Goal: Information Seeking & Learning: Learn about a topic

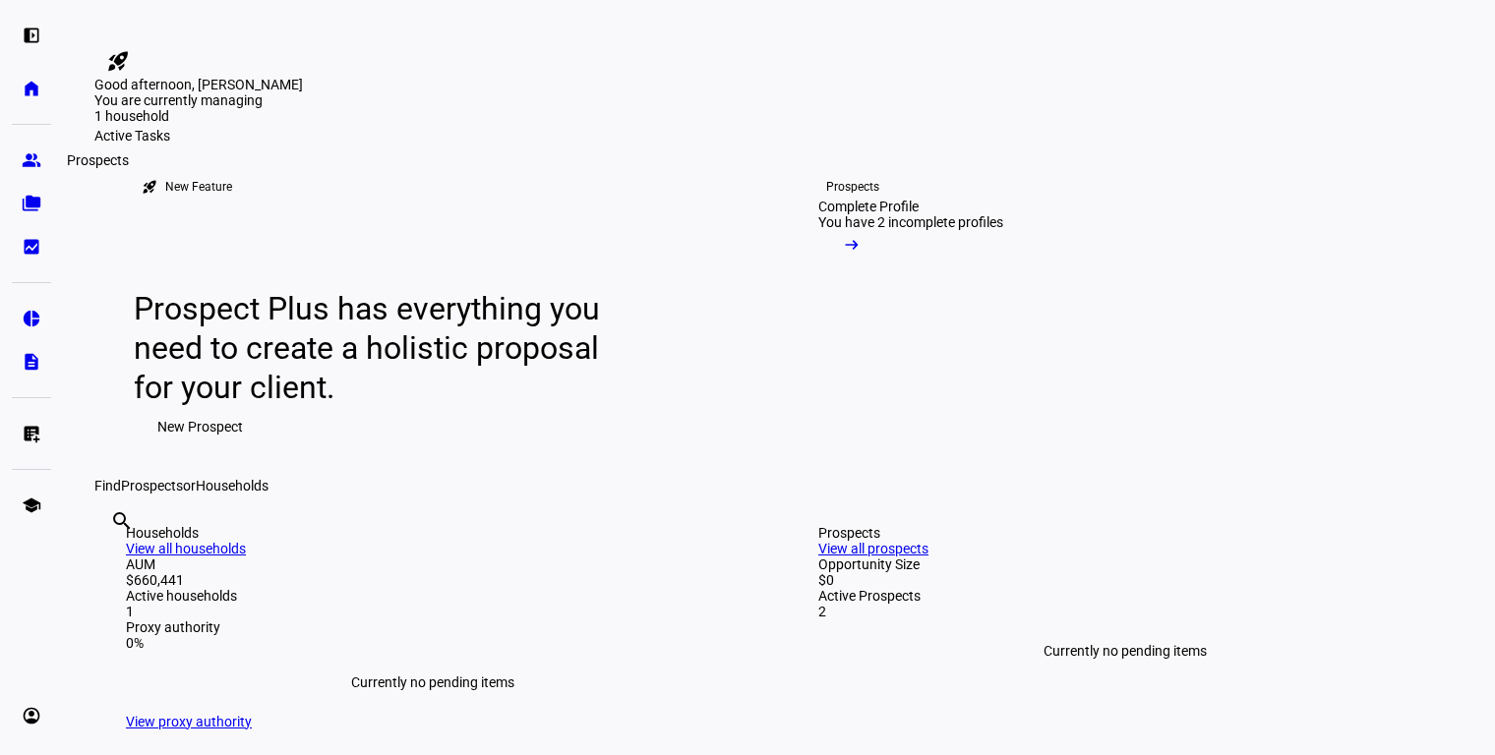
click at [33, 164] on eth-mat-symbol "group" at bounding box center [32, 160] width 20 height 20
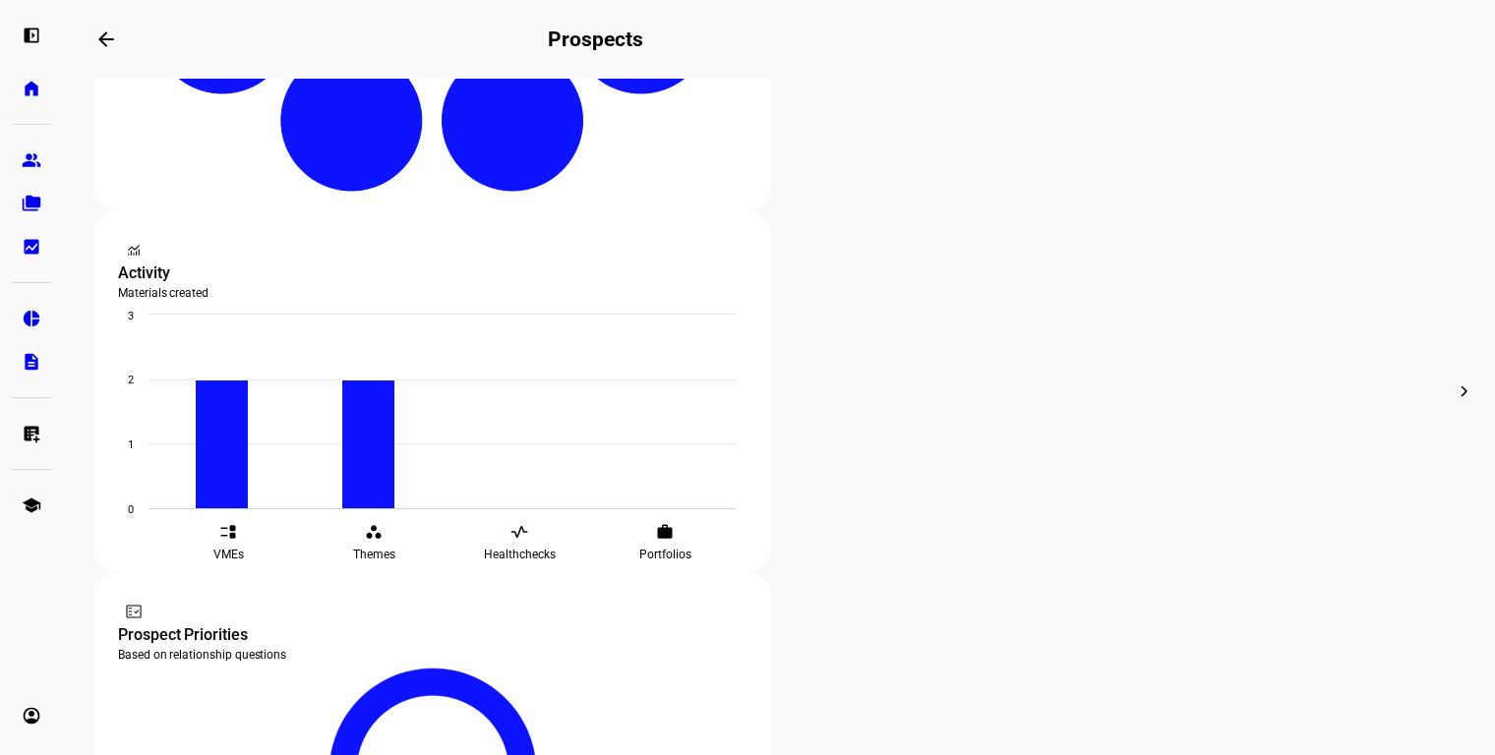
scroll to position [623, 0]
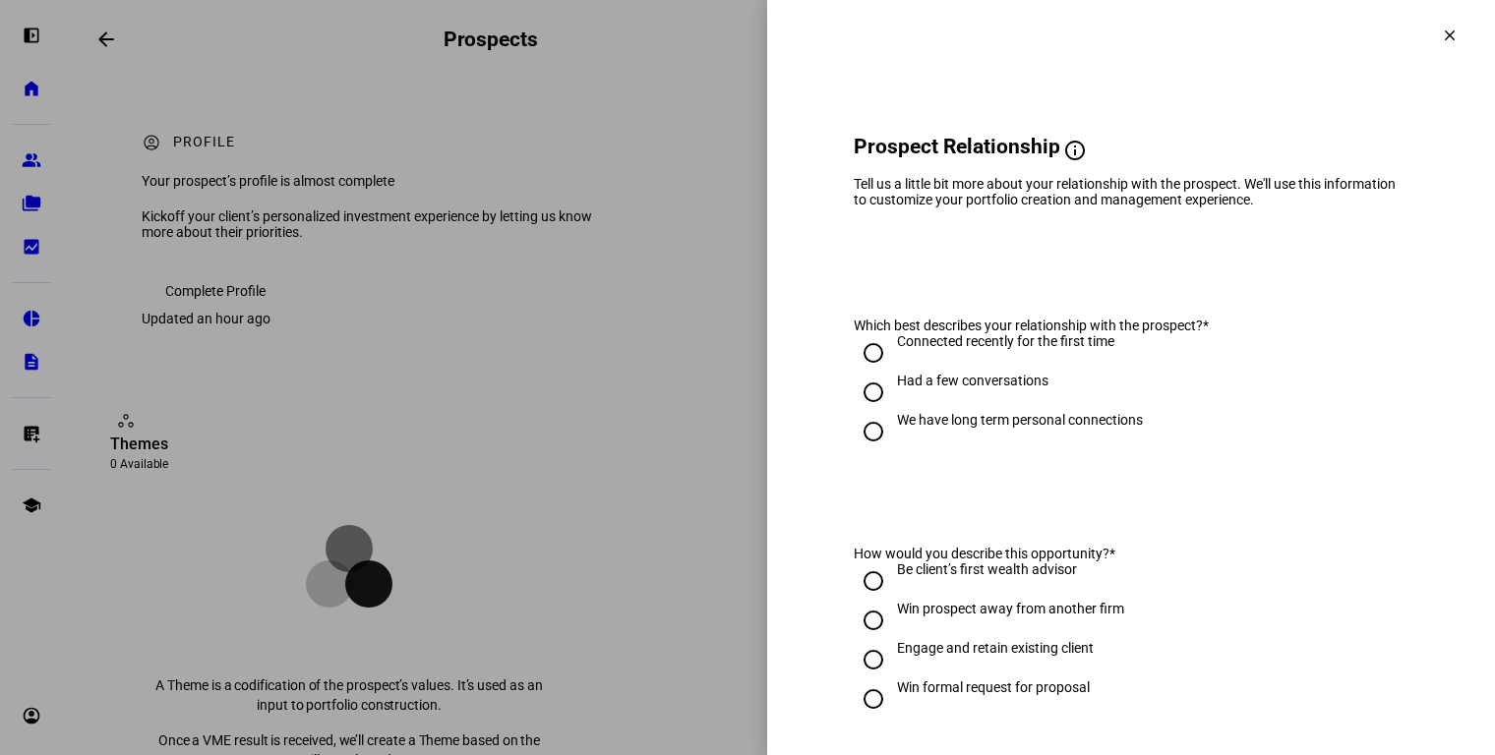
drag, startPoint x: 1450, startPoint y: 38, endPoint x: 1259, endPoint y: 162, distance: 227.5
click at [1449, 38] on mat-icon "clear" at bounding box center [1450, 36] width 18 height 18
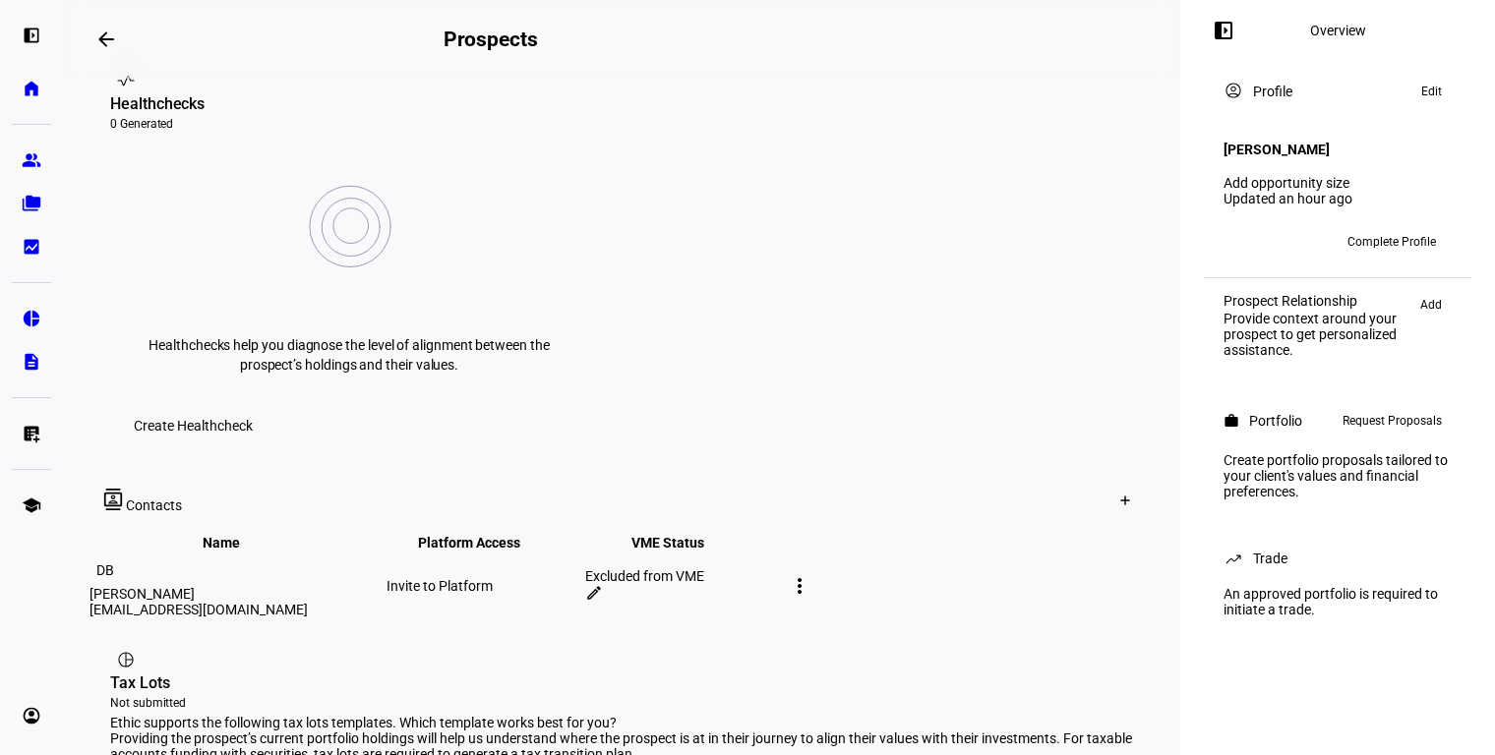
scroll to position [774, 0]
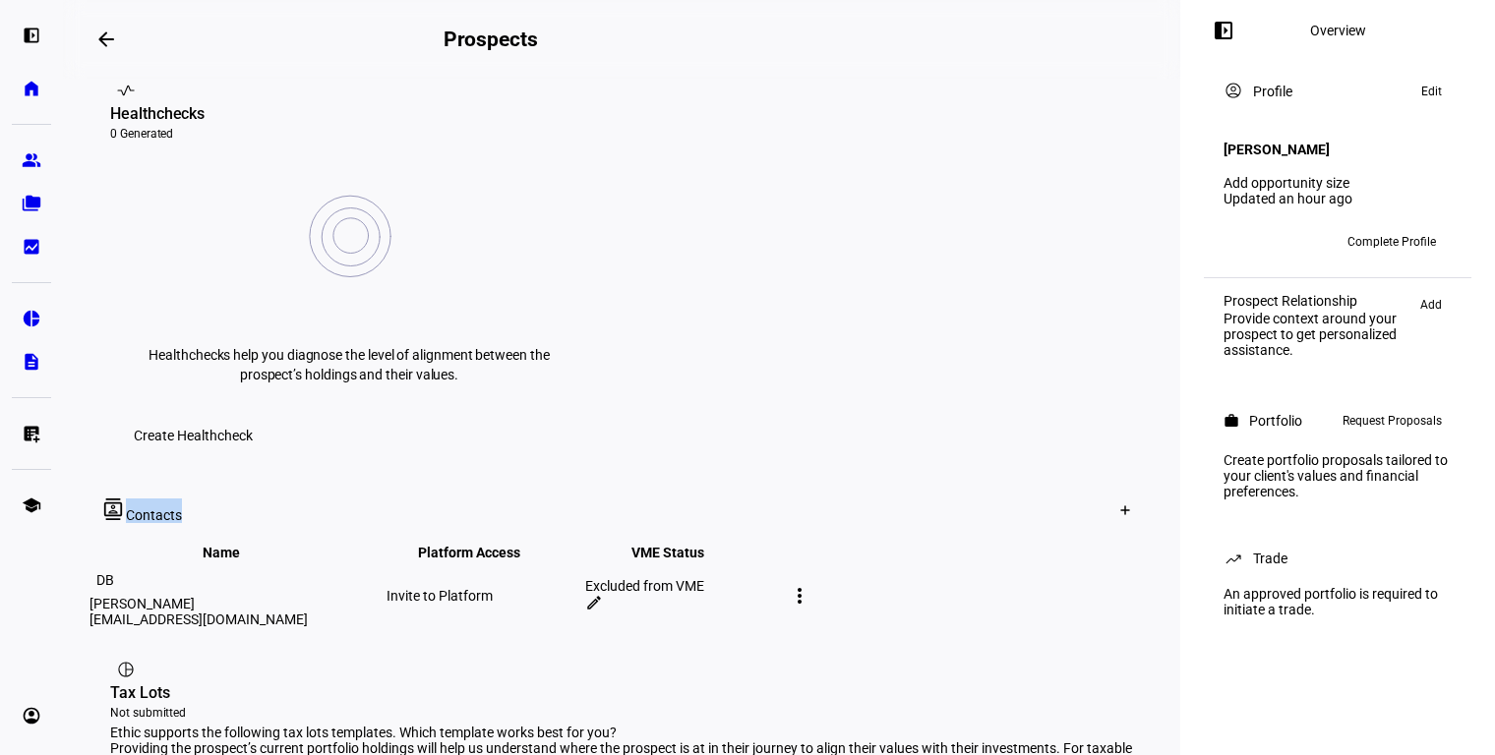
drag, startPoint x: 141, startPoint y: 231, endPoint x: 263, endPoint y: 314, distance: 147.3
click at [240, 479] on mat-toolbar "contacts Contacts Create Contact" at bounding box center [622, 510] width 1070 height 63
drag, startPoint x: 153, startPoint y: 339, endPoint x: 251, endPoint y: 344, distance: 97.5
click at [251, 565] on div "DB [PERSON_NAME] [EMAIL_ADDRESS][DOMAIN_NAME]" at bounding box center [236, 596] width 293 height 63
click at [603, 594] on mat-icon "edit" at bounding box center [594, 603] width 18 height 18
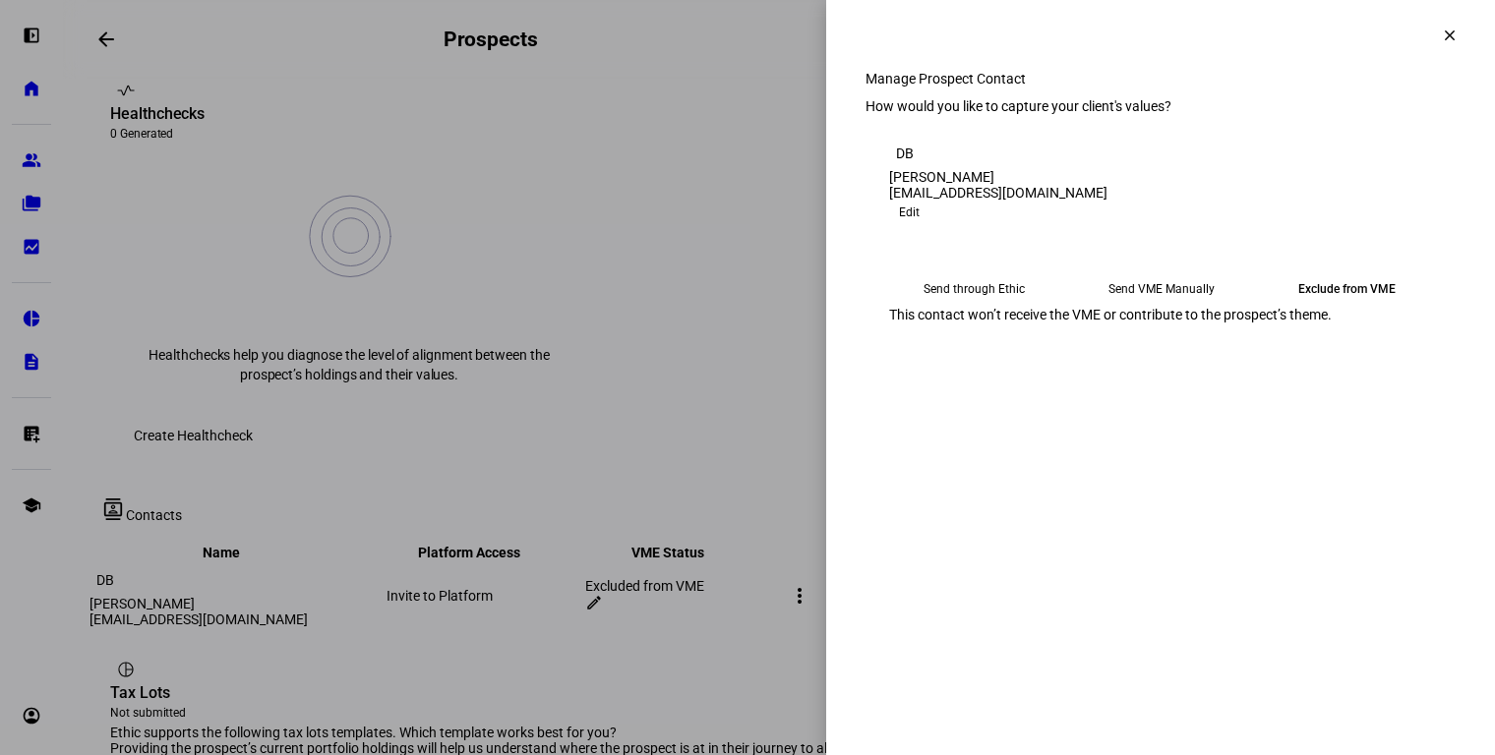
click at [1168, 307] on eth-mega-radio-button "Send VME Manually" at bounding box center [1161, 288] width 171 height 35
click at [957, 354] on span "Copy Link" at bounding box center [931, 338] width 52 height 31
drag, startPoint x: 1447, startPoint y: 36, endPoint x: 1353, endPoint y: 39, distance: 93.5
click at [1447, 38] on mat-icon "clear" at bounding box center [1450, 36] width 18 height 18
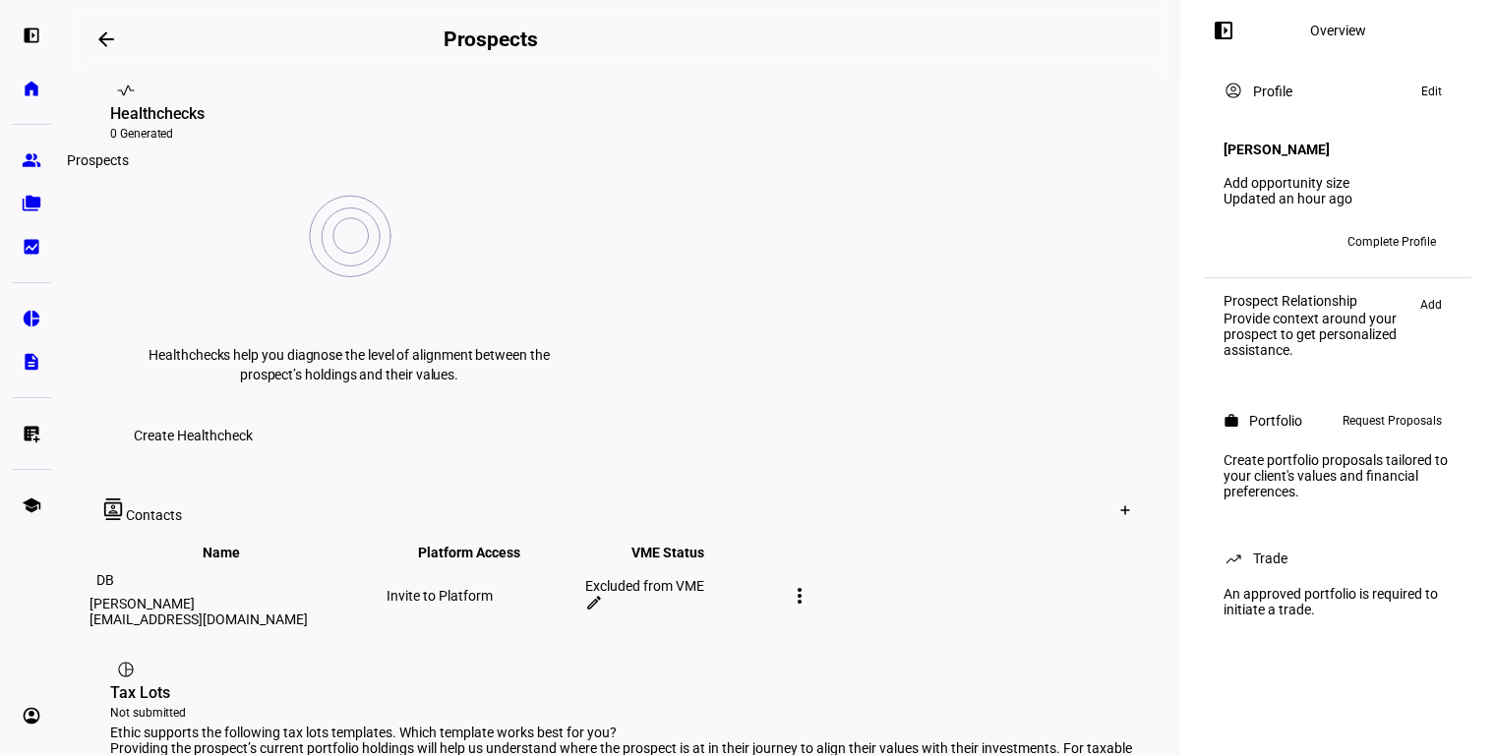
click at [30, 150] on eth-mat-symbol "group" at bounding box center [32, 160] width 20 height 20
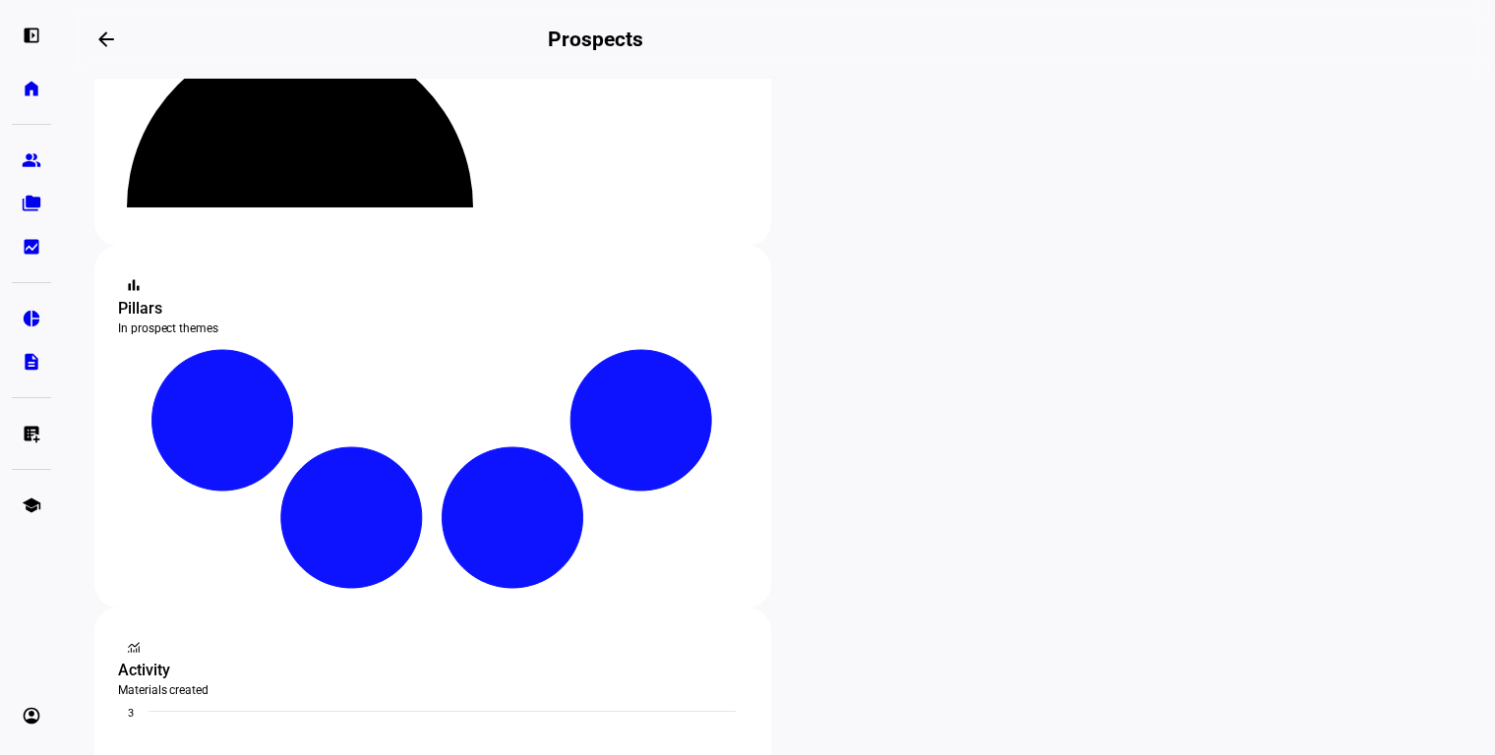
scroll to position [221, 0]
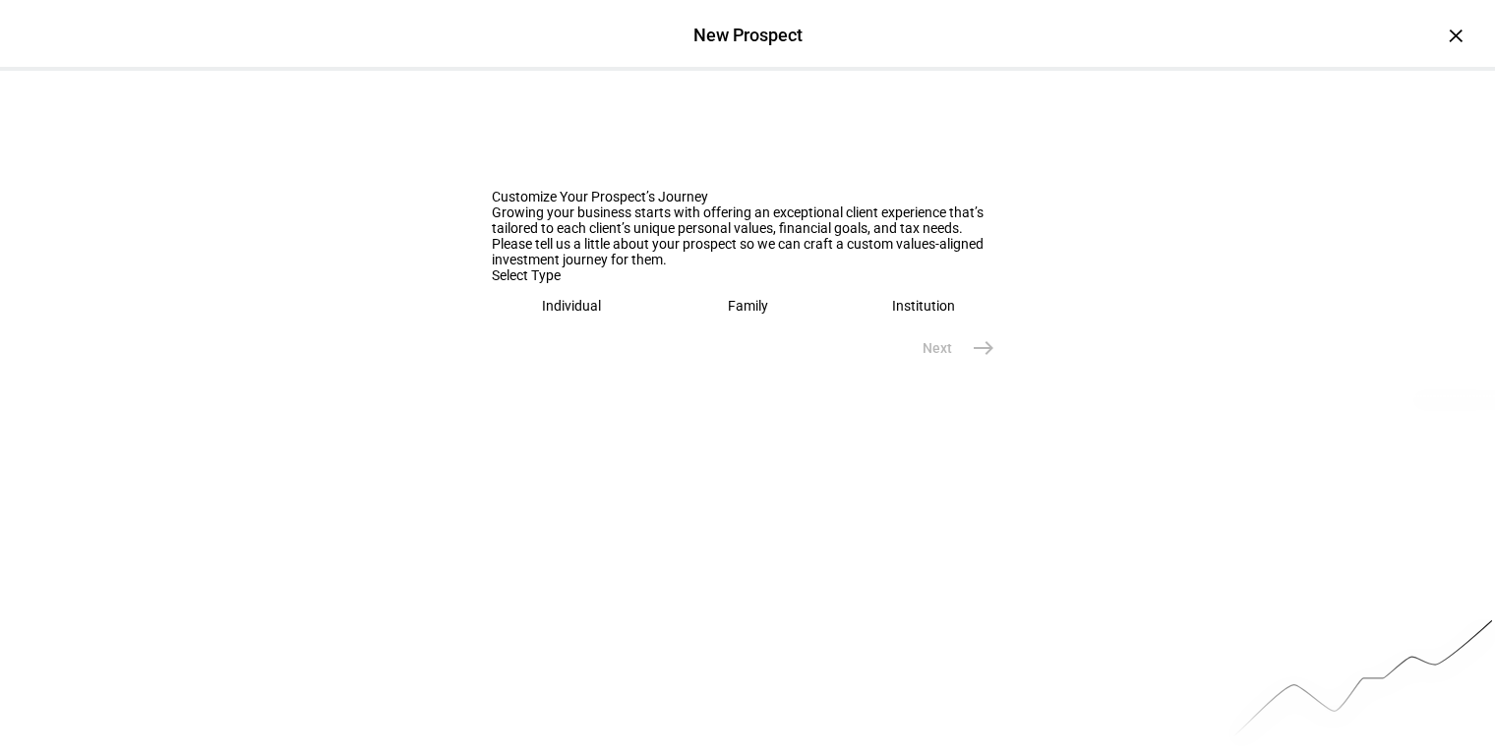
click at [563, 314] on div "Individual" at bounding box center [571, 306] width 59 height 16
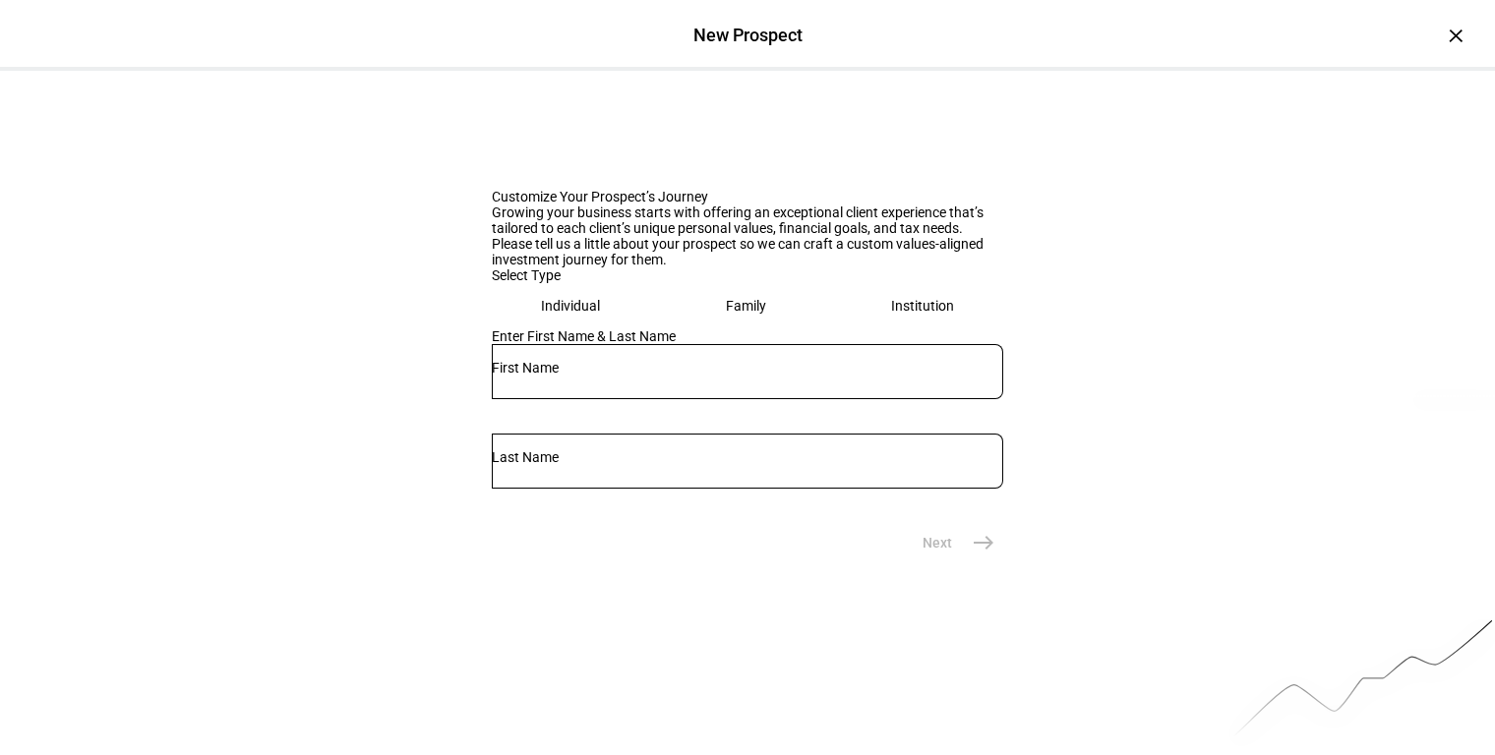
scroll to position [141, 0]
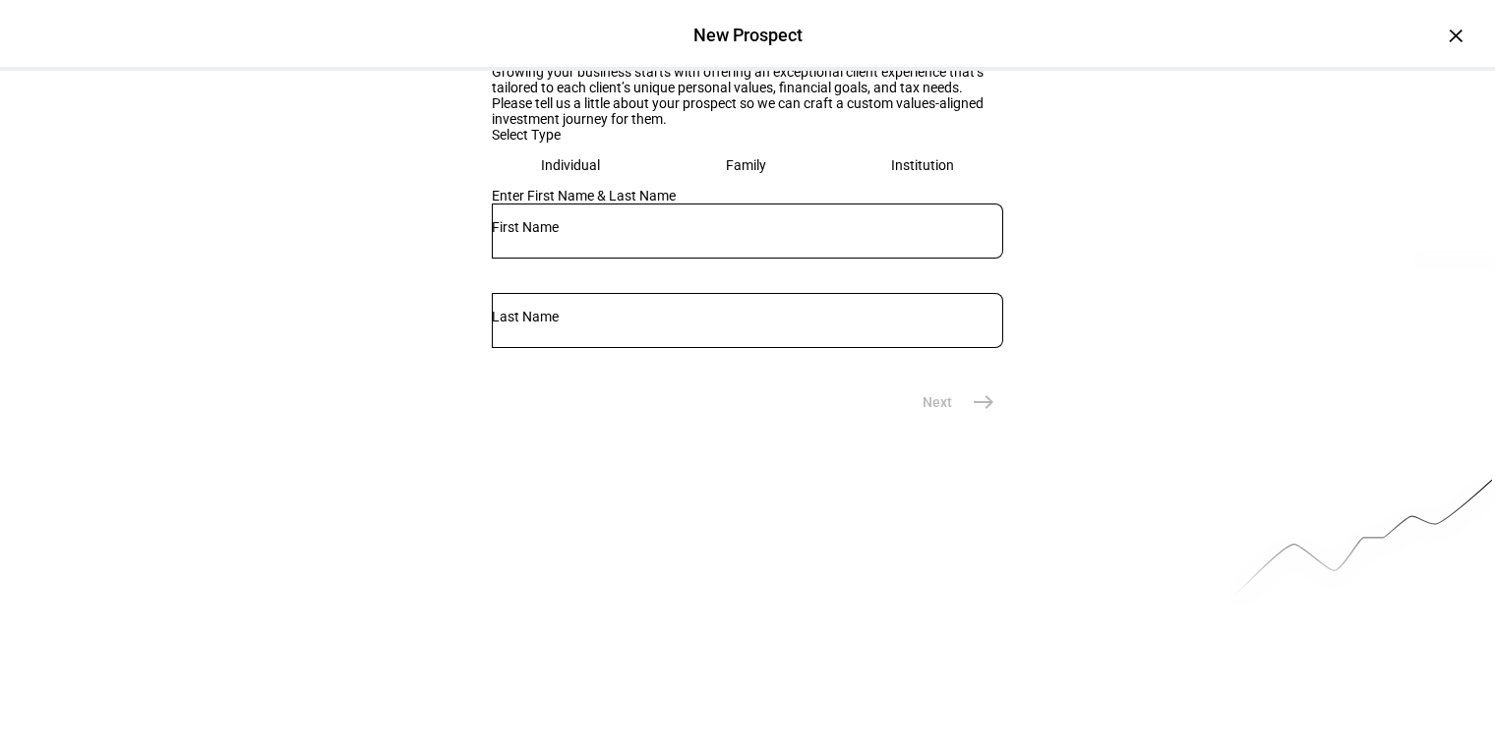
click at [639, 235] on input "text" at bounding box center [747, 227] width 511 height 16
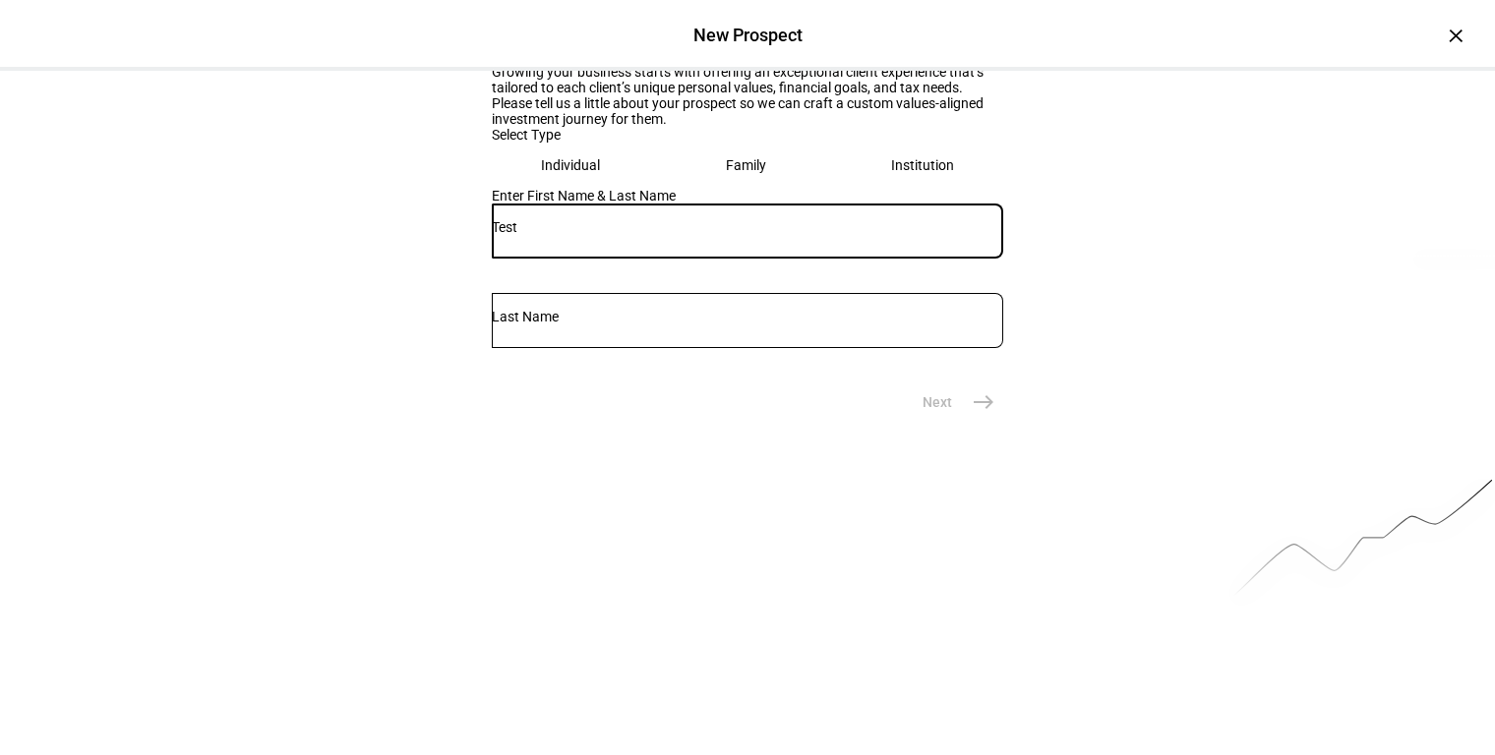
type input "Test"
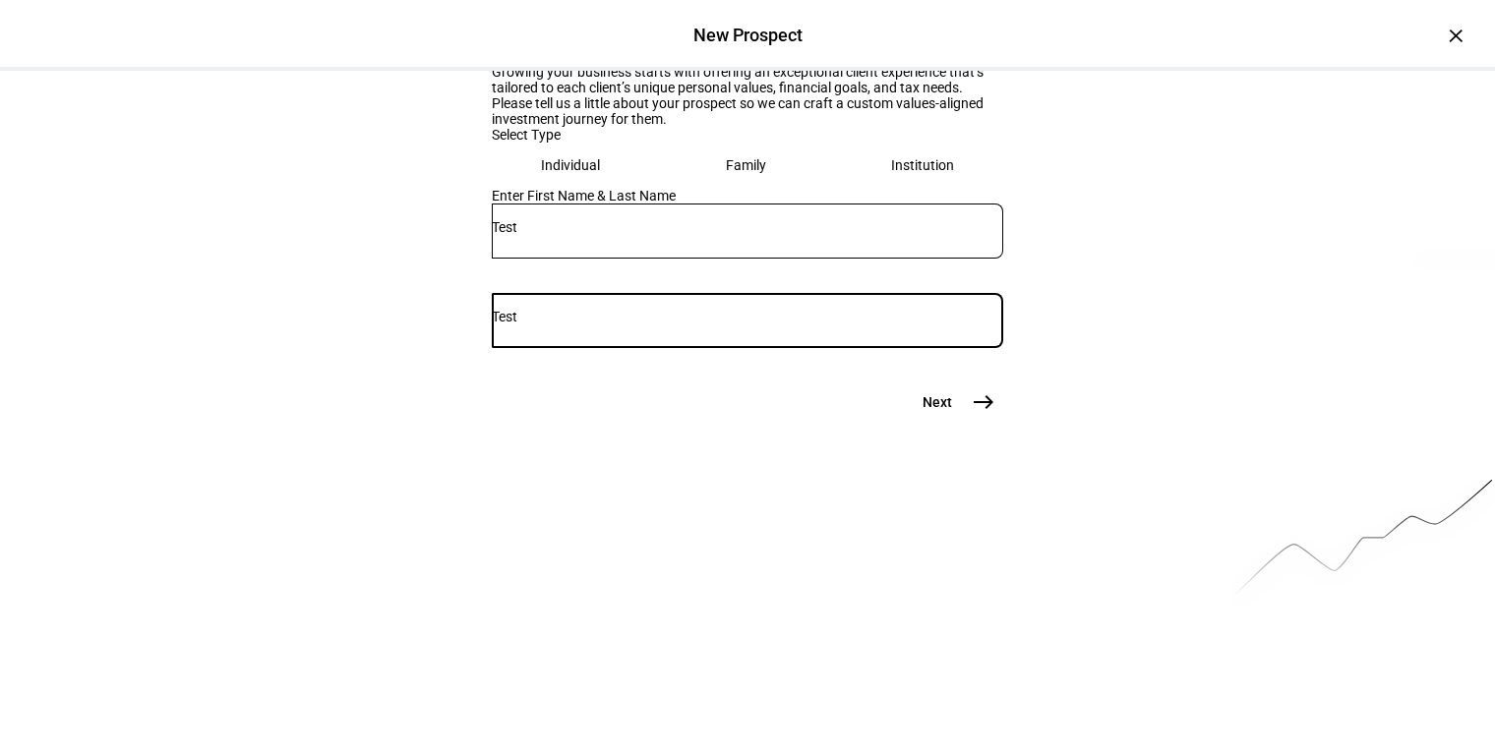
type input "Test"
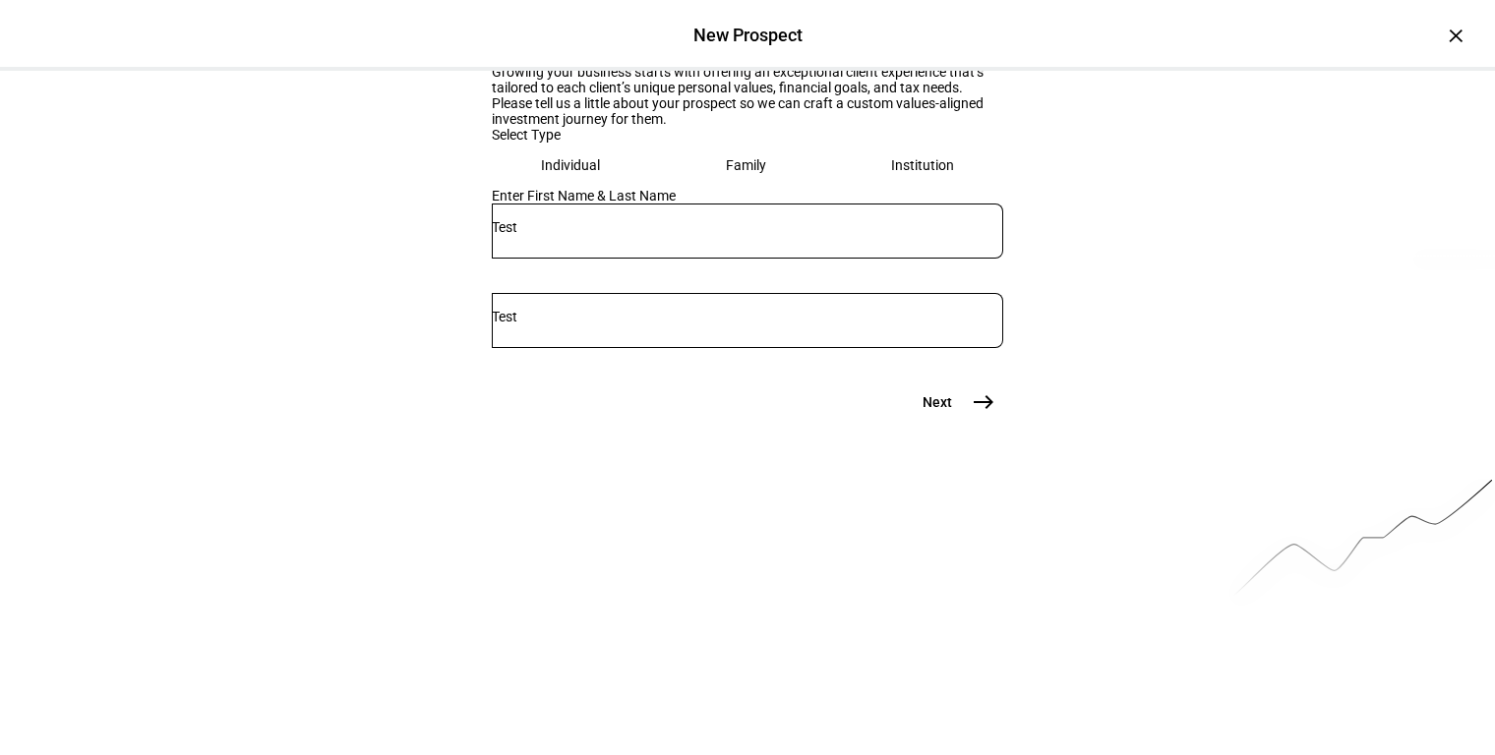
click at [988, 414] on mat-icon "east" at bounding box center [984, 402] width 24 height 24
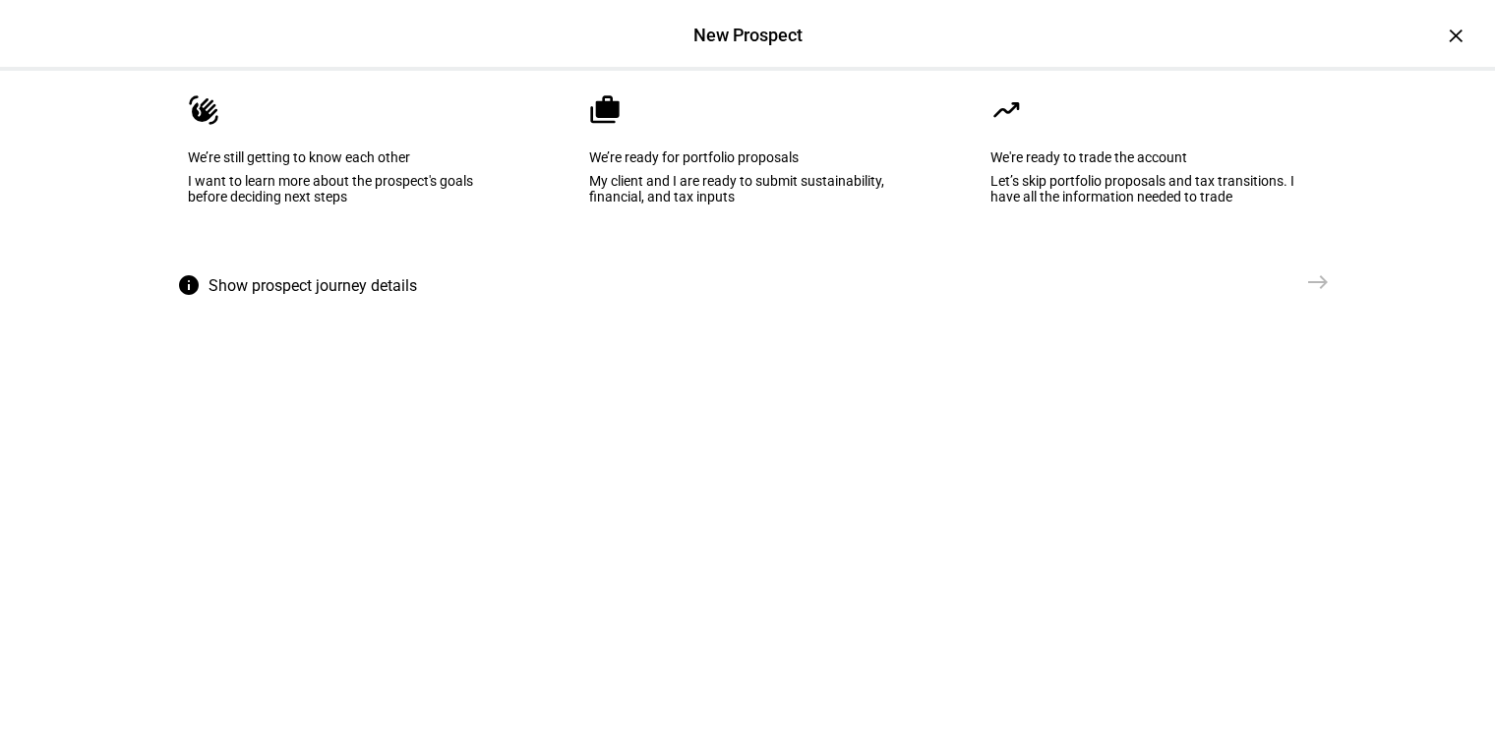
click at [375, 205] on div "I want to learn more about the prospect's goals before deciding next steps" at bounding box center [346, 188] width 317 height 31
click at [1320, 294] on mat-icon "east" at bounding box center [1318, 282] width 24 height 24
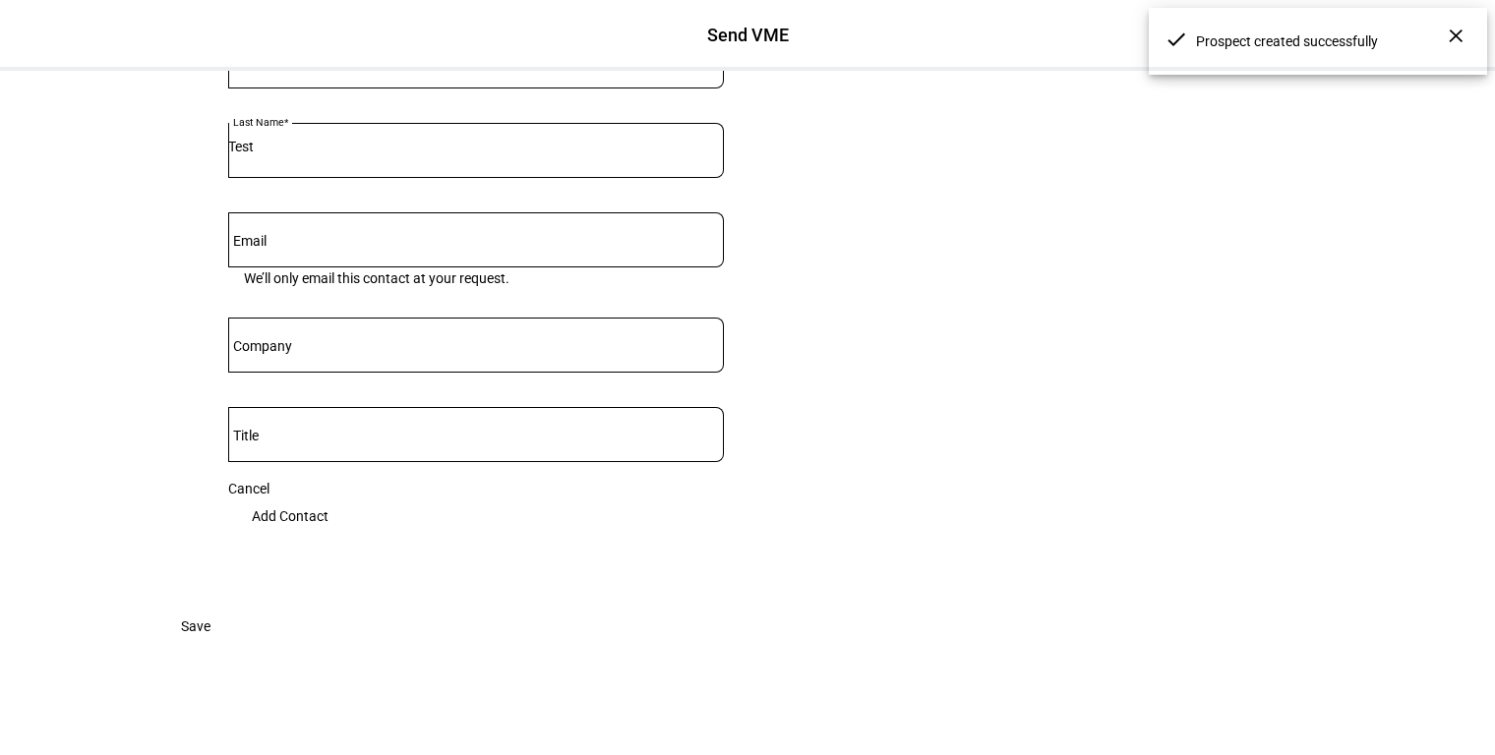
scroll to position [368, 0]
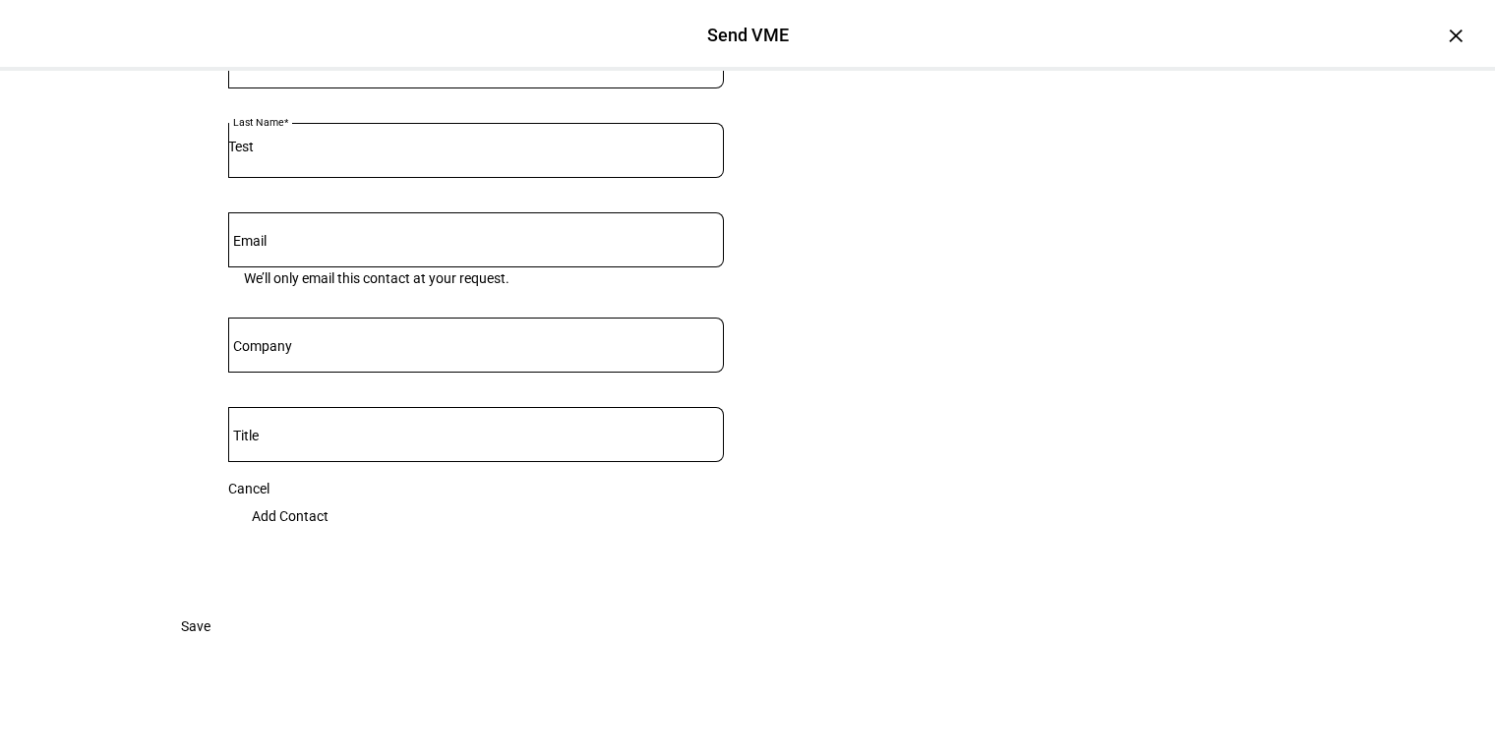
click at [328, 497] on span "Add Contact" at bounding box center [290, 516] width 77 height 39
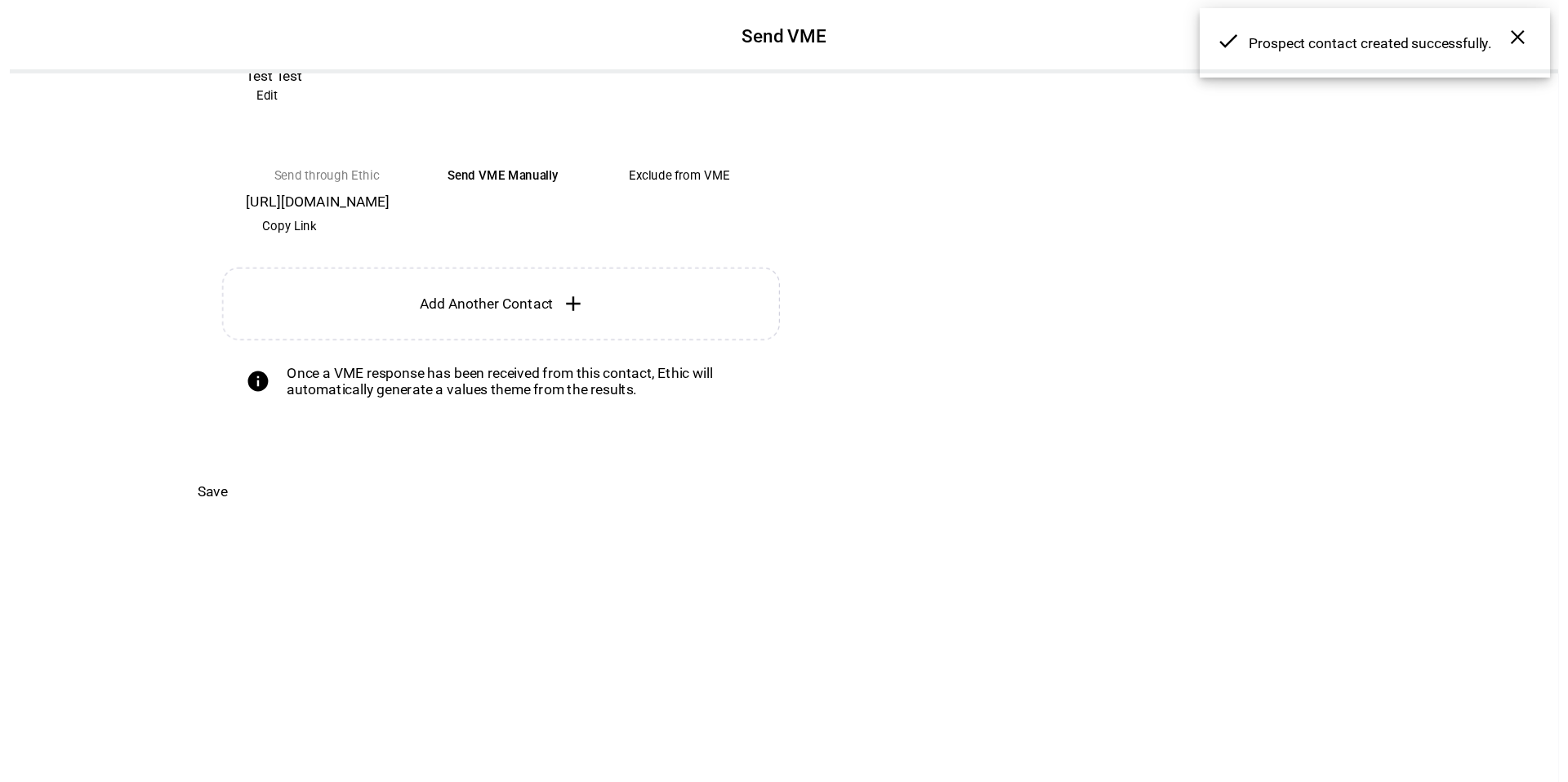
scroll to position [223, 0]
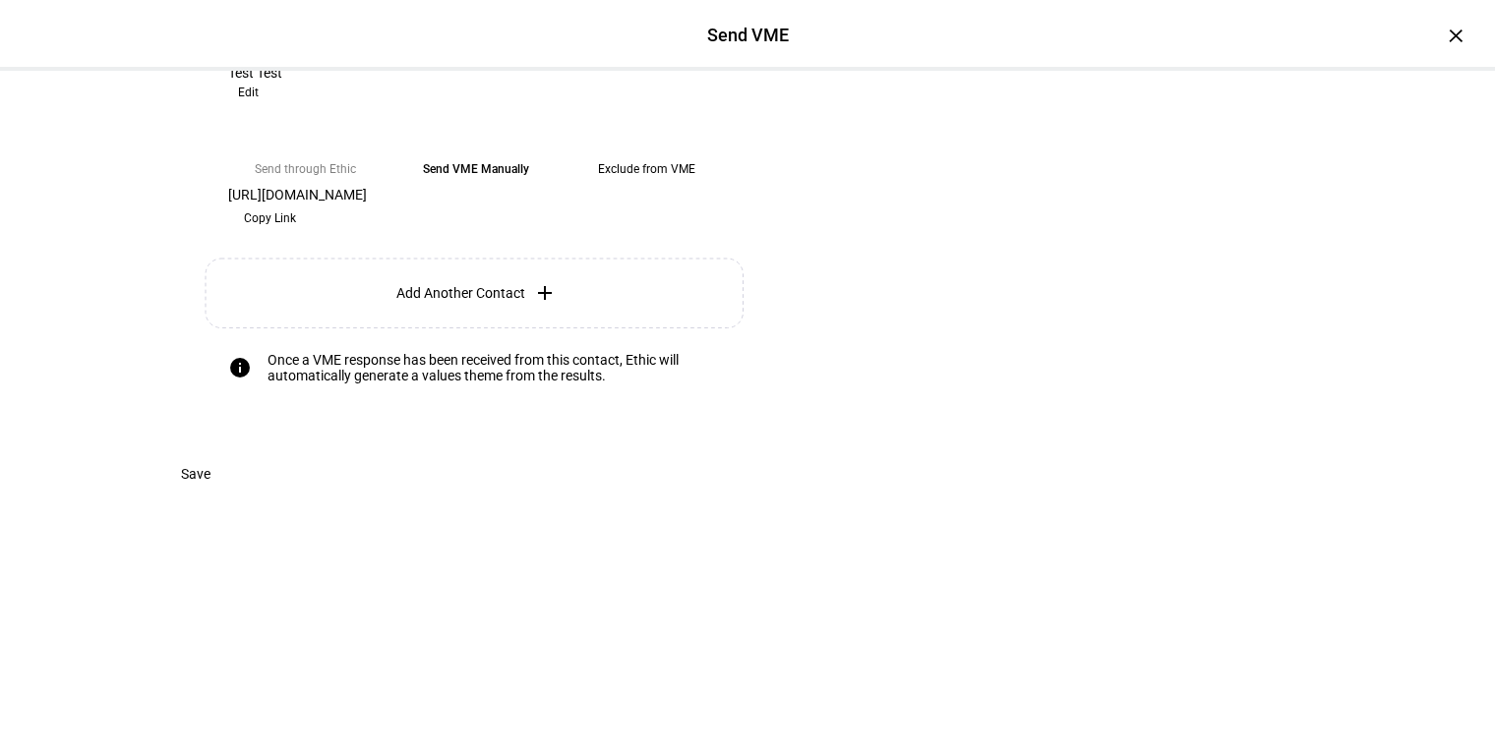
click at [296, 234] on span "Copy Link" at bounding box center [270, 218] width 52 height 31
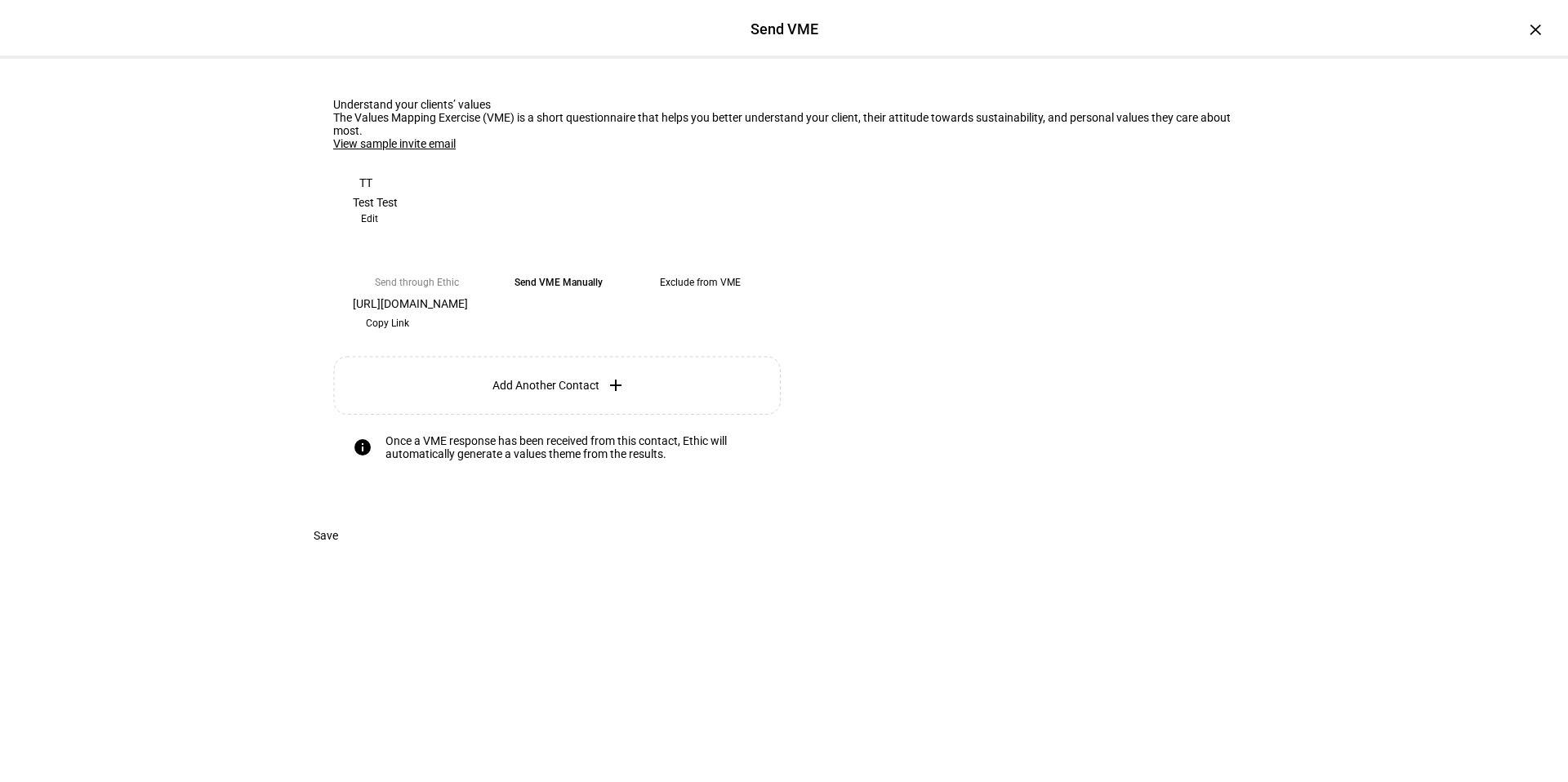
scroll to position [0, 0]
drag, startPoint x: 1539, startPoint y: 12, endPoint x: 1546, endPoint y: 28, distance: 17.5
click at [1241, 28] on div "×" at bounding box center [1535, 29] width 26 height 26
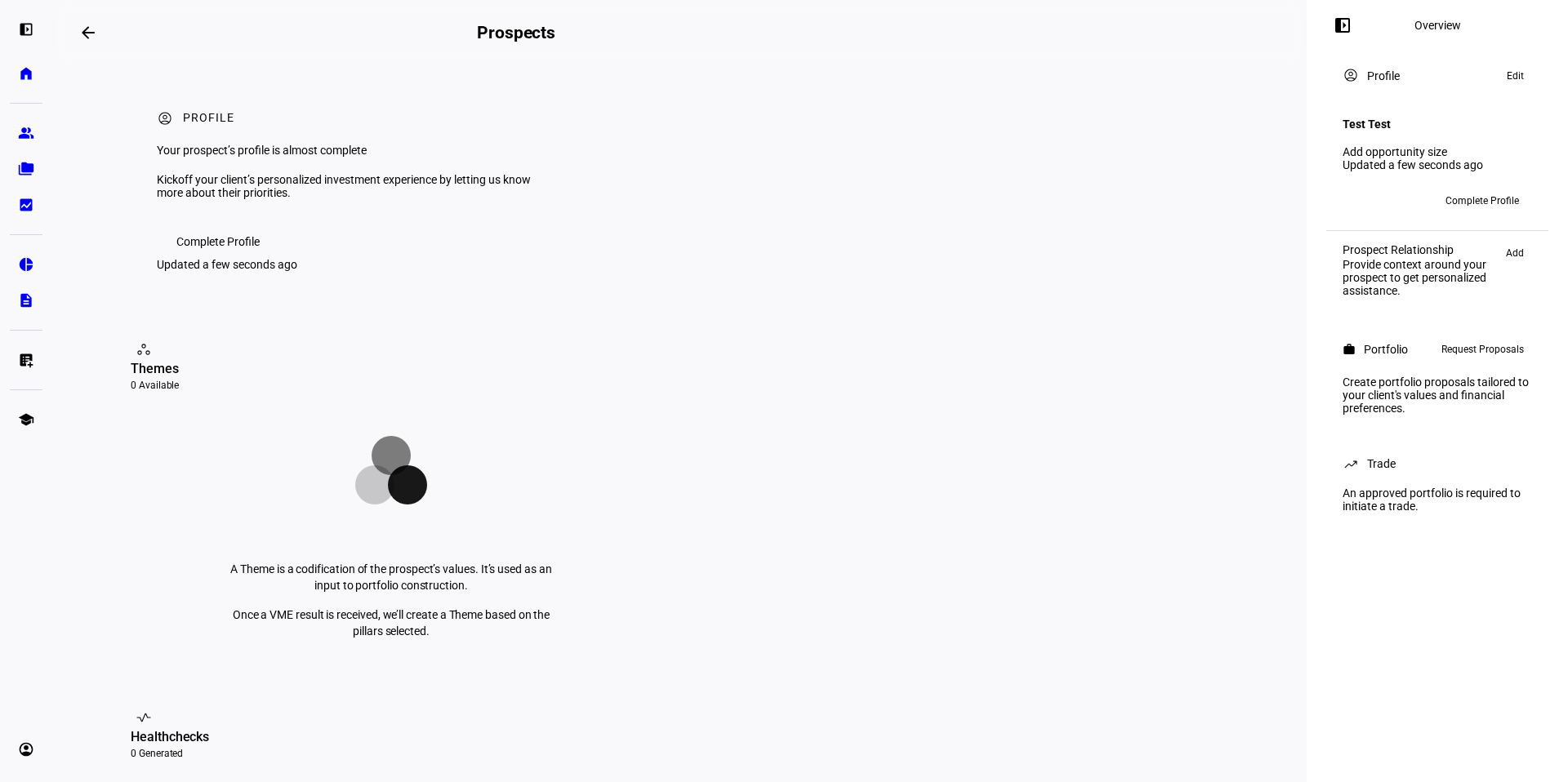
click at [1241, 29] on div "left_panel_open Overview" at bounding box center [1438, 26] width 223 height 13
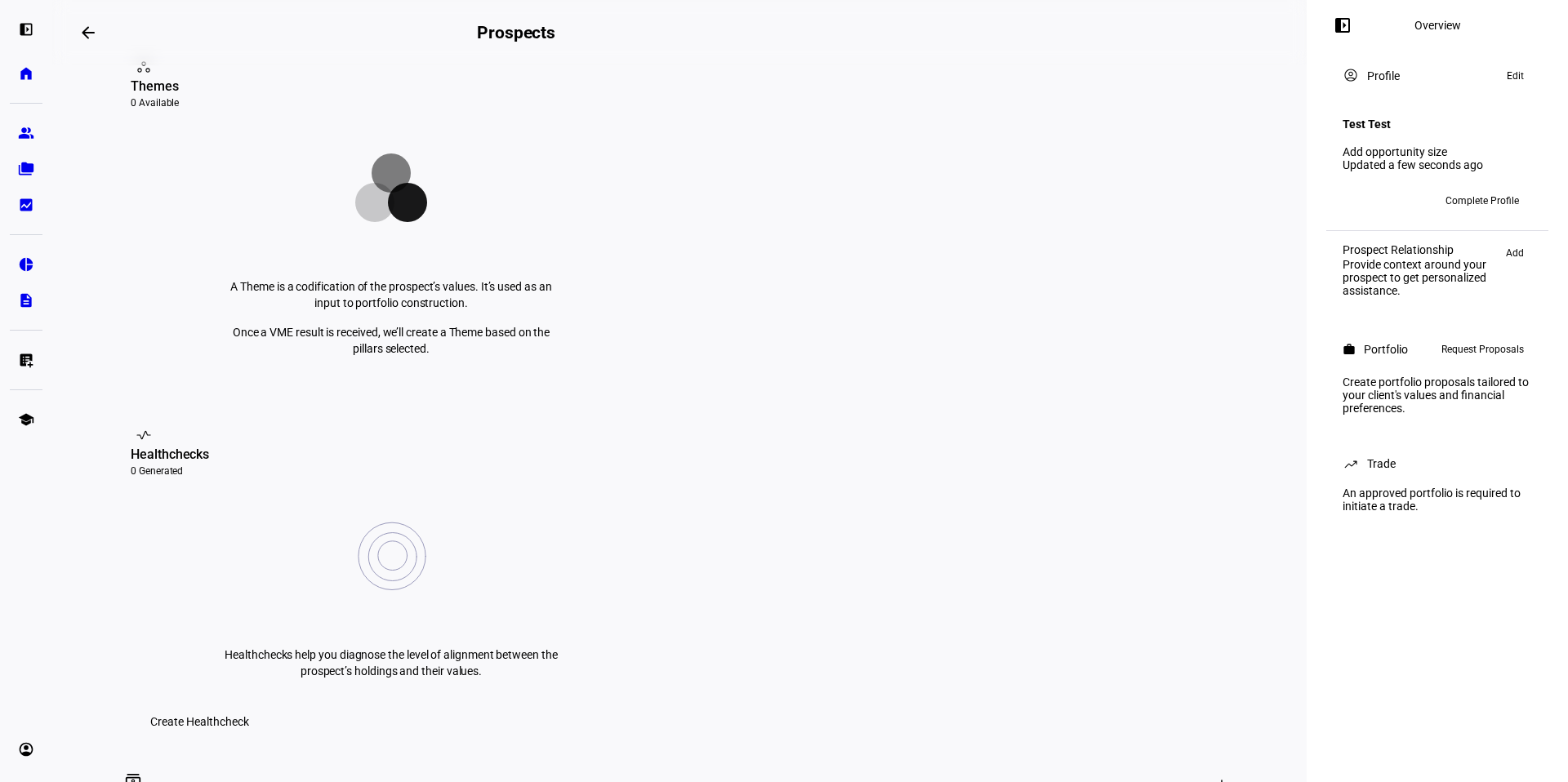
scroll to position [276, 0]
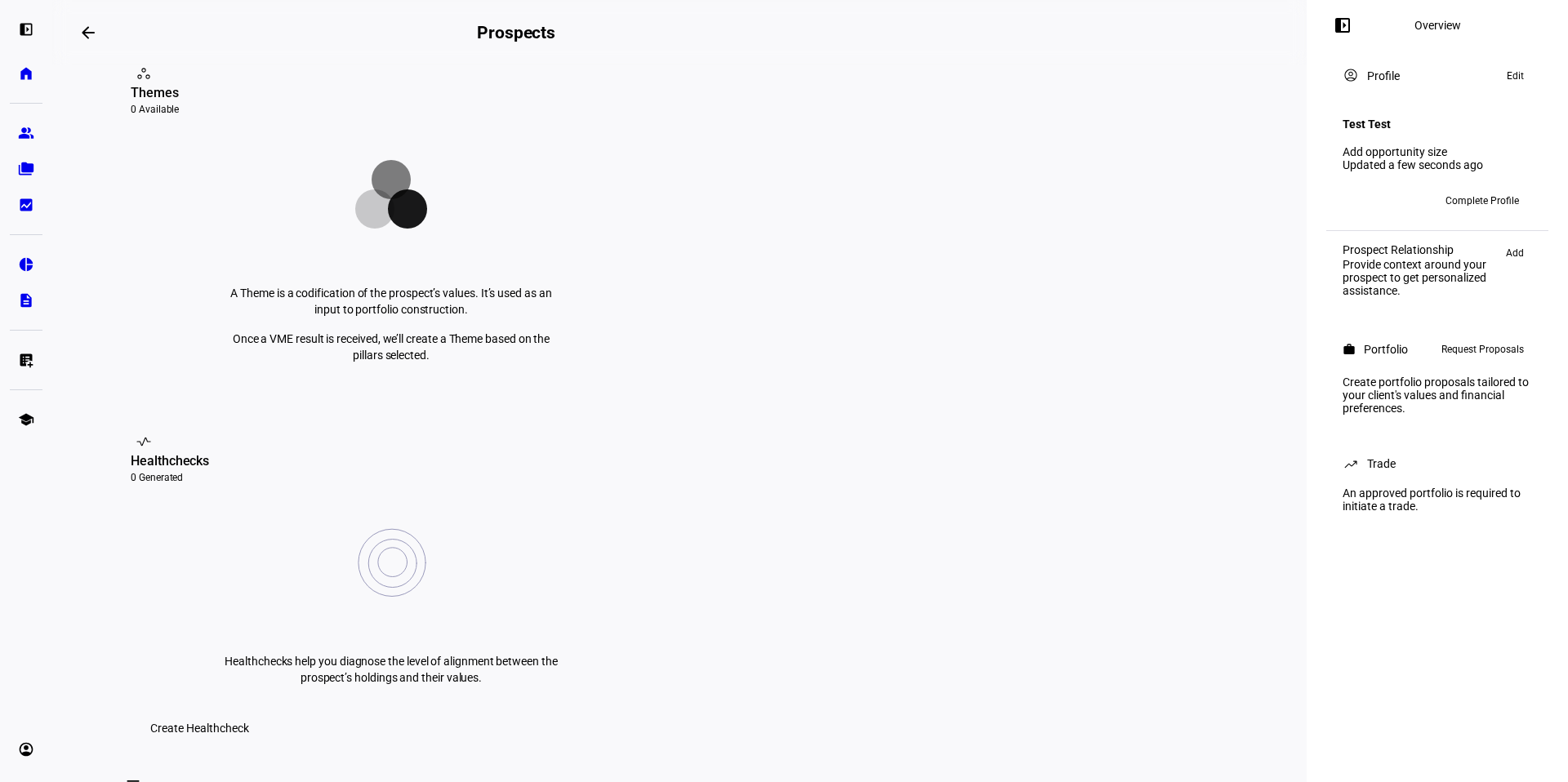
drag, startPoint x: 1541, startPoint y: 29, endPoint x: 798, endPoint y: 411, distance: 835.4
click at [563, 626] on p "Healthchecks help you diagnose the level of alignment between the prospect’s ho…" at bounding box center [391, 669] width 343 height 32
drag, startPoint x: 798, startPoint y: 411, endPoint x: 965, endPoint y: 462, distance: 174.6
click at [249, 626] on span "Create Healthcheck" at bounding box center [199, 728] width 99 height 32
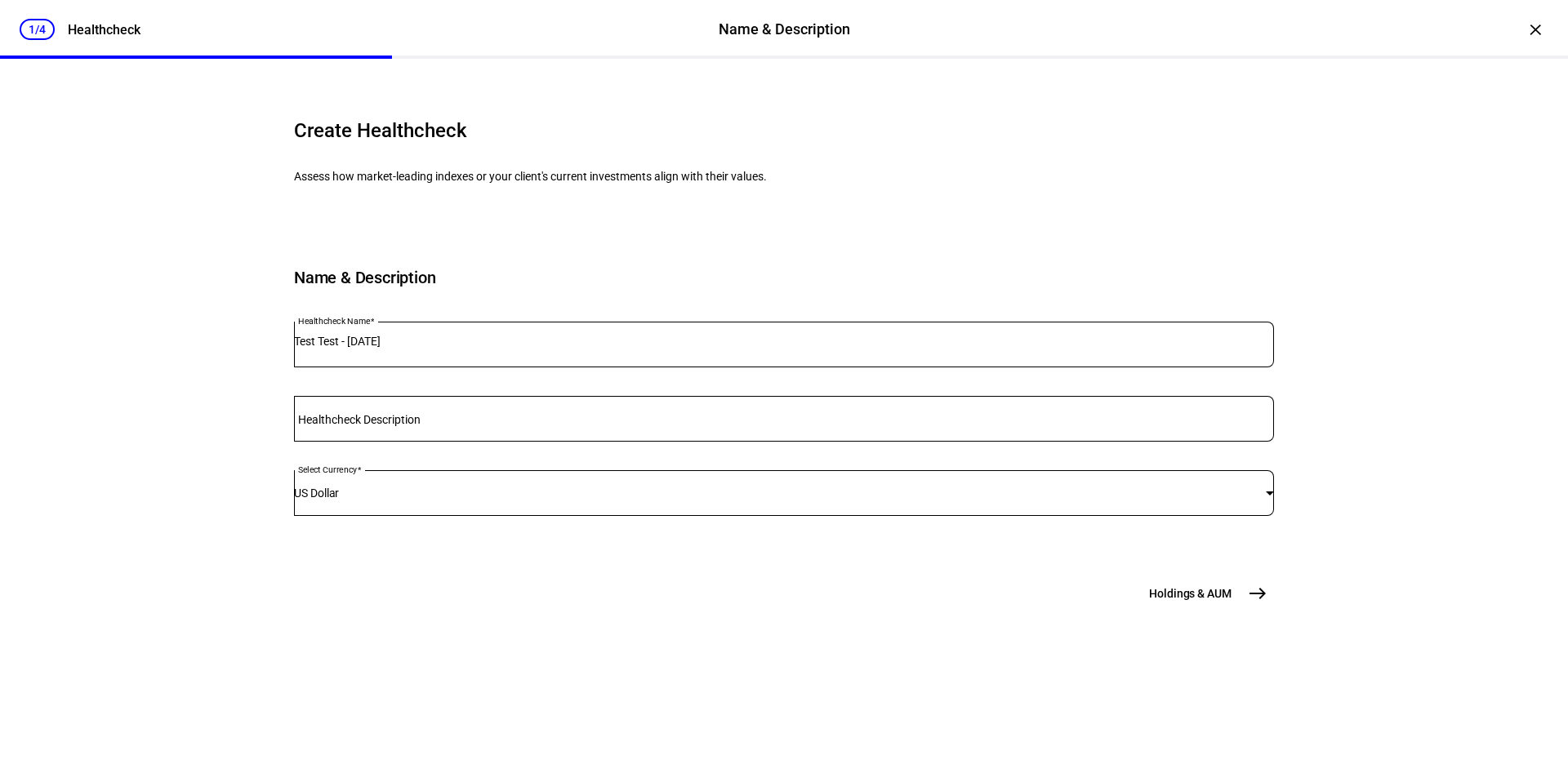
scroll to position [32, 0]
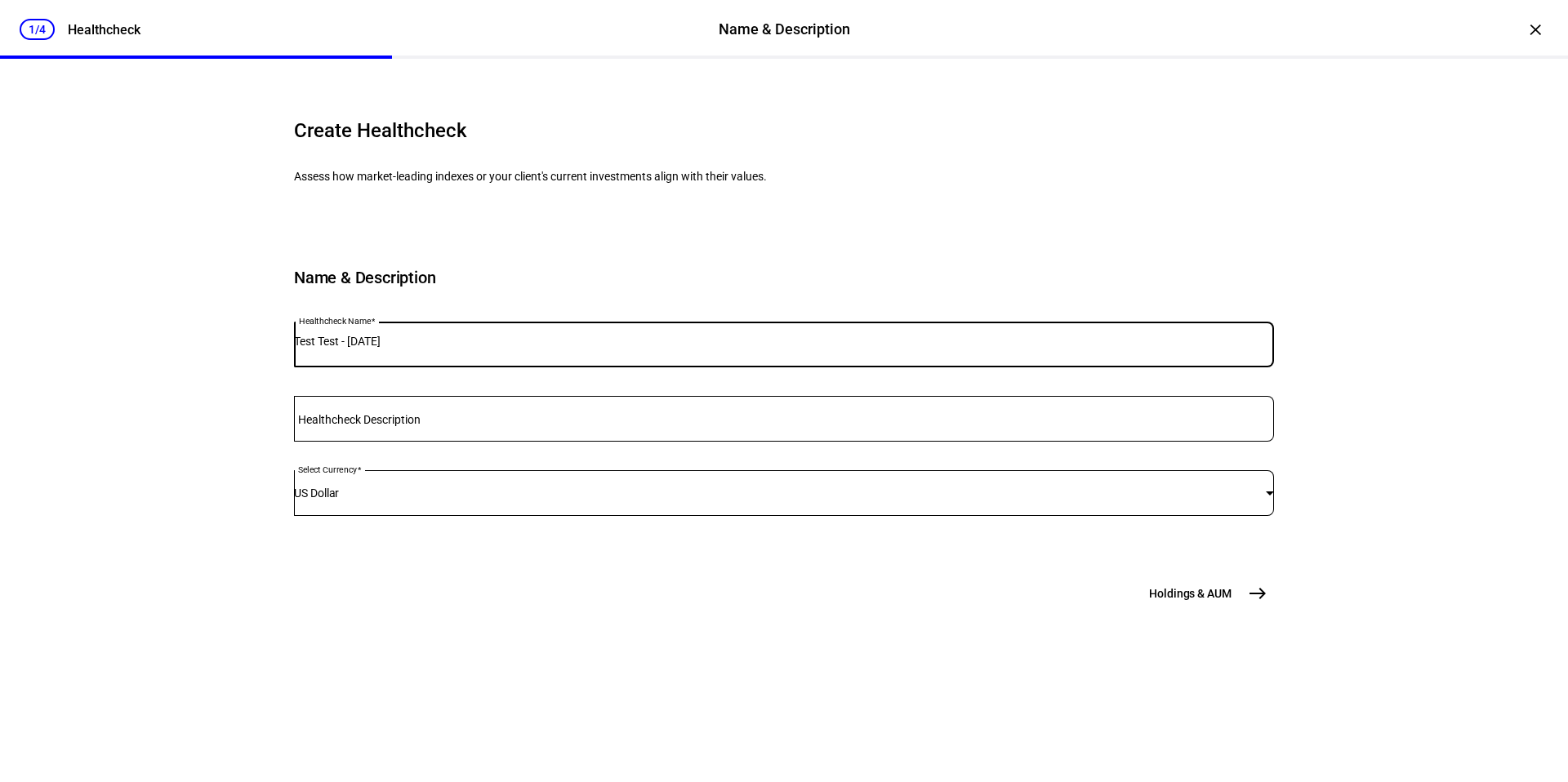
click at [507, 348] on input "Test Test - [DATE]" at bounding box center [784, 341] width 980 height 13
drag, startPoint x: 965, startPoint y: 462, endPoint x: 562, endPoint y: 486, distance: 403.7
click at [562, 422] on input "Healthcheck Description" at bounding box center [784, 416] width 980 height 13
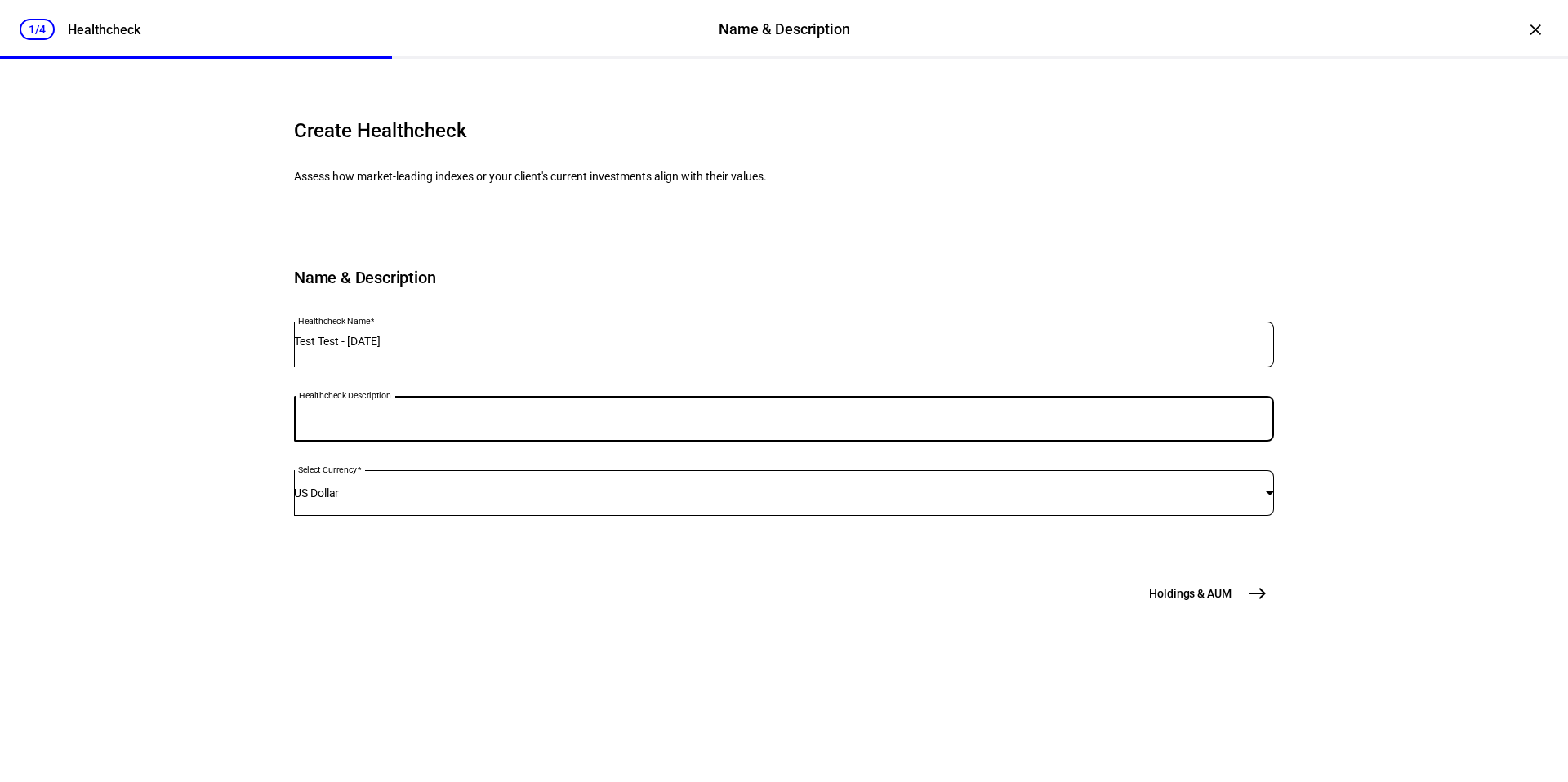
drag, startPoint x: 562, startPoint y: 486, endPoint x: 1255, endPoint y: 716, distance: 730.2
click at [1241, 604] on mat-icon "east" at bounding box center [1258, 594] width 20 height 20
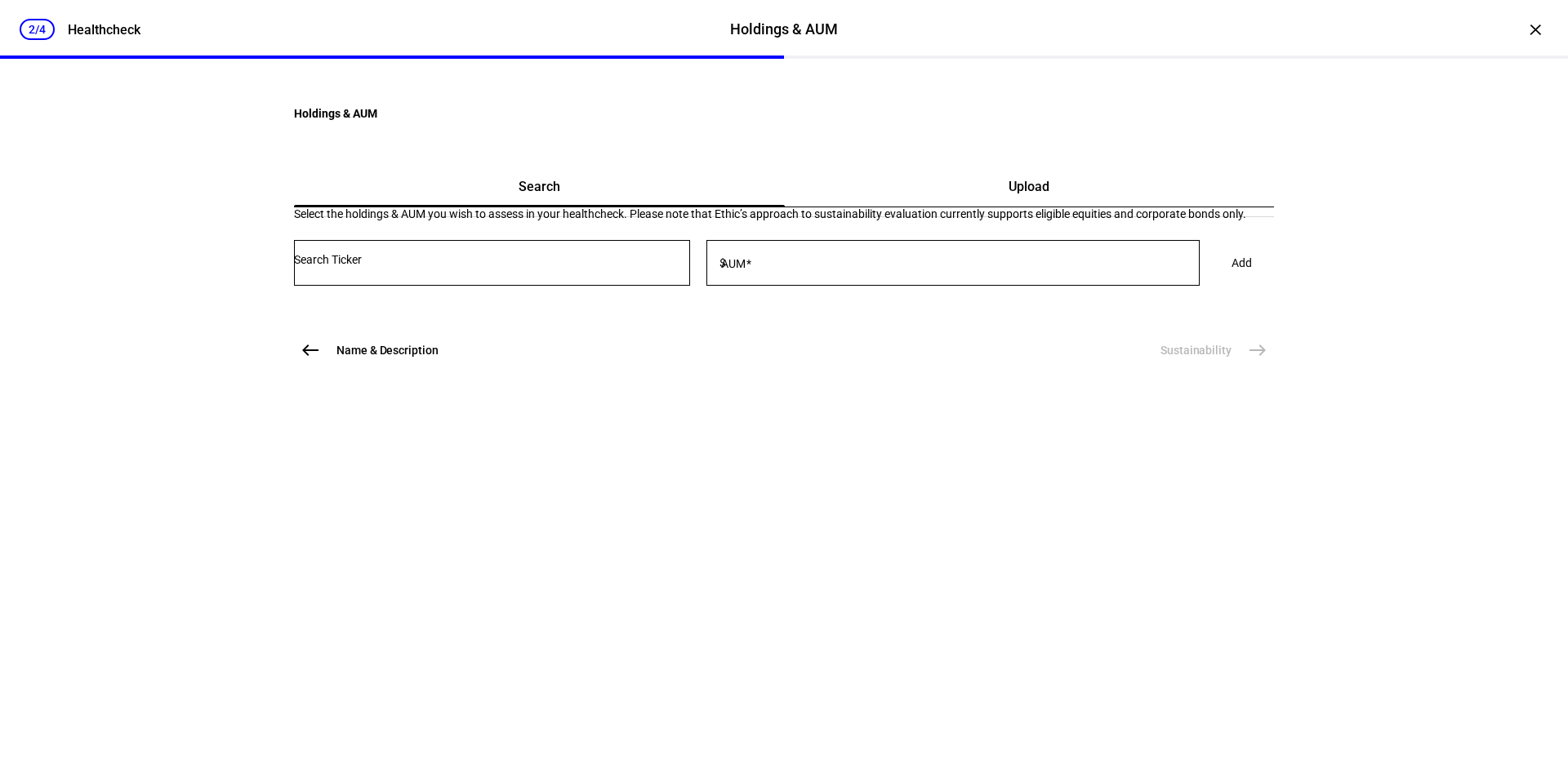
drag, startPoint x: 1255, startPoint y: 716, endPoint x: 560, endPoint y: 447, distance: 745.2
click at [560, 286] on div at bounding box center [492, 262] width 396 height 46
drag, startPoint x: 560, startPoint y: 447, endPoint x: 549, endPoint y: 432, distance: 18.6
click at [549, 266] on input "Number" at bounding box center [492, 260] width 396 height 13
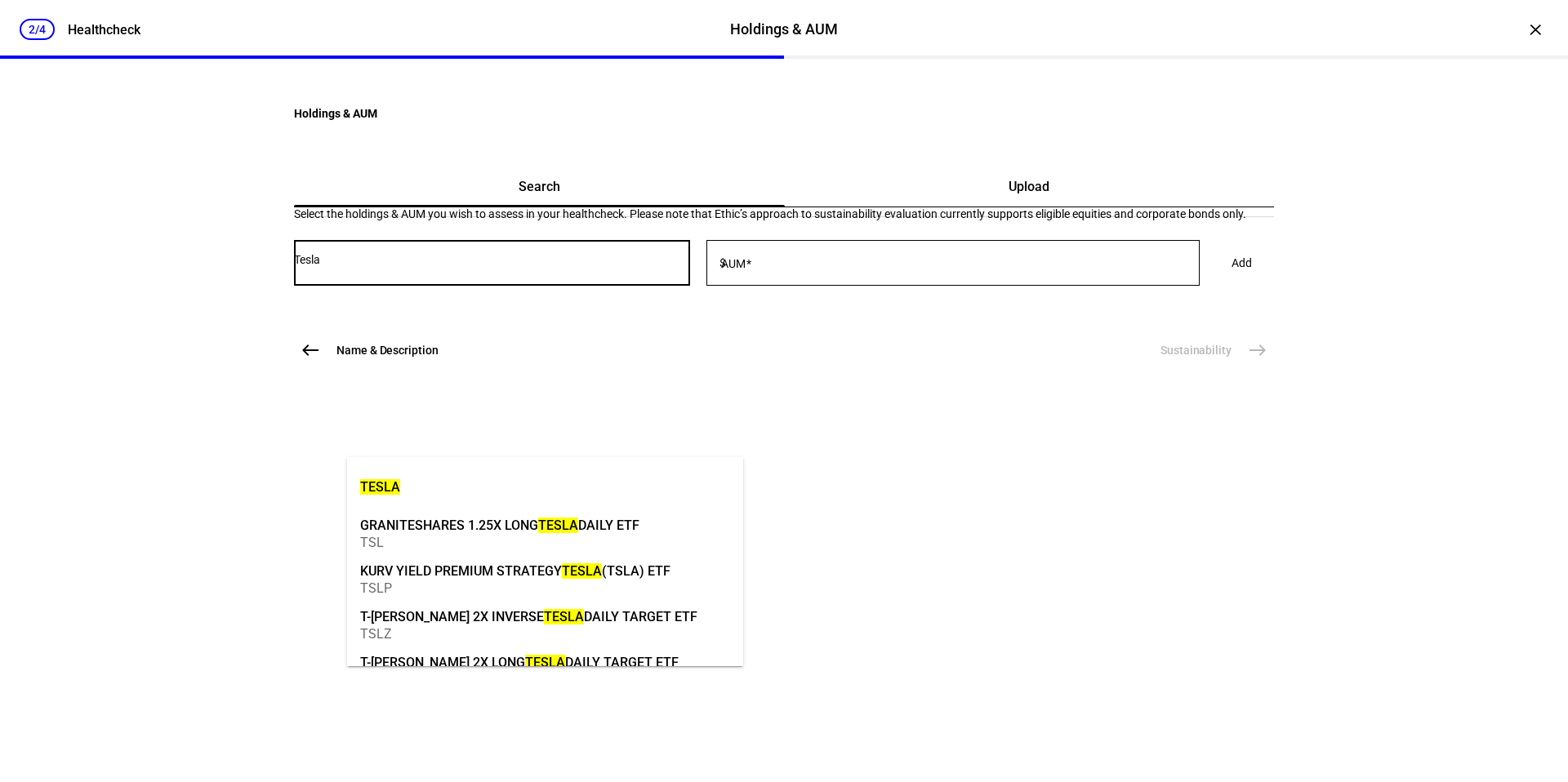
type input "Tesla"
click at [380, 486] on mark "TESLA" at bounding box center [380, 486] width 40 height 16
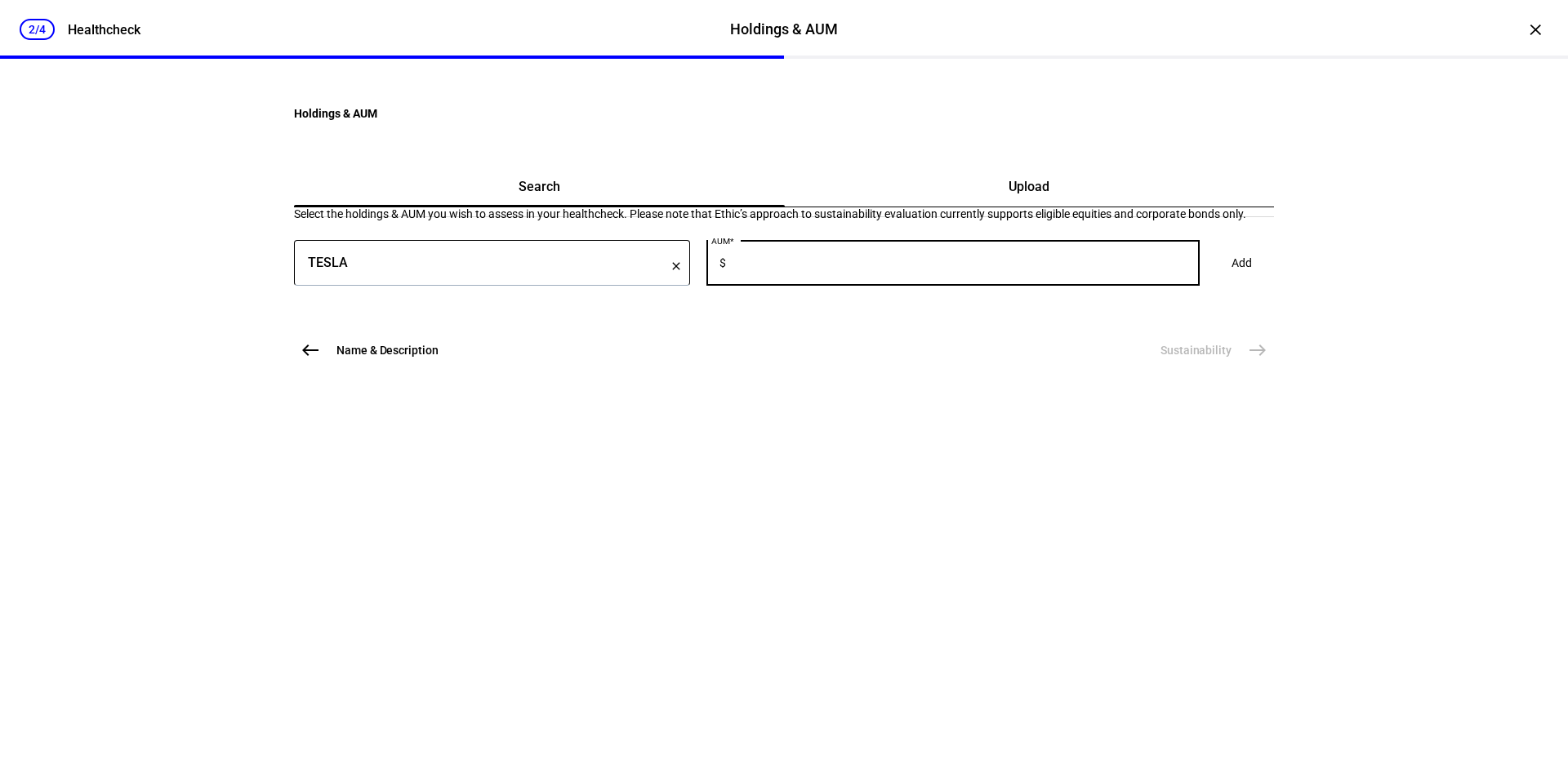
drag, startPoint x: 549, startPoint y: 432, endPoint x: 858, endPoint y: 428, distance: 309.0
click at [858, 266] on input "AUM" at bounding box center [964, 260] width 471 height 13
type input "15,000"
drag, startPoint x: 858, startPoint y: 428, endPoint x: 1200, endPoint y: 433, distance: 342.0
click at [1213, 279] on span at bounding box center [1242, 262] width 60 height 32
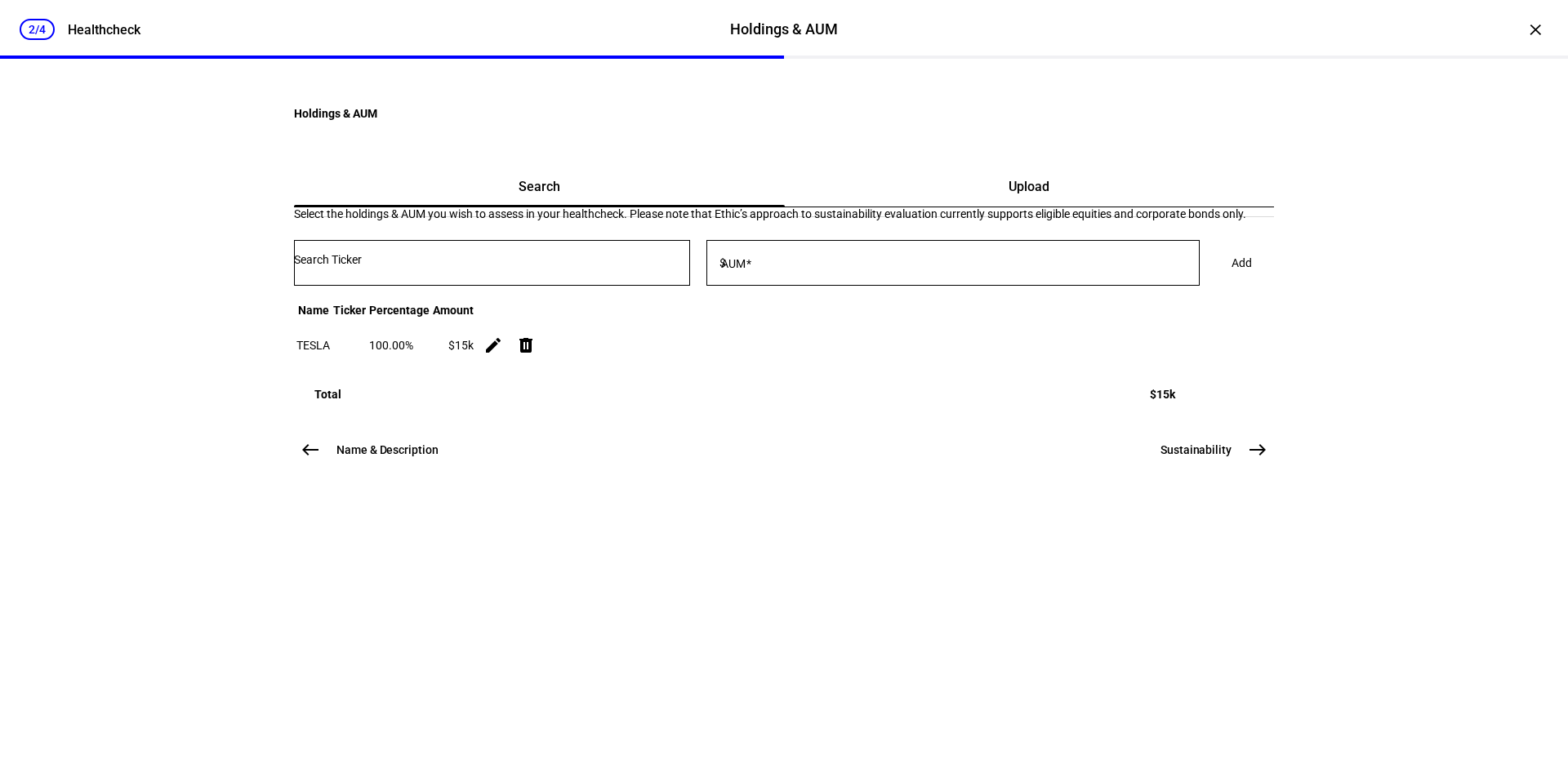
drag, startPoint x: 1200, startPoint y: 433, endPoint x: 553, endPoint y: 428, distance: 647.0
click at [553, 266] on input "Number" at bounding box center [492, 260] width 396 height 13
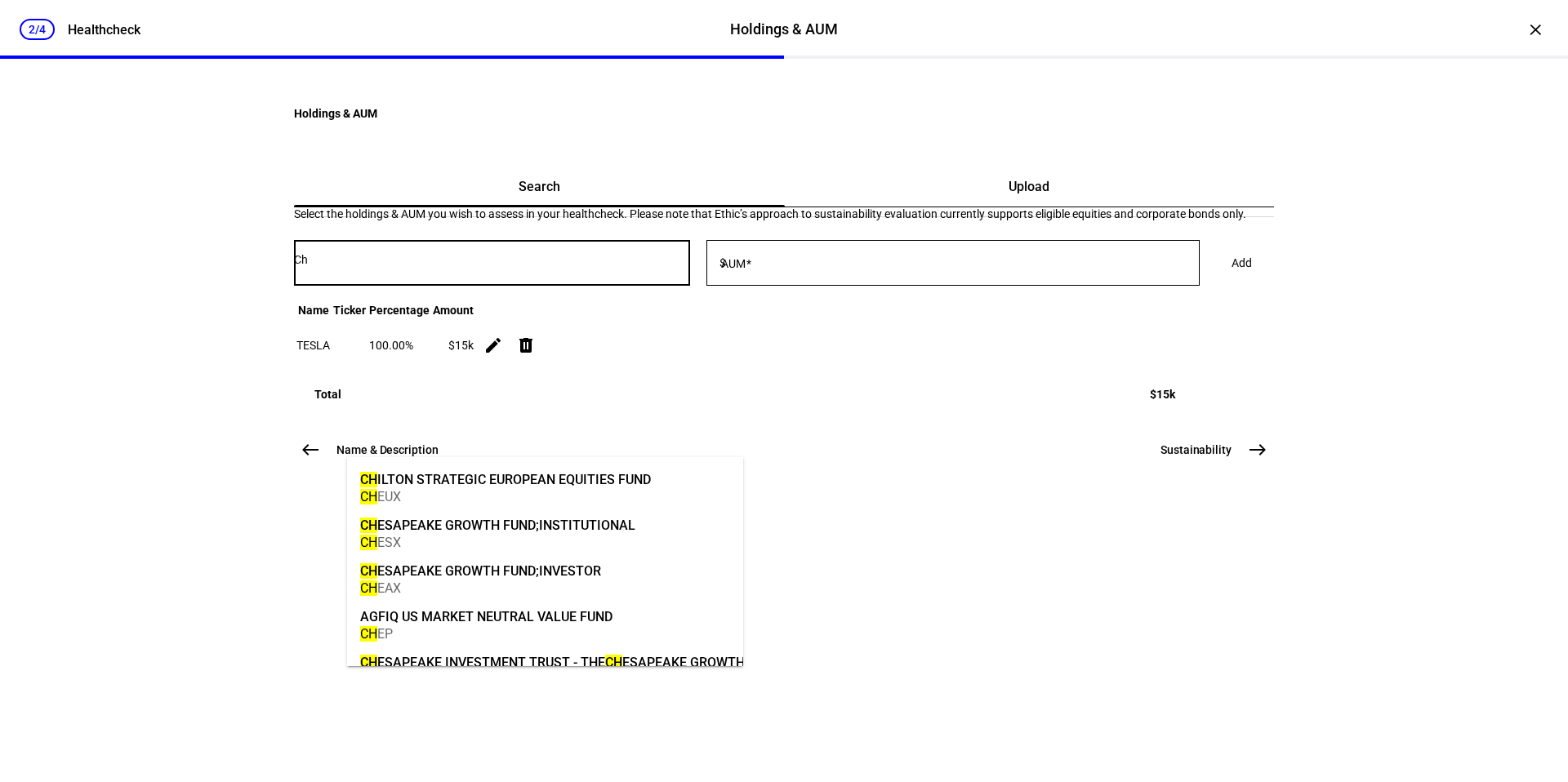
type input "C"
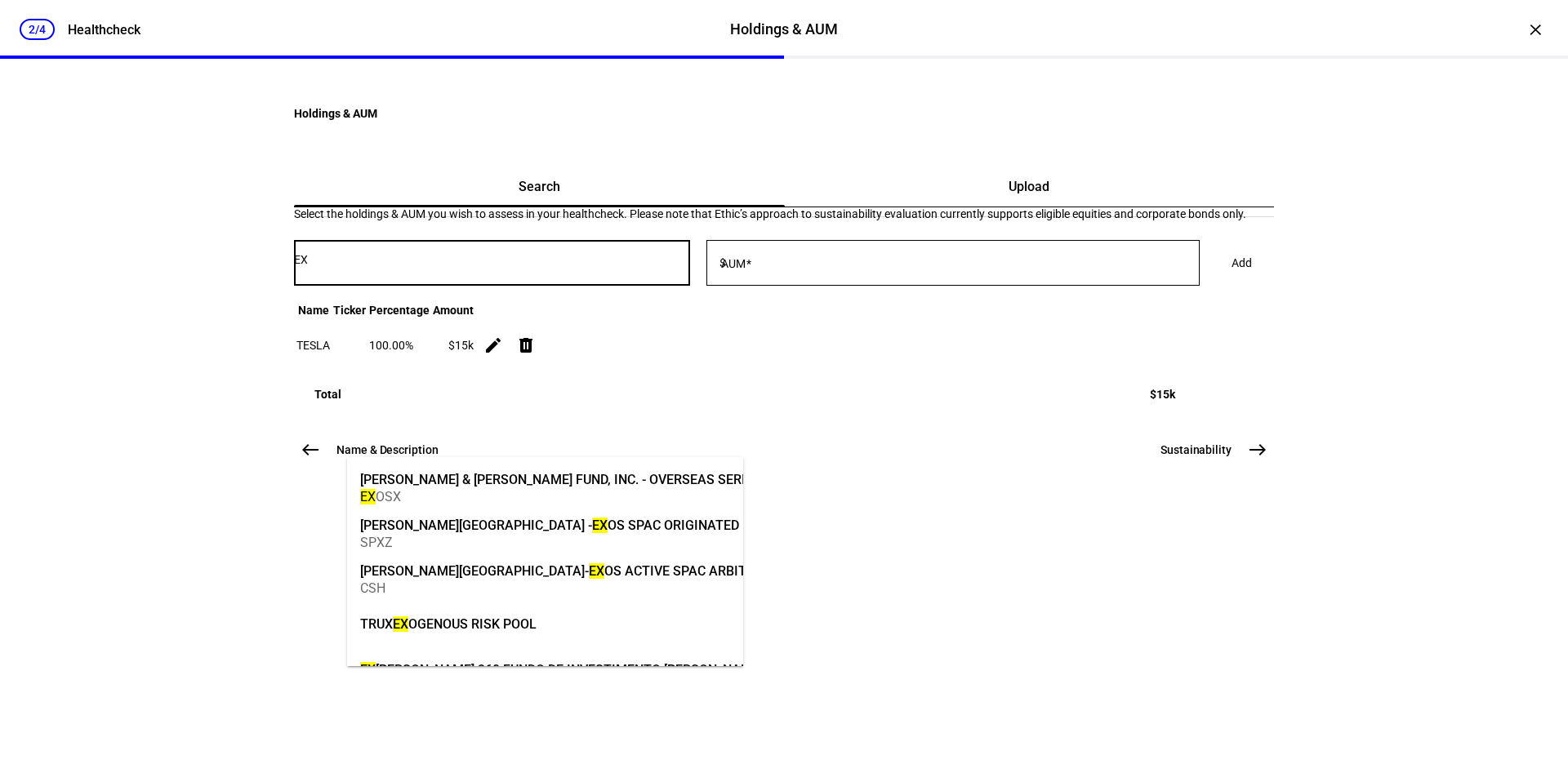
type input "E"
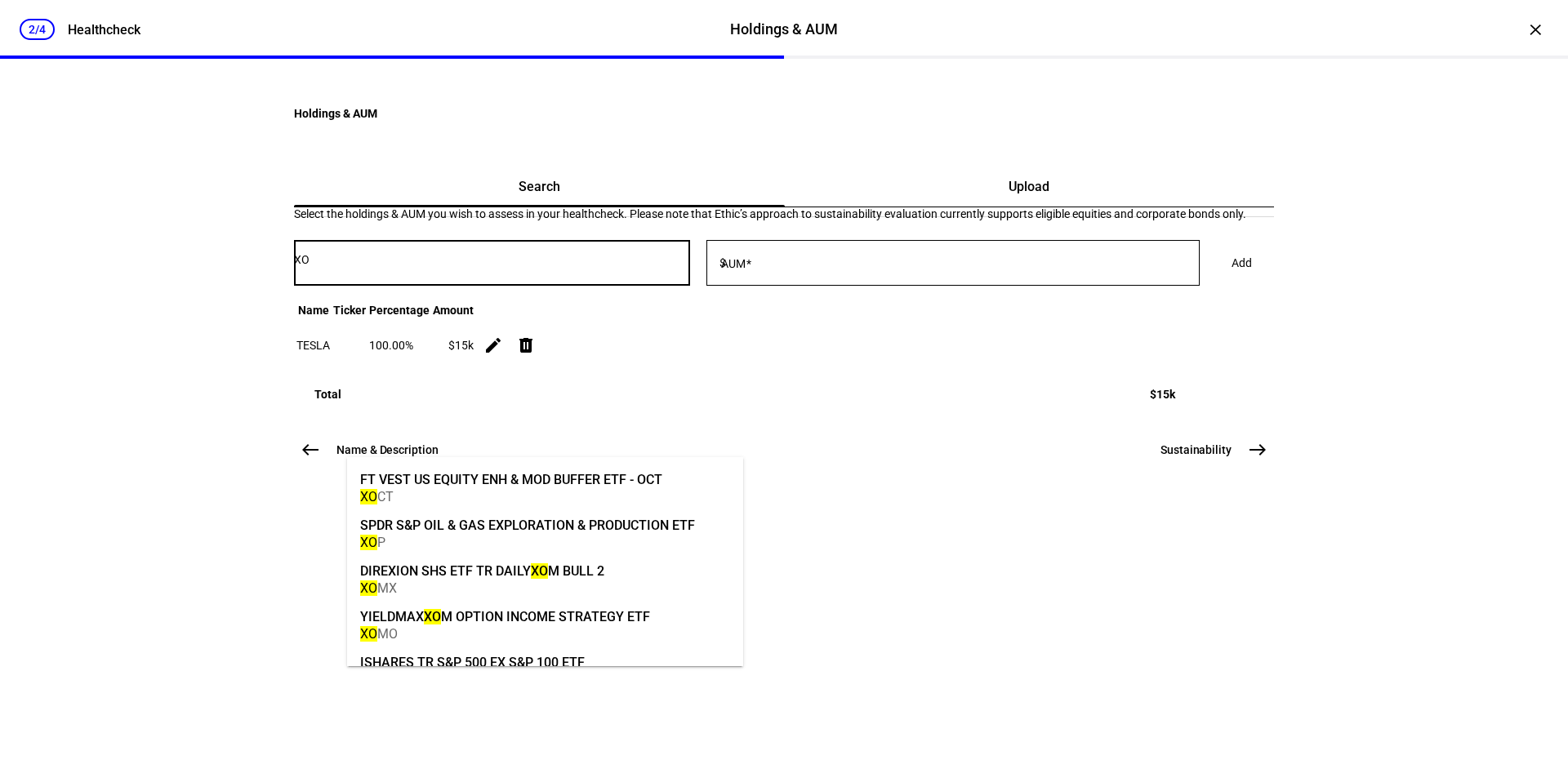
type input "X"
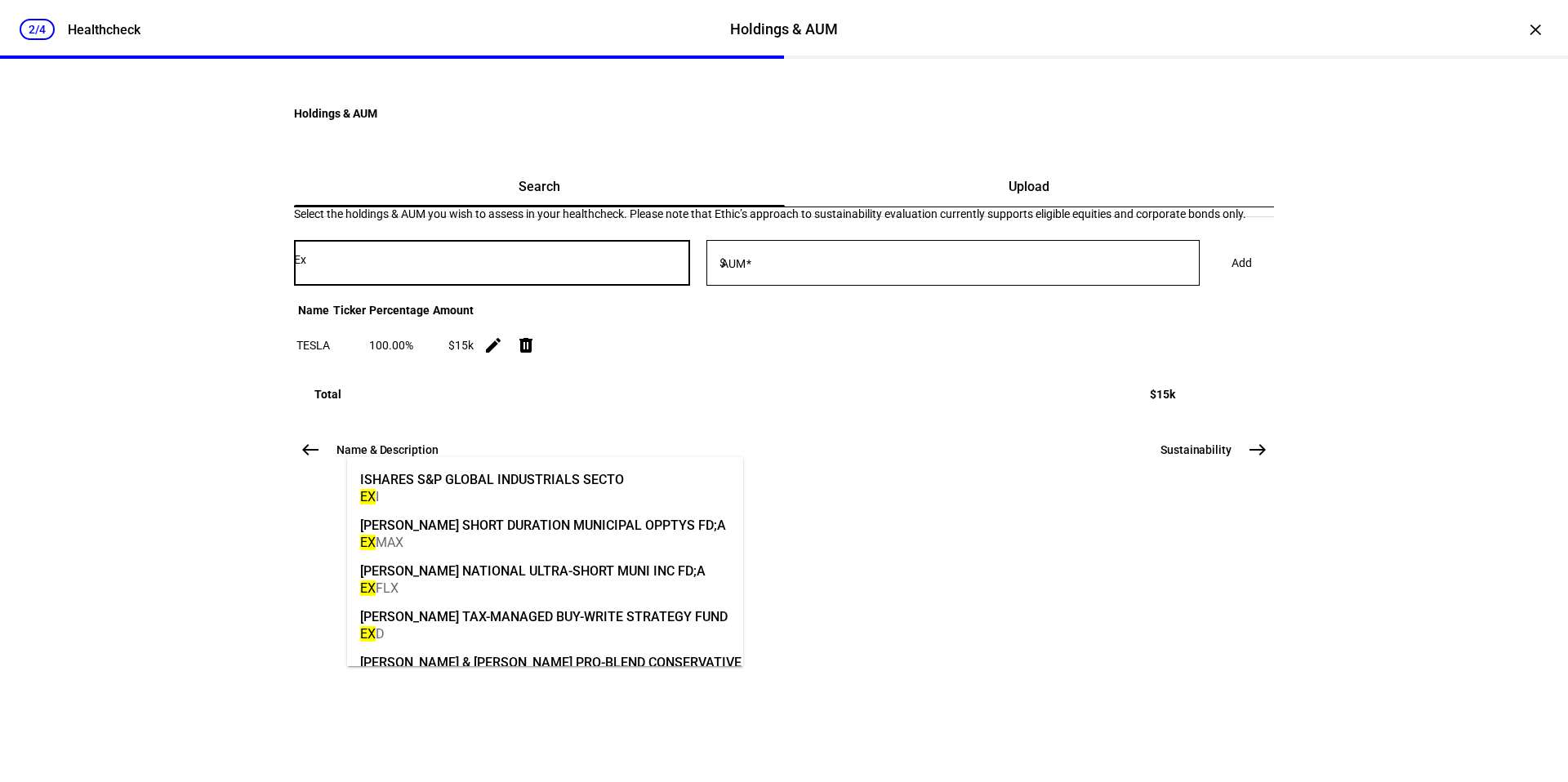
type input "E"
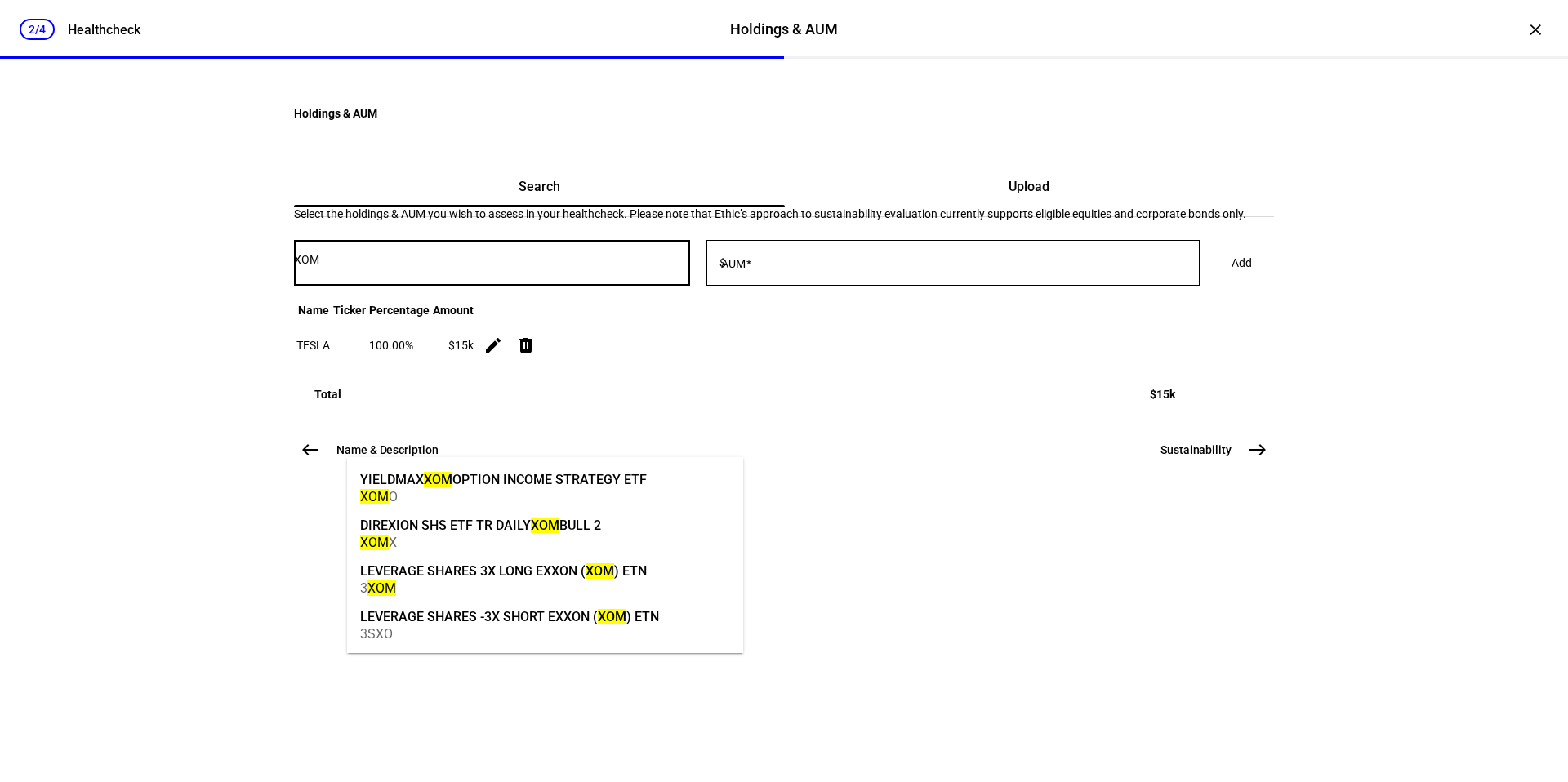
click at [632, 266] on input "XOM" at bounding box center [492, 260] width 396 height 13
type input "XOM"
drag, startPoint x: 981, startPoint y: 420, endPoint x: 968, endPoint y: 423, distance: 13.3
click at [981, 286] on div at bounding box center [964, 262] width 471 height 46
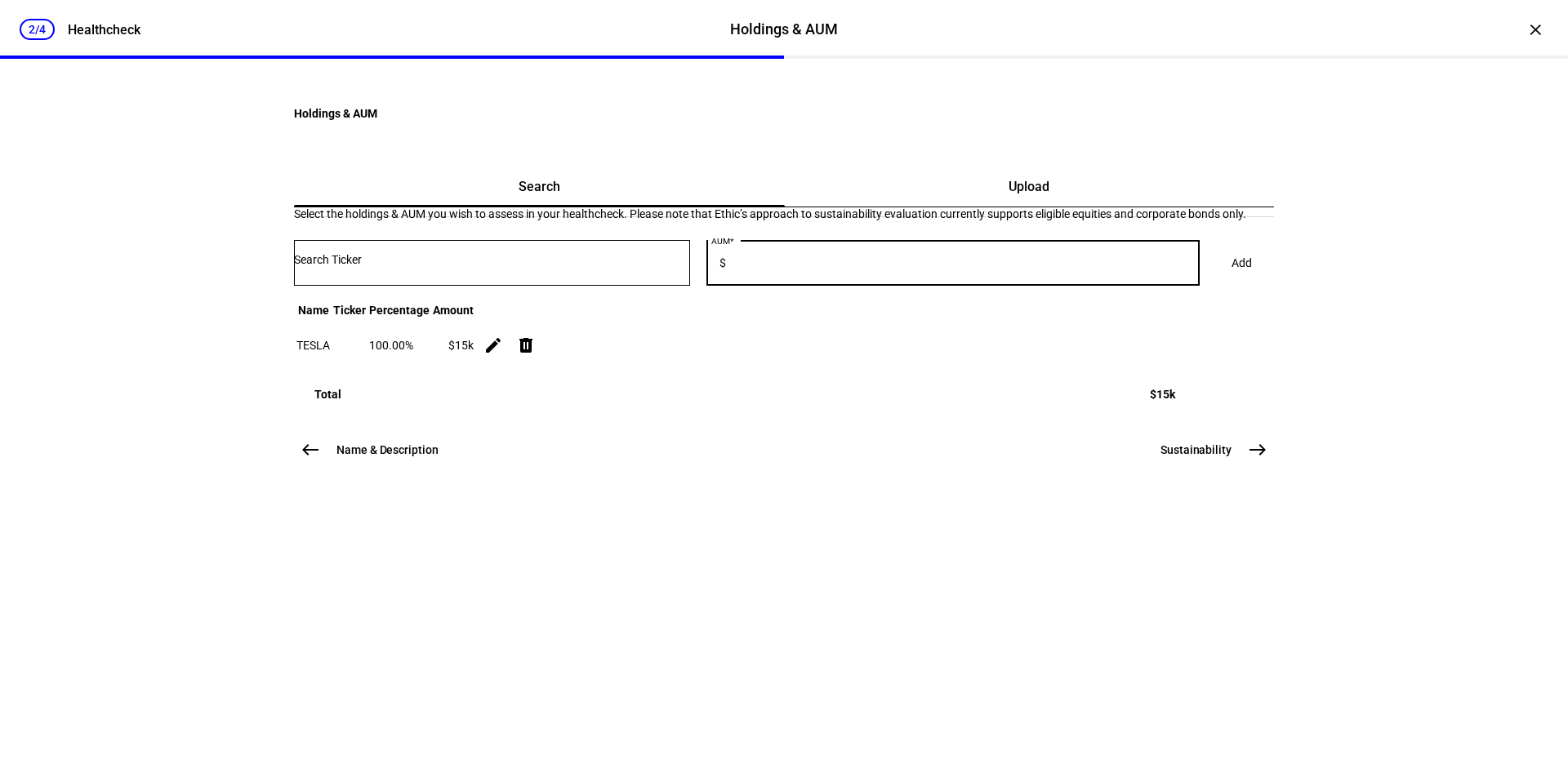
click at [595, 286] on div at bounding box center [492, 262] width 396 height 46
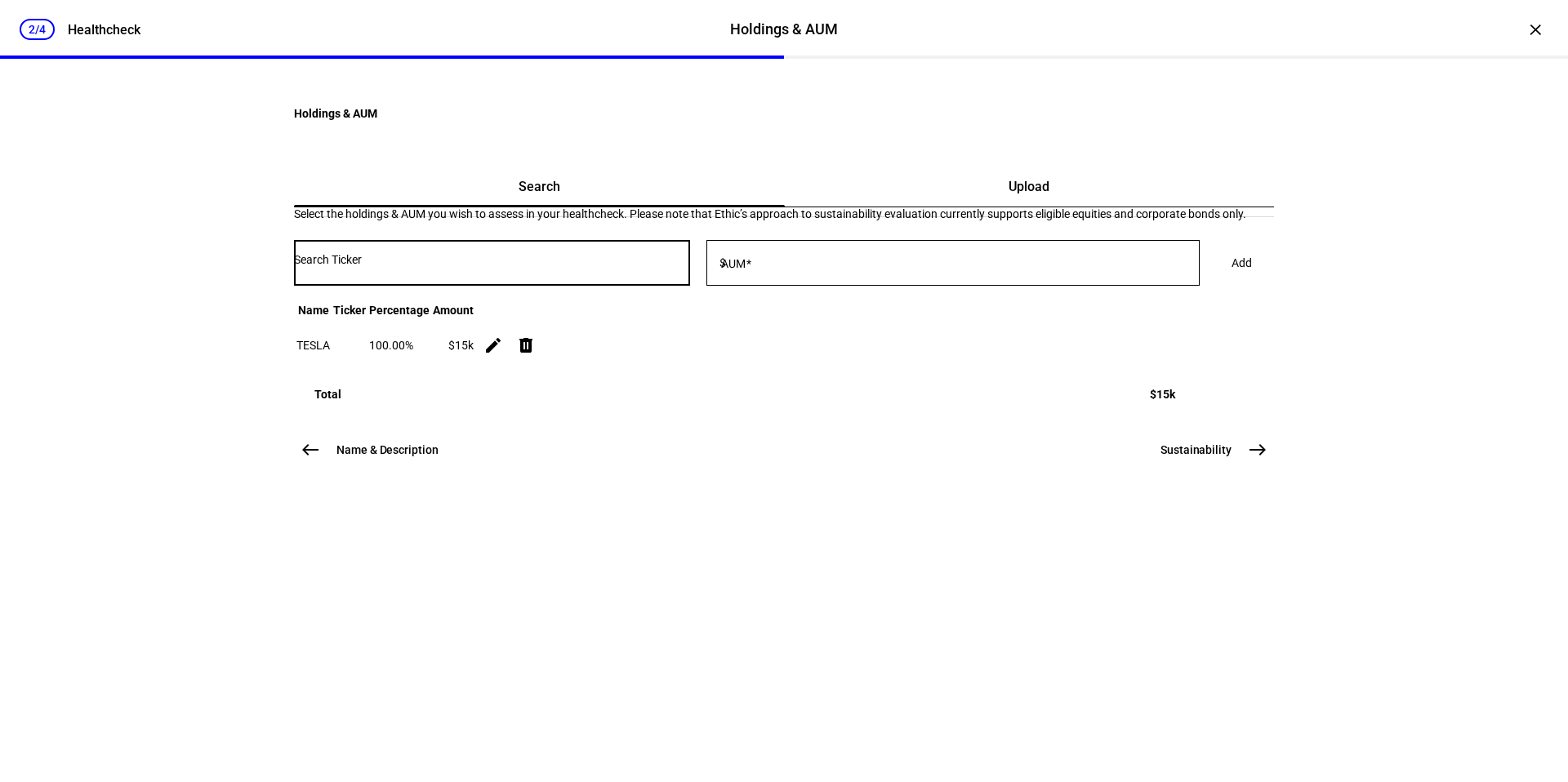
click at [589, 266] on input "Number" at bounding box center [492, 260] width 396 height 13
click at [521, 266] on input "Number" at bounding box center [492, 260] width 396 height 13
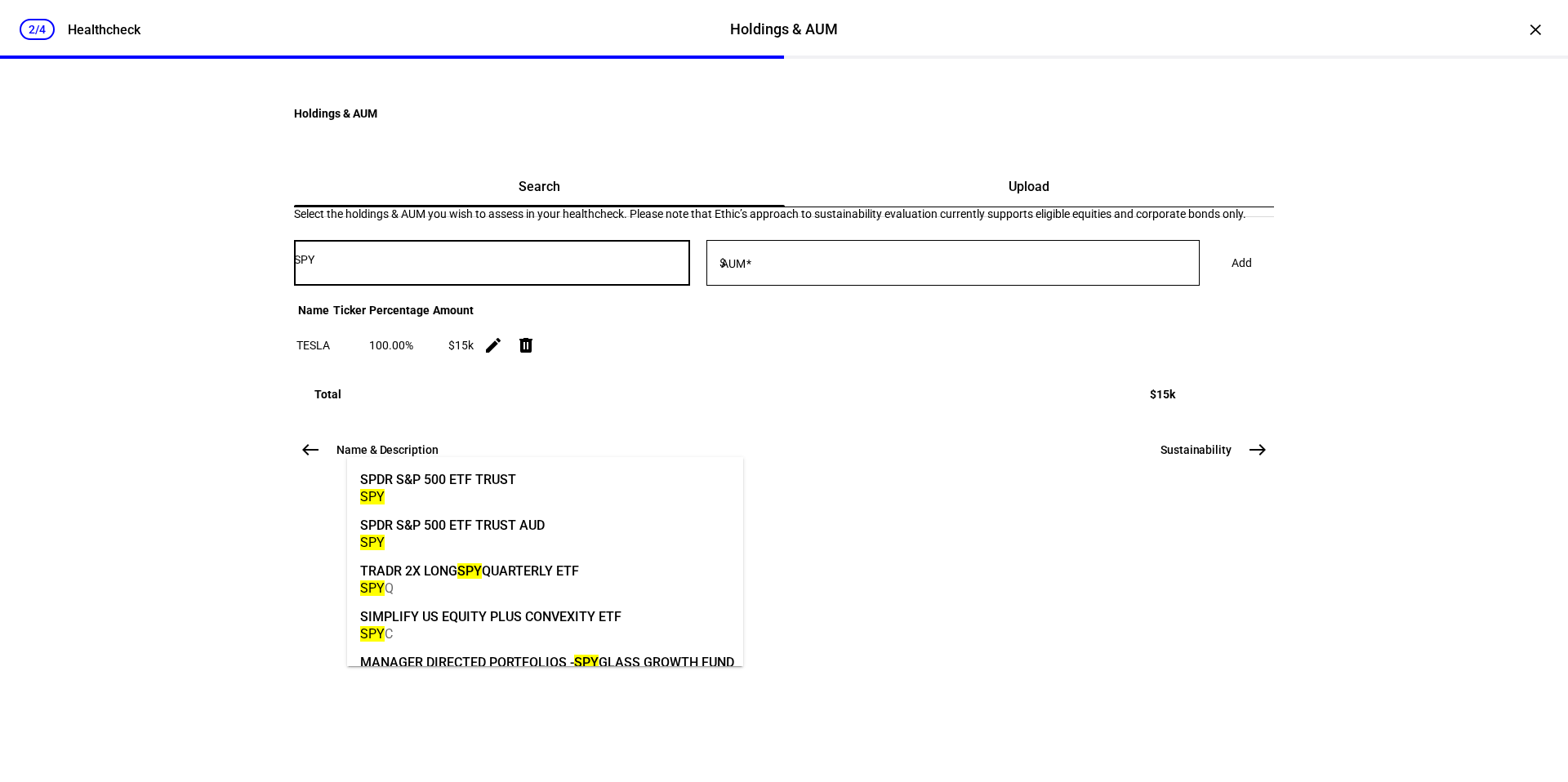
type input "SPY"
click at [536, 475] on mat-option "SPDR S&P 500 ETF TRUST SPY" at bounding box center [545, 486] width 396 height 46
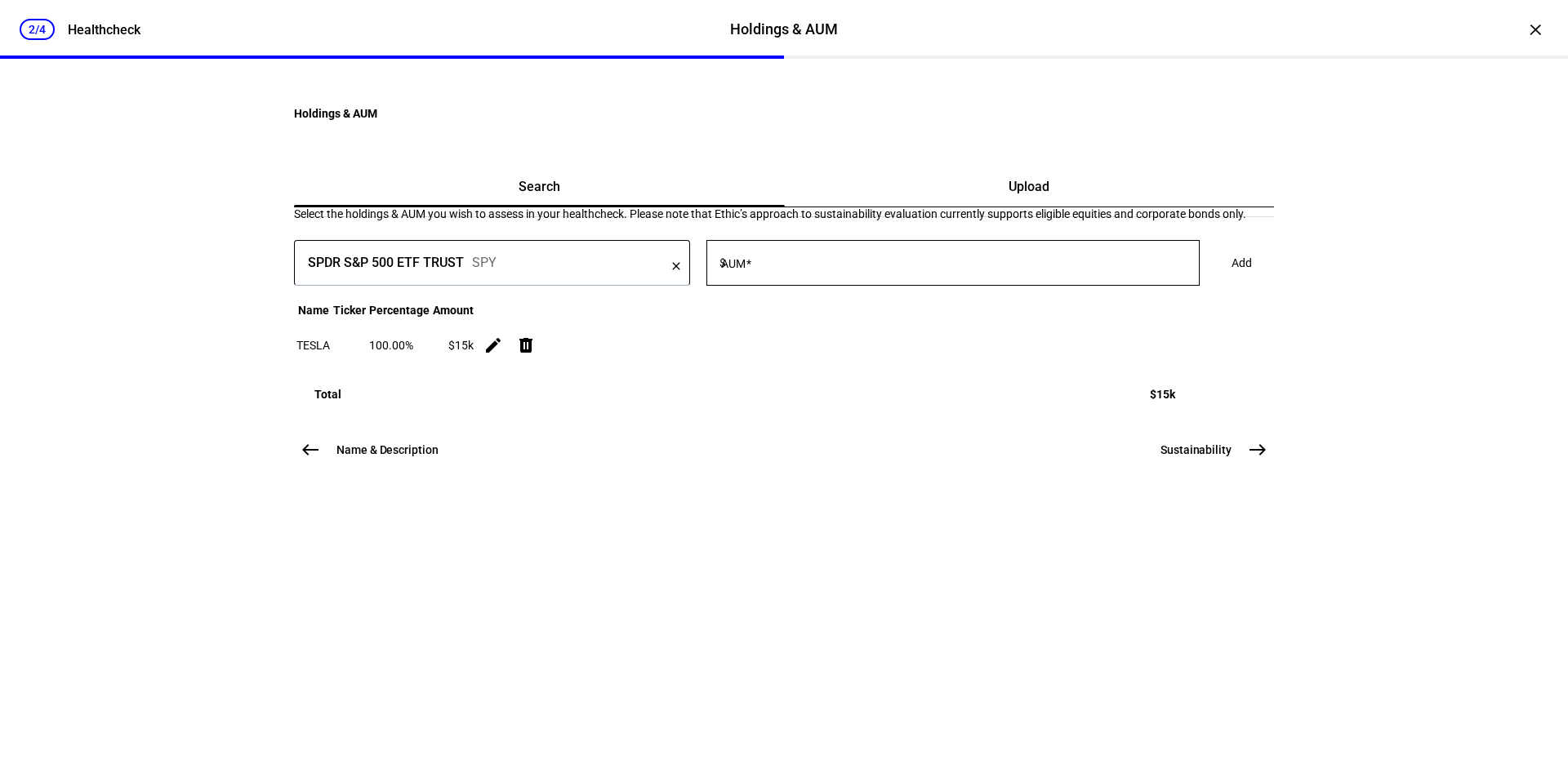
drag, startPoint x: 810, startPoint y: 421, endPoint x: 821, endPoint y: 433, distance: 16.3
click at [810, 286] on div at bounding box center [964, 262] width 471 height 46
click at [824, 266] on input "AUM" at bounding box center [964, 260] width 471 height 13
type input "50,000"
drag, startPoint x: 1448, startPoint y: 473, endPoint x: 1186, endPoint y: 482, distance: 262.2
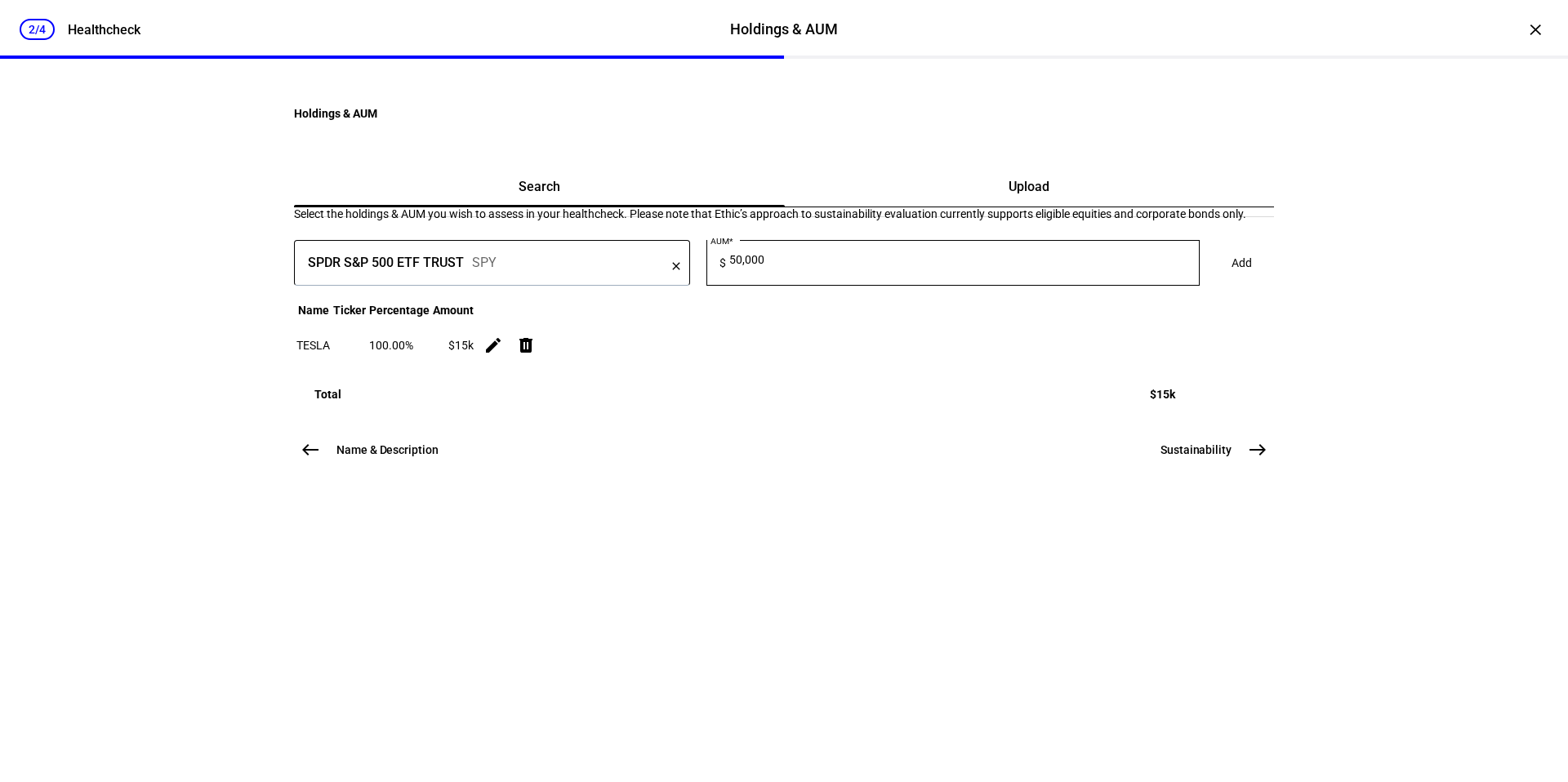
click at [1241, 473] on div "2/4 Healthcheck Holdings & AUM Holdings & AUM Healthcheck × Holdings & AUM Sear…" at bounding box center [784, 391] width 1568 height 782
click at [1232, 279] on span "Add" at bounding box center [1242, 262] width 21 height 32
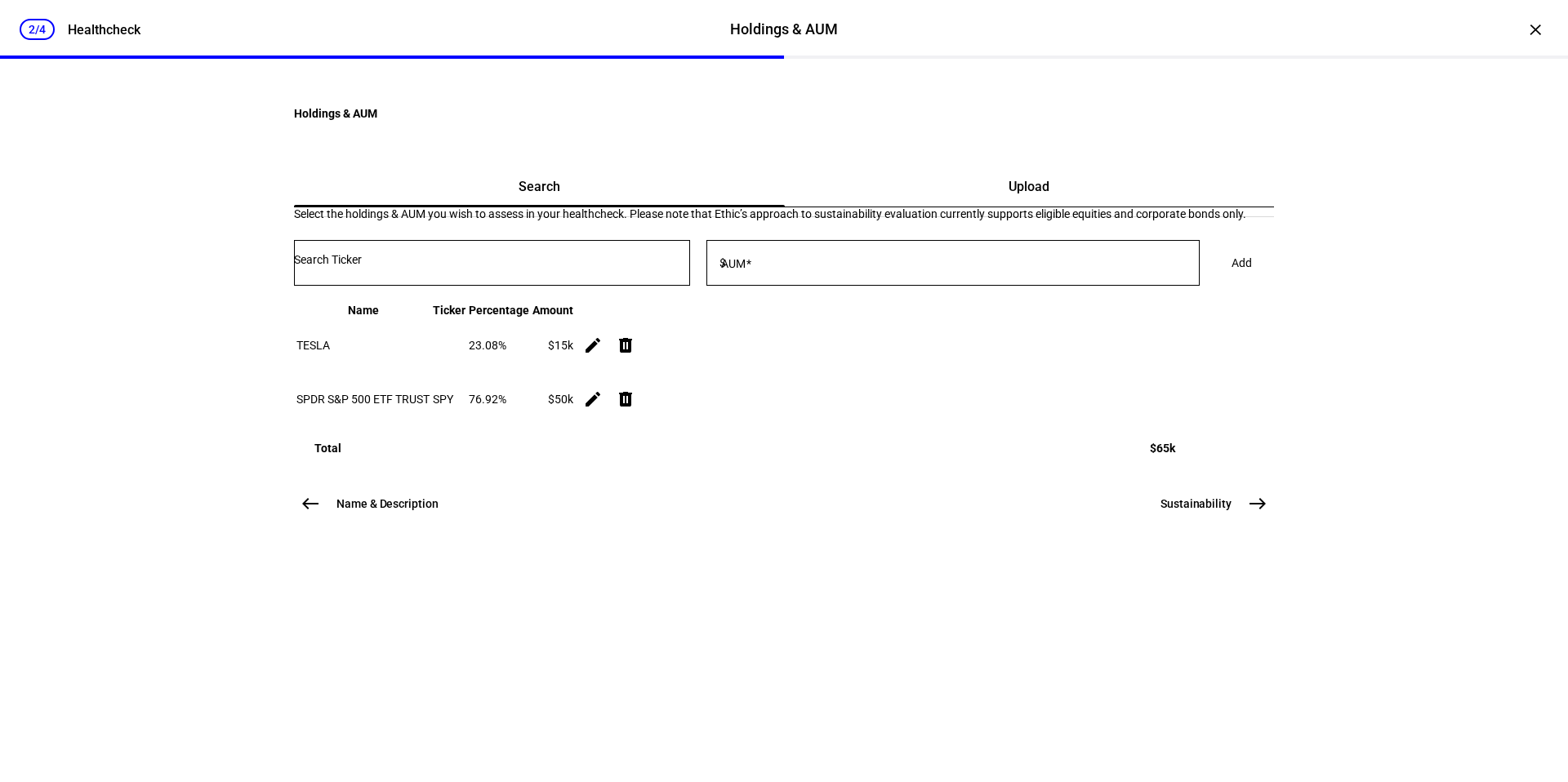
click at [570, 266] on input "Number" at bounding box center [492, 260] width 396 height 13
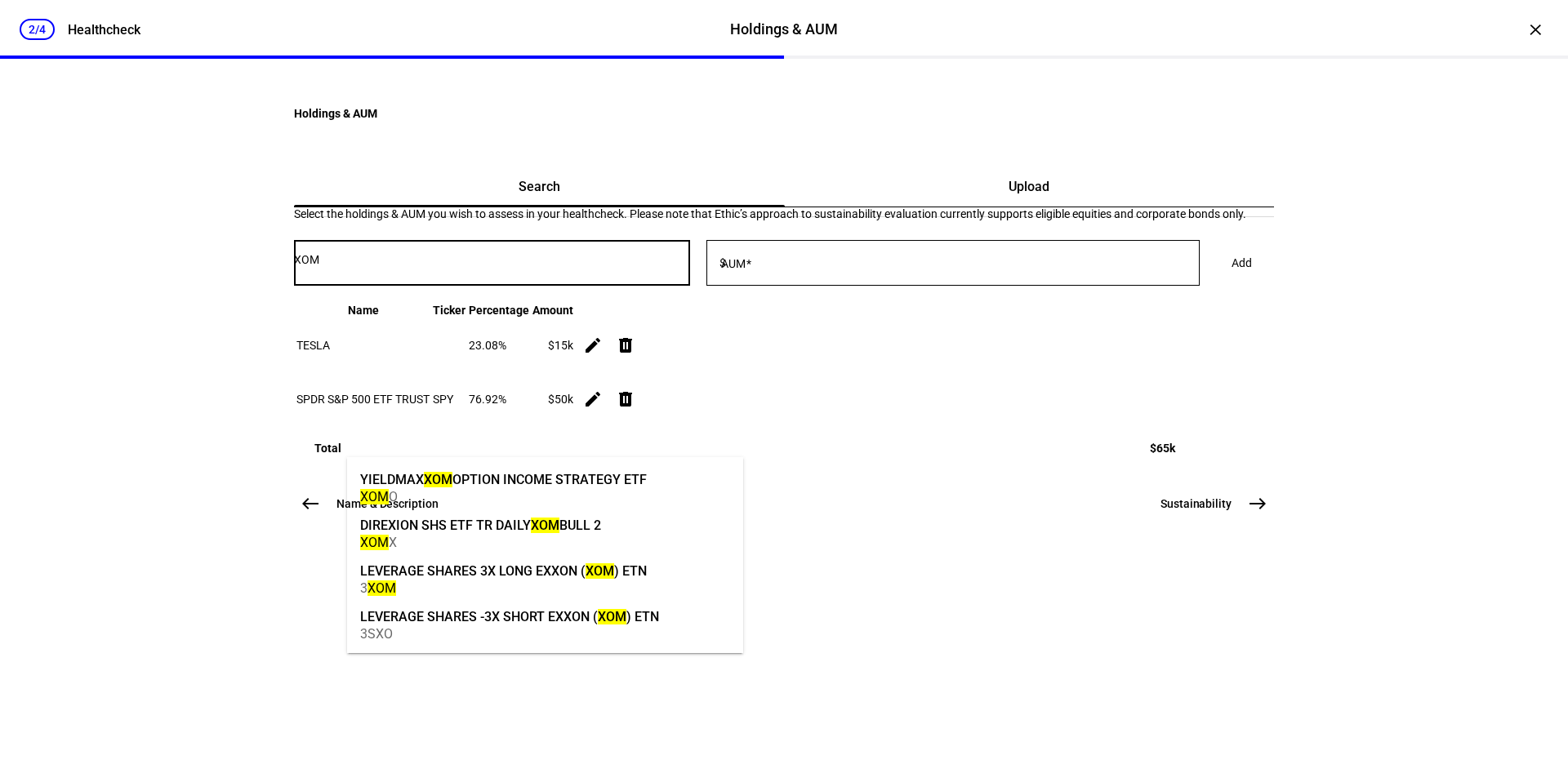
click at [438, 266] on input "XOM" at bounding box center [492, 260] width 396 height 13
type input "XOM"
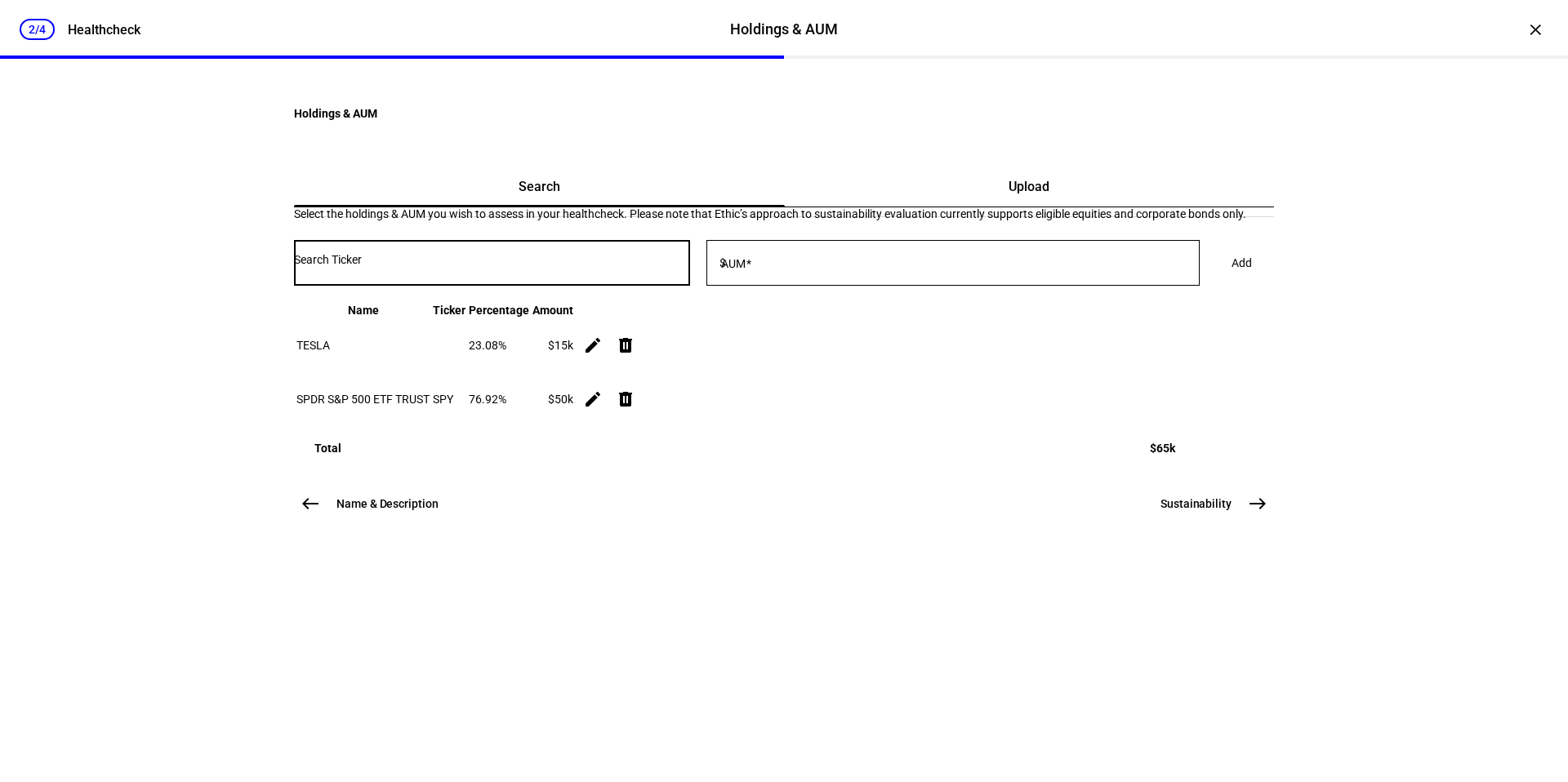
click at [523, 266] on input "Number" at bounding box center [492, 260] width 396 height 13
click at [514, 266] on input "Number" at bounding box center [492, 260] width 396 height 13
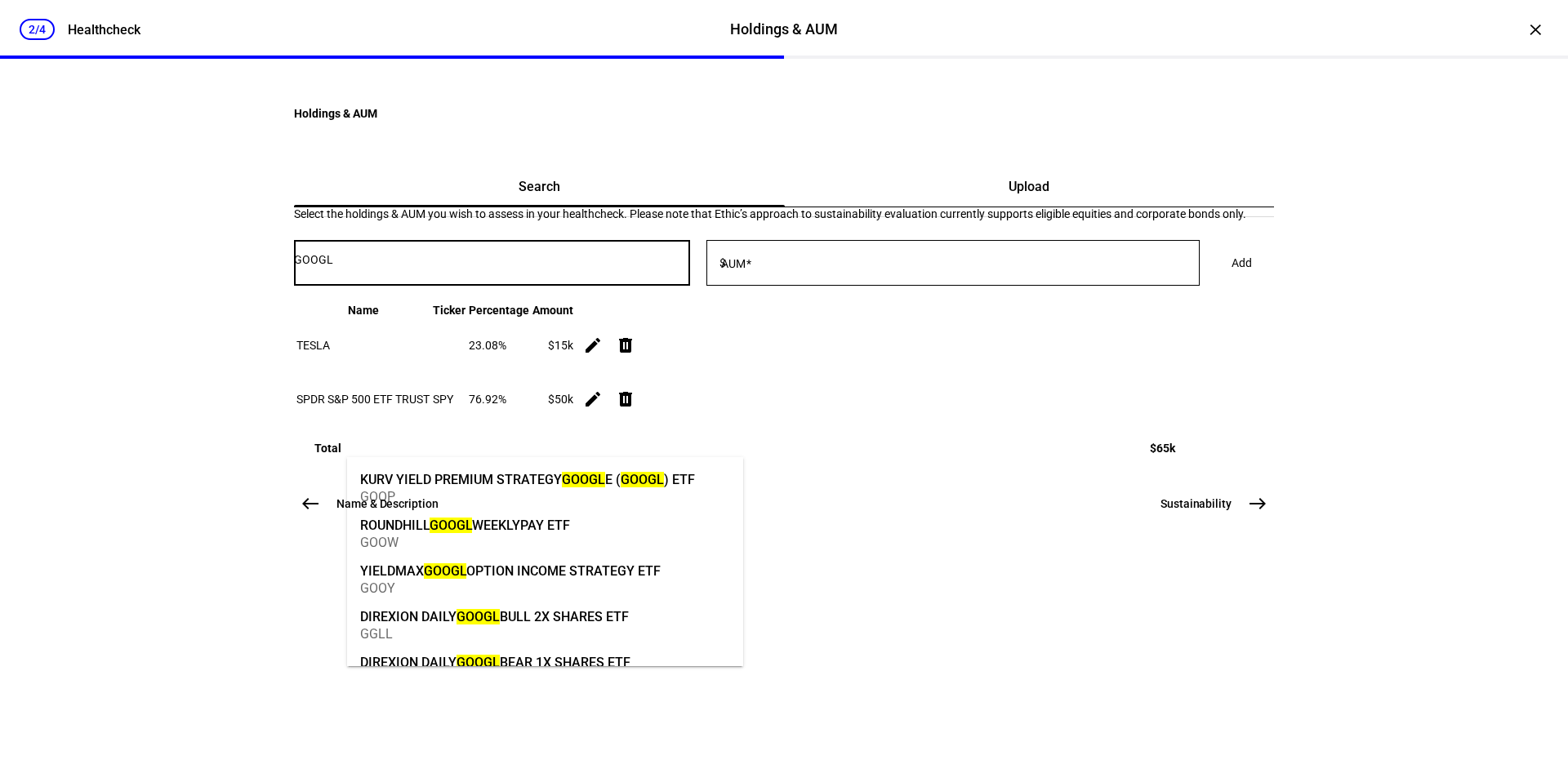
type input "GOOGL"
click at [958, 324] on div "Select the holdings & AUM you wish to assess in your healthcheck. Please note t…" at bounding box center [784, 331] width 980 height 247
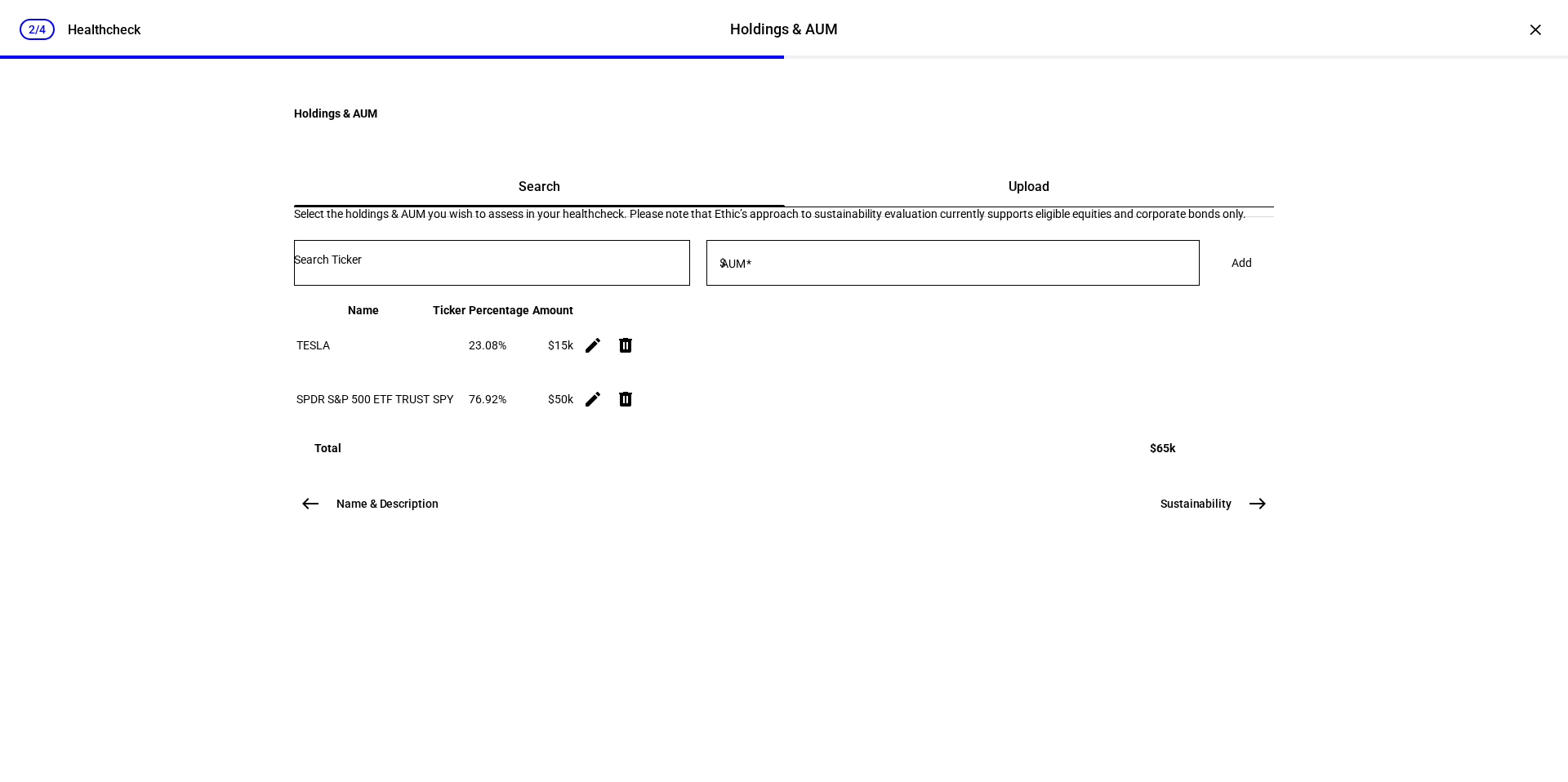
click at [587, 286] on div at bounding box center [492, 262] width 396 height 46
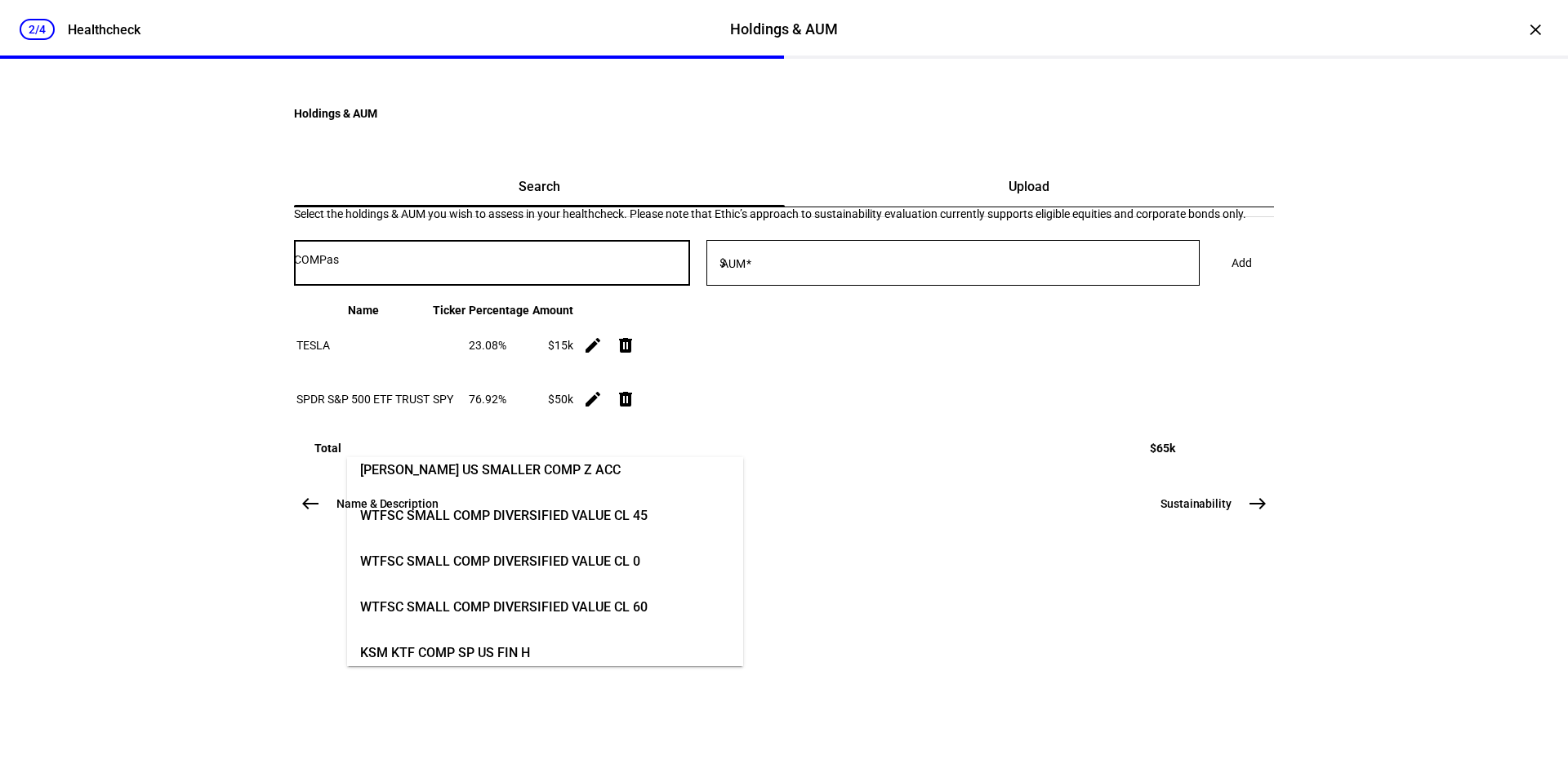
scroll to position [58, 0]
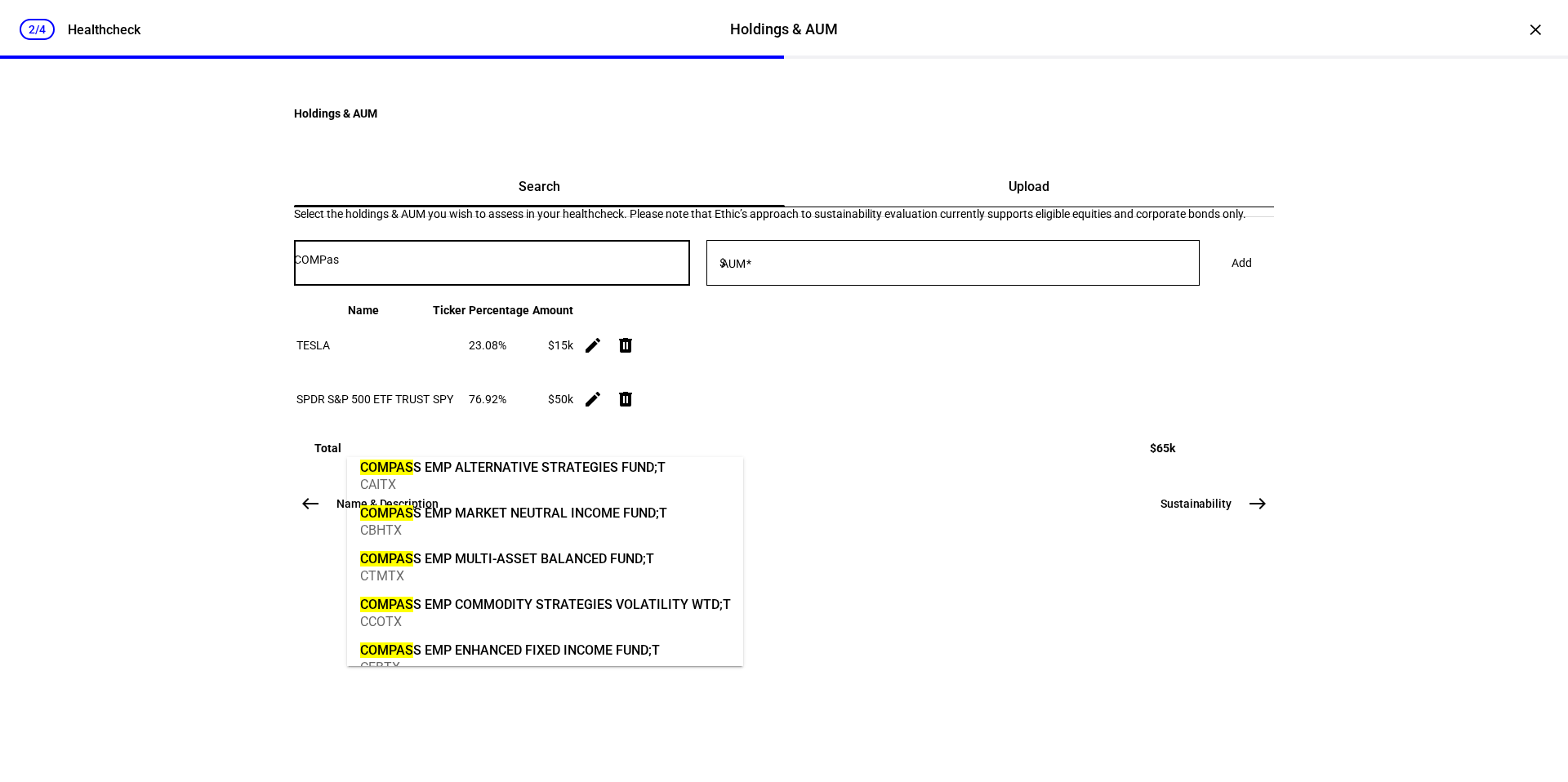
type input "COMPas"
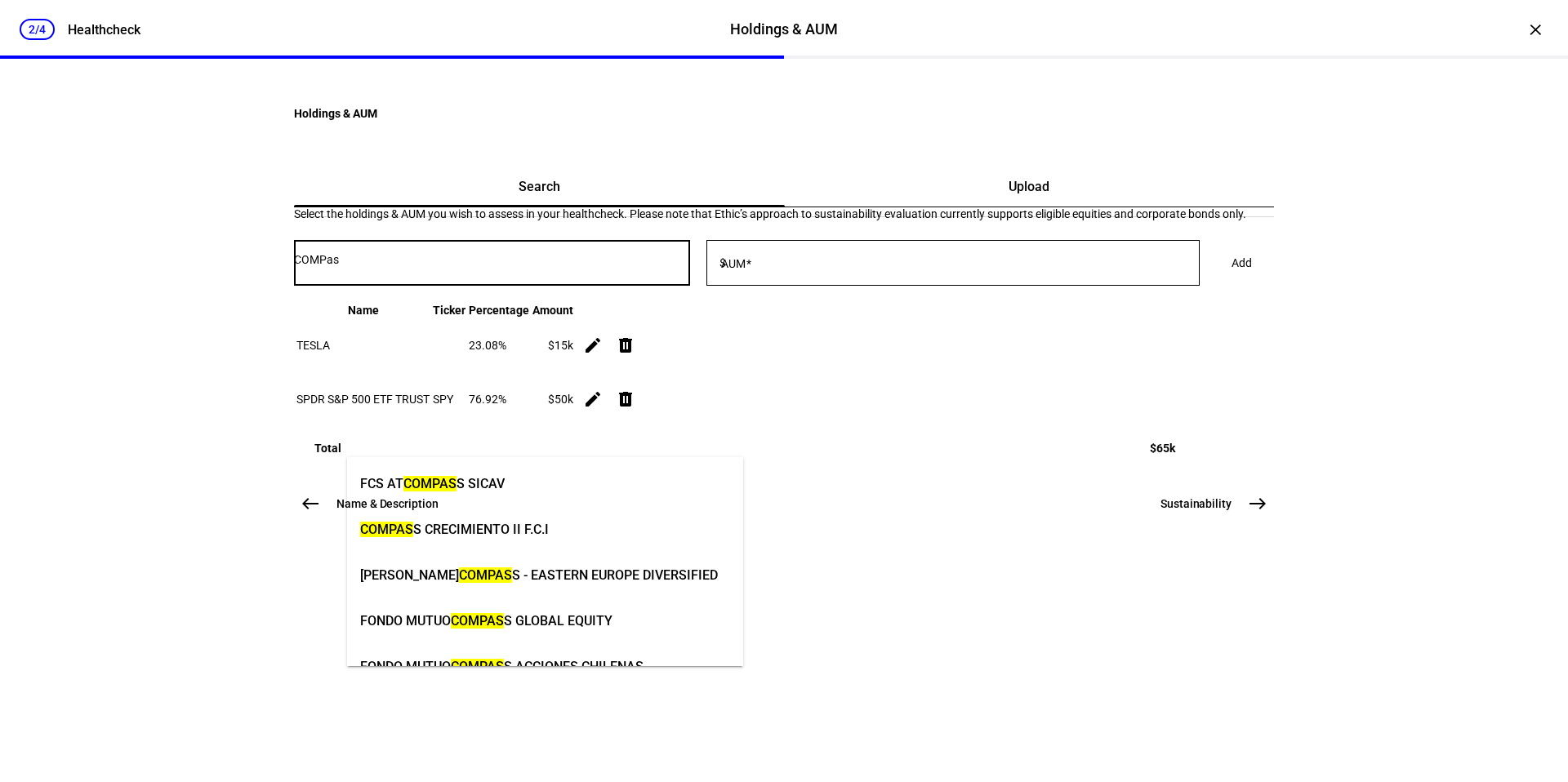
scroll to position [0, 0]
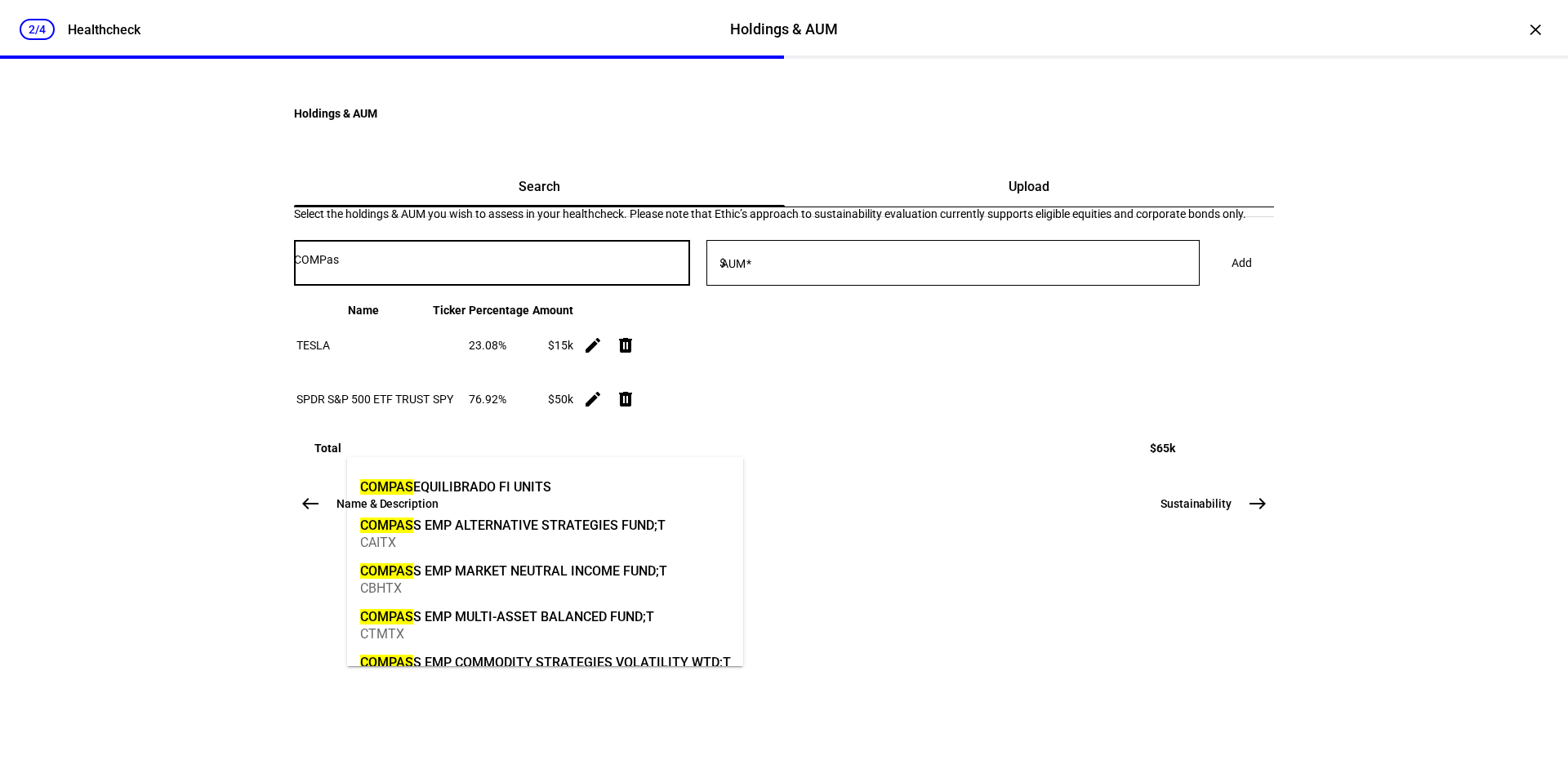
click at [895, 221] on div "Select the holdings & AUM you wish to assess in your healthcheck. Please note t…" at bounding box center [784, 214] width 980 height 13
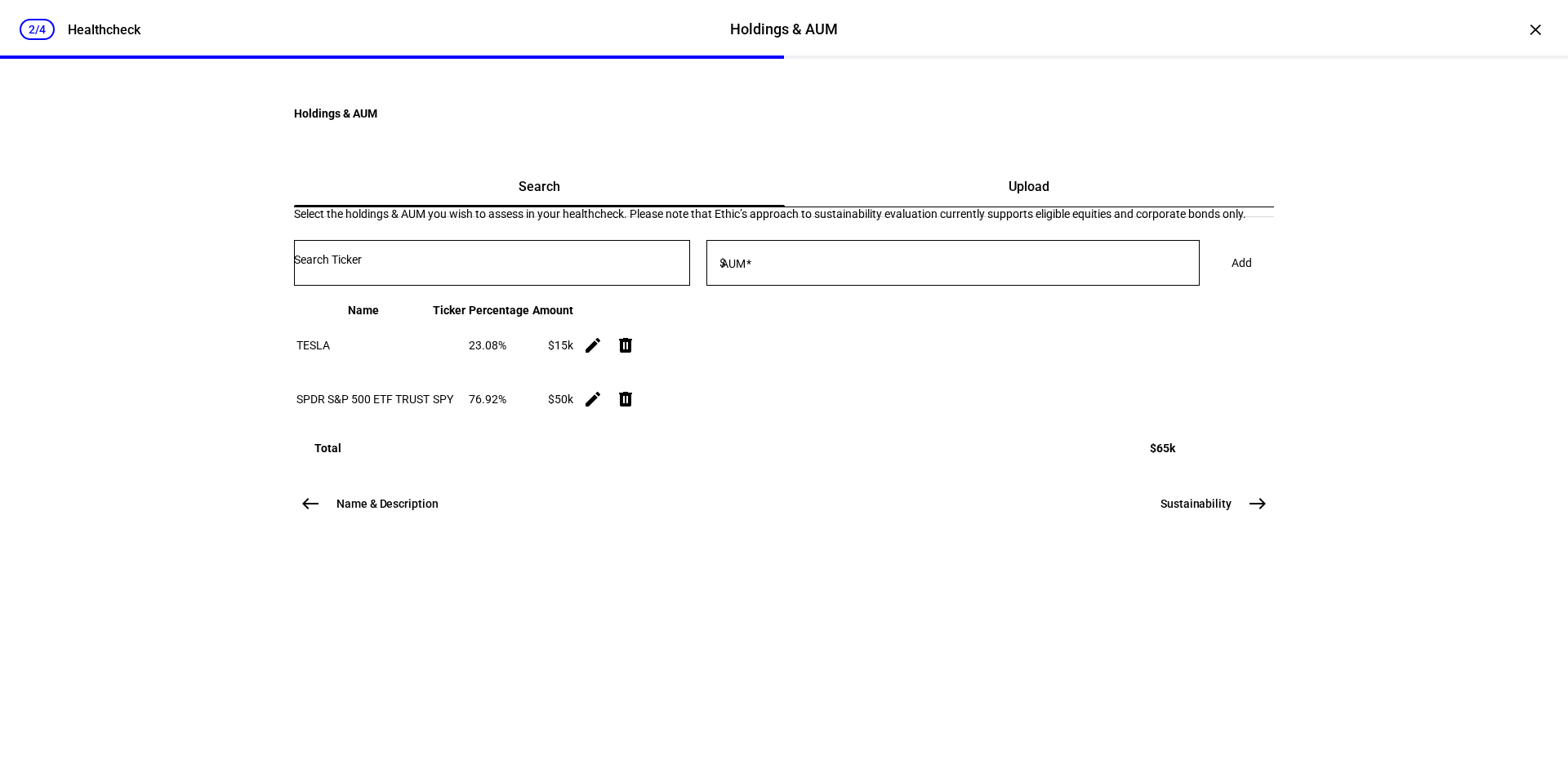
scroll to position [61, 0]
click at [972, 207] on div "Upload" at bounding box center [1030, 187] width 490 height 39
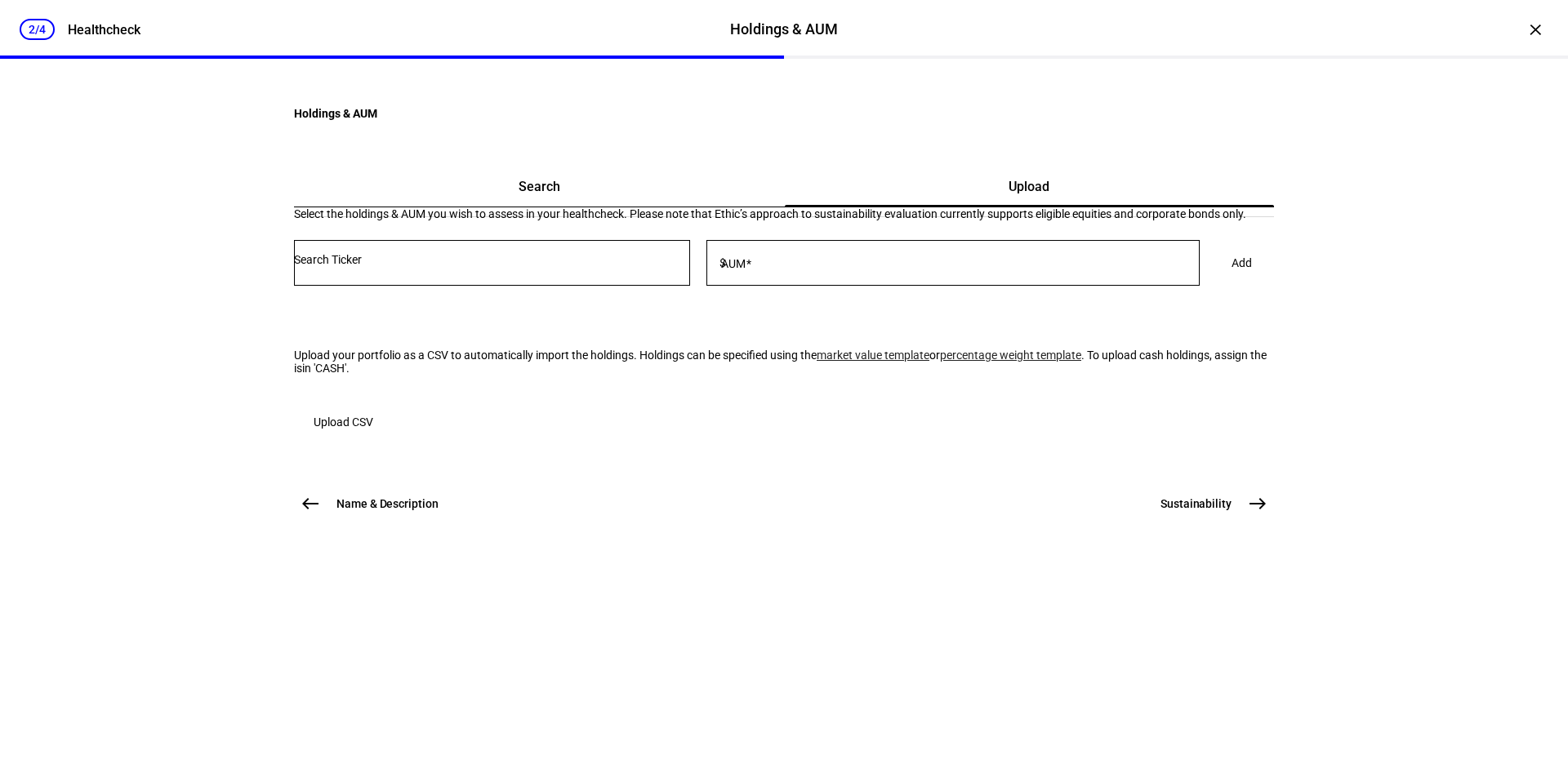
scroll to position [0, 0]
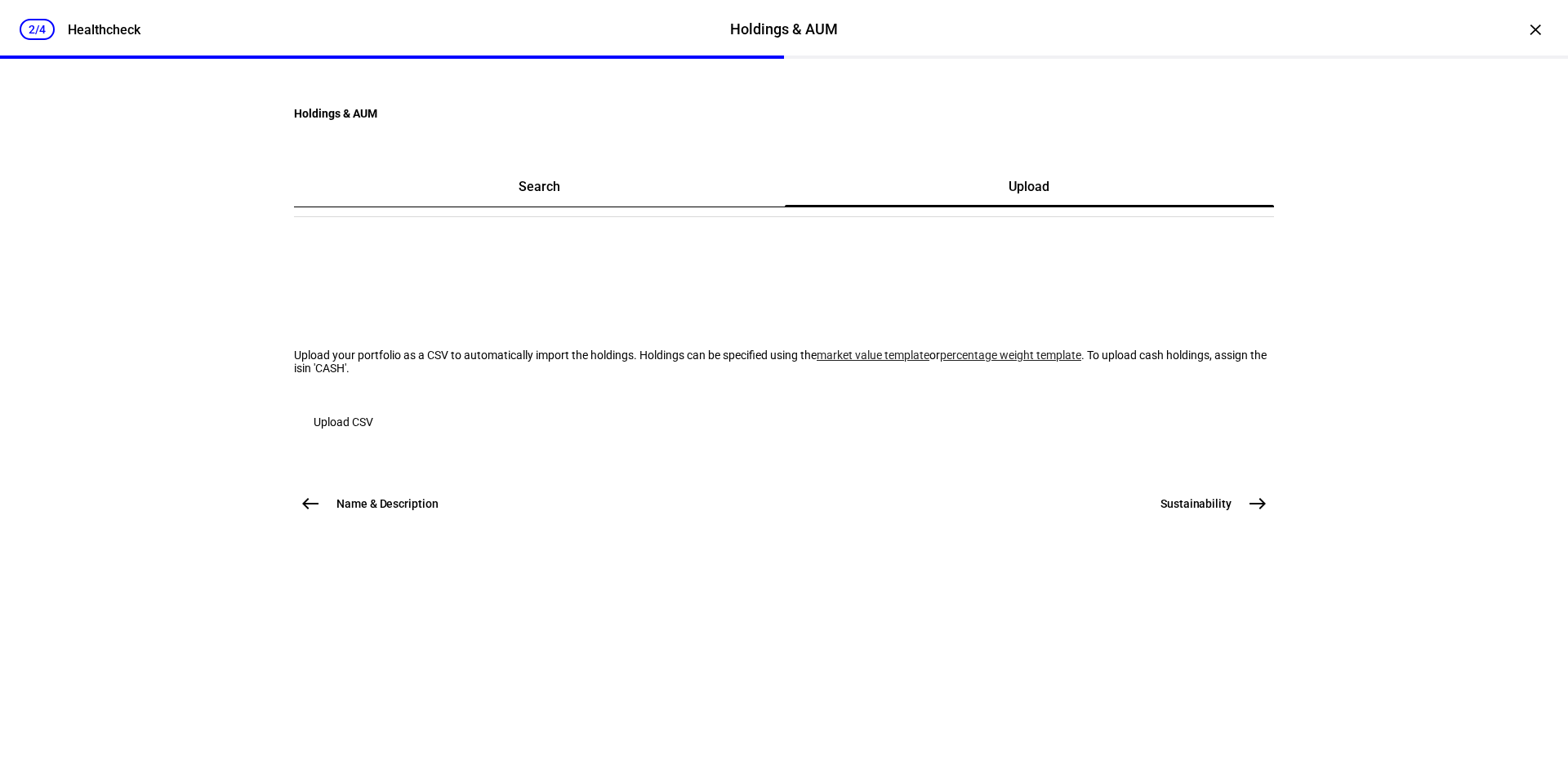
click at [649, 207] on div "Search" at bounding box center [539, 187] width 491 height 39
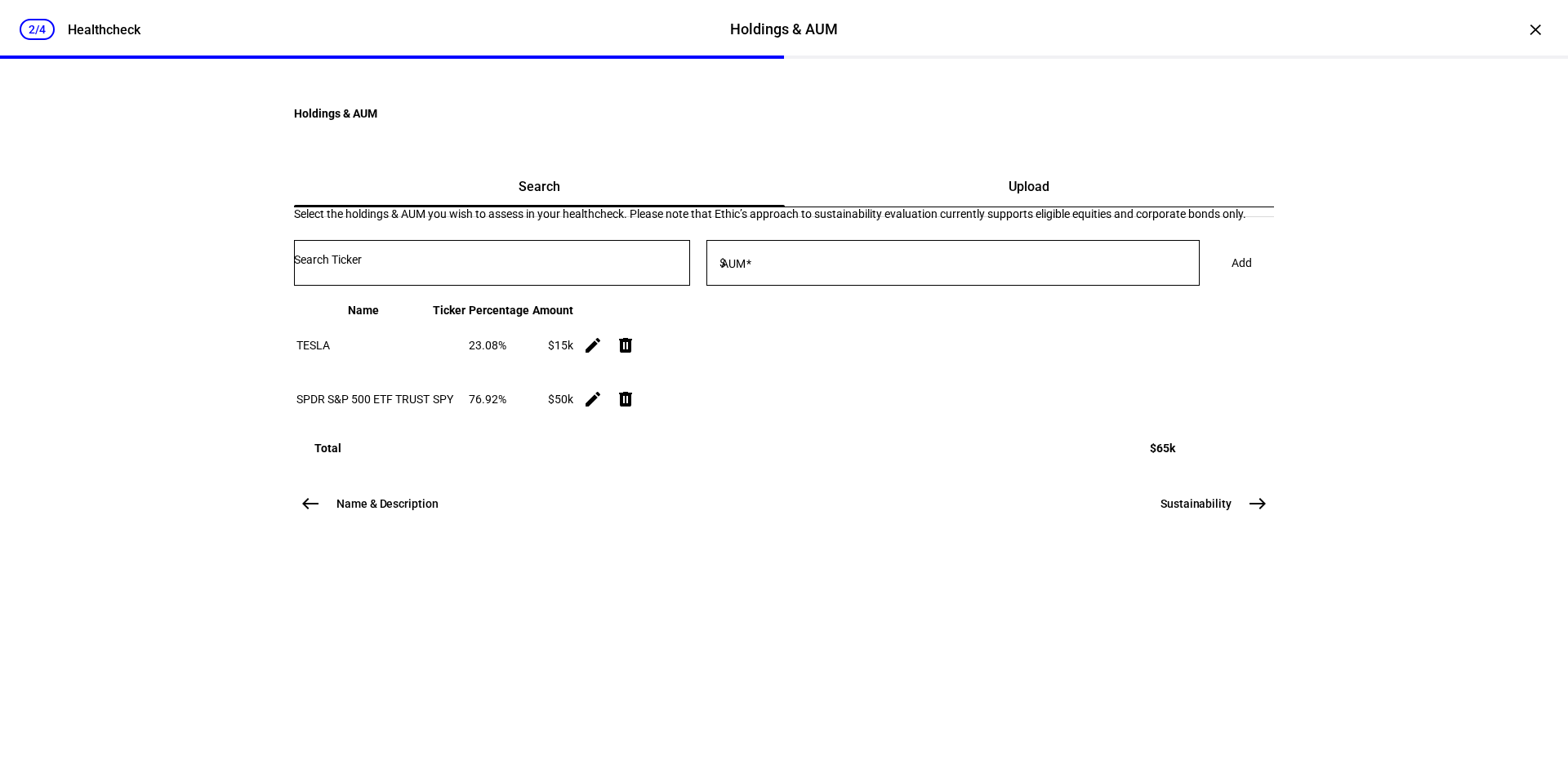
scroll to position [61, 0]
click at [1223, 512] on span "Sustainability" at bounding box center [1197, 504] width 71 height 17
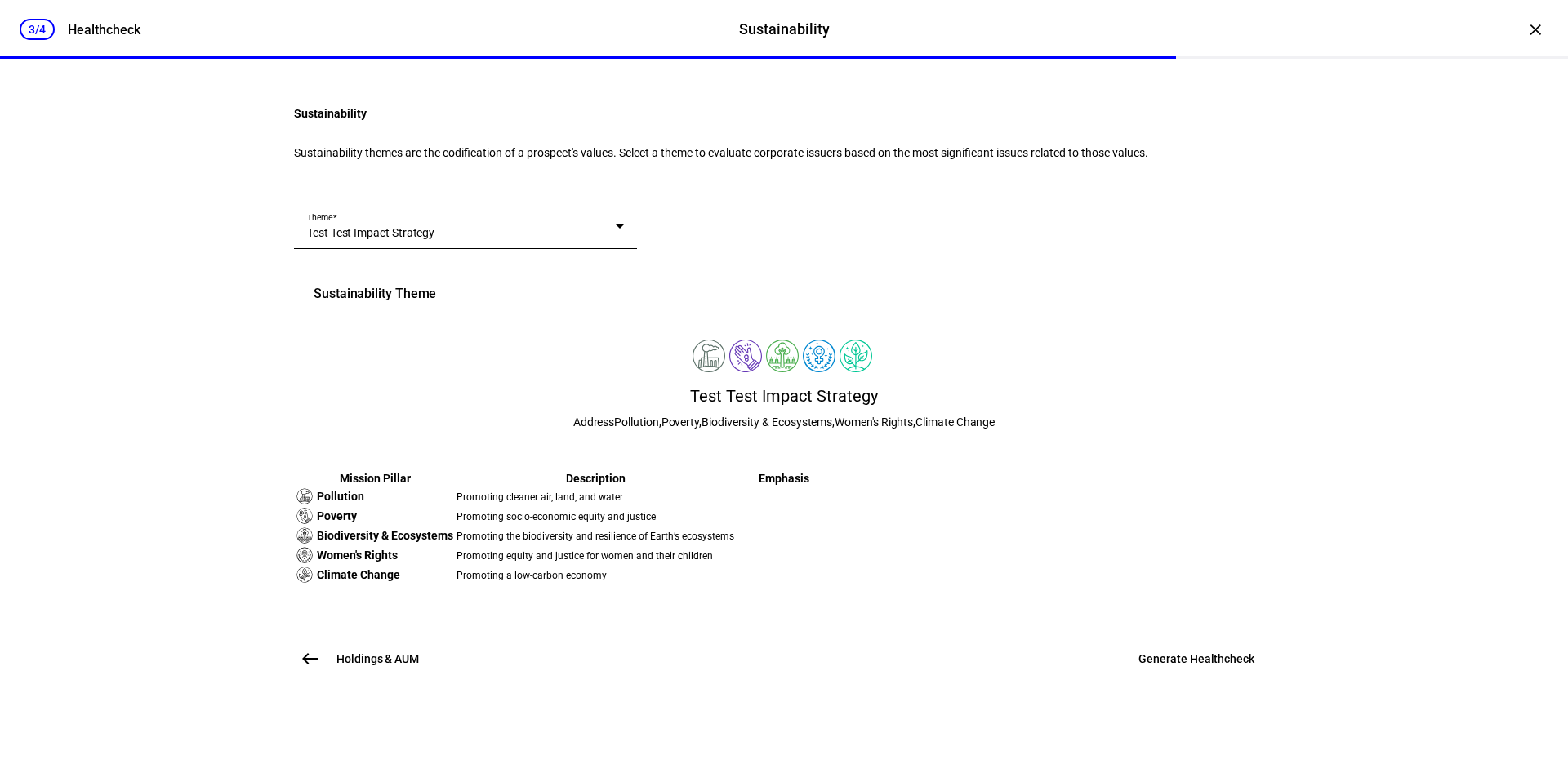
scroll to position [305, 0]
click at [1174, 626] on span "Generate Healthcheck" at bounding box center [1197, 659] width 116 height 17
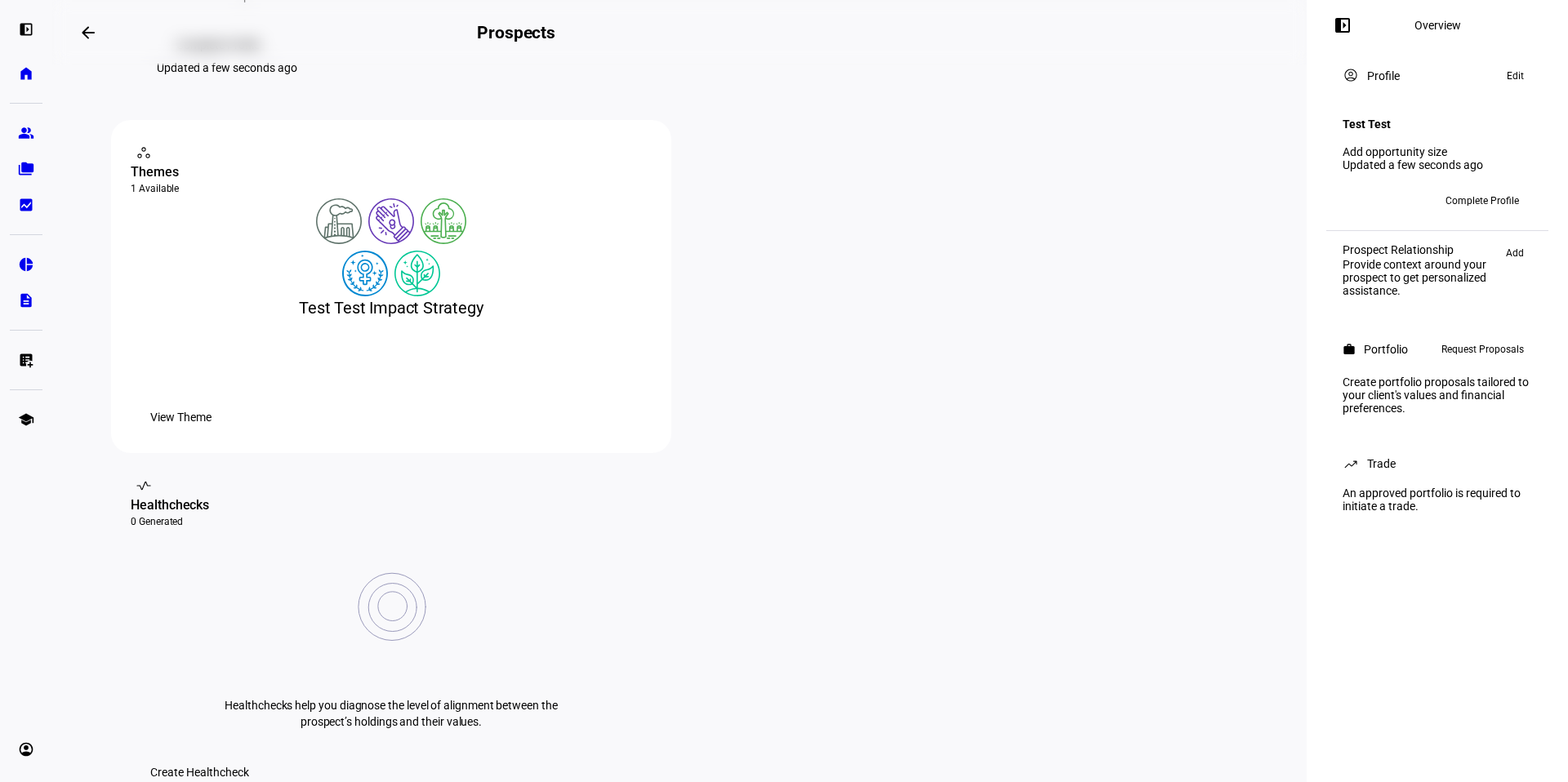
scroll to position [199, 0]
click at [212, 431] on span "View Theme" at bounding box center [181, 414] width 61 height 32
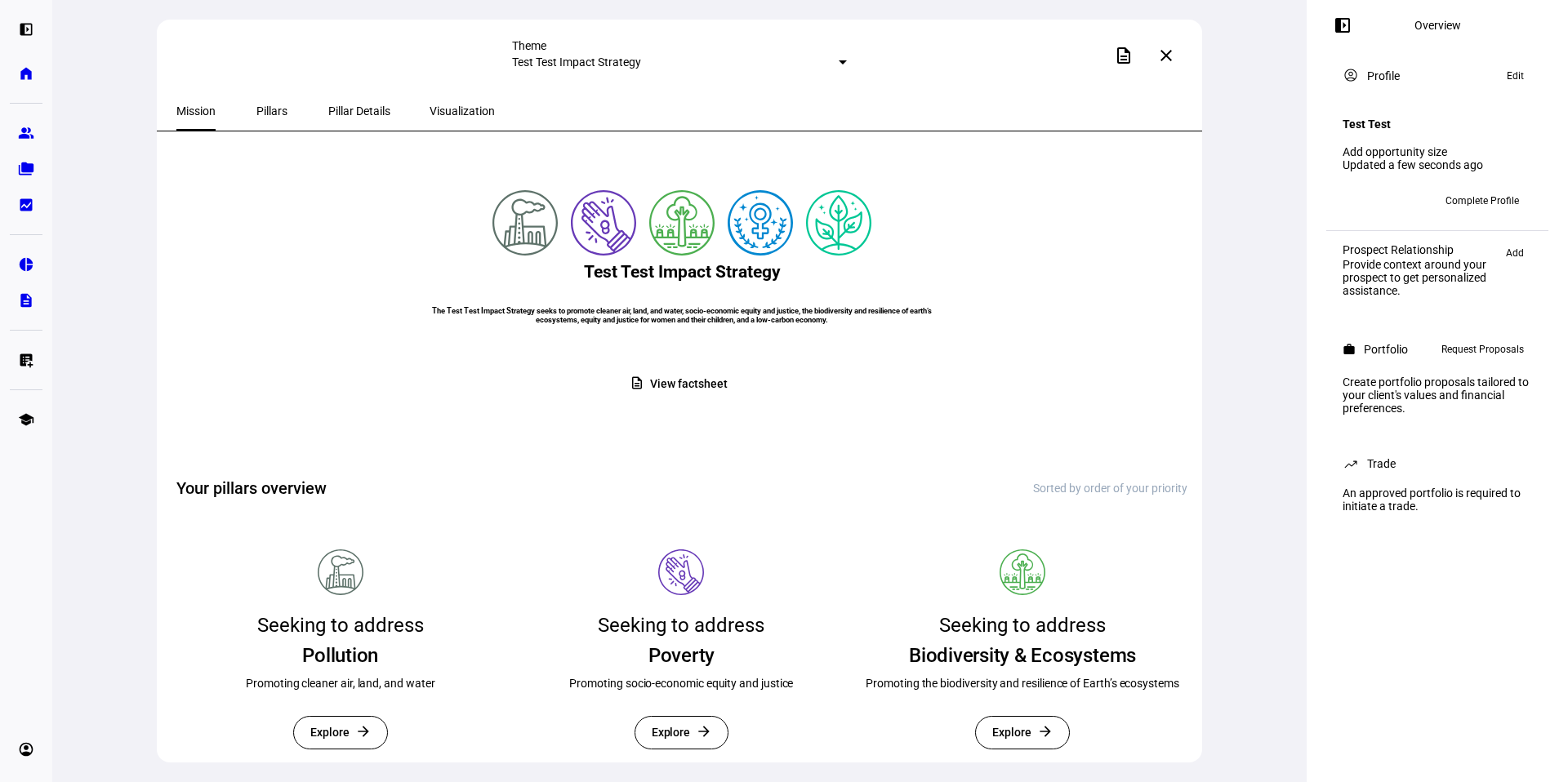
click at [348, 113] on span "Pillar Details" at bounding box center [359, 111] width 62 height 12
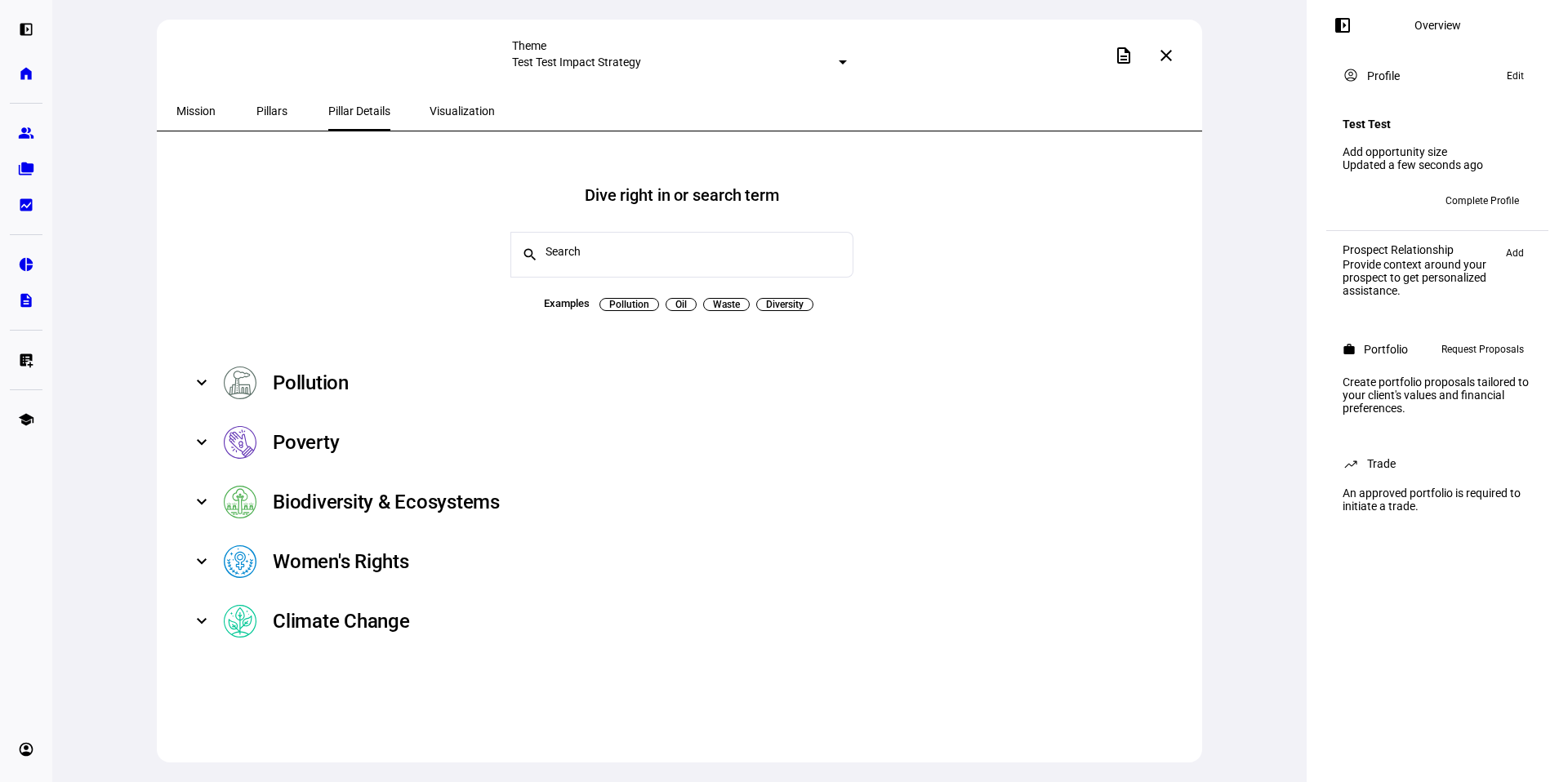
click at [436, 105] on span "Visualization" at bounding box center [462, 111] width 66 height 12
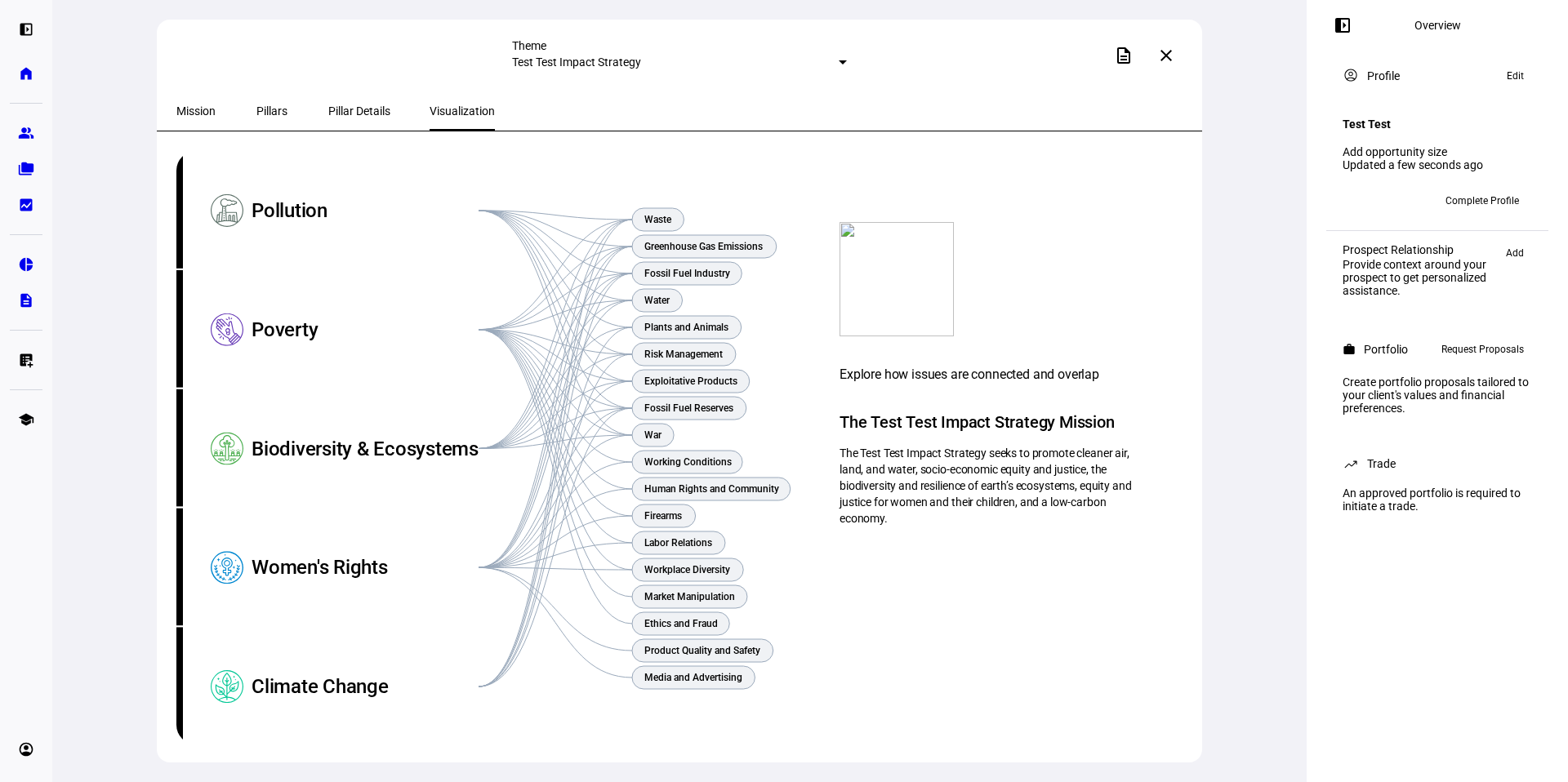
scroll to position [8, 0]
click at [354, 102] on span "Pillar Details" at bounding box center [359, 110] width 62 height 39
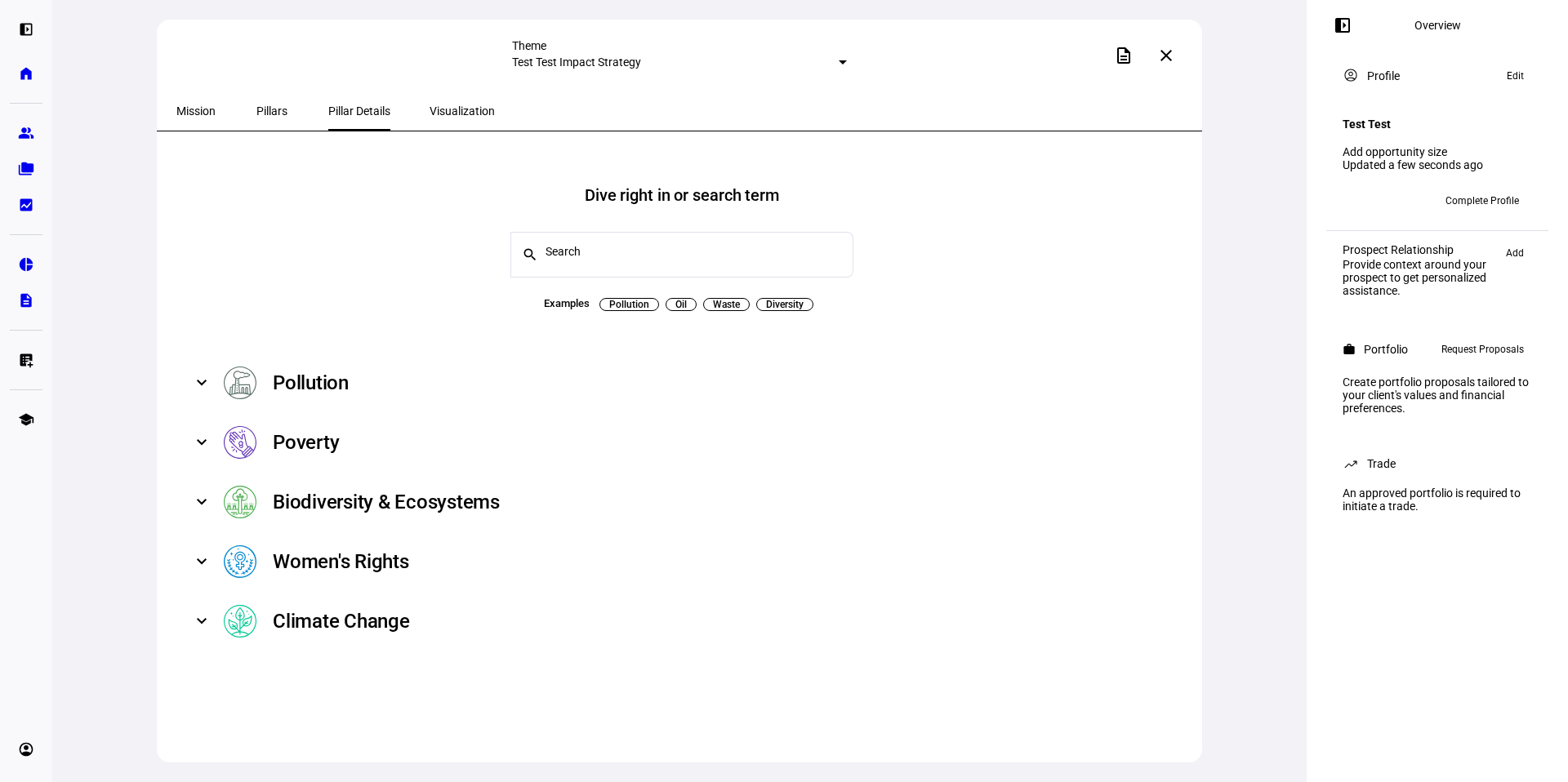
click at [194, 378] on mat-expansion-panel-header "Pollution" at bounding box center [682, 384] width 1012 height 60
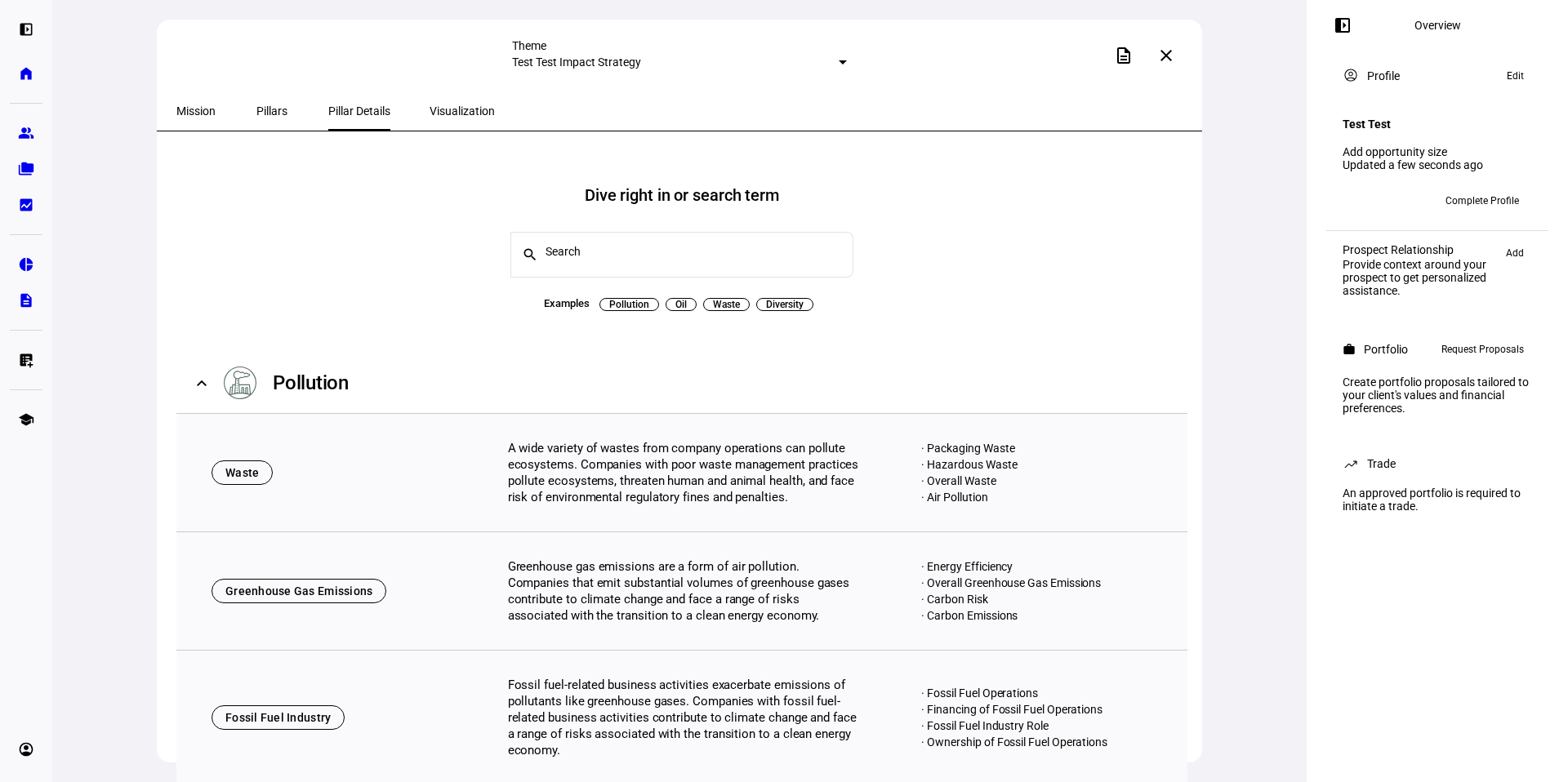
click at [202, 374] on span at bounding box center [202, 383] width 7 height 20
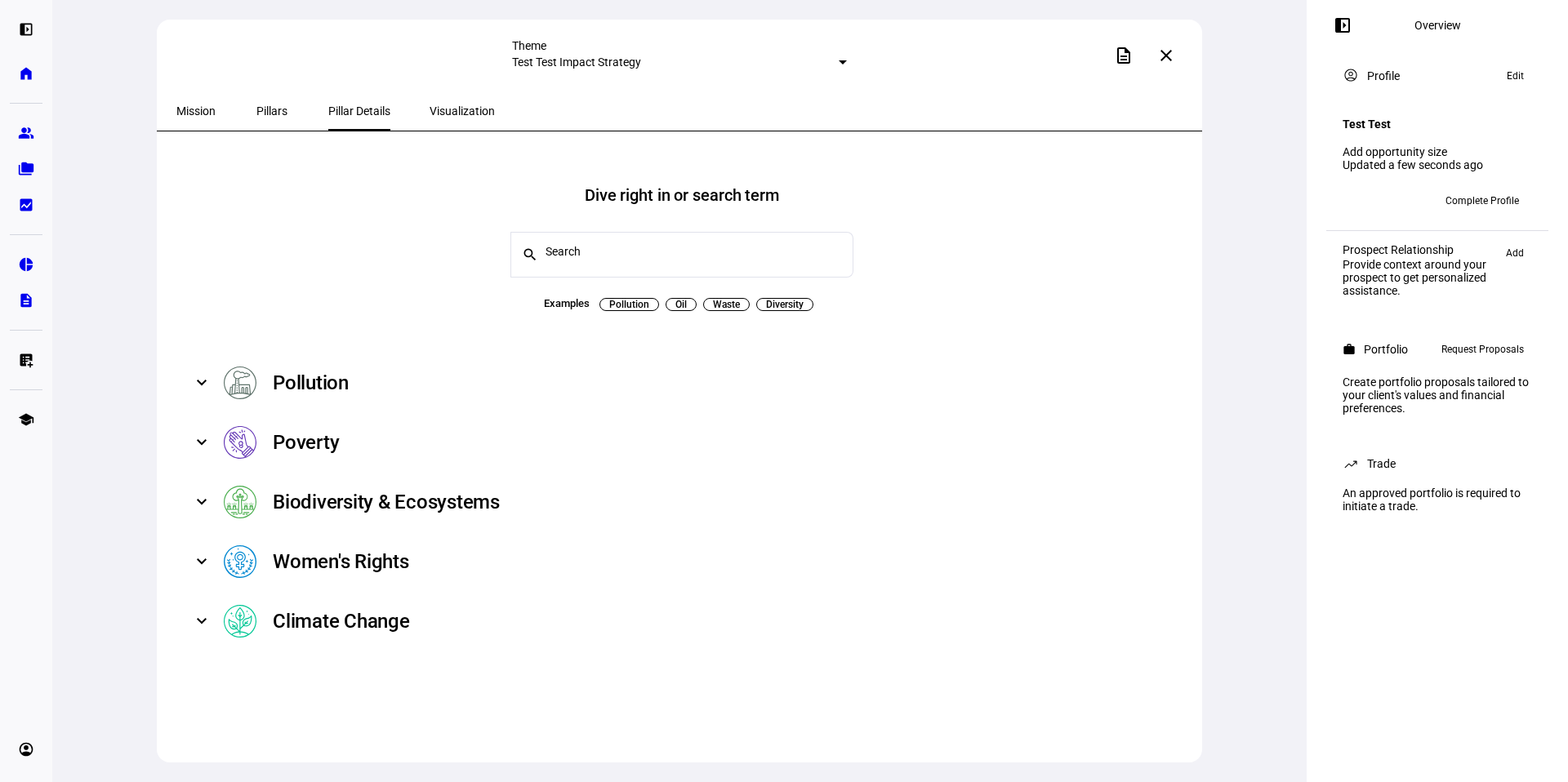
click at [205, 434] on span at bounding box center [202, 442] width 7 height 20
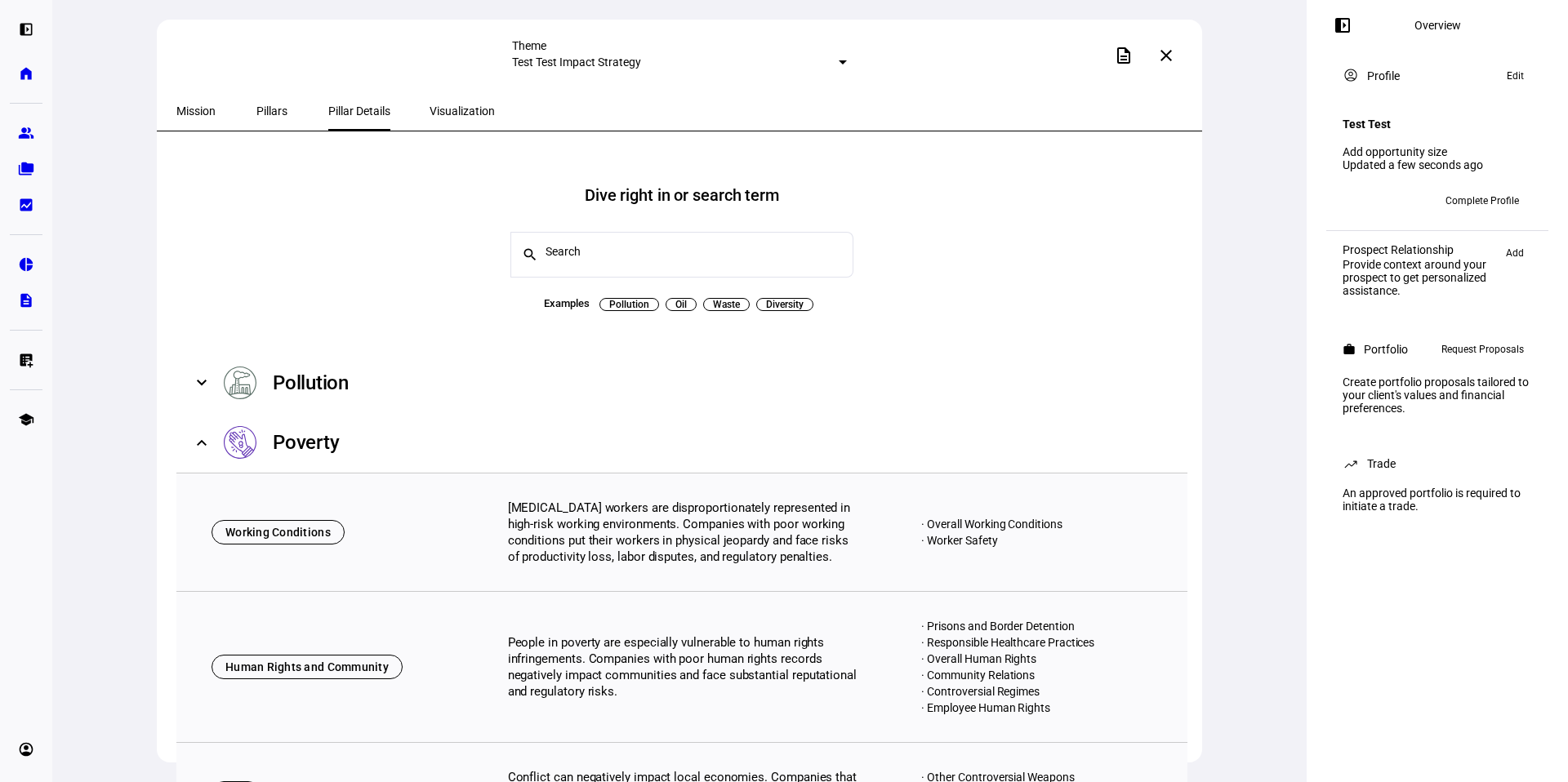
click at [205, 434] on span at bounding box center [202, 442] width 7 height 20
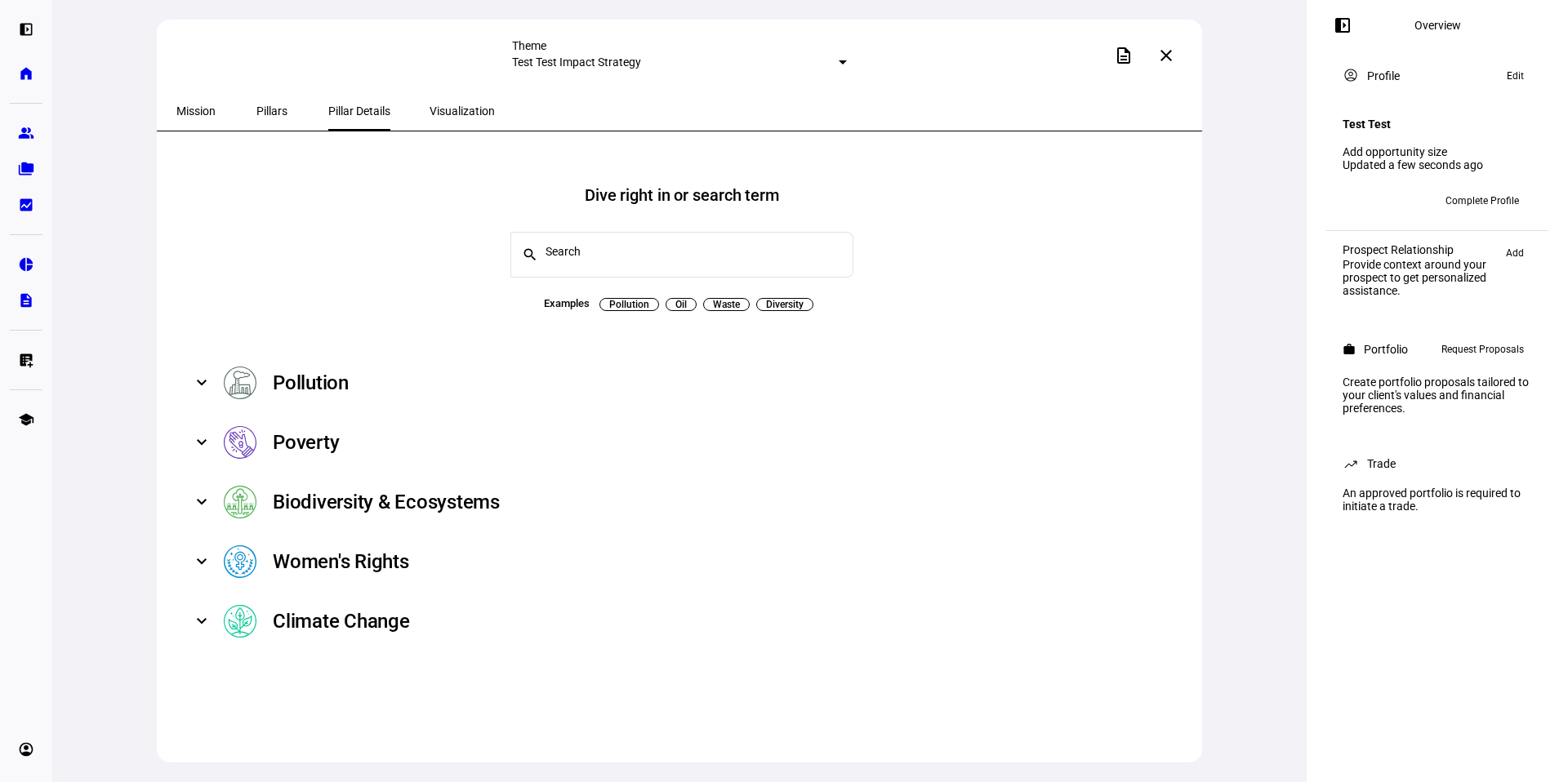
click at [257, 110] on span "Pillars" at bounding box center [272, 111] width 31 height 12
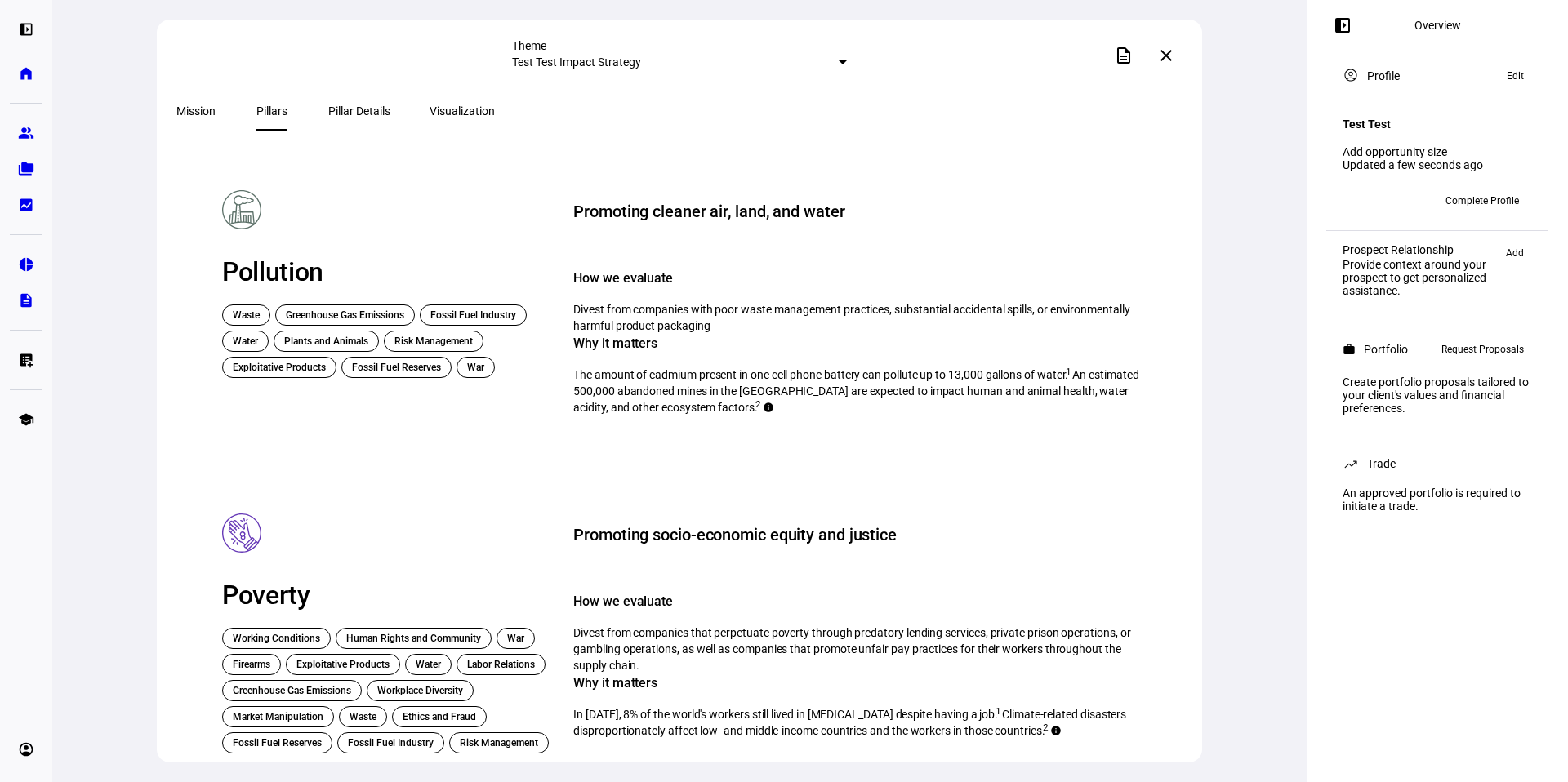
click at [194, 114] on span "Mission" at bounding box center [195, 111] width 39 height 12
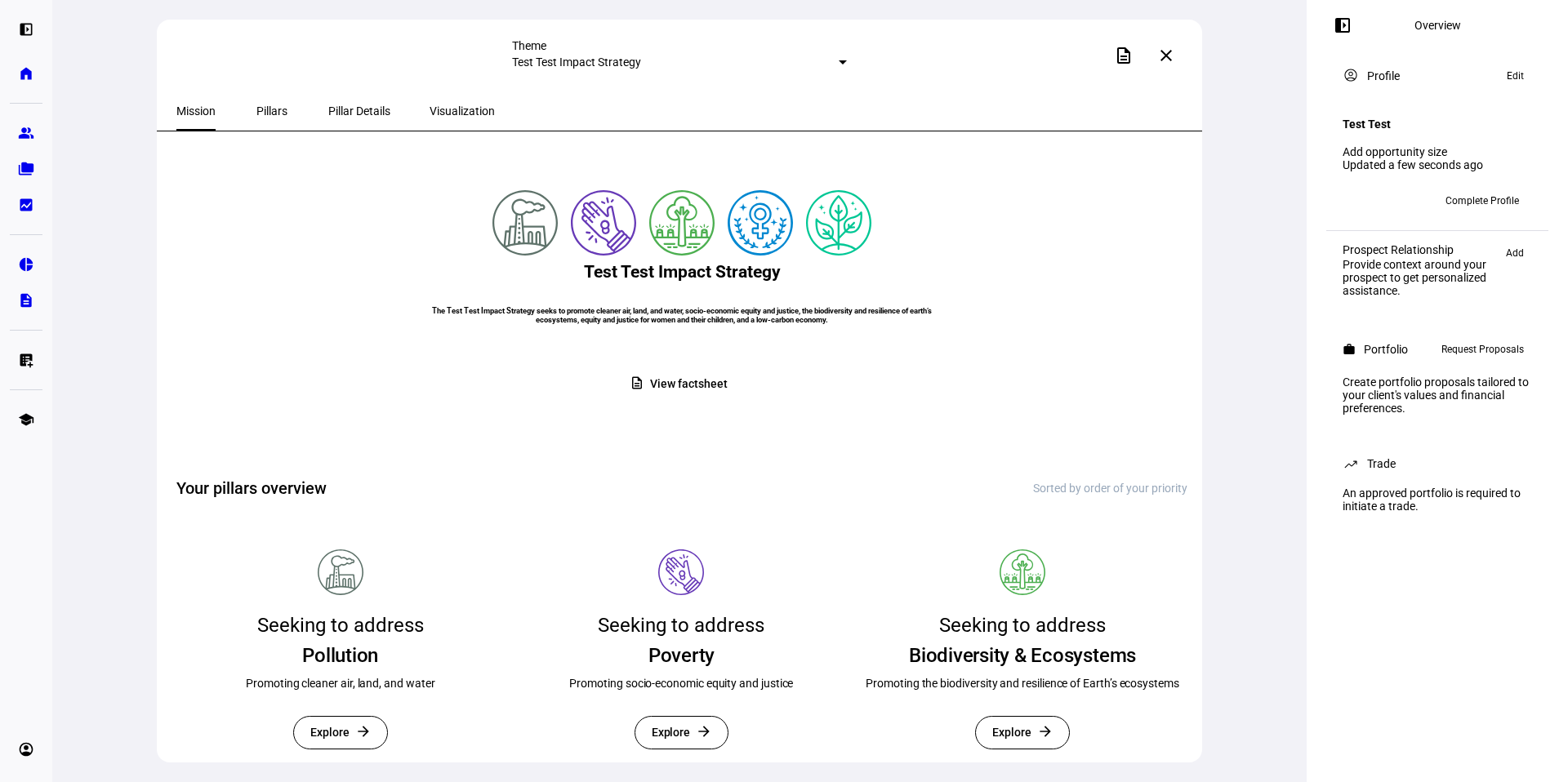
click at [641, 56] on mat-select-trigger "Test Test Impact Strategy" at bounding box center [576, 62] width 129 height 13
click at [697, 58] on div at bounding box center [784, 391] width 1568 height 782
click at [34, 133] on link "group Prospects" at bounding box center [26, 133] width 32 height 32
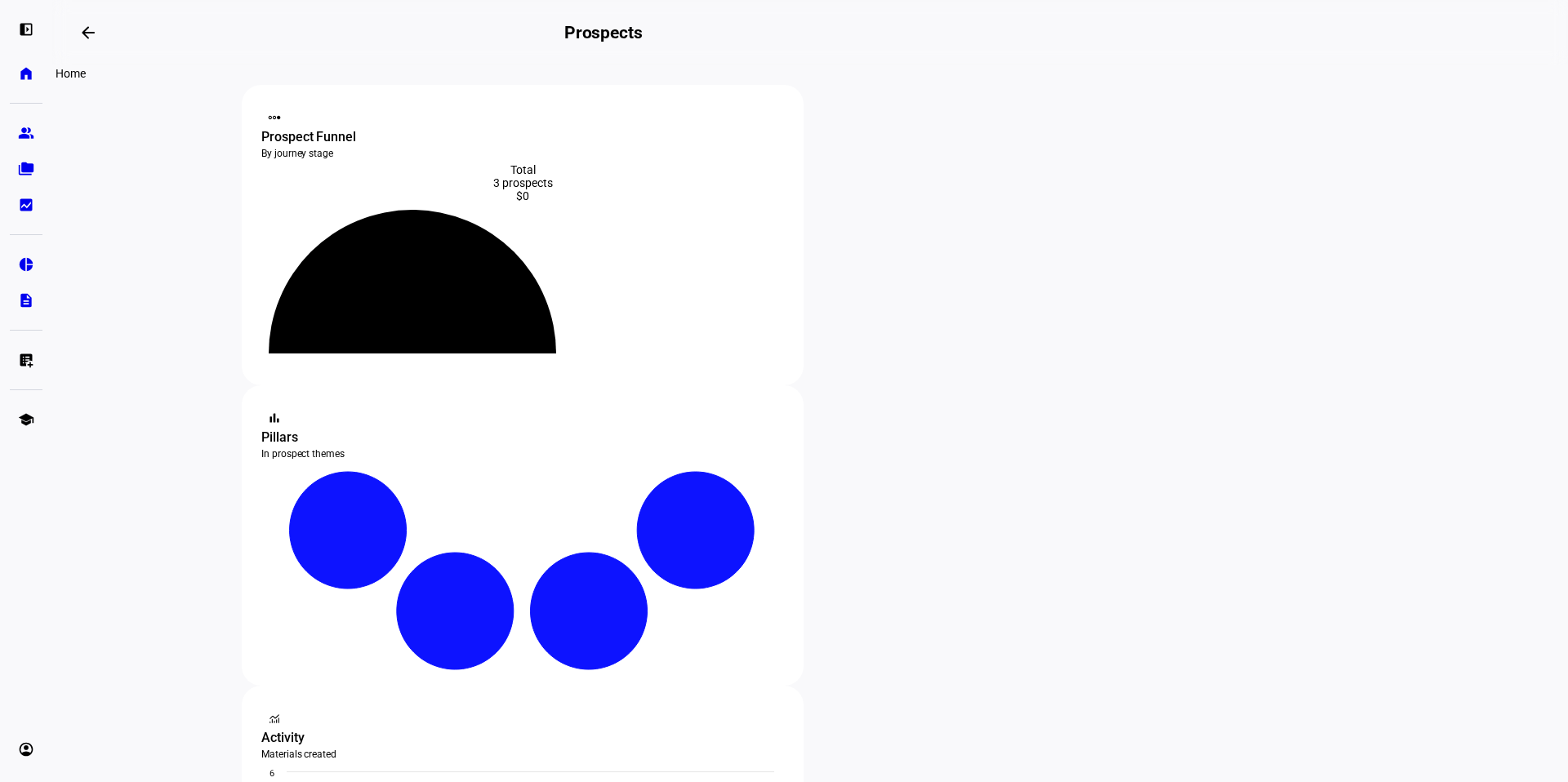
click at [17, 76] on link "home Home" at bounding box center [26, 73] width 32 height 32
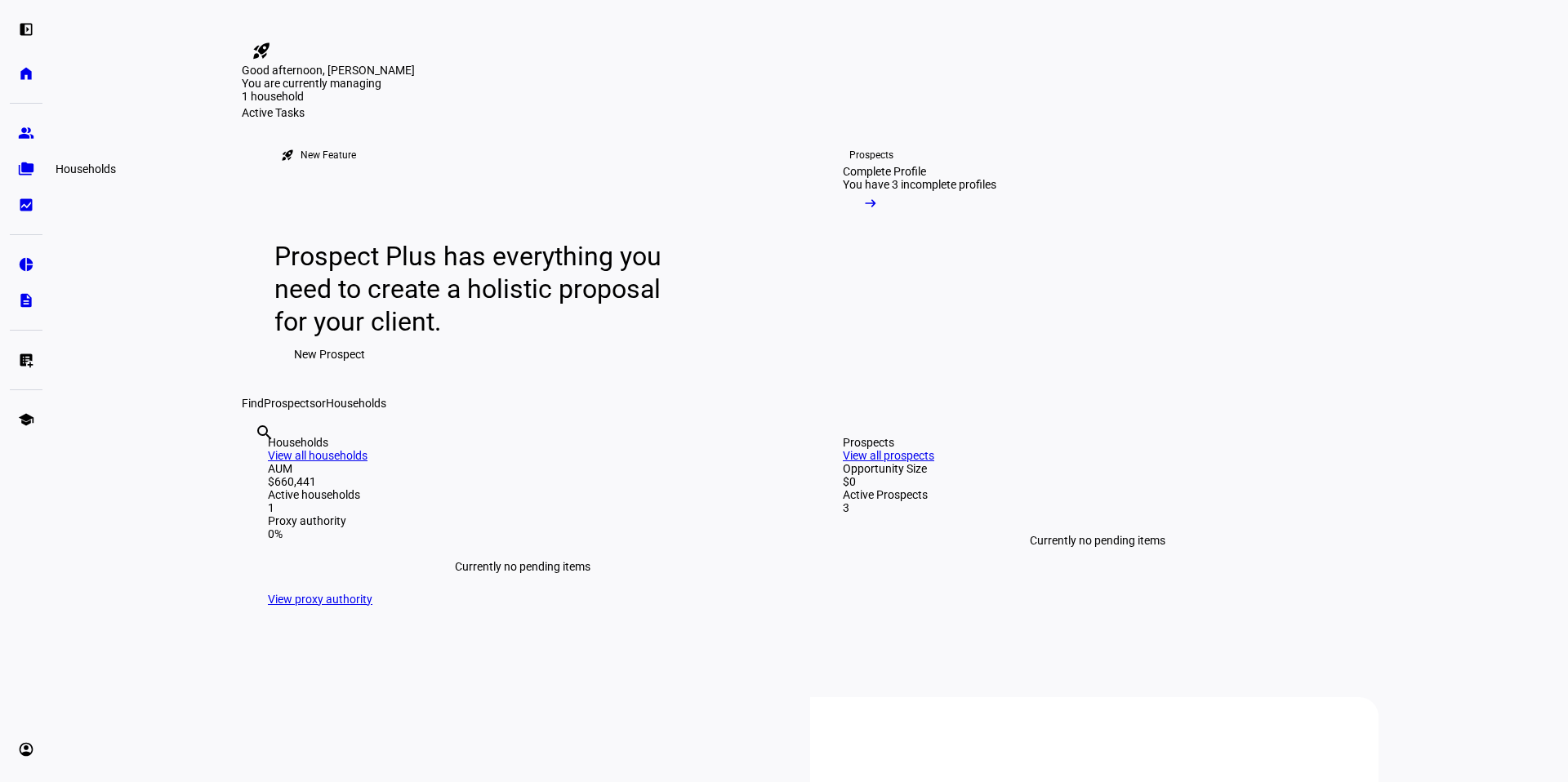
click at [28, 164] on eth-mat-symbol "folder_copy" at bounding box center [27, 169] width 17 height 17
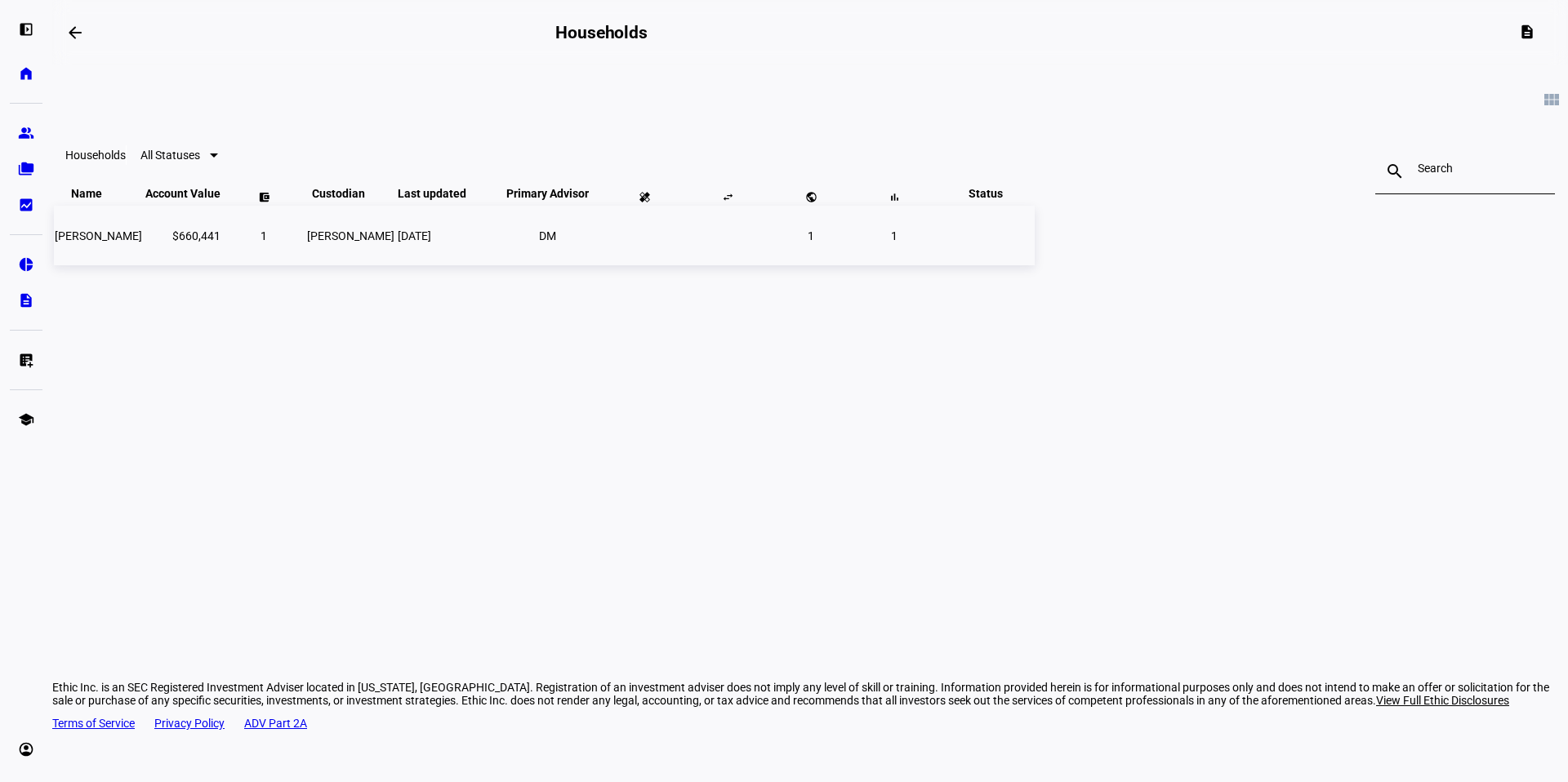
click at [142, 242] on span "[PERSON_NAME]" at bounding box center [98, 236] width 87 height 13
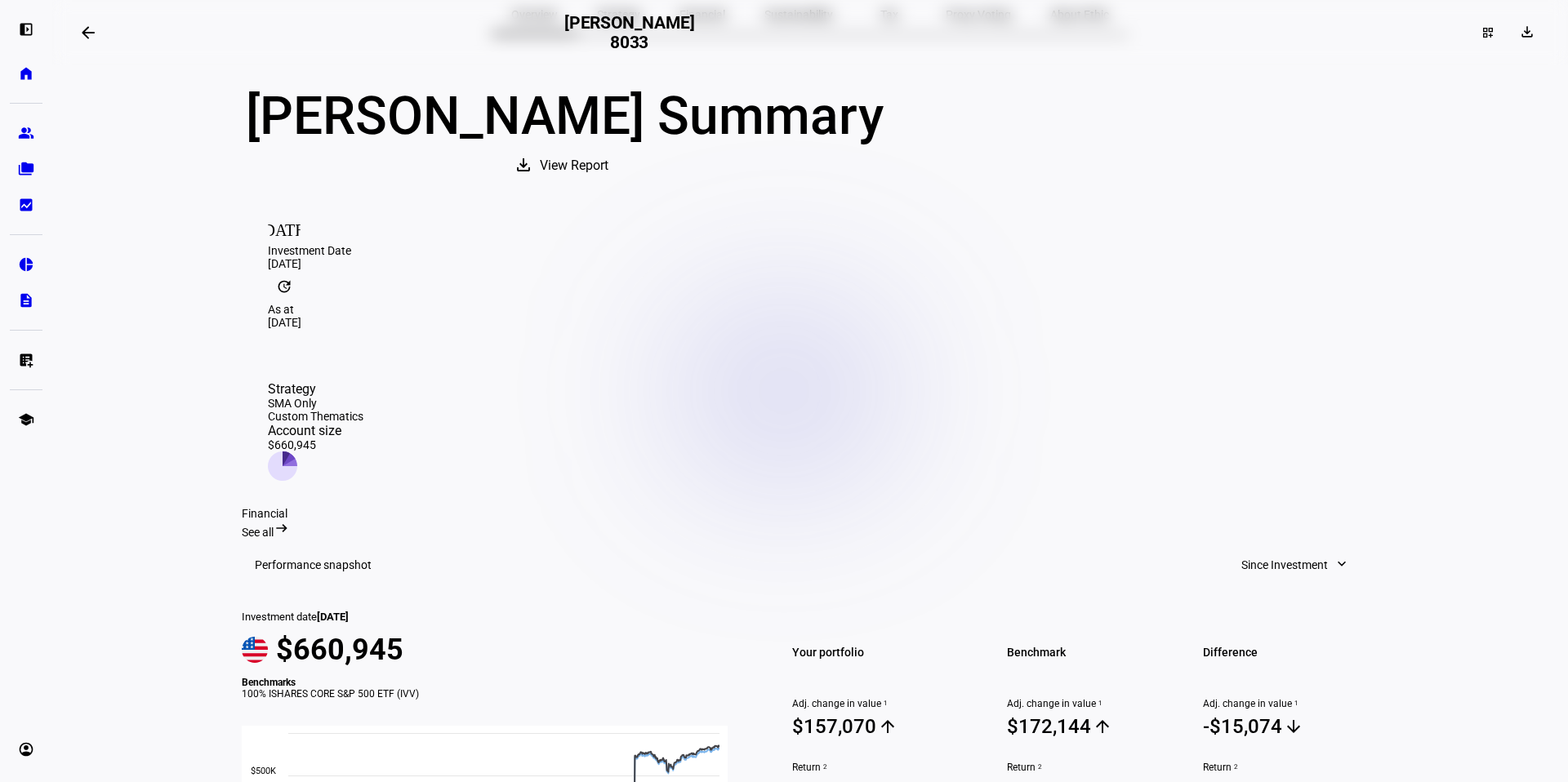
scroll to position [69, 0]
click at [609, 187] on span "View Report" at bounding box center [574, 167] width 69 height 39
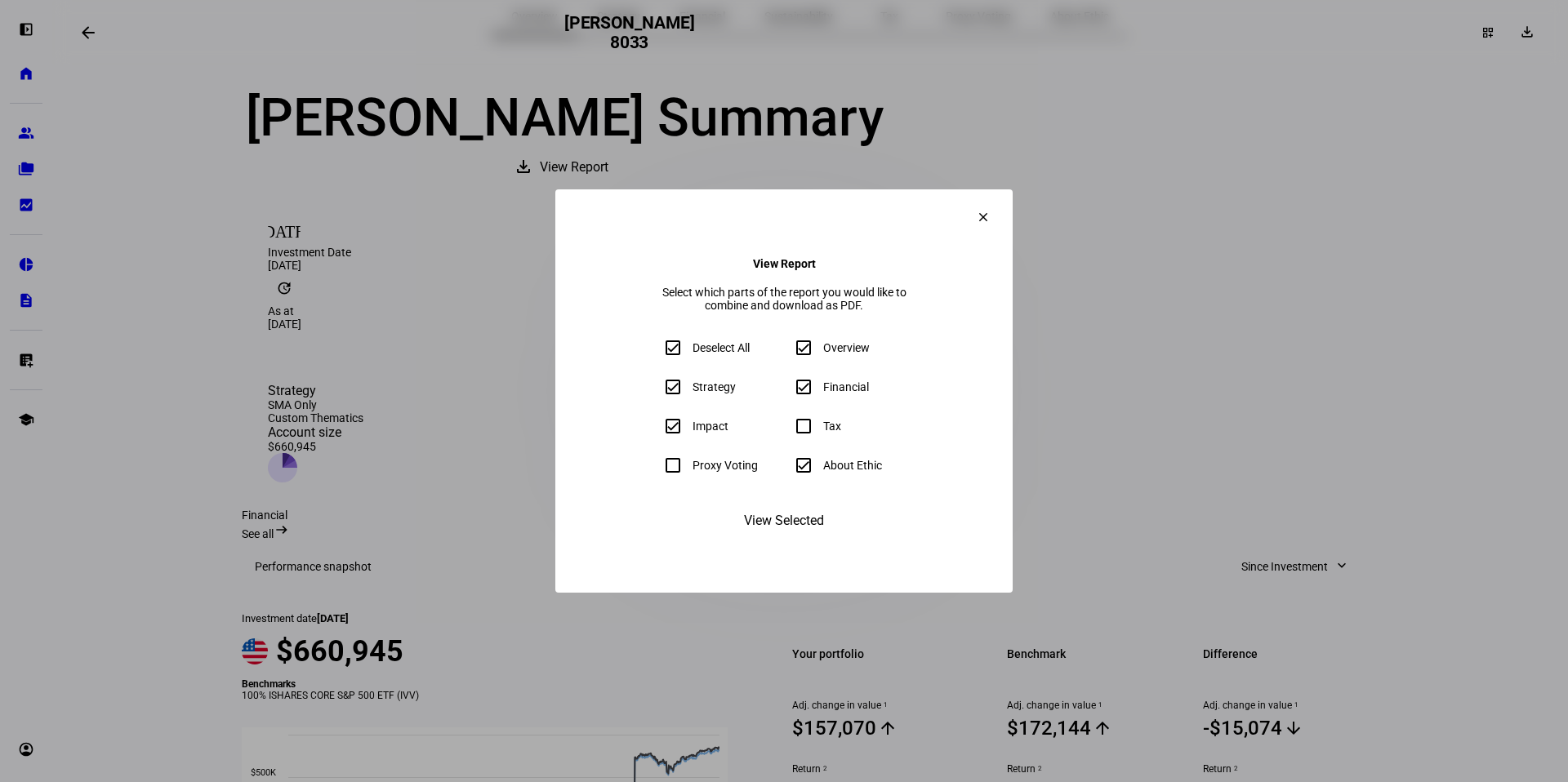
click at [791, 539] on span "View Selected" at bounding box center [784, 521] width 80 height 39
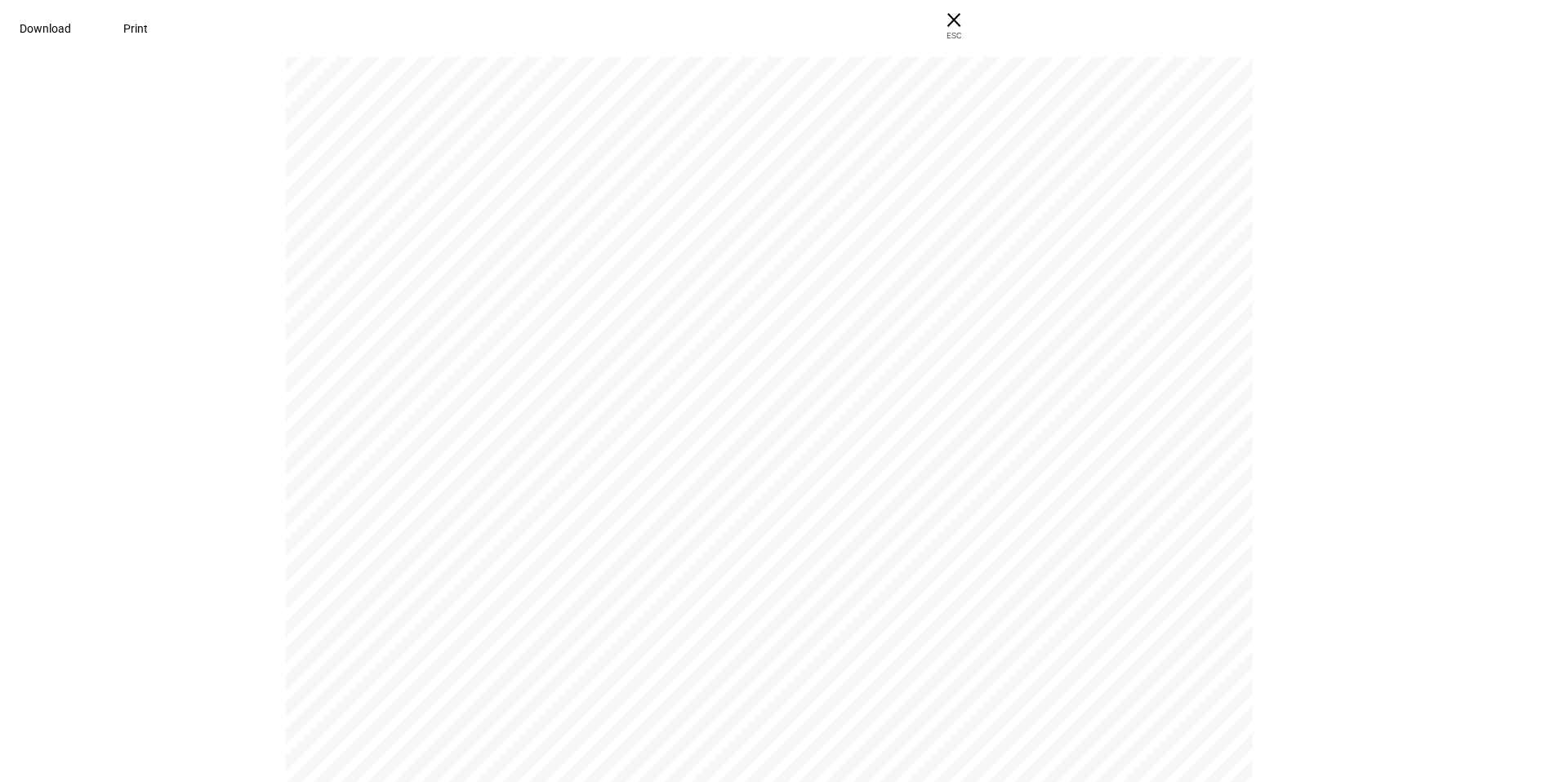
scroll to position [1387, 0]
drag, startPoint x: 860, startPoint y: 589, endPoint x: 876, endPoint y: 590, distance: 16.0
click at [876, 590] on div "Strategy Understand key elements shaping investment strategy and account struct…" at bounding box center [777, 582] width 982 height 1269
drag, startPoint x: 1092, startPoint y: 408, endPoint x: 1109, endPoint y: 410, distance: 17.1
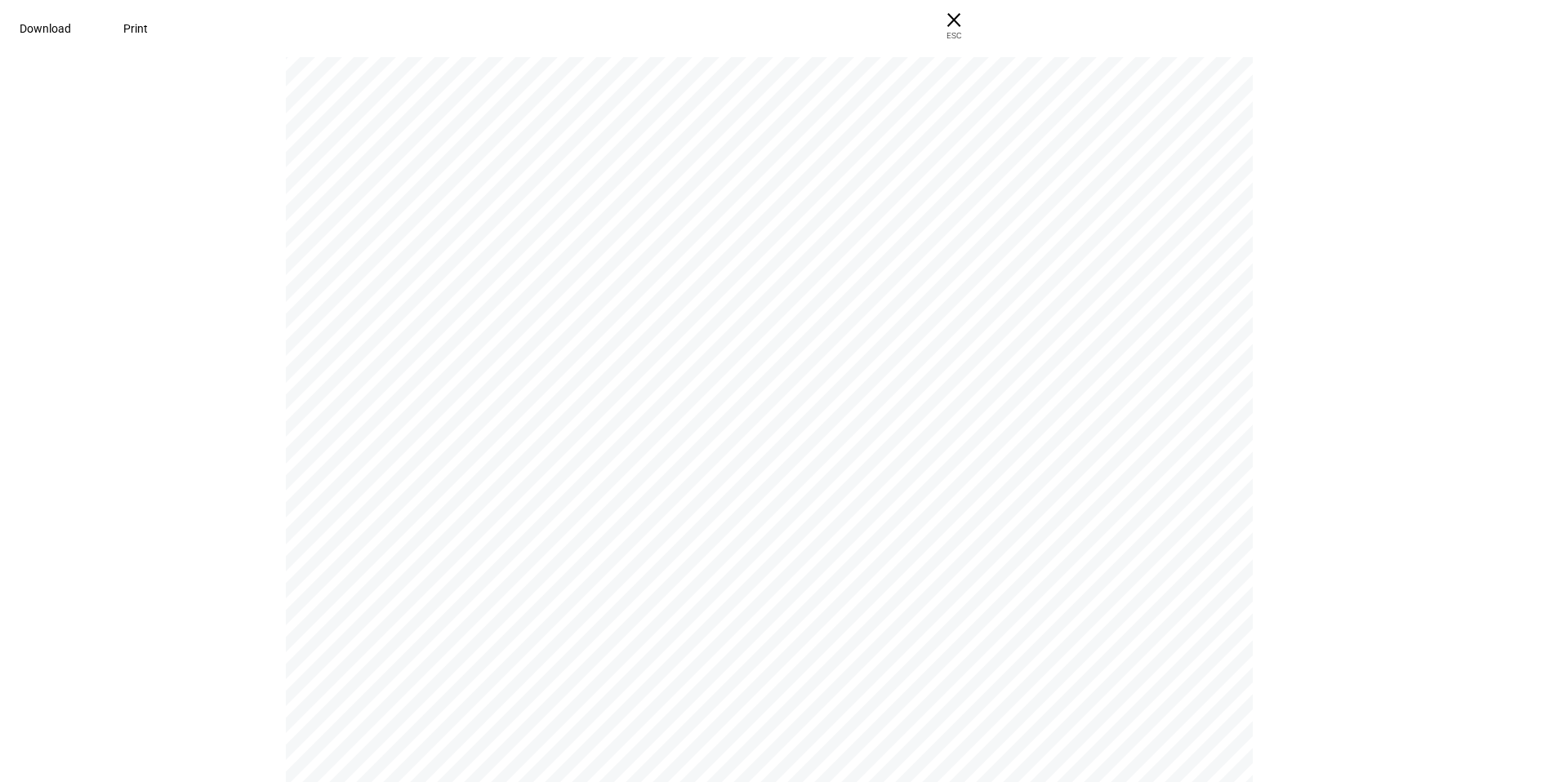
click at [1109, 410] on div "Financial Gain insight into performance over time. Performance snapshot Since I…" at bounding box center [777, 570] width 982 height 1269
drag, startPoint x: 1109, startPoint y: 410, endPoint x: 1100, endPoint y: 412, distance: 9.2
click at [1109, 410] on span "-1.05%" at bounding box center [1107, 408] width 42 height 15
click at [980, 22] on span "× ESC" at bounding box center [953, 26] width 52 height 52
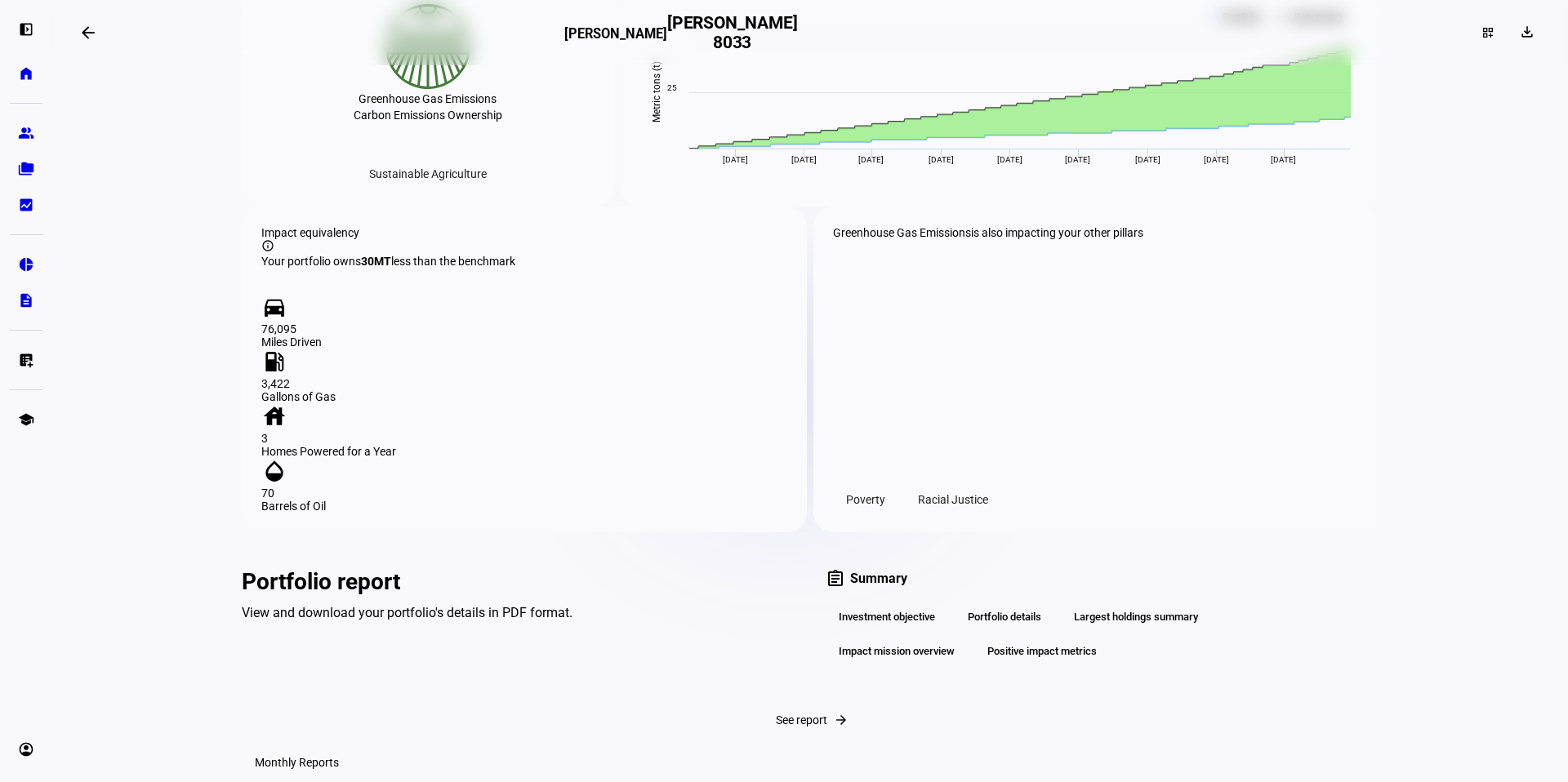
scroll to position [2153, 0]
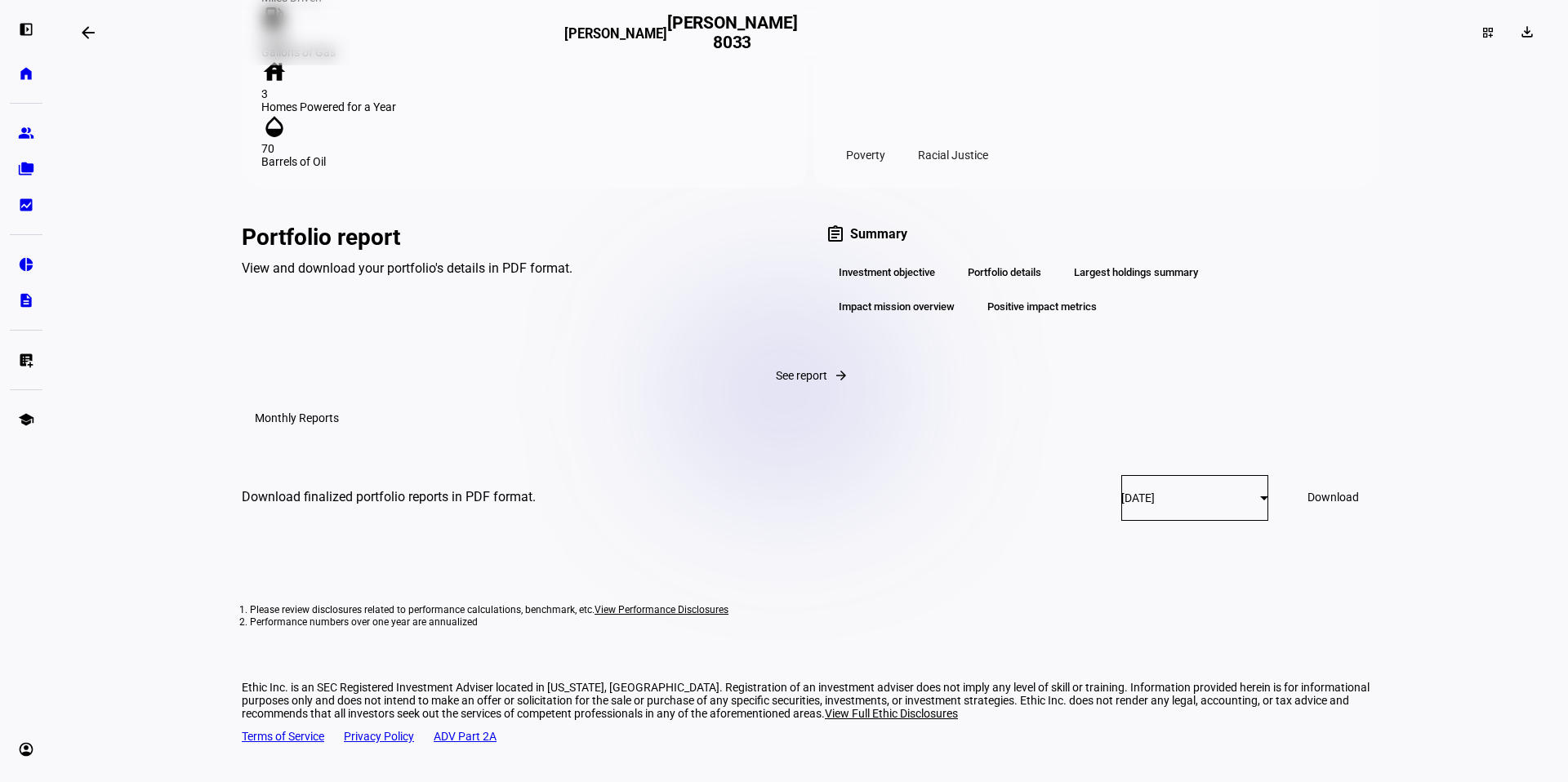
click at [1241, 516] on span at bounding box center [1333, 496] width 91 height 39
click at [884, 321] on div "Impact mission overview" at bounding box center [896, 306] width 142 height 27
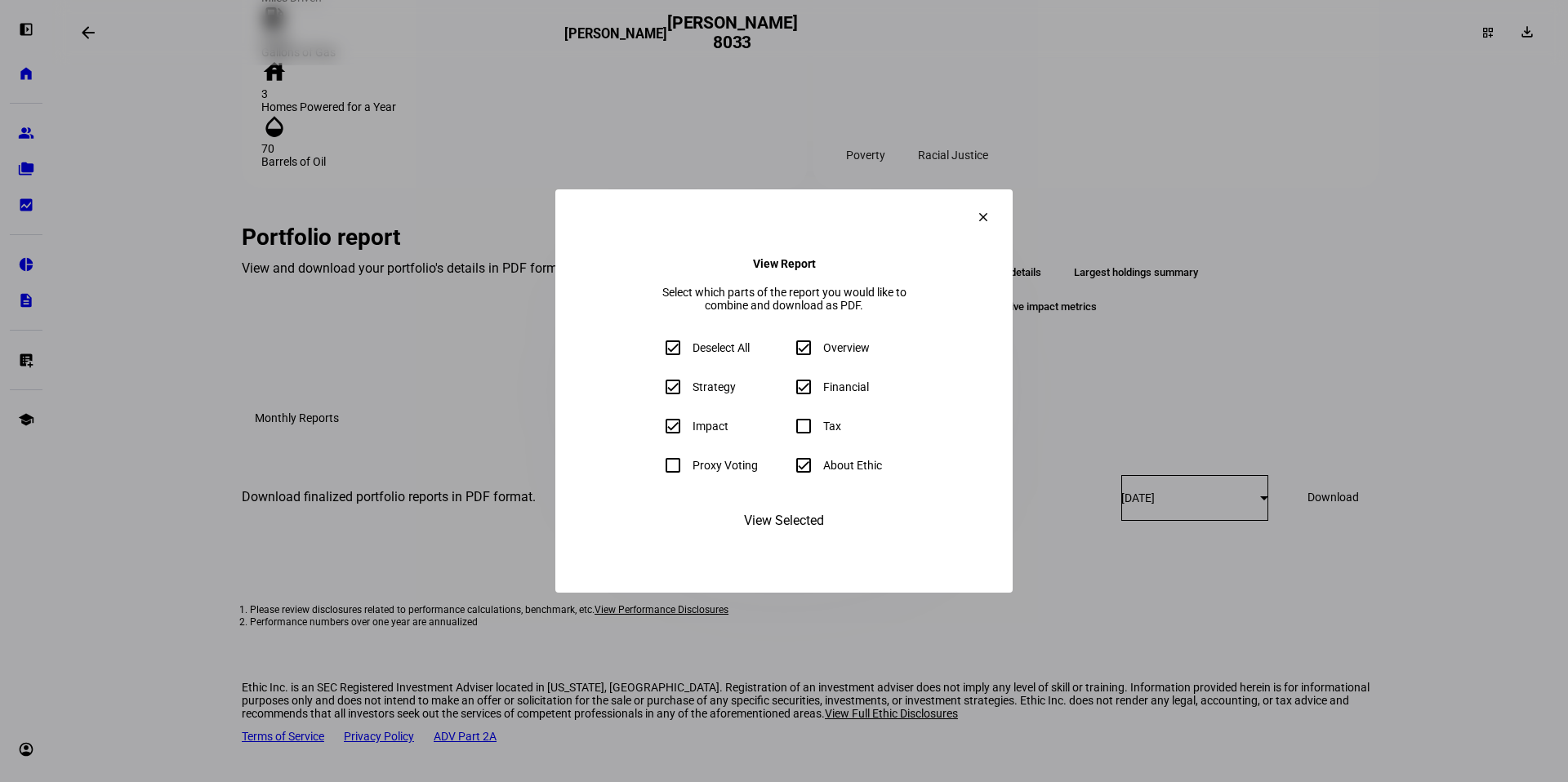
click at [991, 210] on mat-icon "clear" at bounding box center [983, 217] width 15 height 15
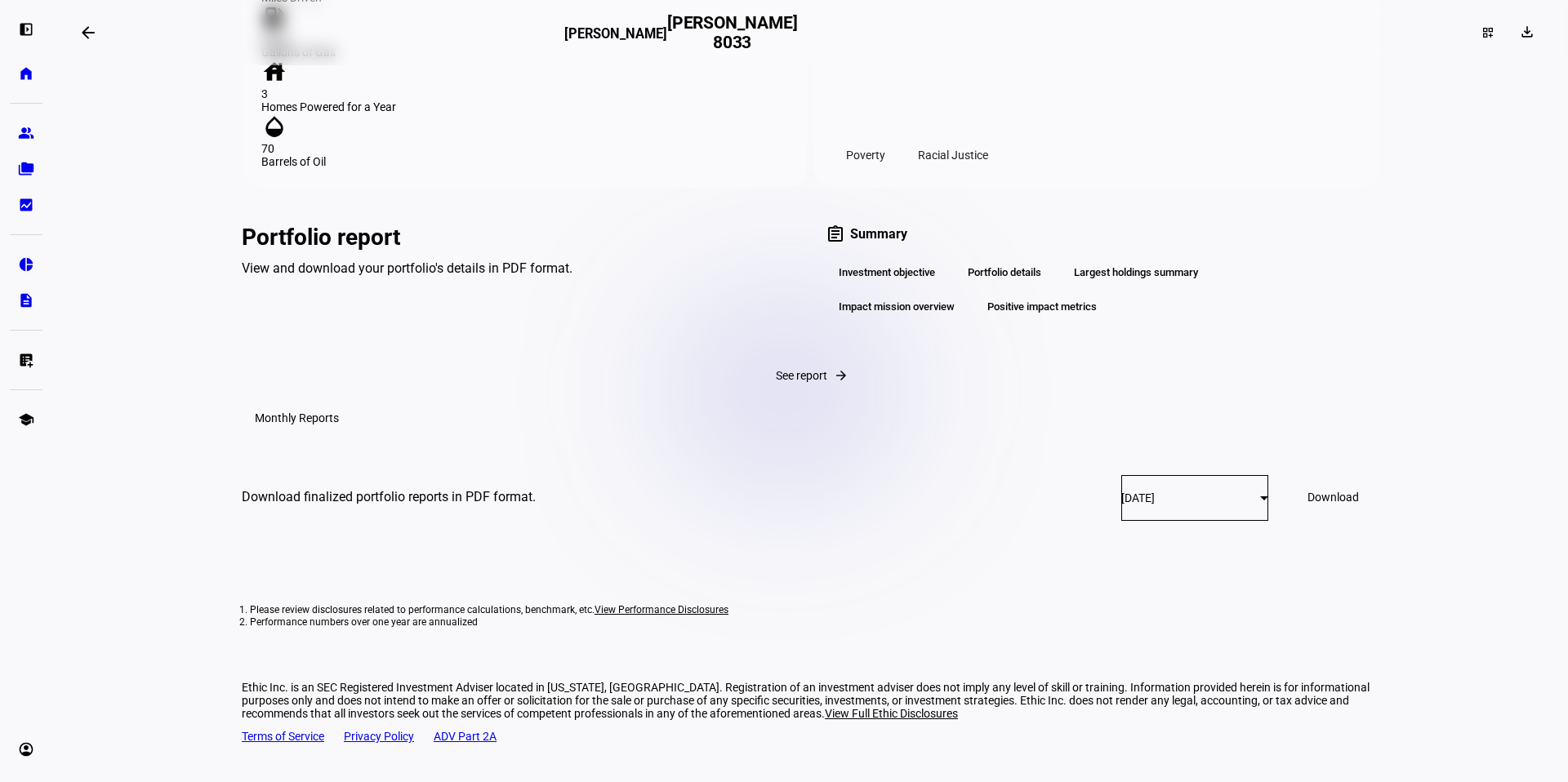
click at [916, 321] on div "Impact mission overview" at bounding box center [896, 306] width 142 height 27
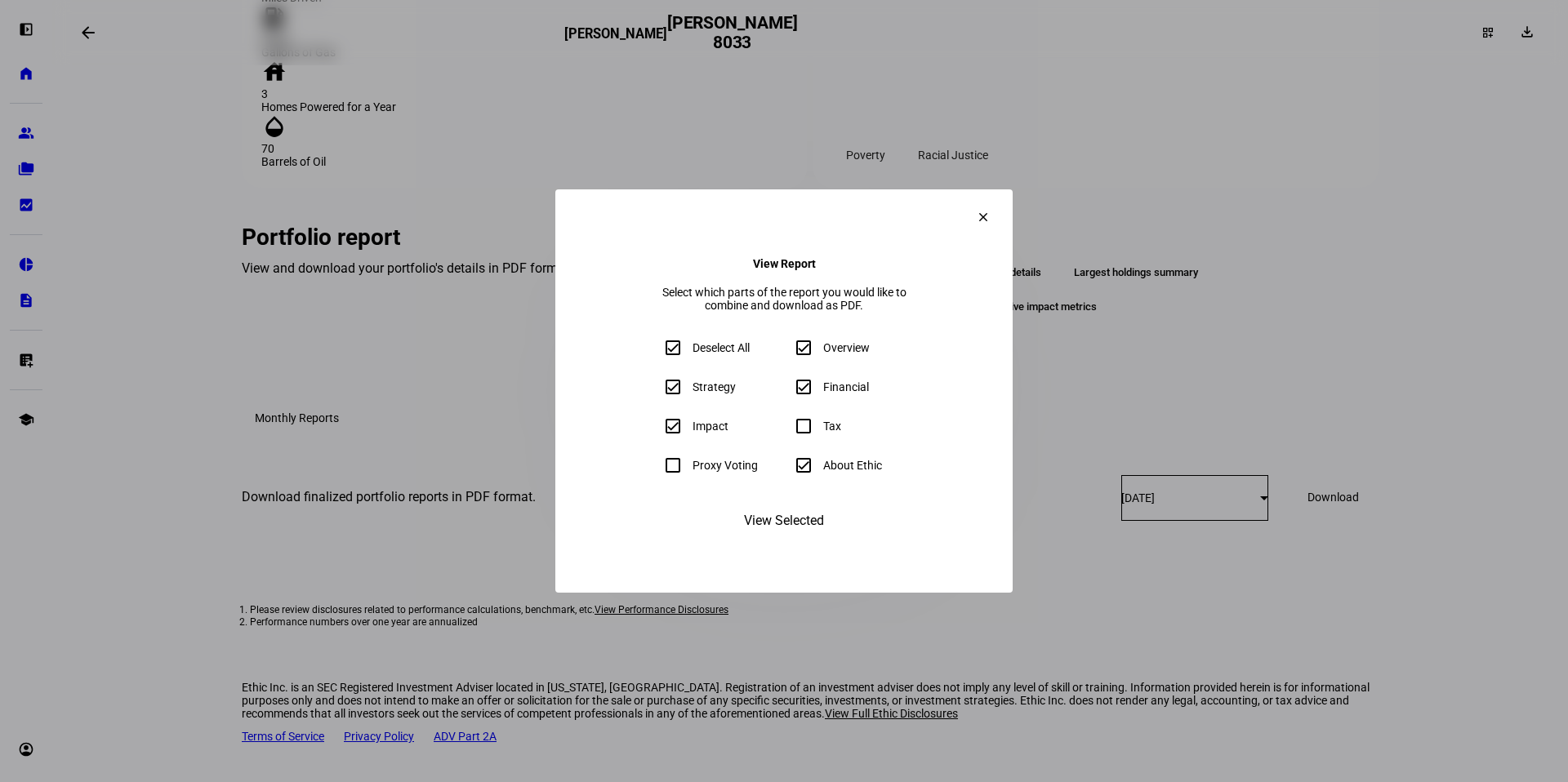
click at [1003, 198] on span at bounding box center [983, 217] width 39 height 39
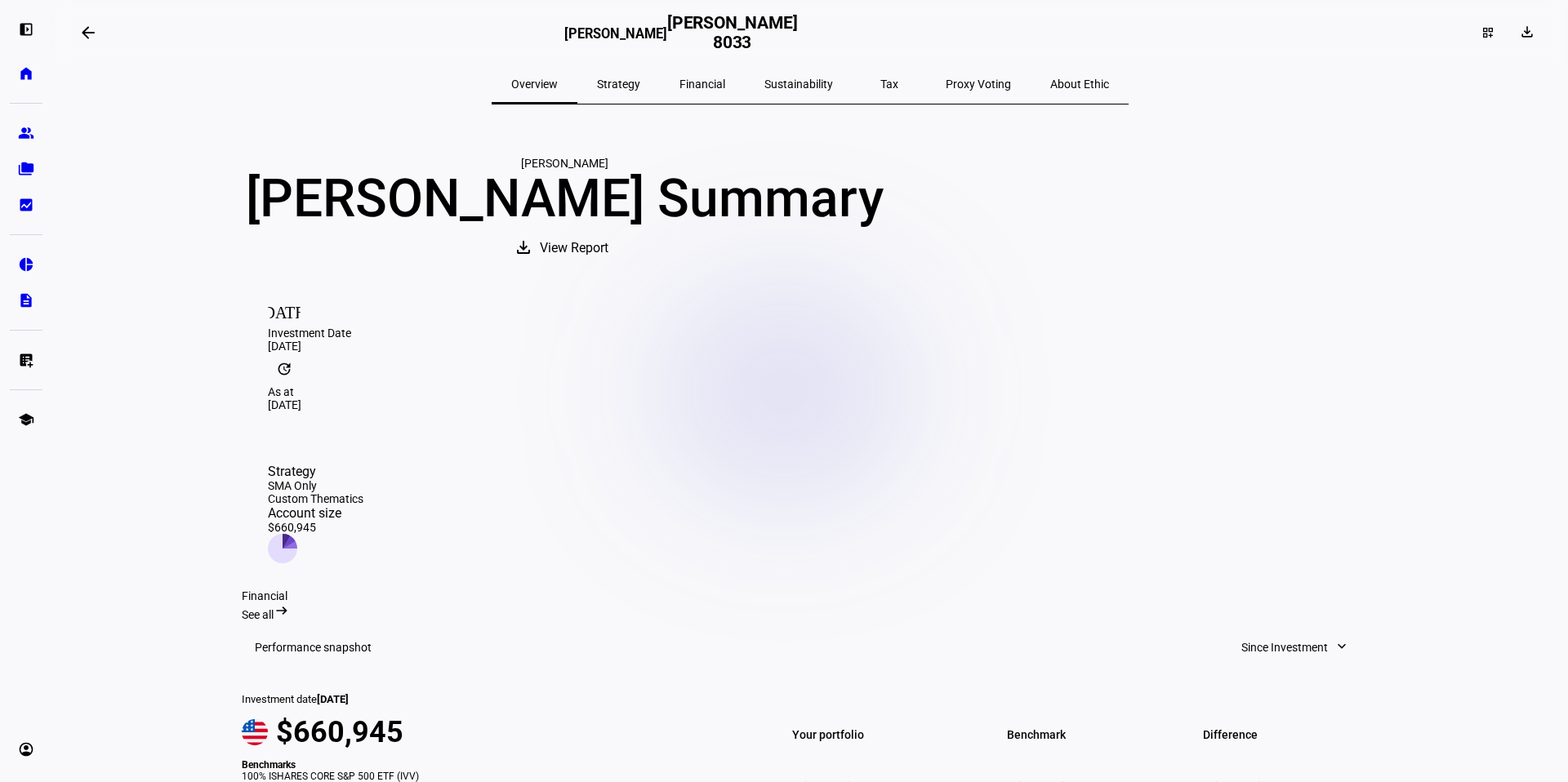
scroll to position [0, 0]
click at [813, 83] on span "Sustainability" at bounding box center [799, 85] width 69 height 12
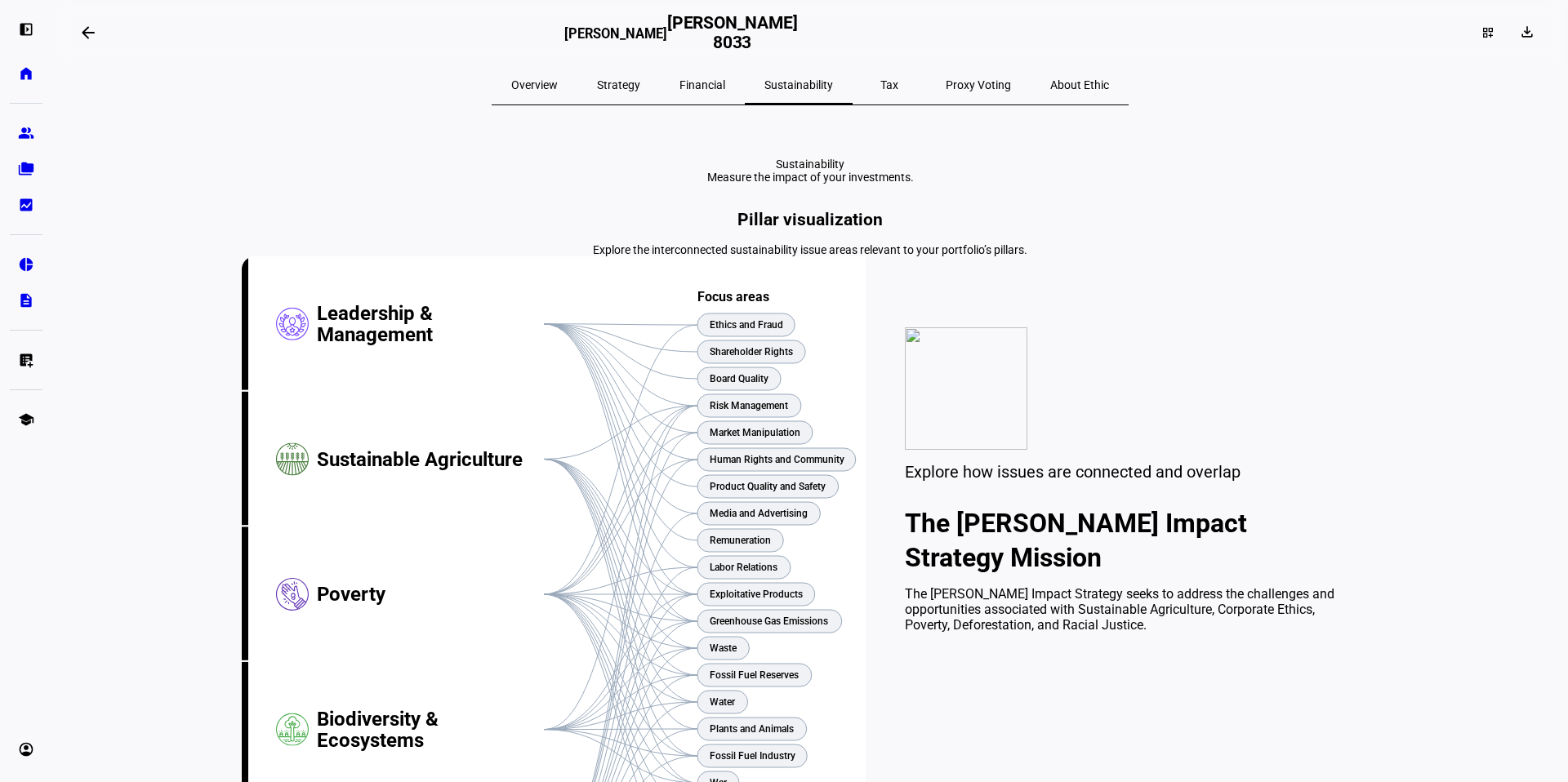
click at [725, 84] on span "Financial" at bounding box center [702, 85] width 46 height 12
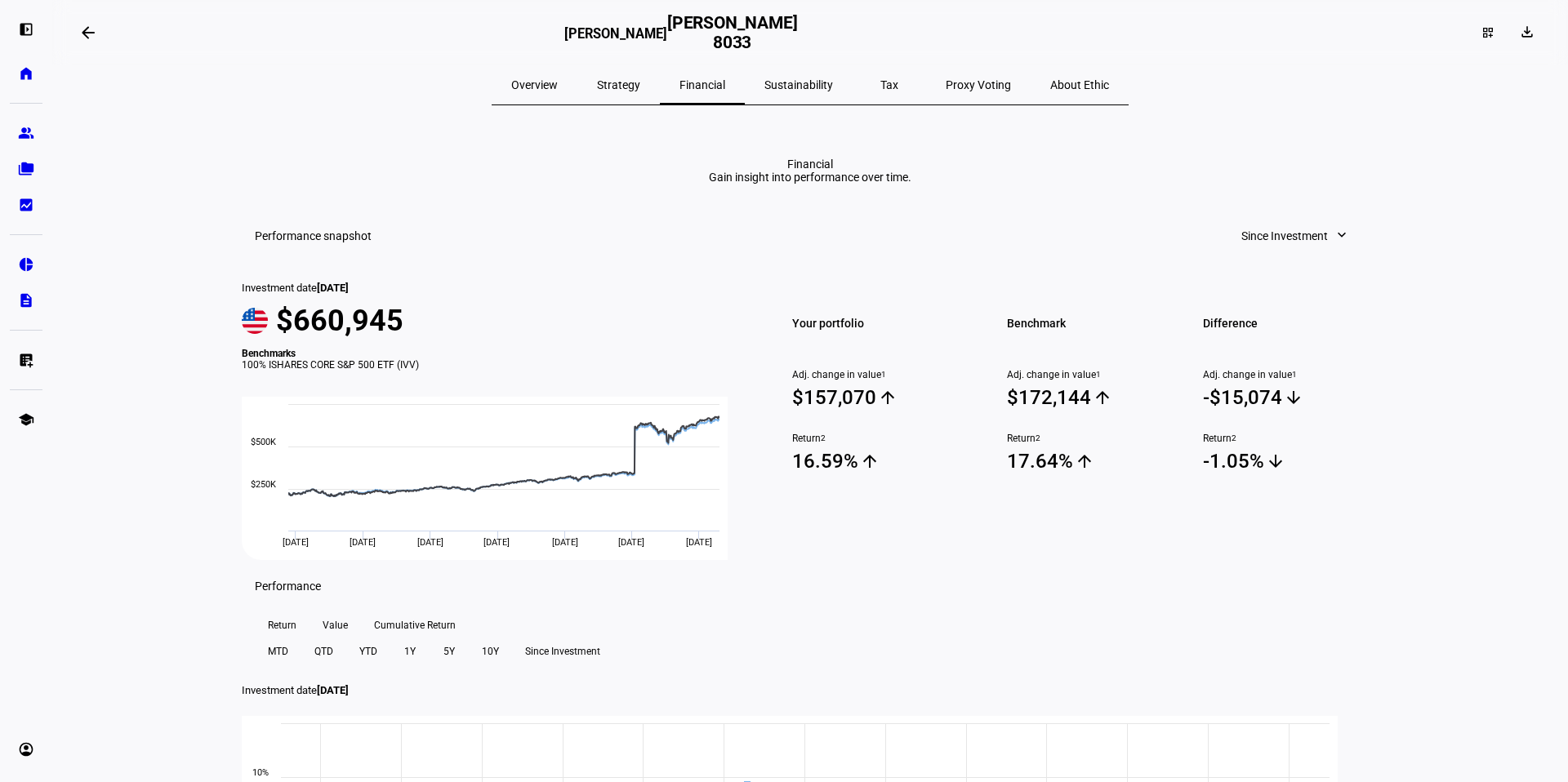
click at [640, 81] on span "Strategy" at bounding box center [619, 85] width 43 height 12
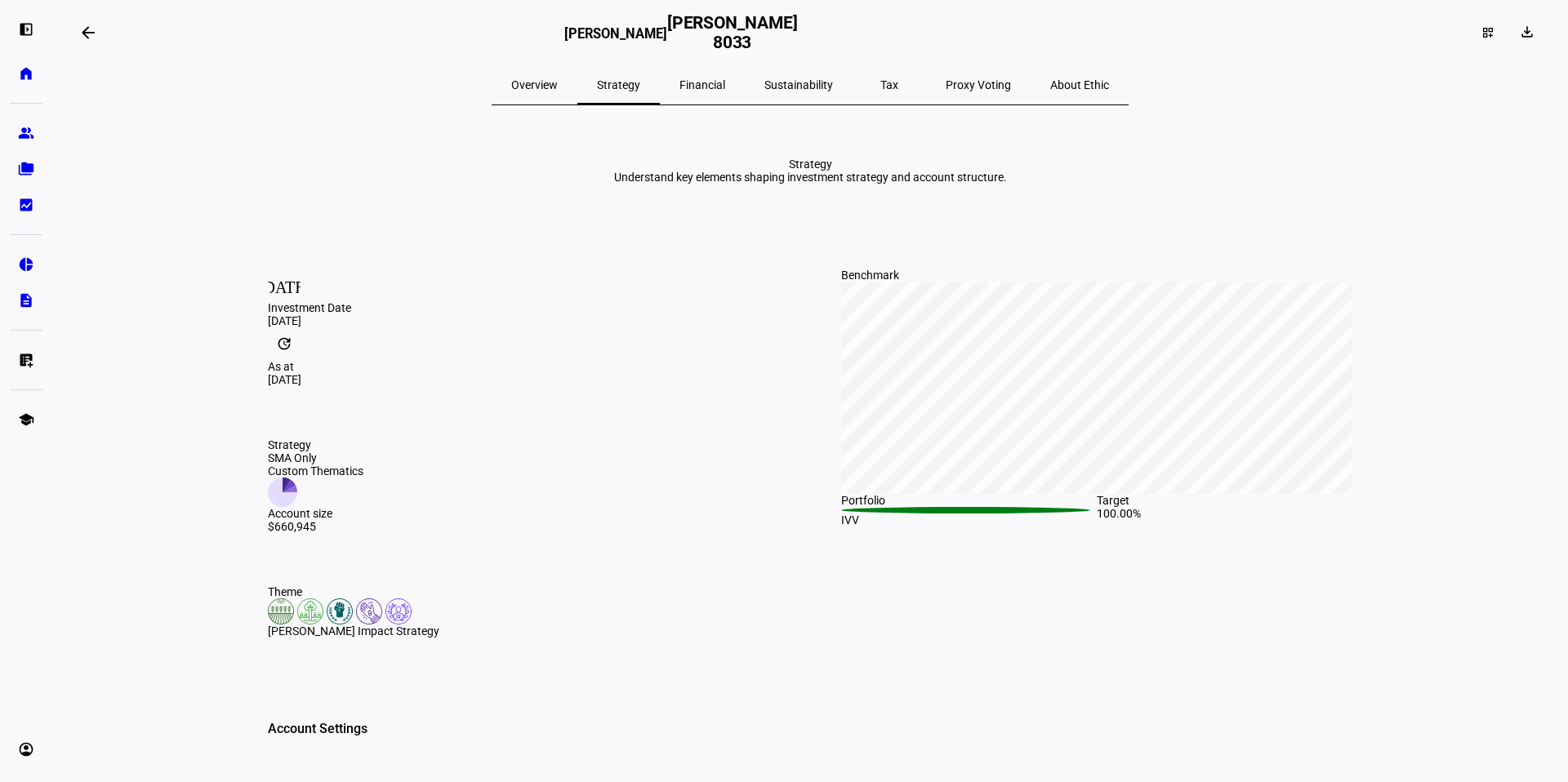
click at [721, 79] on span "Financial" at bounding box center [702, 85] width 46 height 12
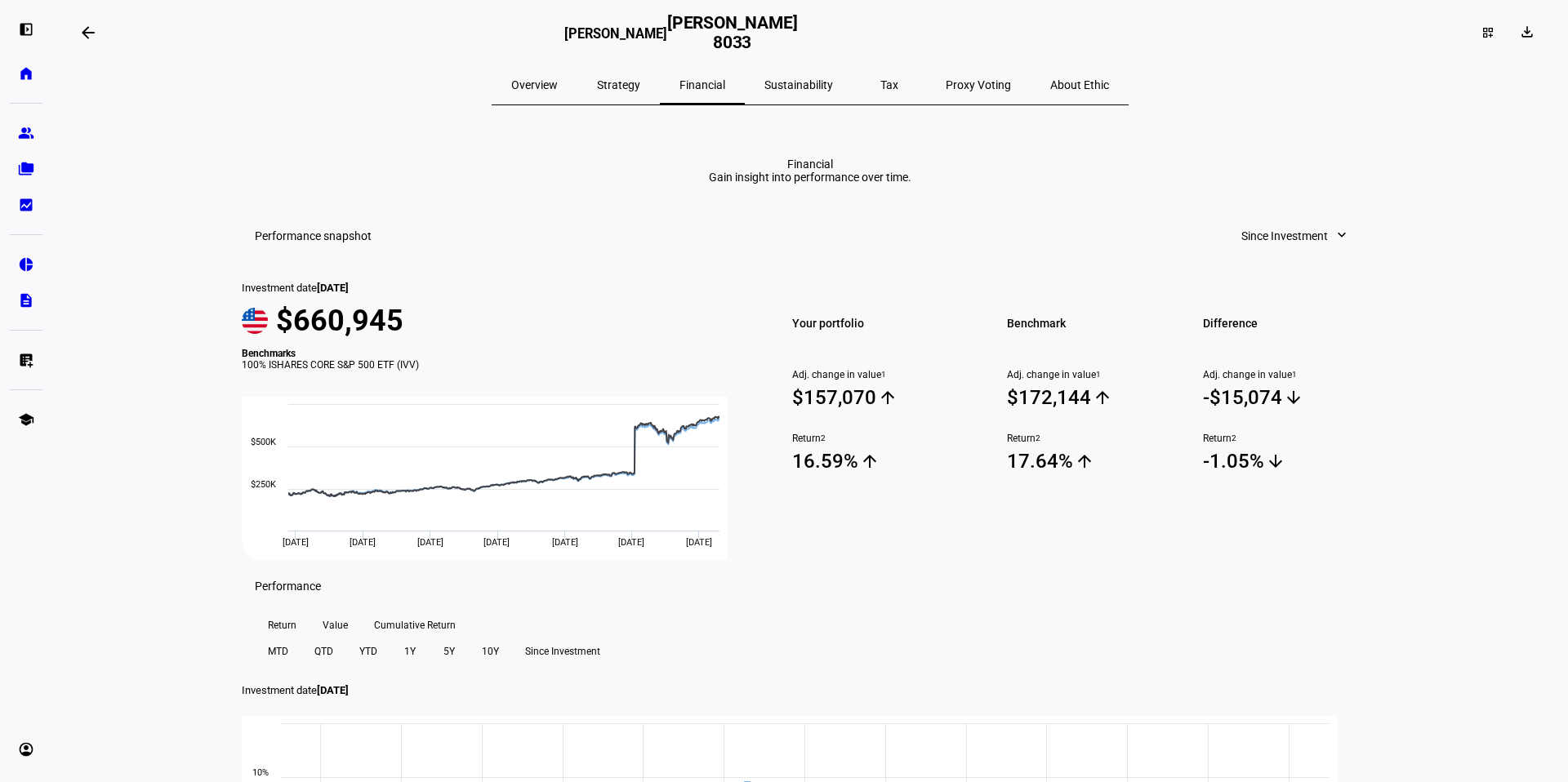
click at [788, 82] on span "Sustainability" at bounding box center [799, 85] width 69 height 12
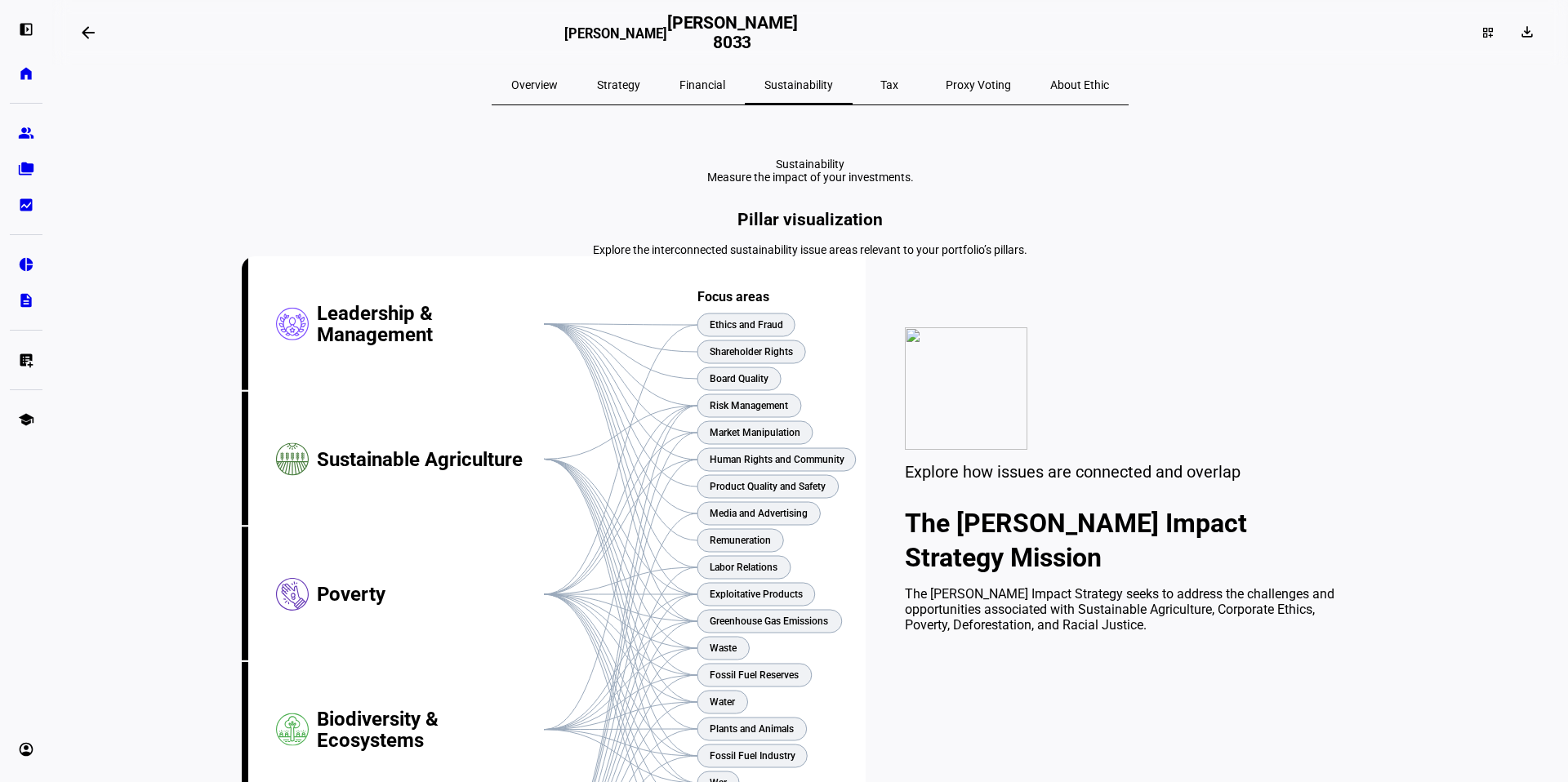
click at [880, 89] on span "Tax" at bounding box center [889, 85] width 18 height 12
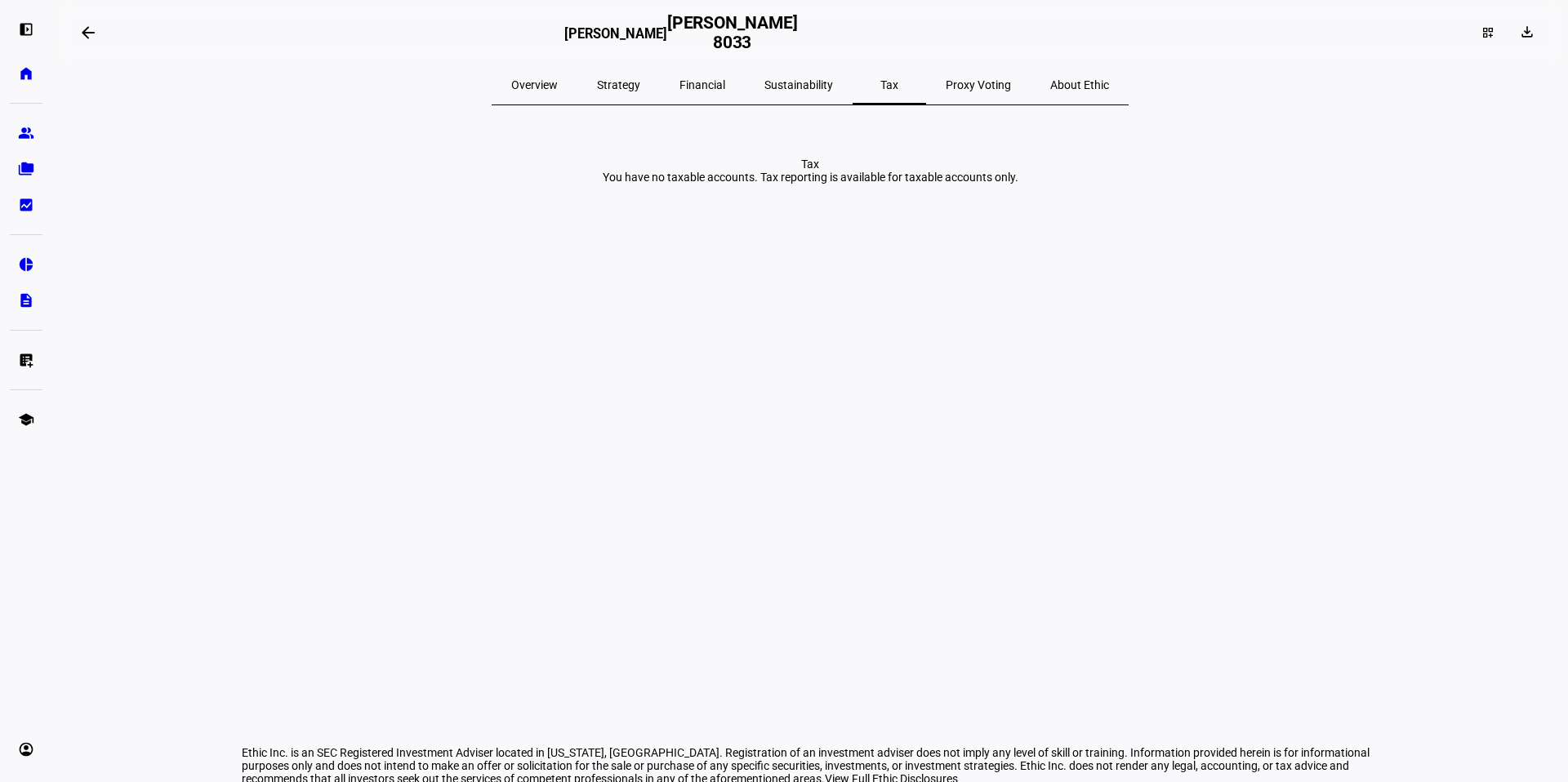
click at [946, 86] on span "Proxy Voting" at bounding box center [978, 85] width 66 height 12
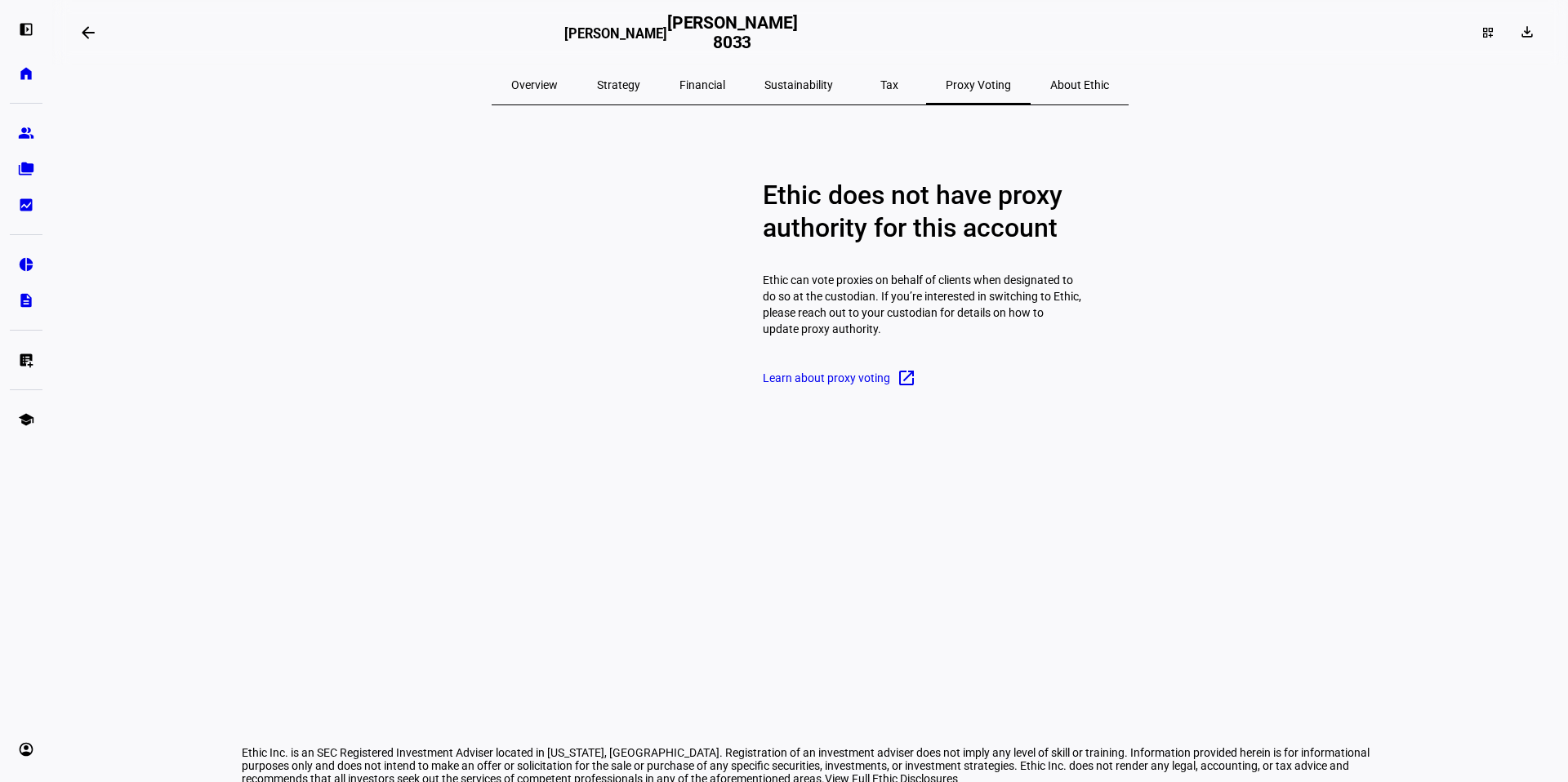
click at [1051, 86] on span "About Ethic" at bounding box center [1080, 85] width 59 height 12
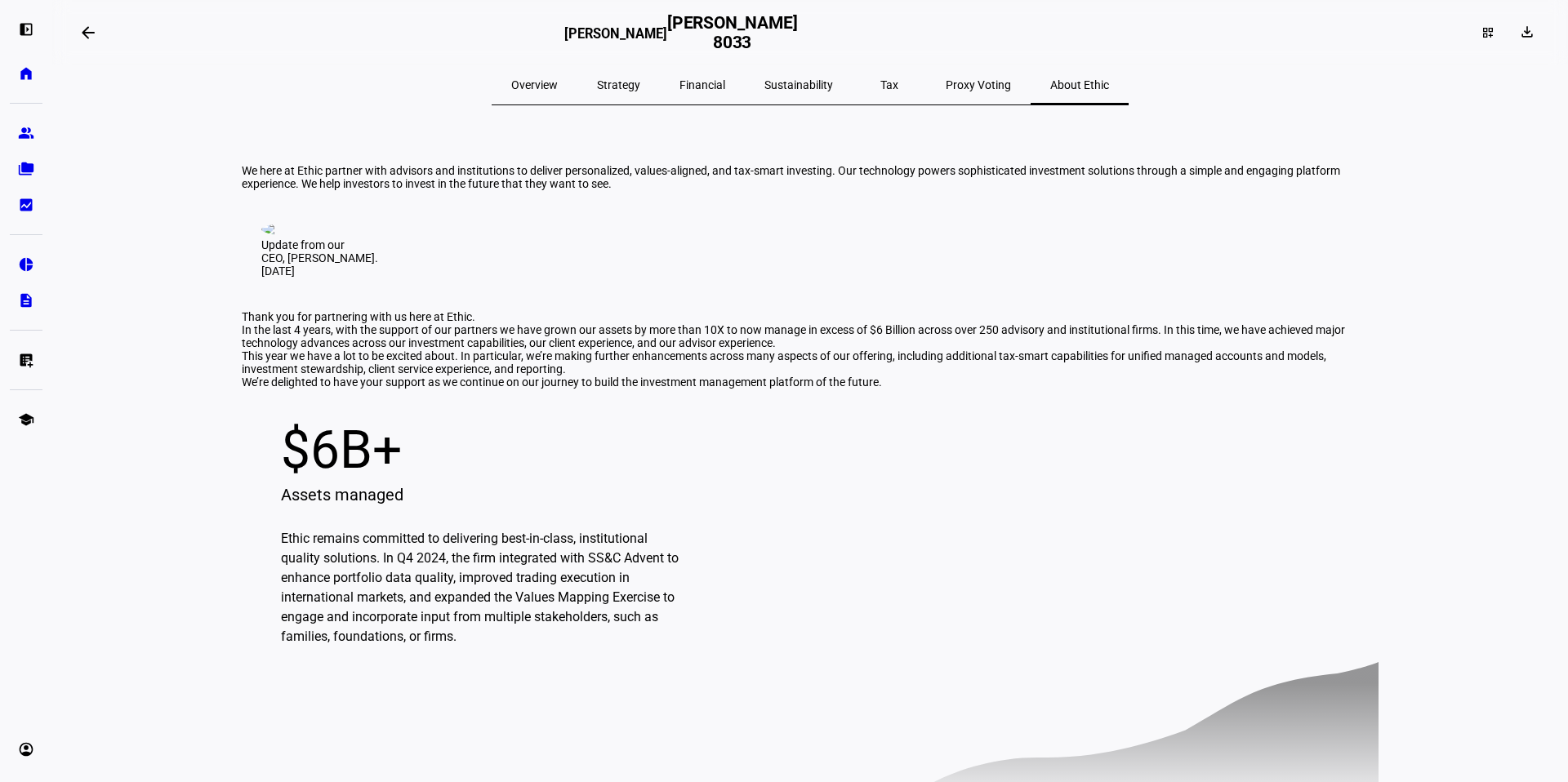
click at [719, 84] on span "Financial" at bounding box center [702, 85] width 46 height 12
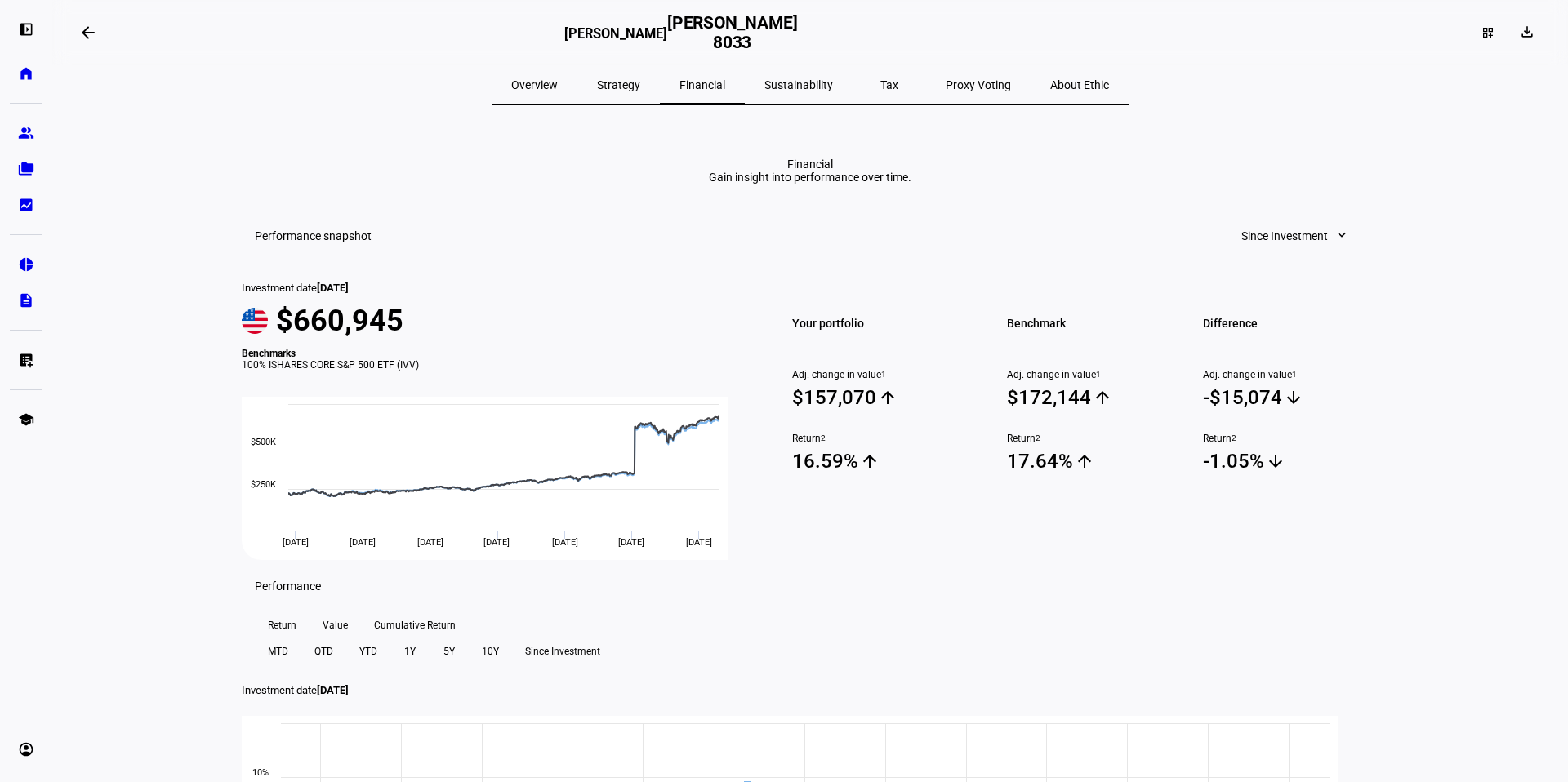
click at [640, 82] on span "Strategy" at bounding box center [619, 85] width 43 height 12
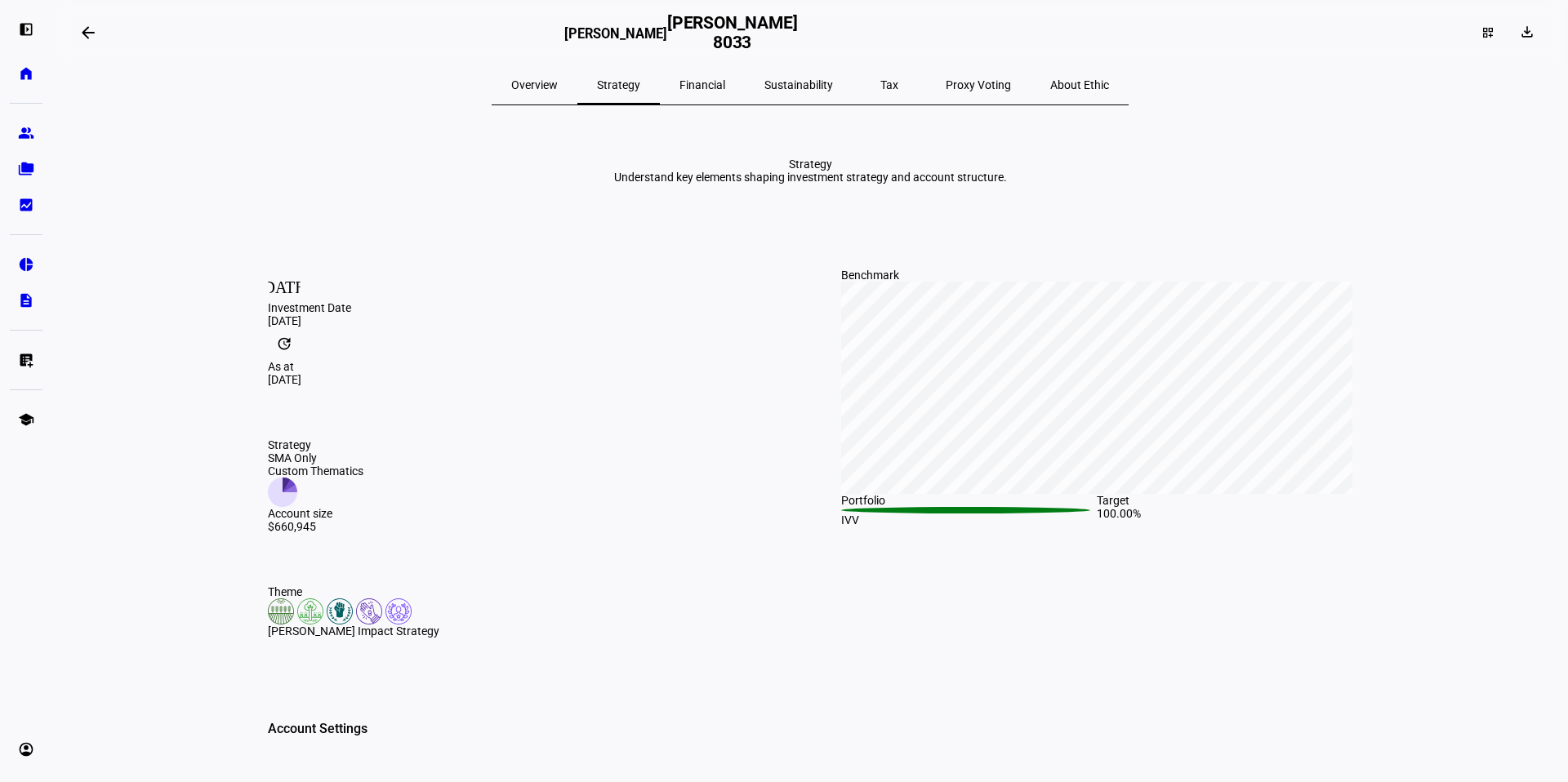
click at [558, 83] on span "Overview" at bounding box center [535, 85] width 47 height 12
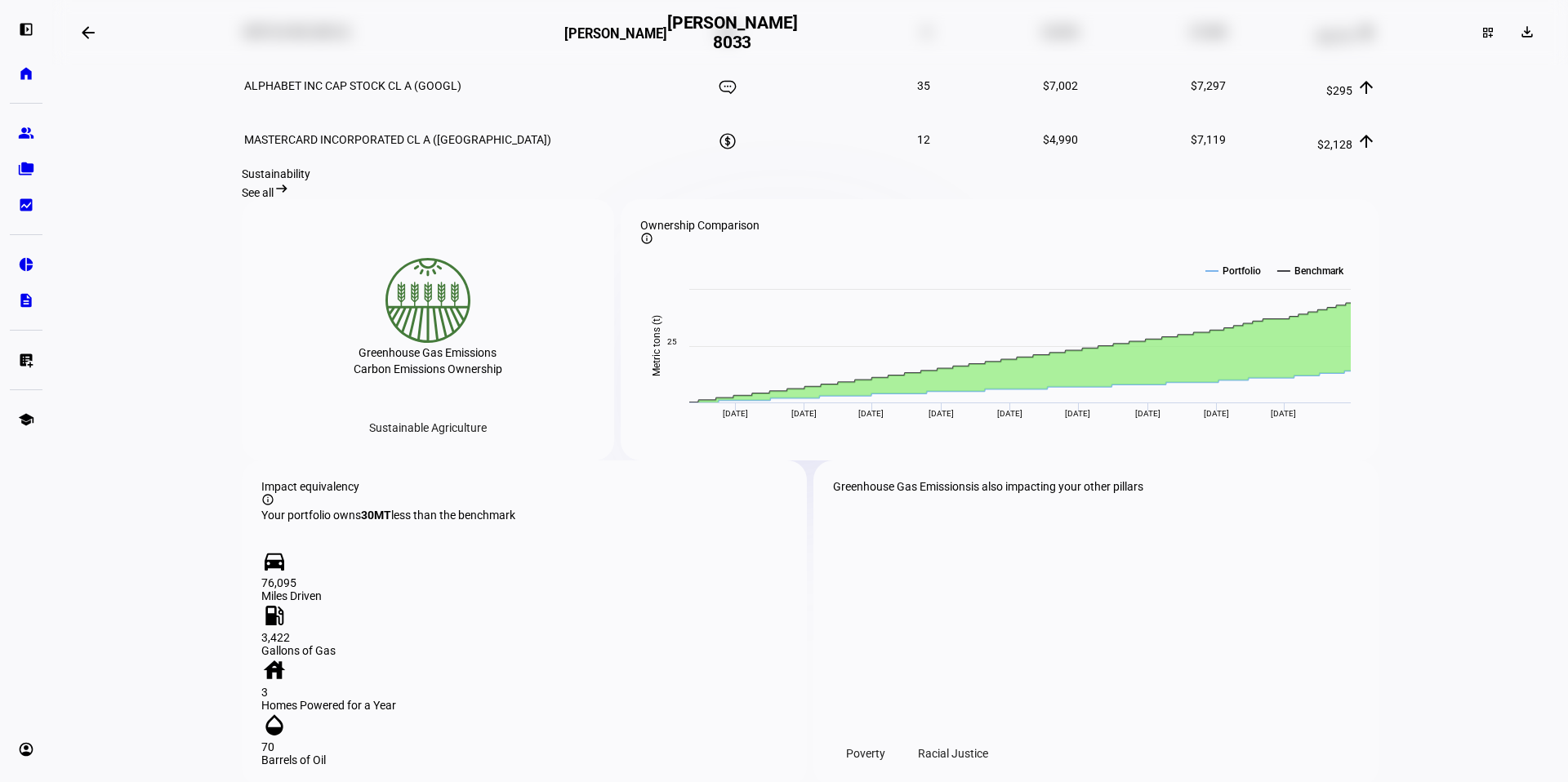
click at [273, 199] on span "See all" at bounding box center [257, 193] width 32 height 13
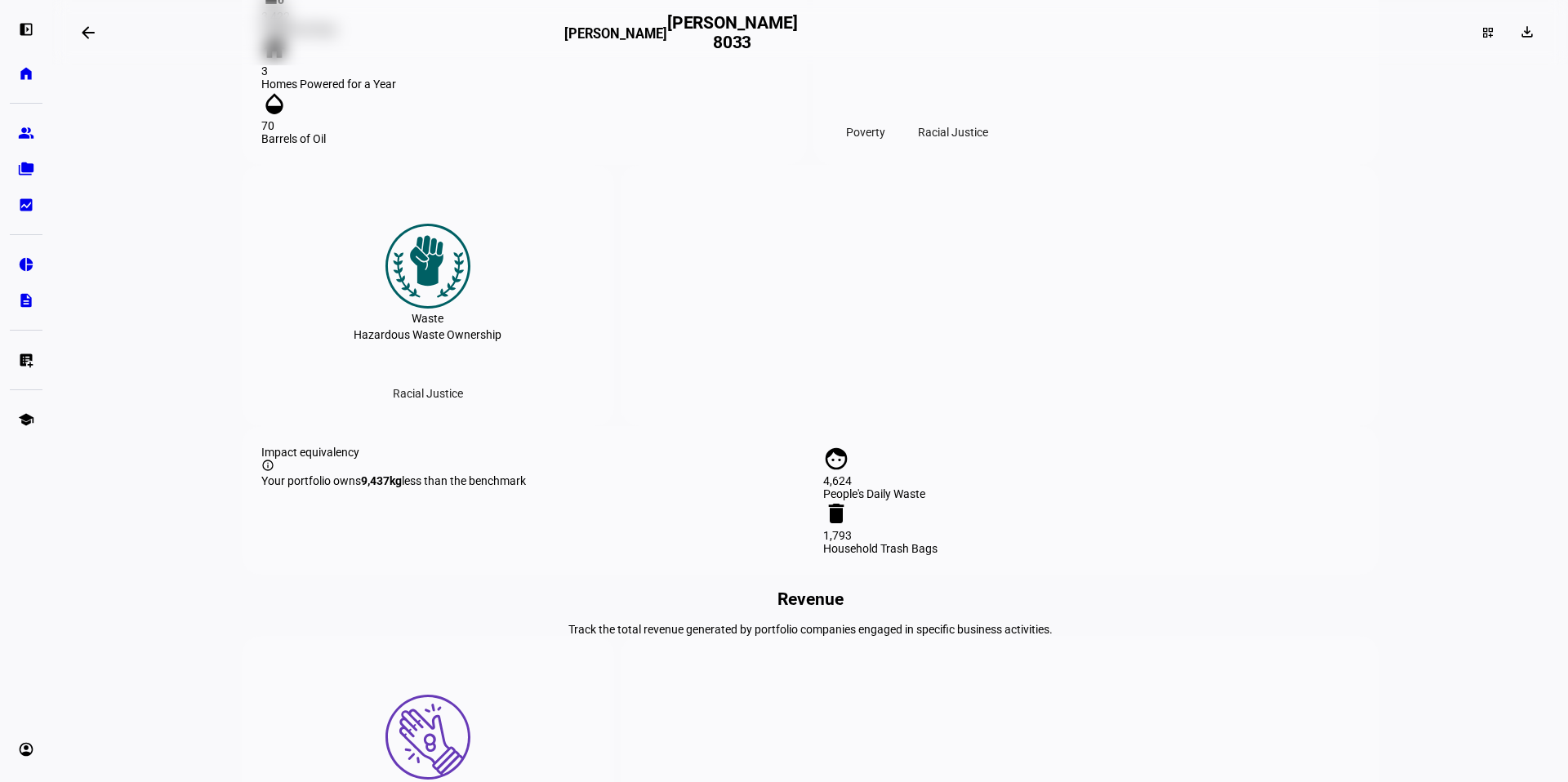
scroll to position [1381, 0]
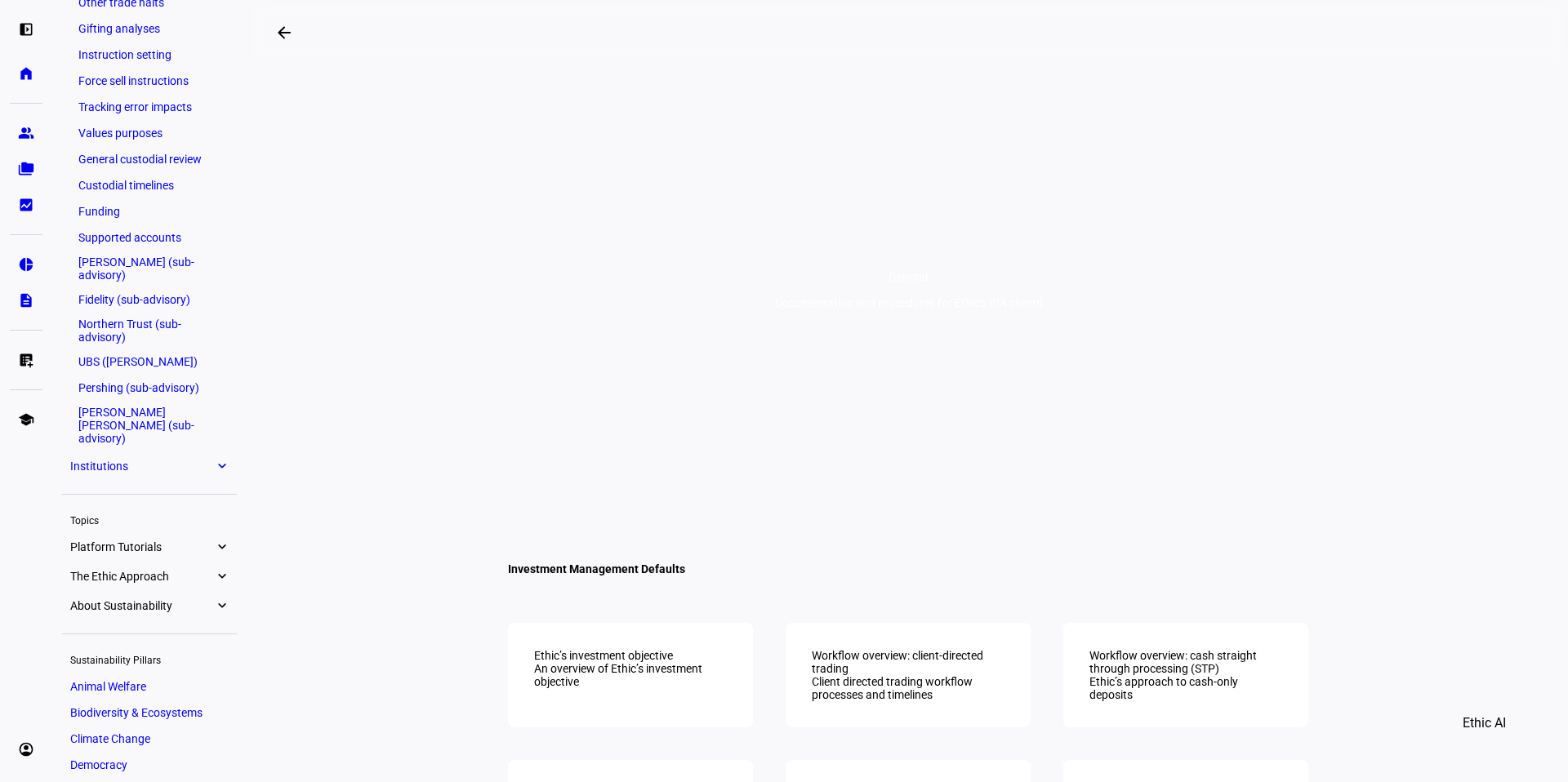
scroll to position [667, 0]
click at [119, 256] on link "Schwab (sub-advisory)" at bounding box center [149, 266] width 159 height 32
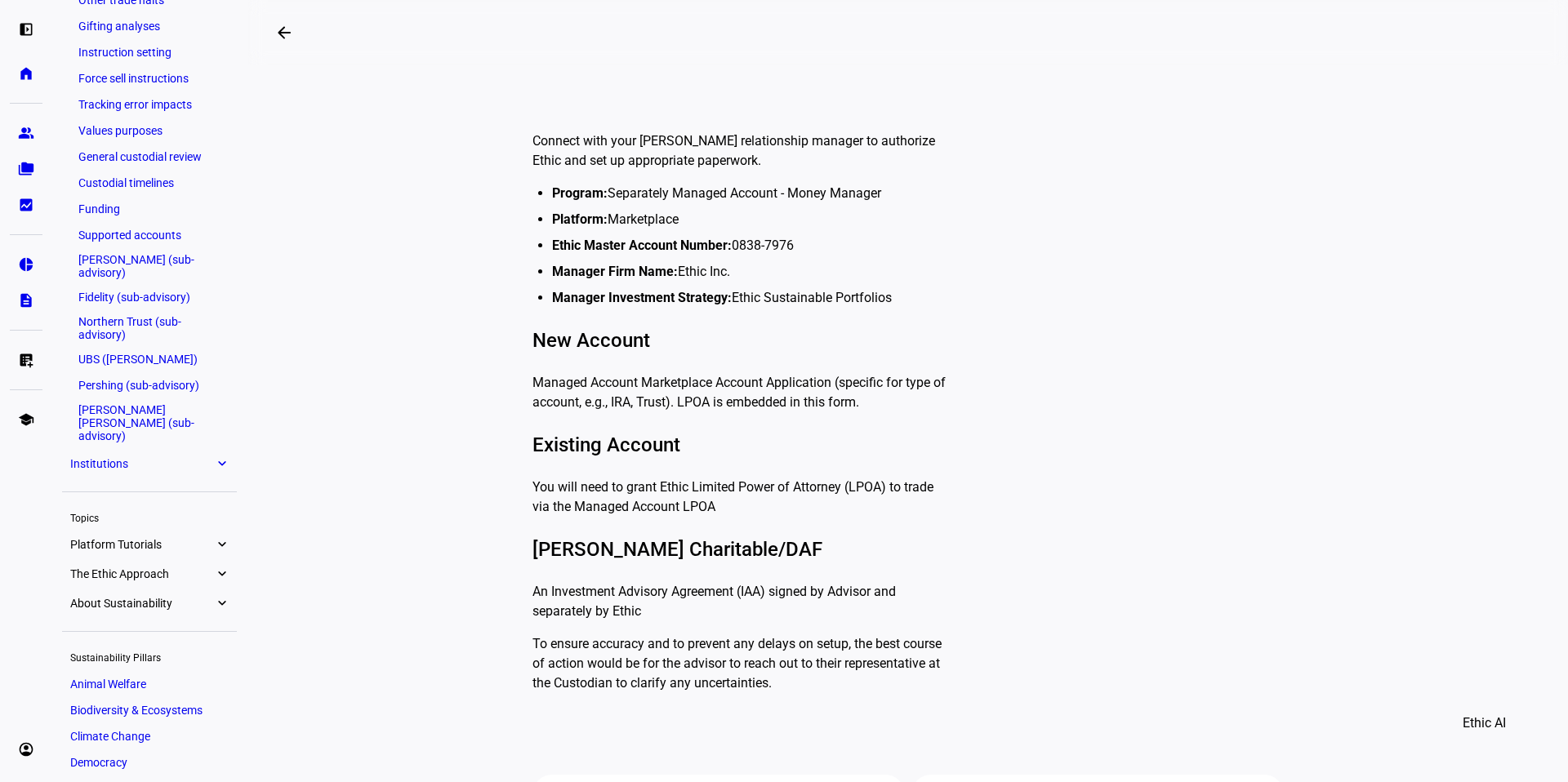
scroll to position [418, 0]
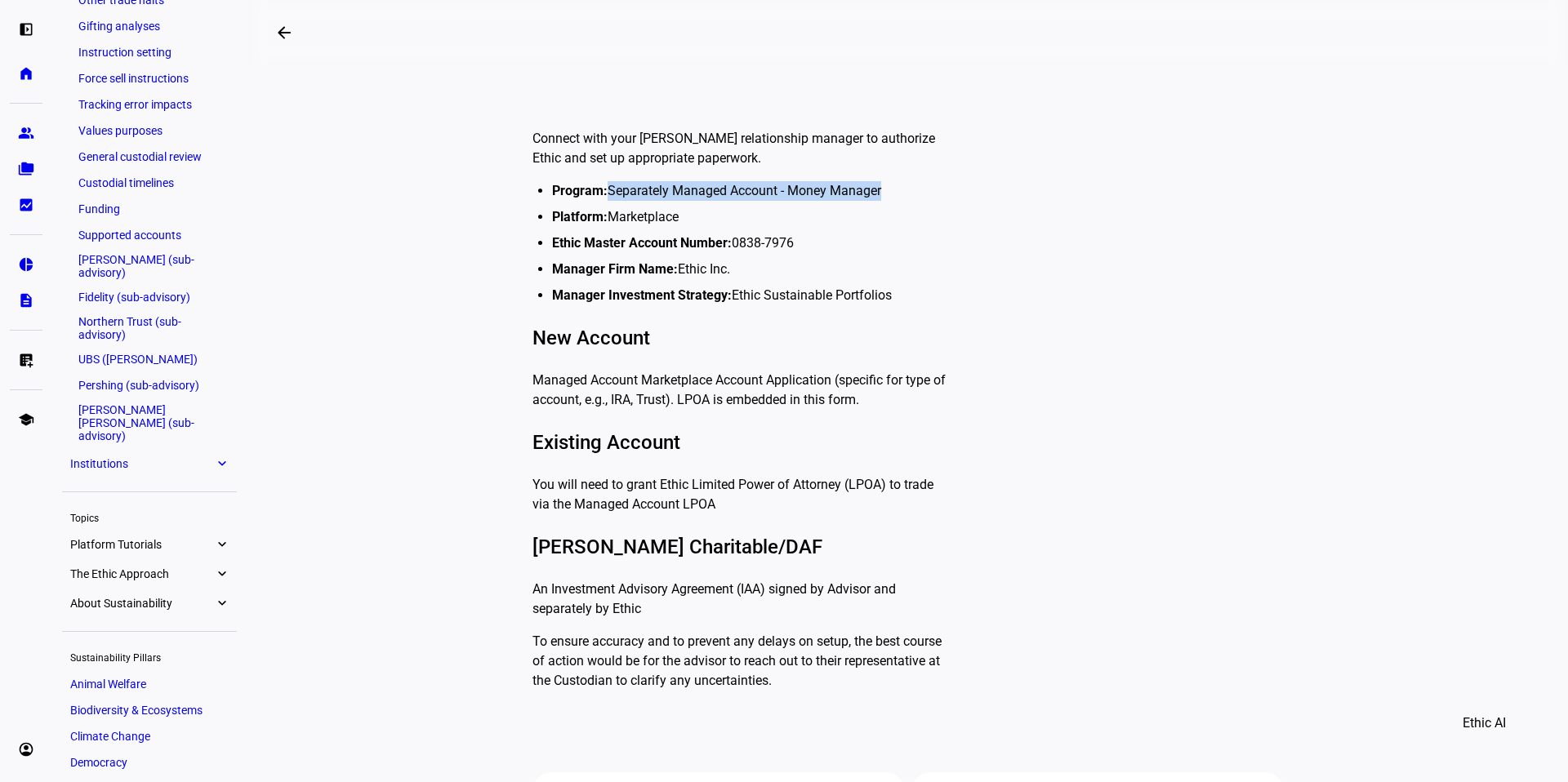
drag, startPoint x: 602, startPoint y: 191, endPoint x: 768, endPoint y: 229, distance: 170.3
click at [880, 192] on li "Program: Separately Managed Account - Money Manager" at bounding box center [752, 191] width 399 height 20
click at [673, 217] on li "Platform: Marketplace" at bounding box center [752, 217] width 399 height 20
drag, startPoint x: 728, startPoint y: 240, endPoint x: 828, endPoint y: 243, distance: 100.0
click at [828, 243] on li "Ethic Master Account Number: 0838-7976" at bounding box center [752, 243] width 399 height 20
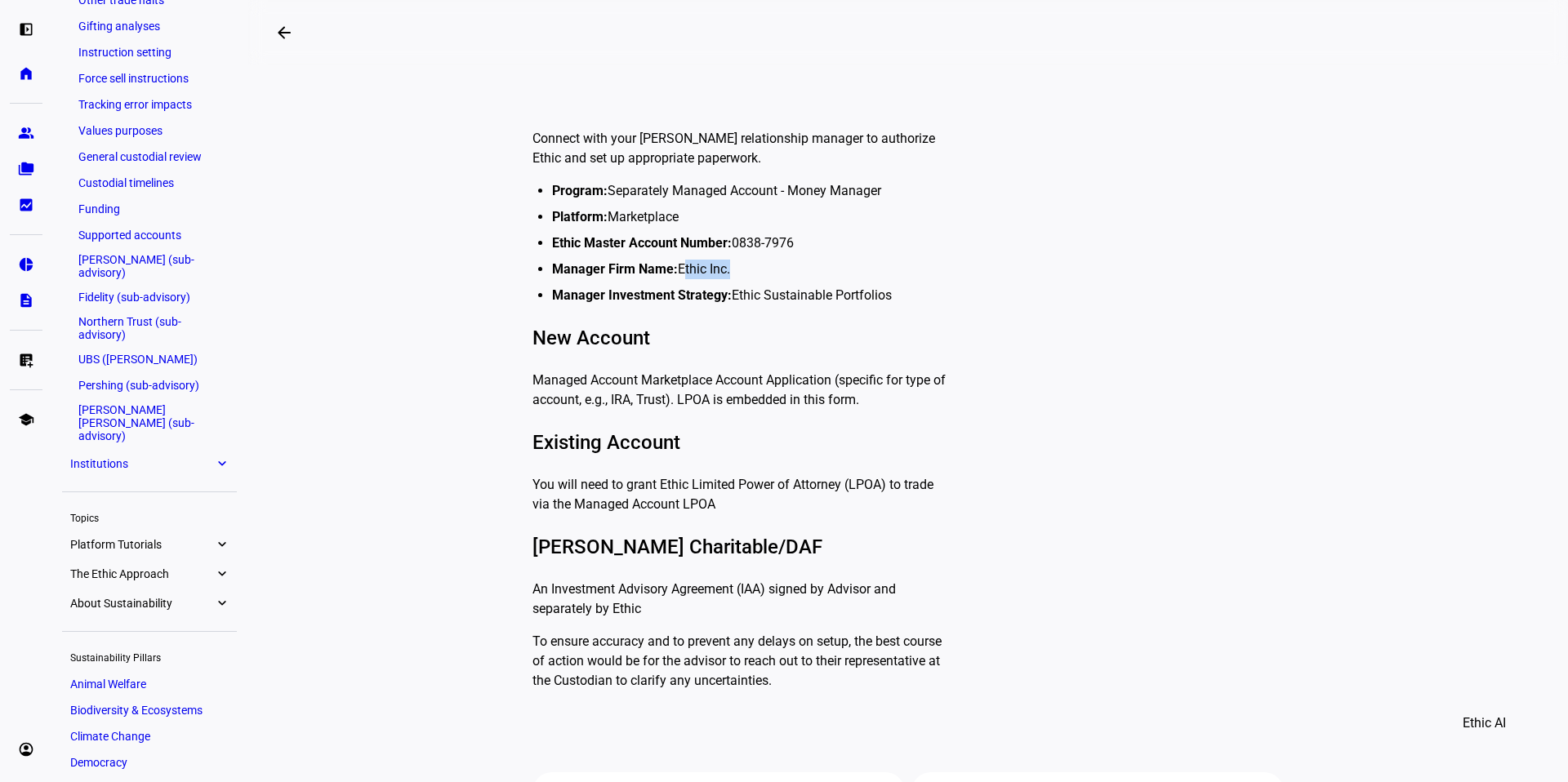
drag, startPoint x: 731, startPoint y: 270, endPoint x: 678, endPoint y: 270, distance: 53.0
click at [678, 270] on li "Manager Firm Name: Ethic Inc. ‍" at bounding box center [752, 270] width 399 height 20
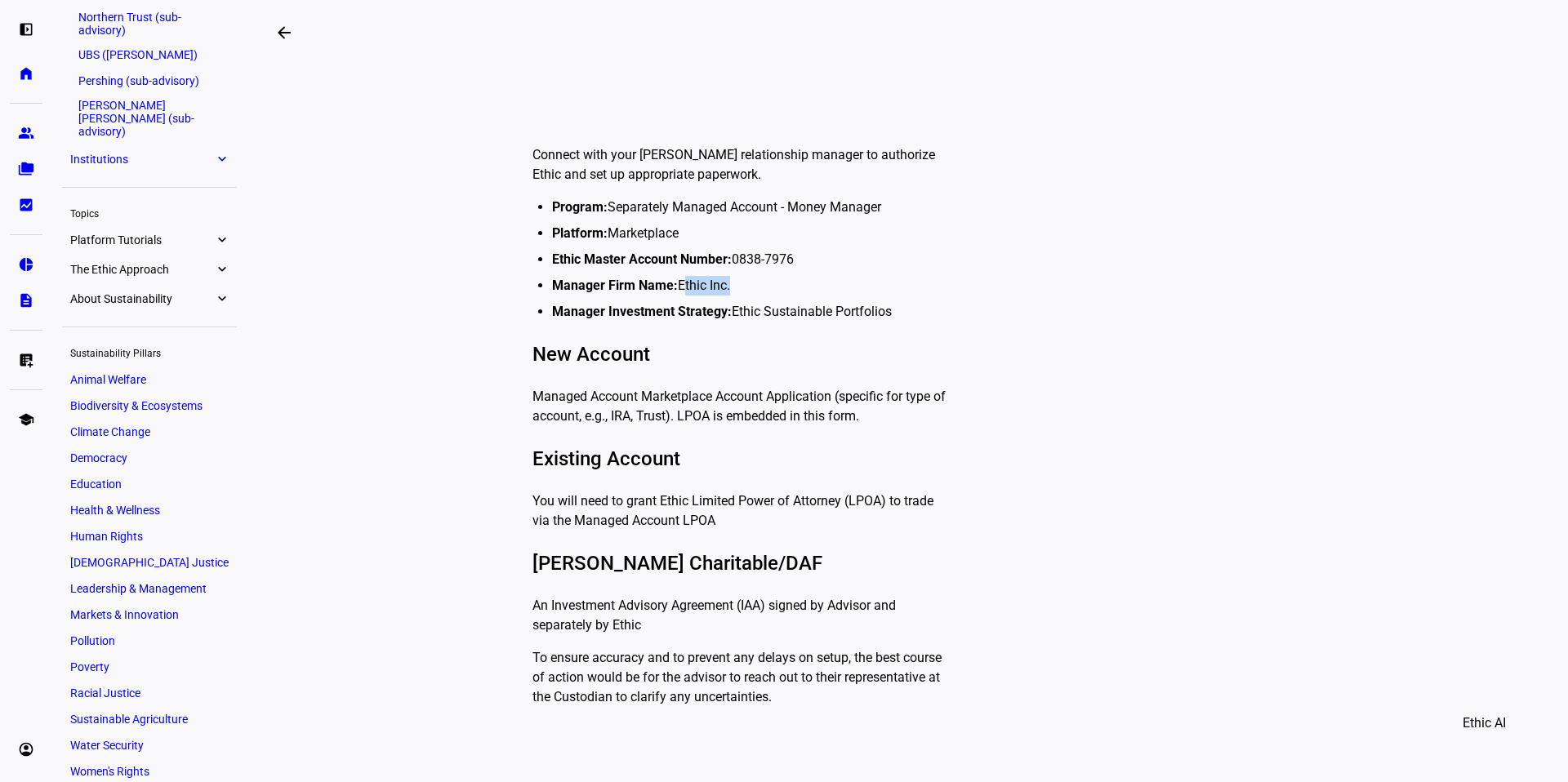
scroll to position [978, 0]
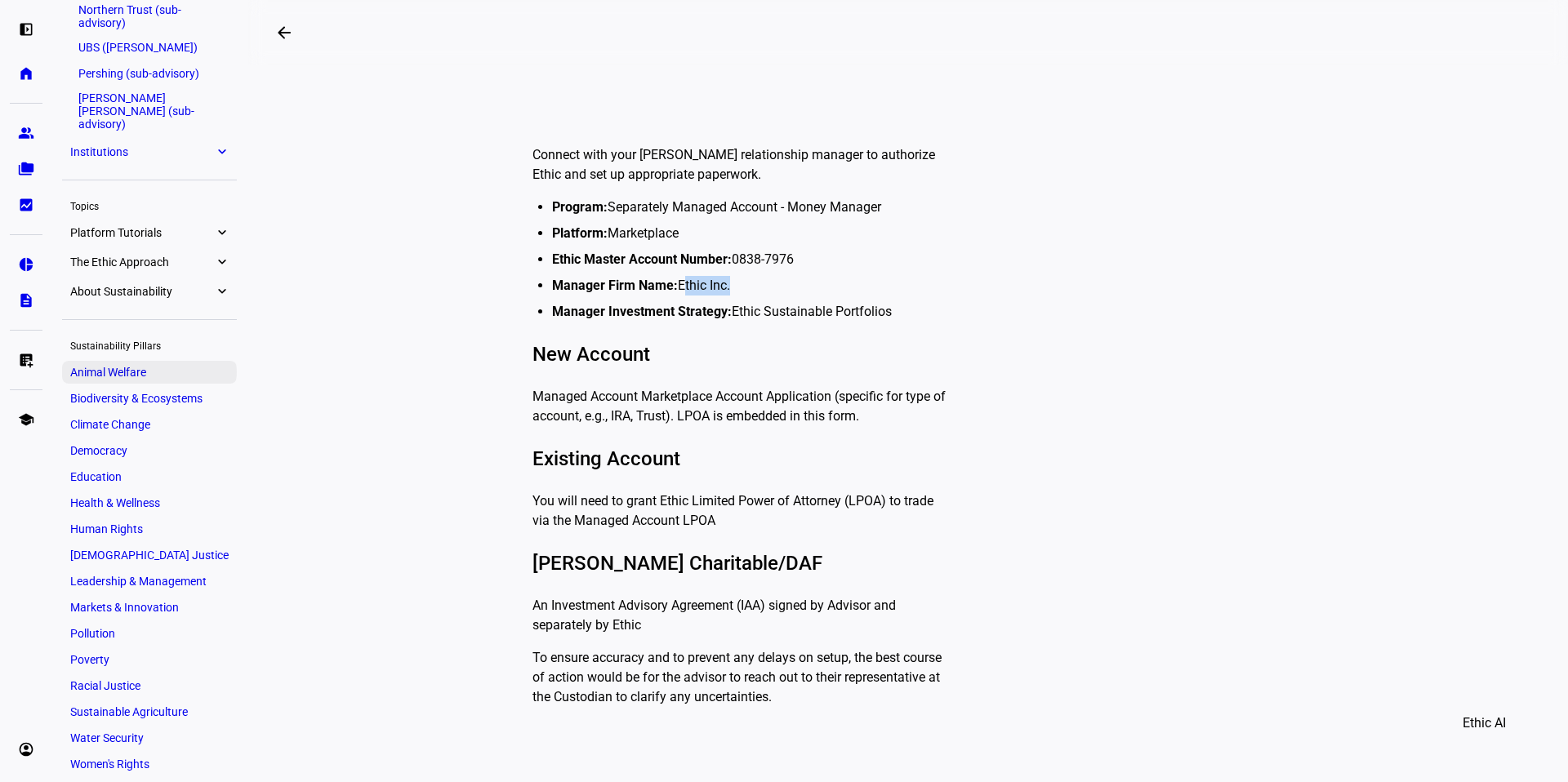
click at [126, 366] on span "Animal Welfare" at bounding box center [108, 373] width 76 height 13
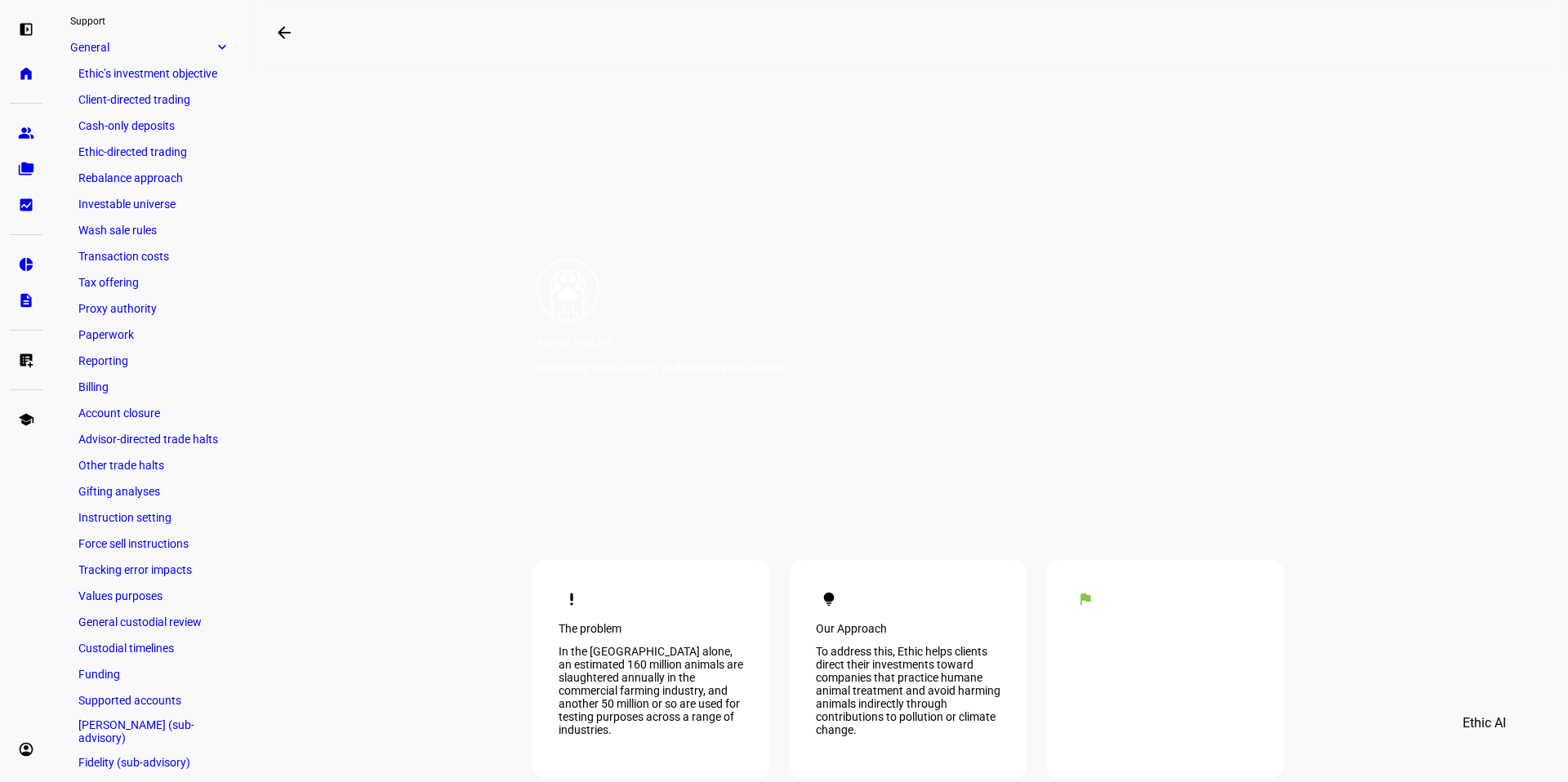
scroll to position [135, 0]
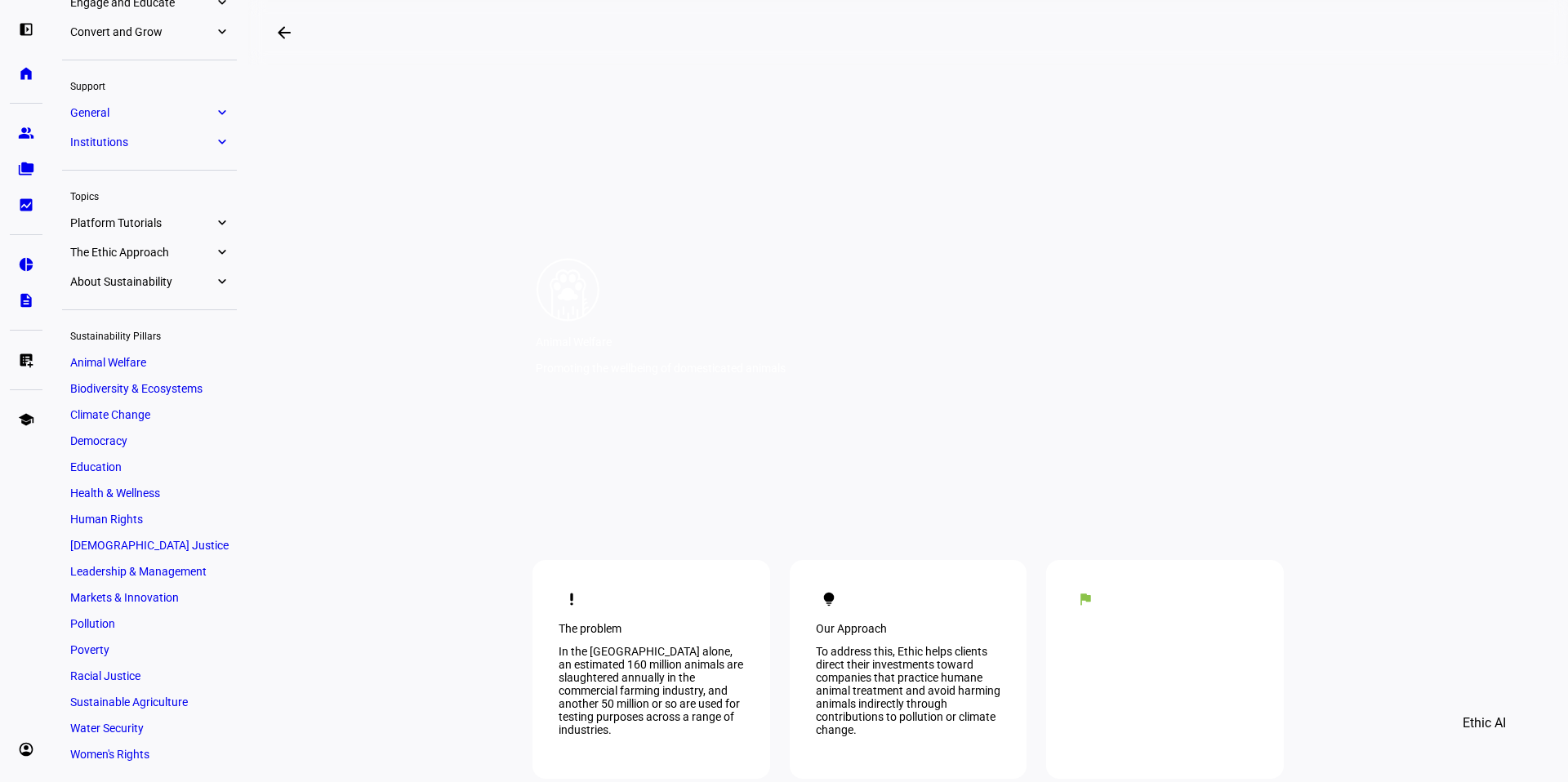
click at [114, 383] on span "Biodiversity & Ecosystems" at bounding box center [136, 389] width 132 height 13
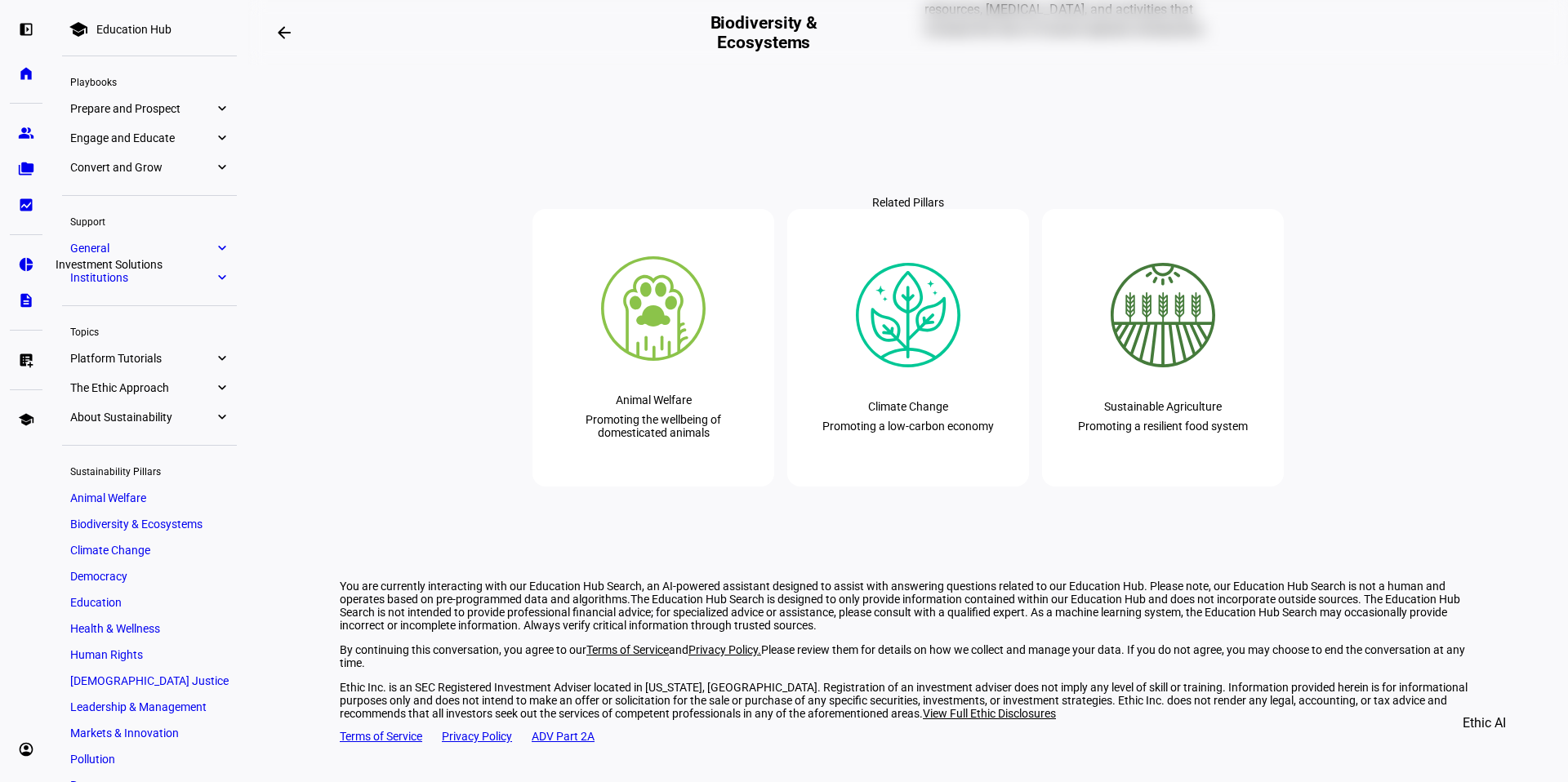
click at [23, 253] on link "pie_chart Investment Solutions" at bounding box center [26, 264] width 32 height 32
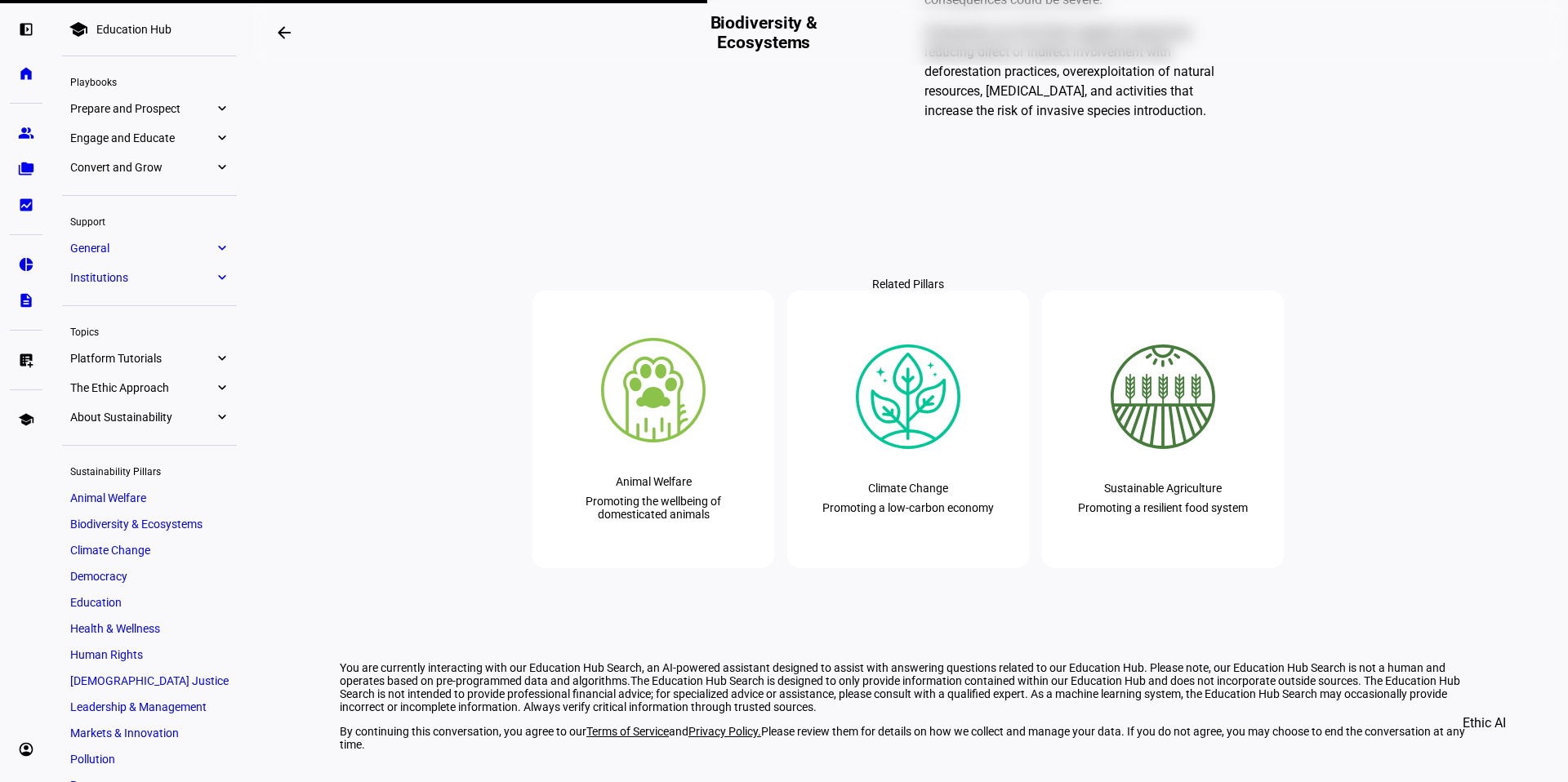
scroll to position [1493, 0]
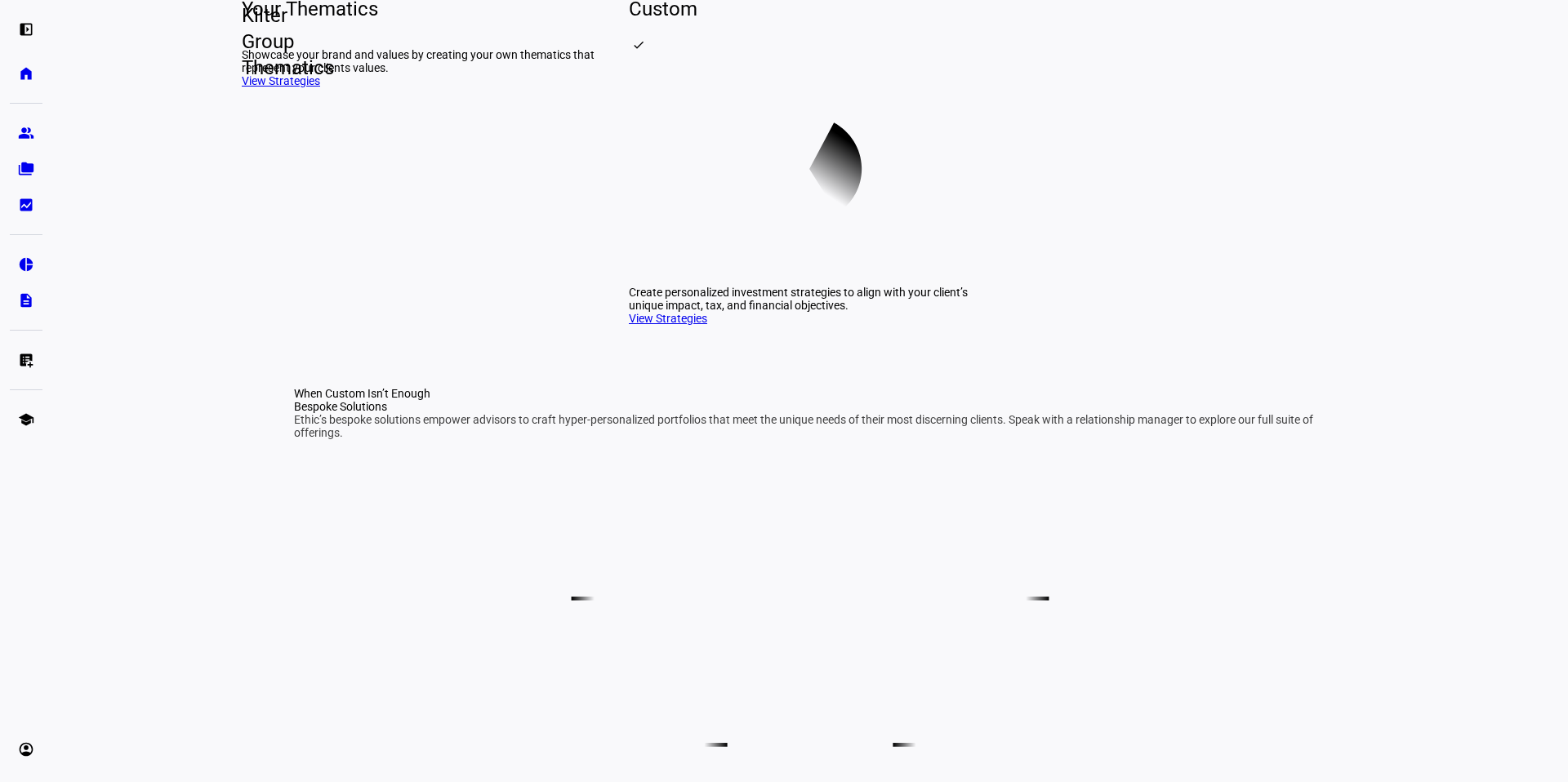
scroll to position [525, 0]
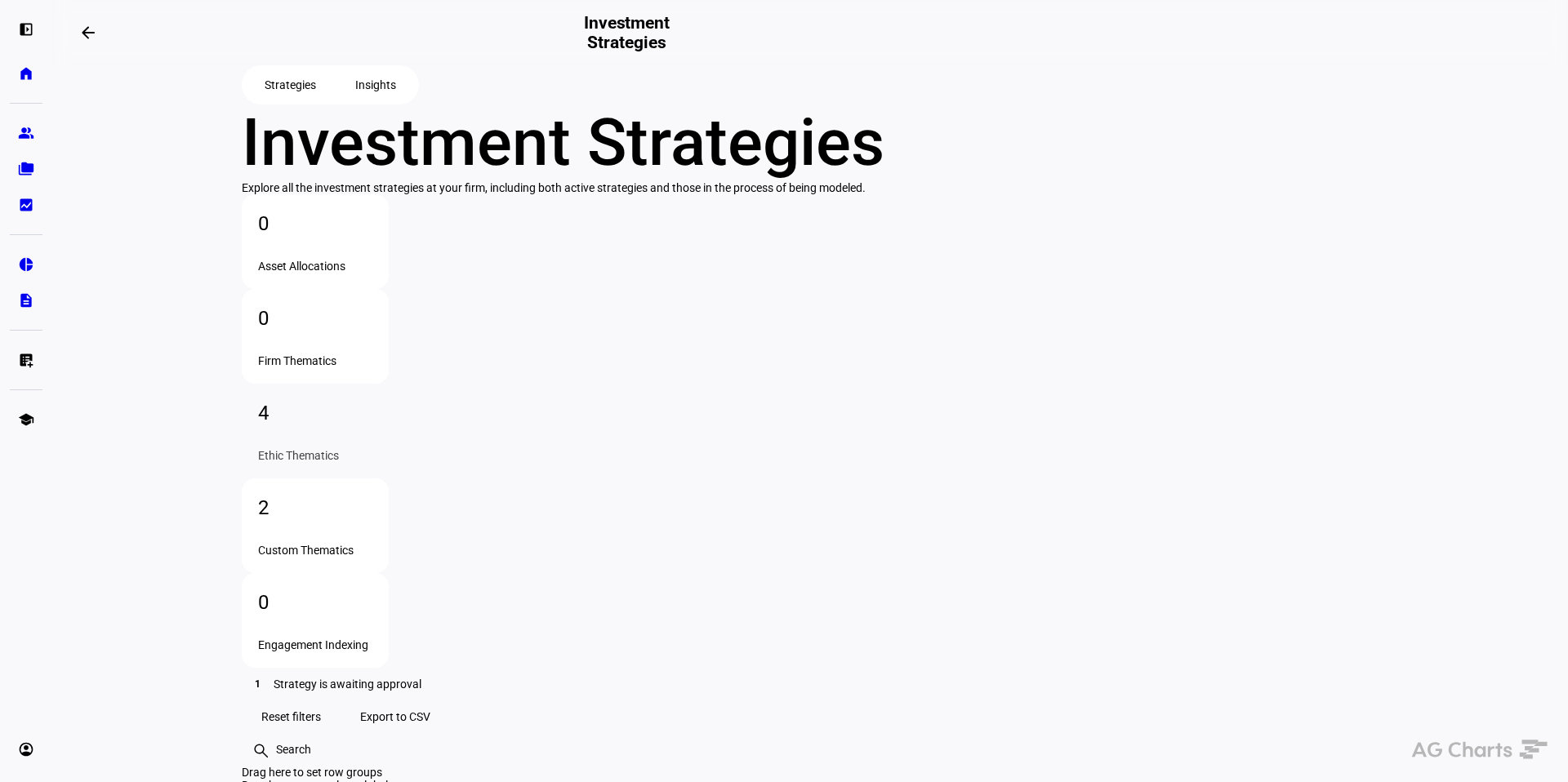
scroll to position [154, 0]
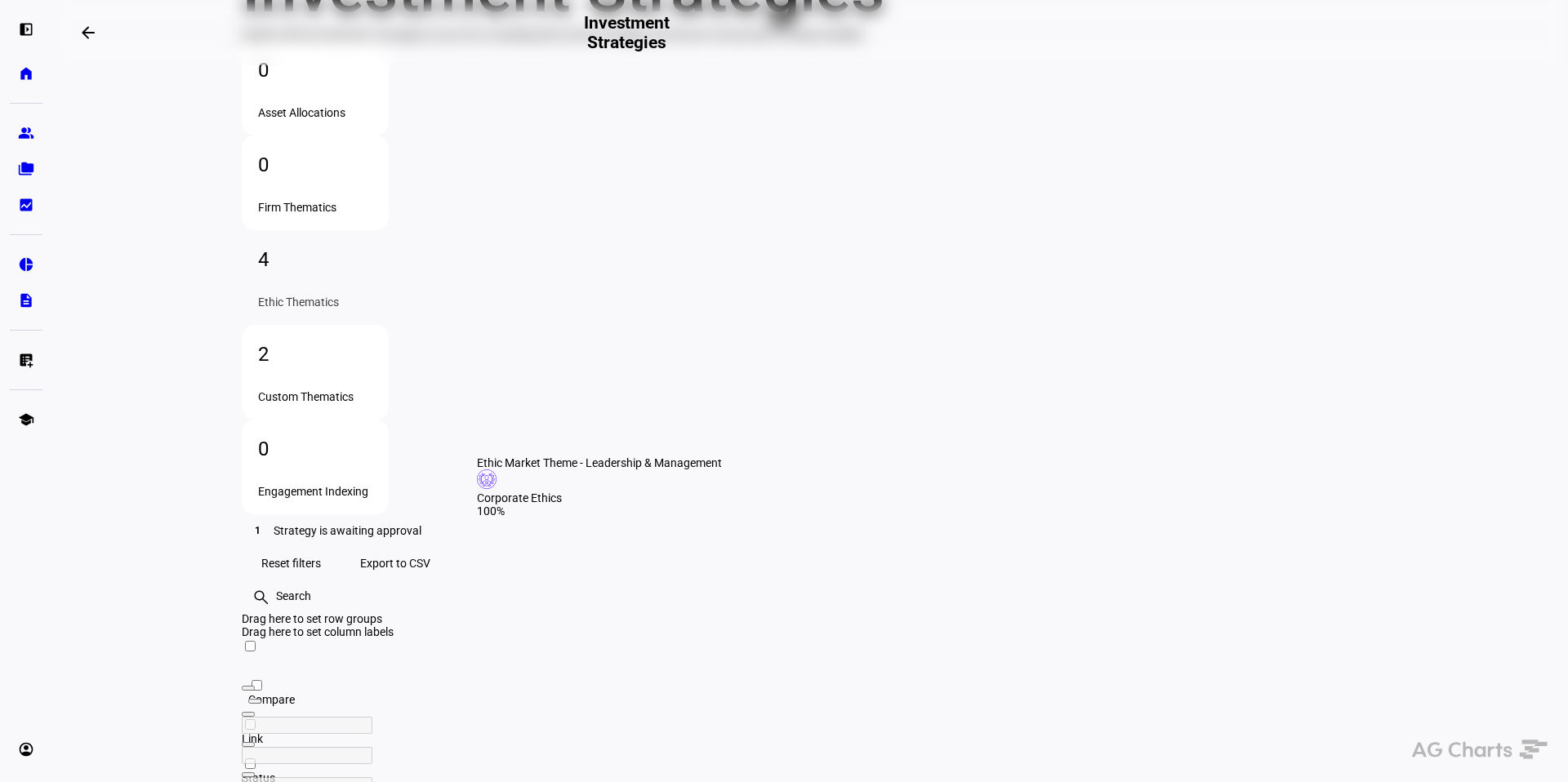
checkbox input "true"
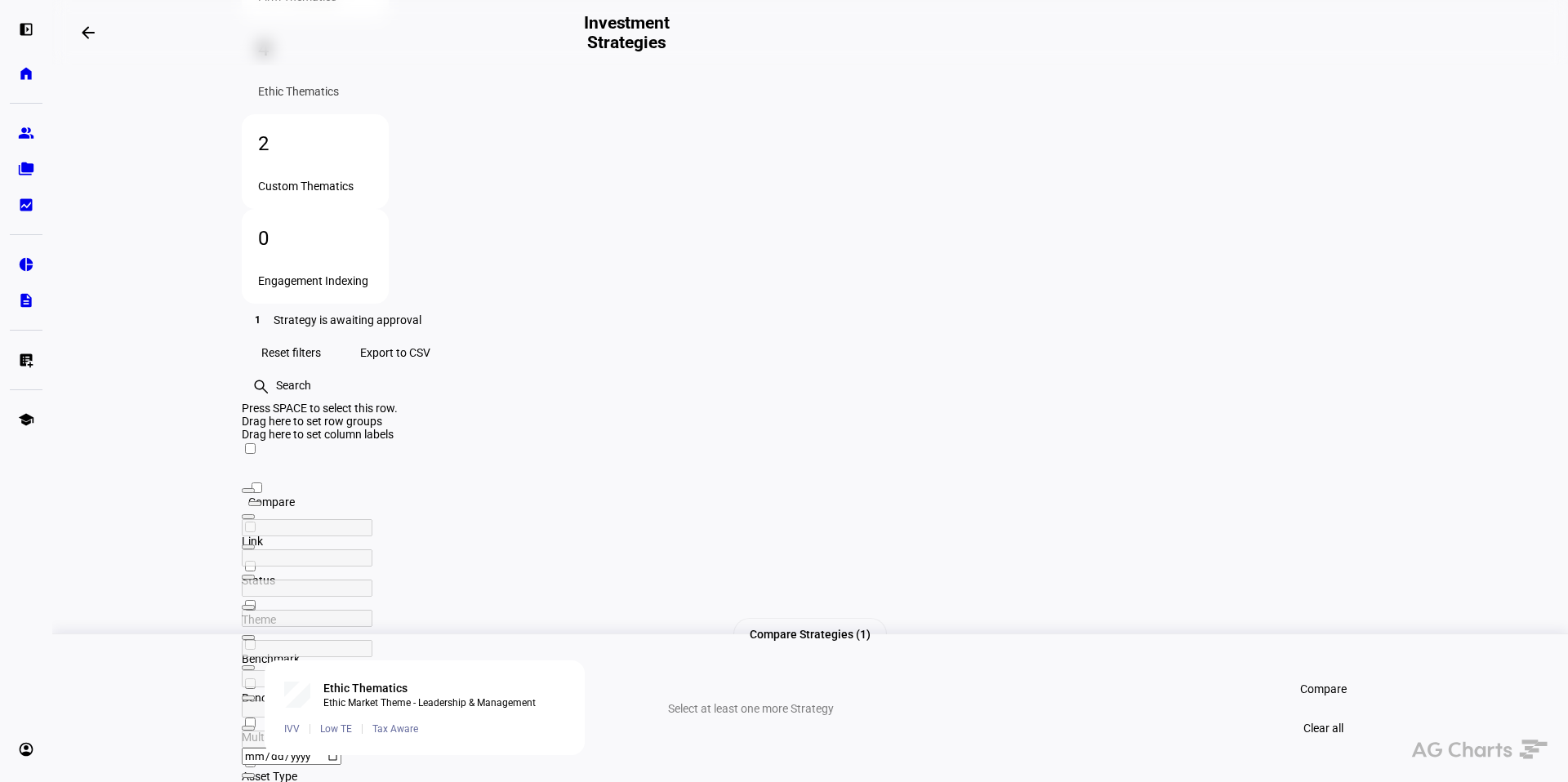
scroll to position [356, 0]
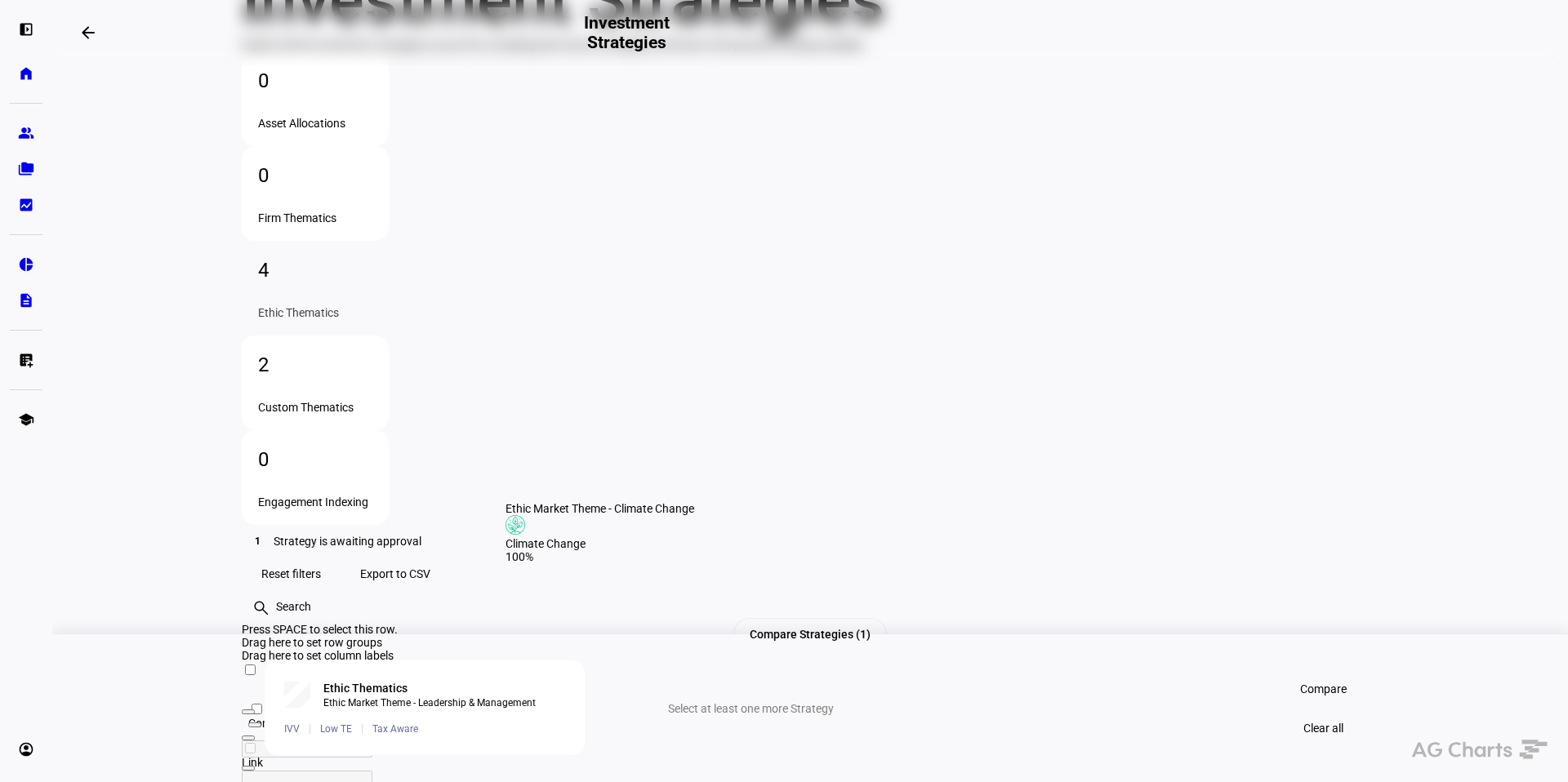
scroll to position [154, 0]
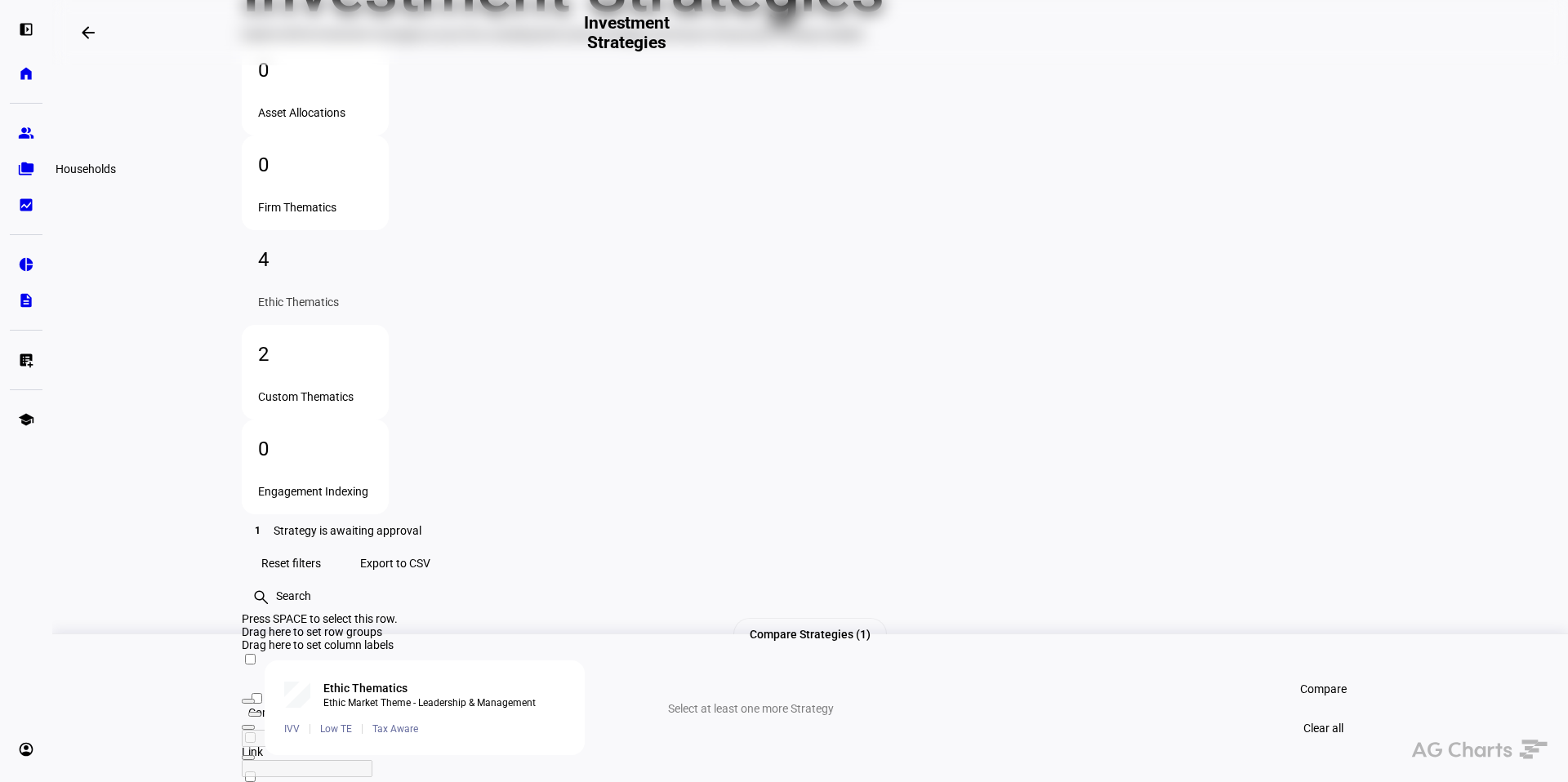
click at [23, 172] on eth-mat-symbol "folder_copy" at bounding box center [27, 169] width 17 height 17
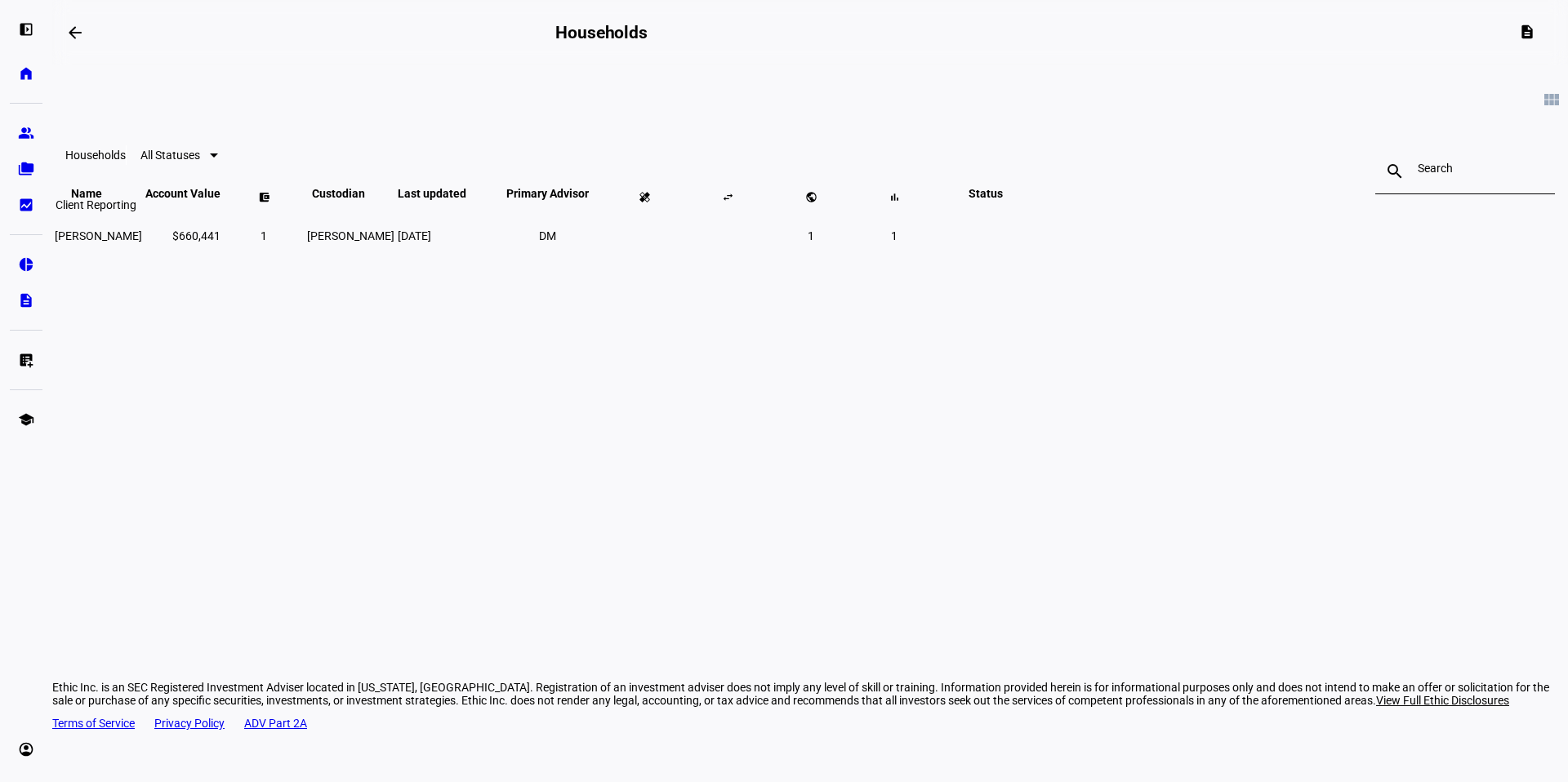
click at [25, 203] on eth-mat-symbol "bid_landscape" at bounding box center [27, 205] width 17 height 17
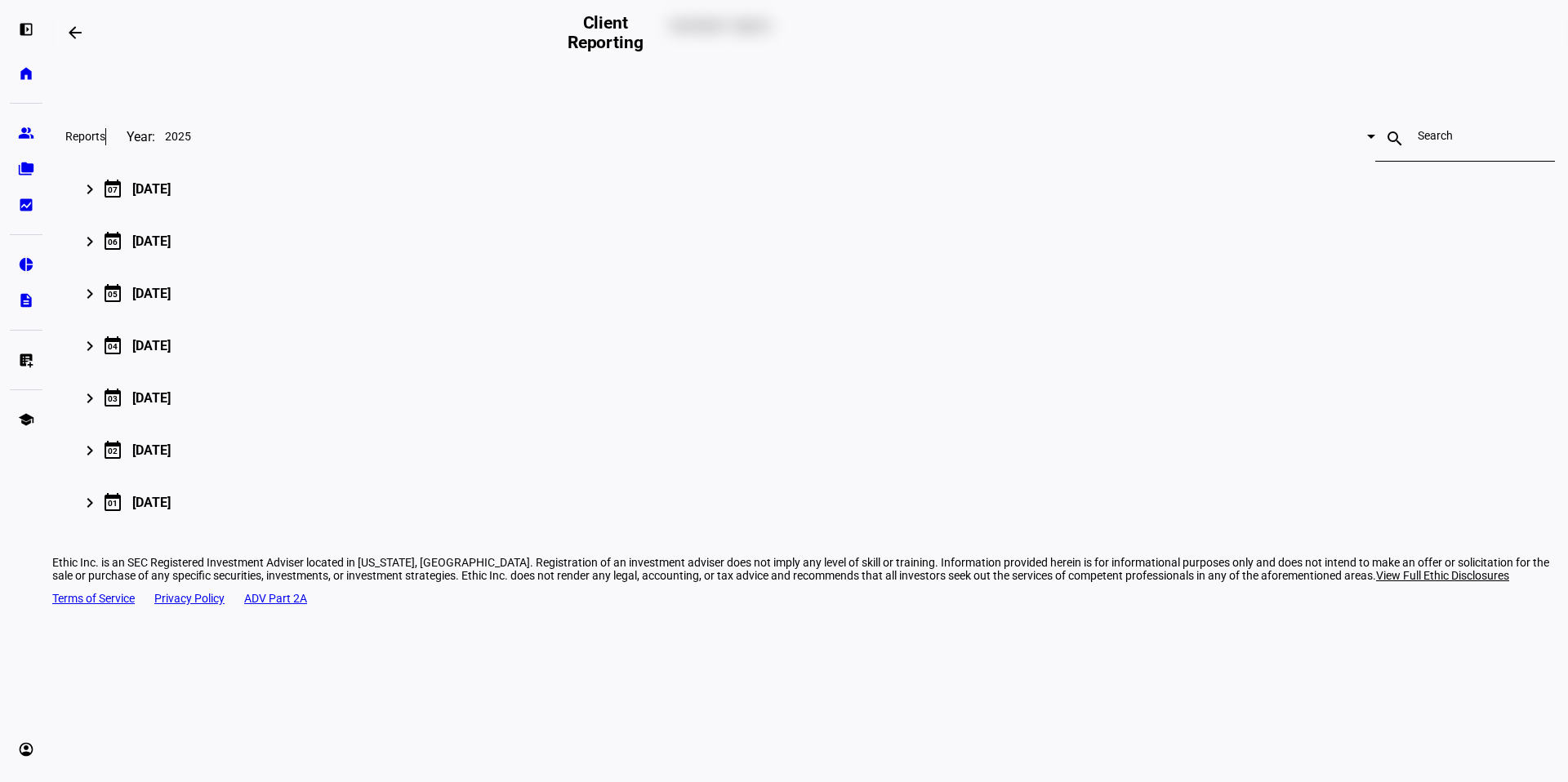
scroll to position [151, 0]
click at [100, 199] on mat-icon "keyboard_arrow_right" at bounding box center [90, 189] width 20 height 20
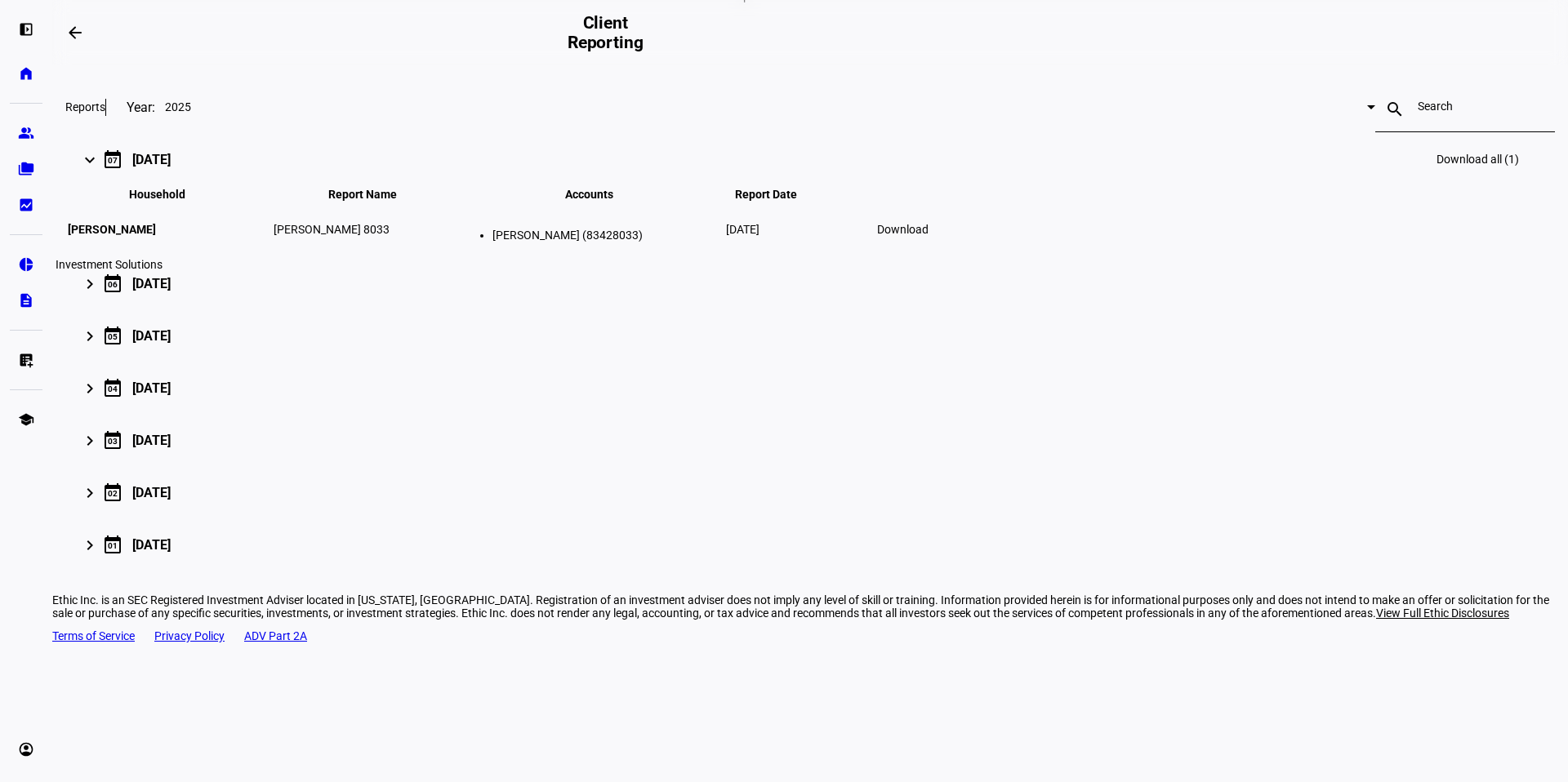
scroll to position [149, 0]
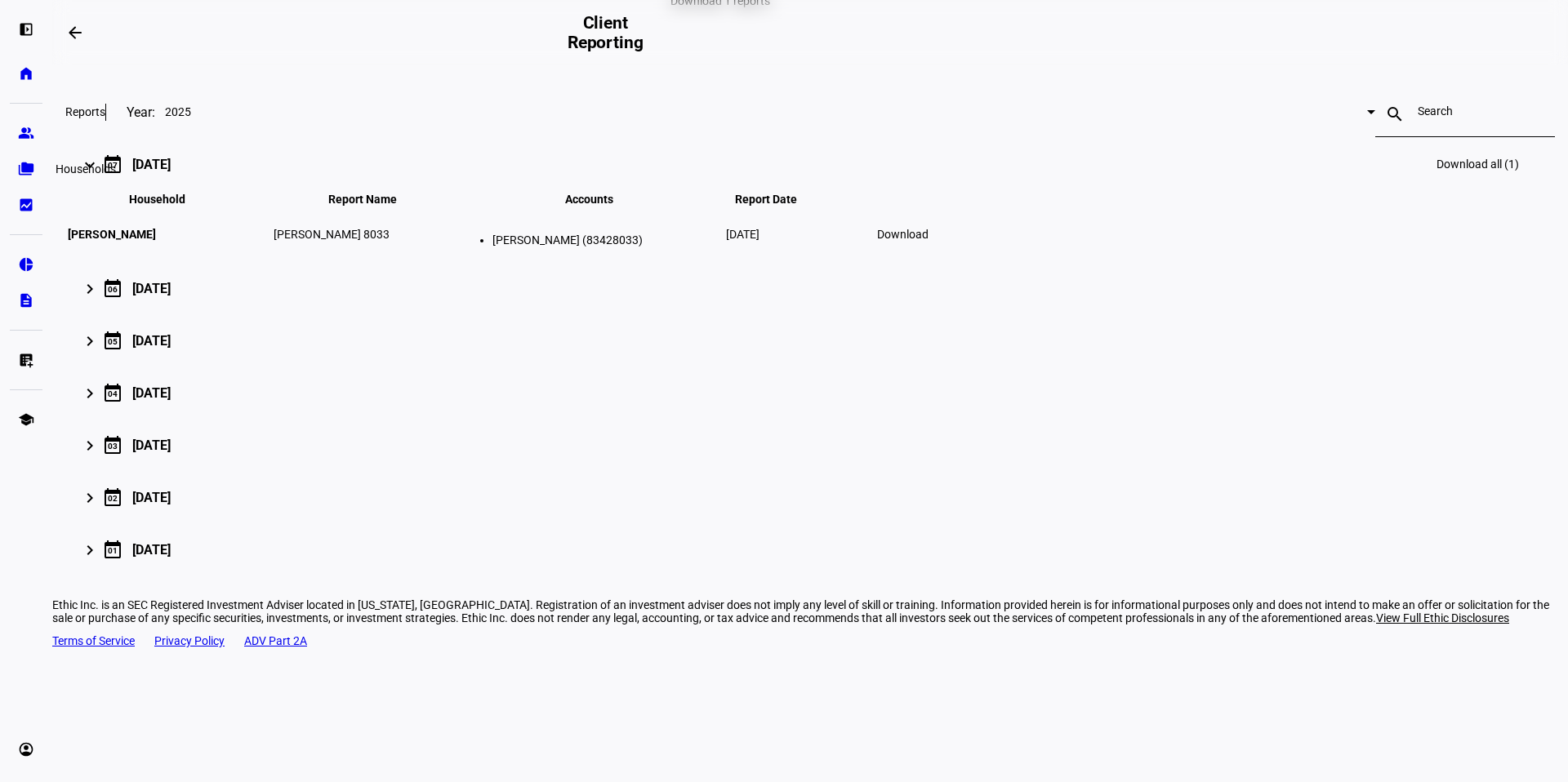
click at [22, 168] on eth-mat-symbol "folder_copy" at bounding box center [27, 169] width 17 height 17
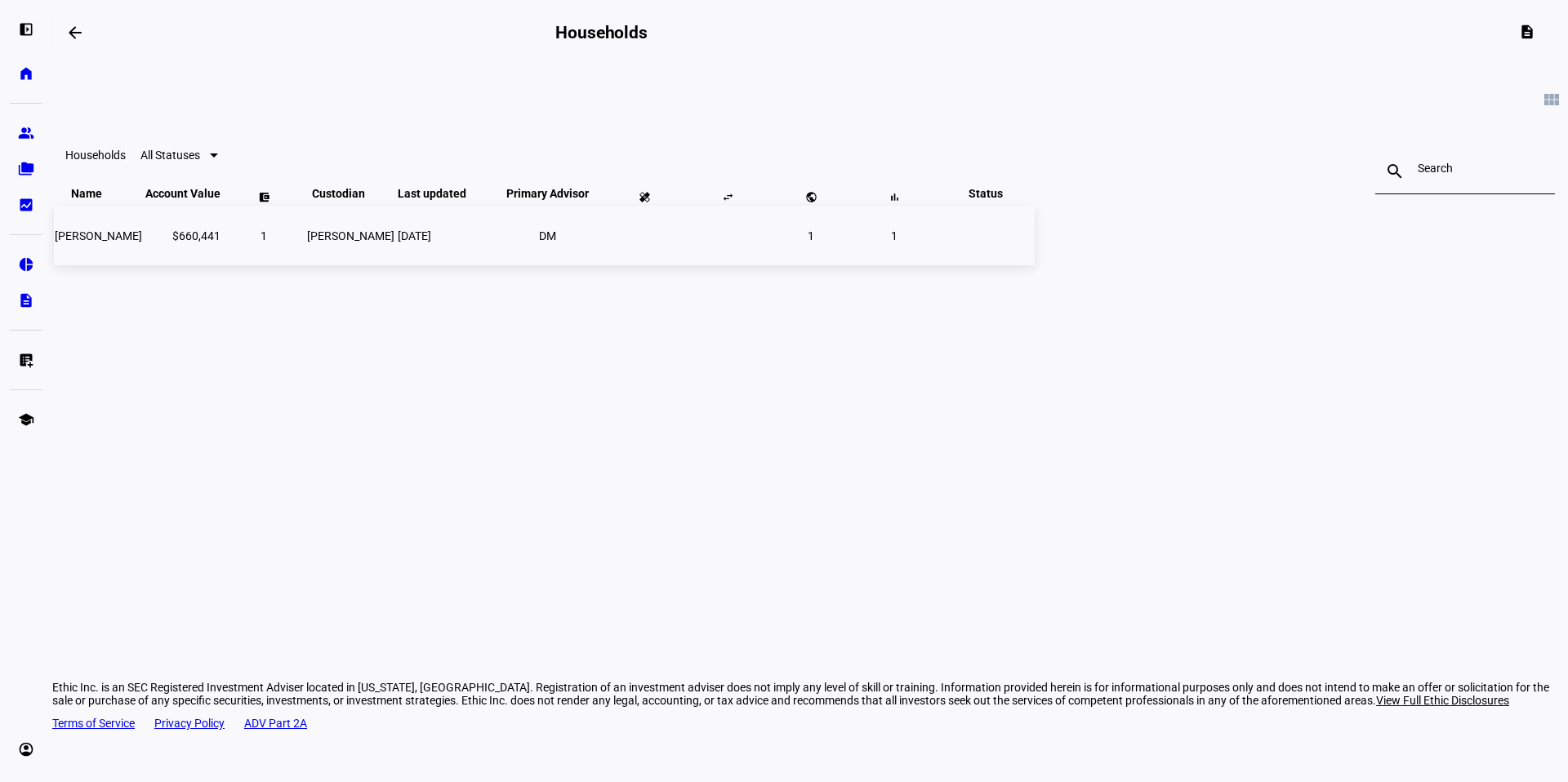
click at [395, 266] on td "[PERSON_NAME]" at bounding box center [350, 236] width 89 height 60
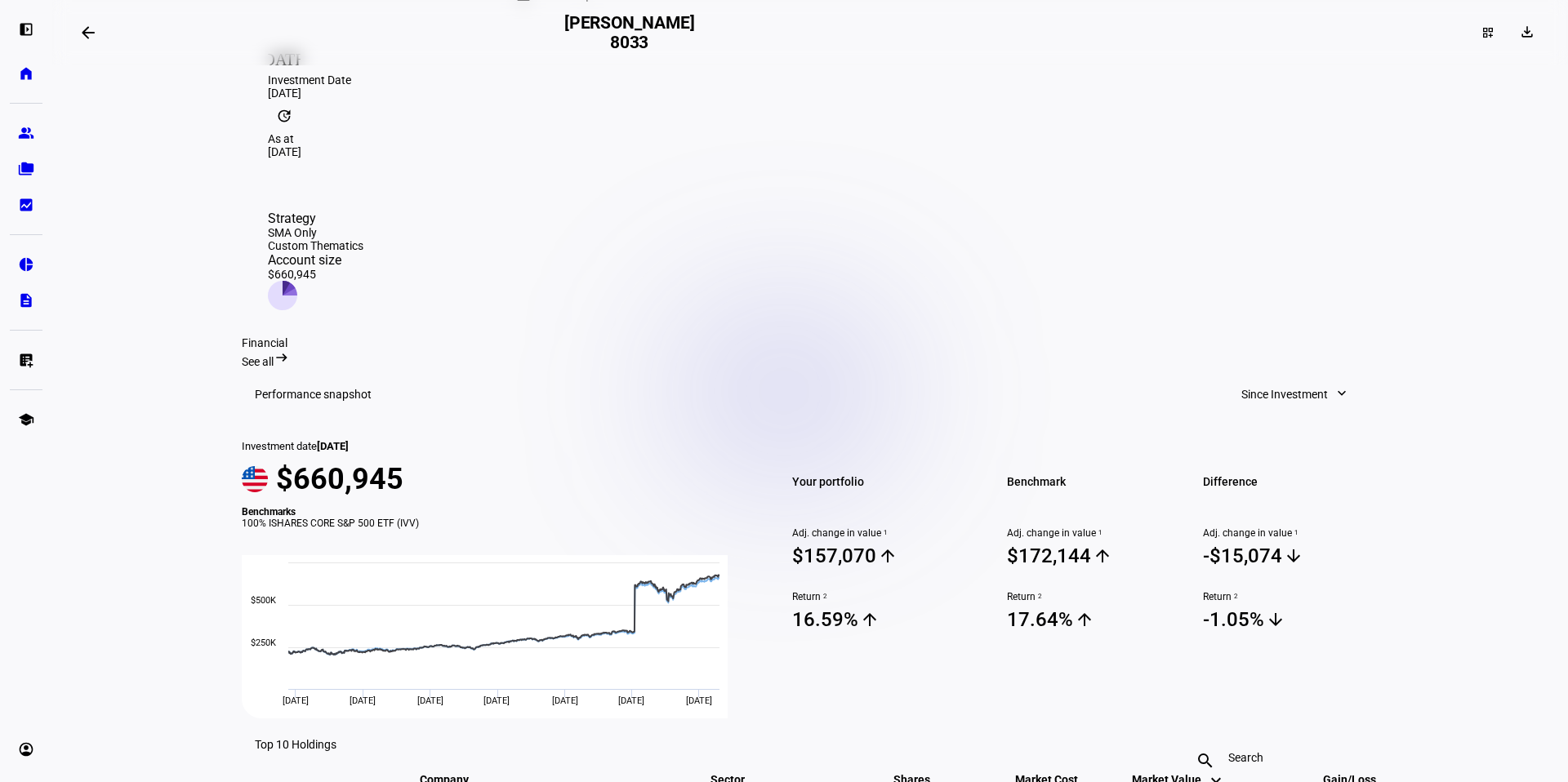
scroll to position [242, 0]
click at [971, 231] on div "Strategy SMA Only Custom Thematics Account size $660,945" at bounding box center [810, 258] width 1137 height 152
click at [542, 157] on div "update As at Aug 25, 2025" at bounding box center [811, 127] width 1085 height 59
click at [301, 130] on mat-icon "update" at bounding box center [284, 114] width 32 height 32
click at [306, 98] on div "today Investment Date Jun 10, 2022" at bounding box center [811, 68] width 1085 height 59
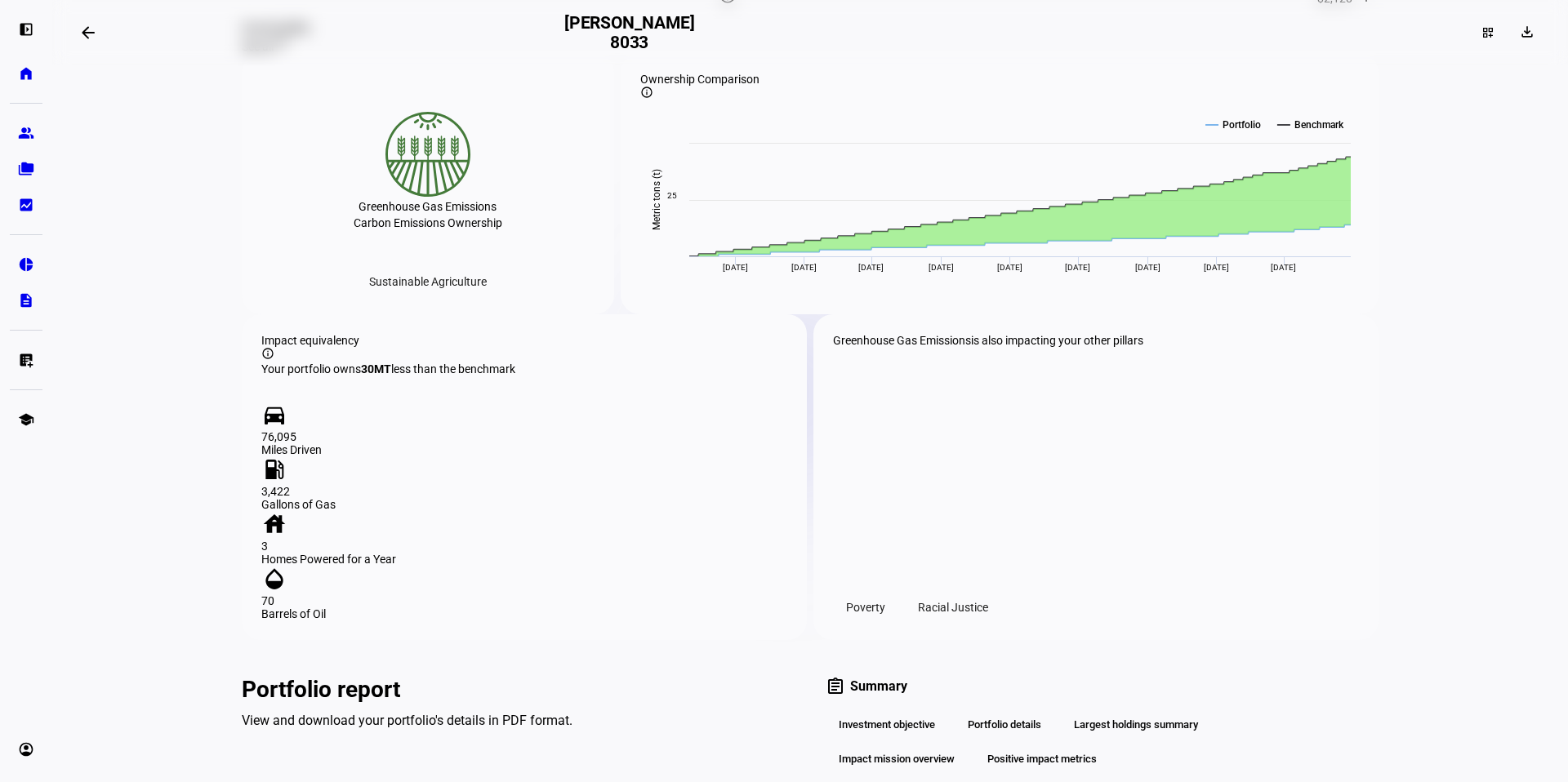
scroll to position [1549, 0]
drag, startPoint x: 742, startPoint y: 203, endPoint x: 756, endPoint y: 201, distance: 14.1
click at [742, 84] on div "Ownership Comparison" at bounding box center [999, 78] width 718 height 13
click at [273, 51] on span "See all" at bounding box center [257, 45] width 32 height 13
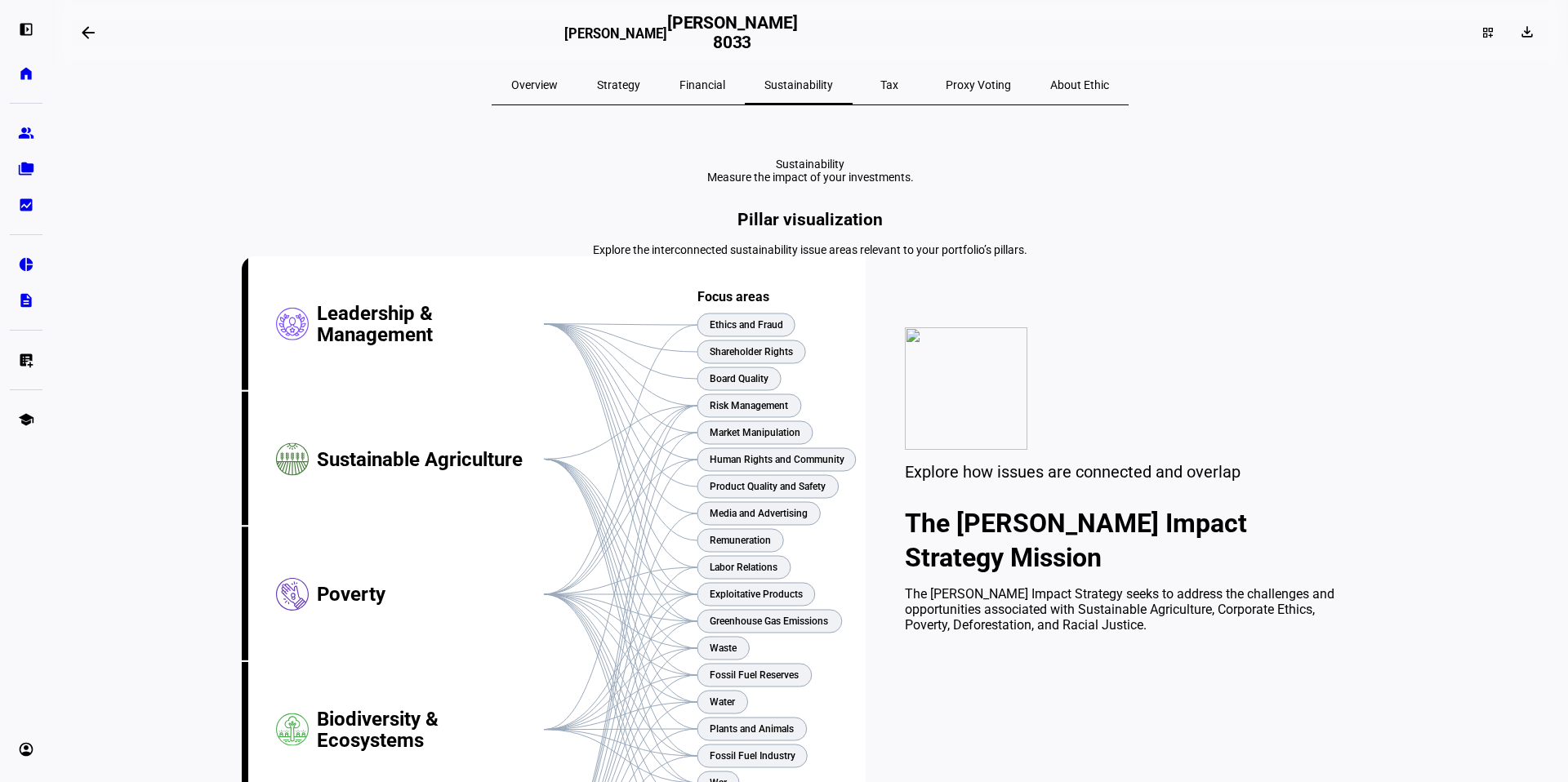
click at [1051, 81] on span "About Ethic" at bounding box center [1080, 85] width 59 height 12
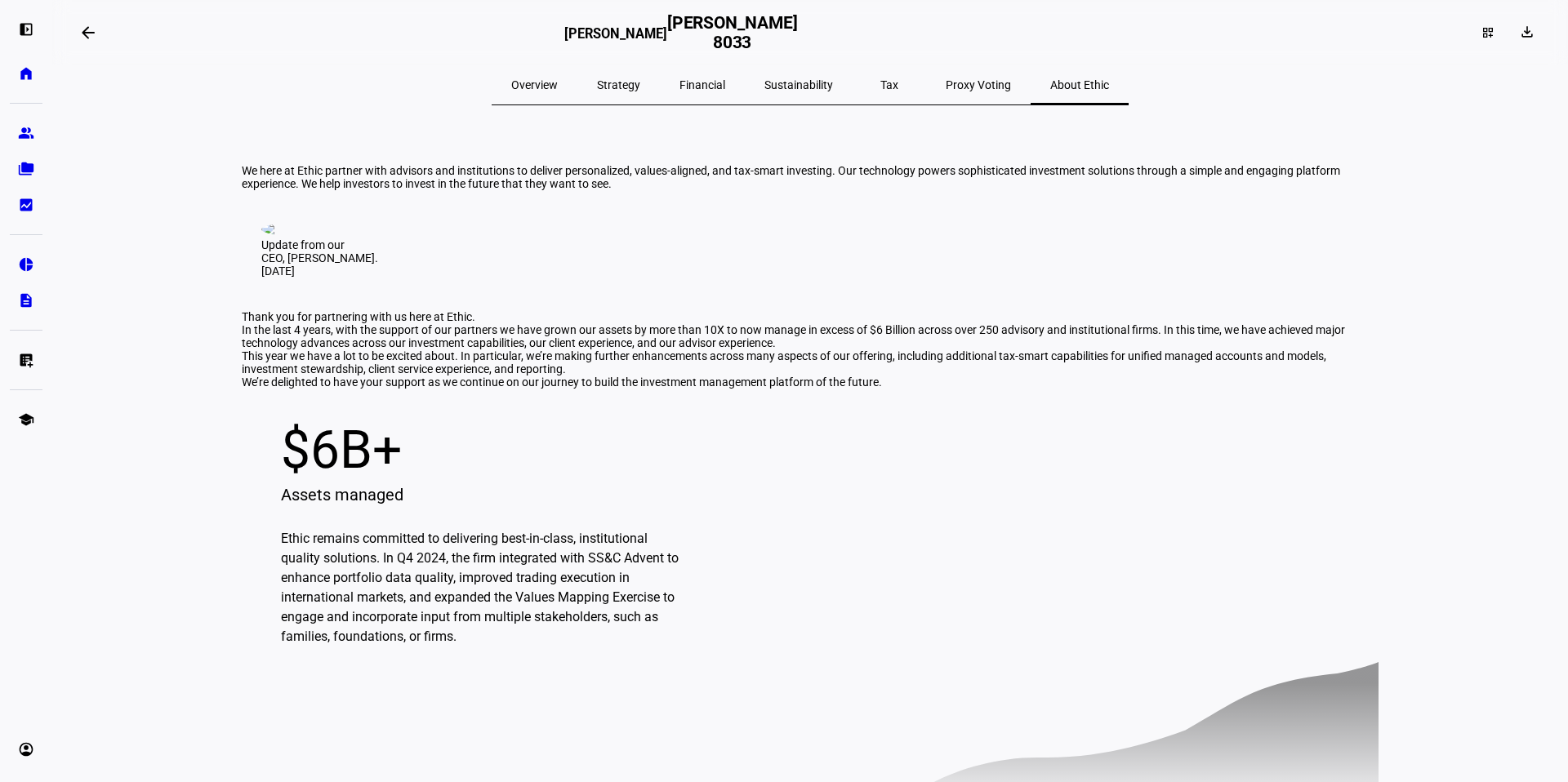
scroll to position [1, 0]
click at [946, 81] on span "Proxy Voting" at bounding box center [978, 84] width 66 height 12
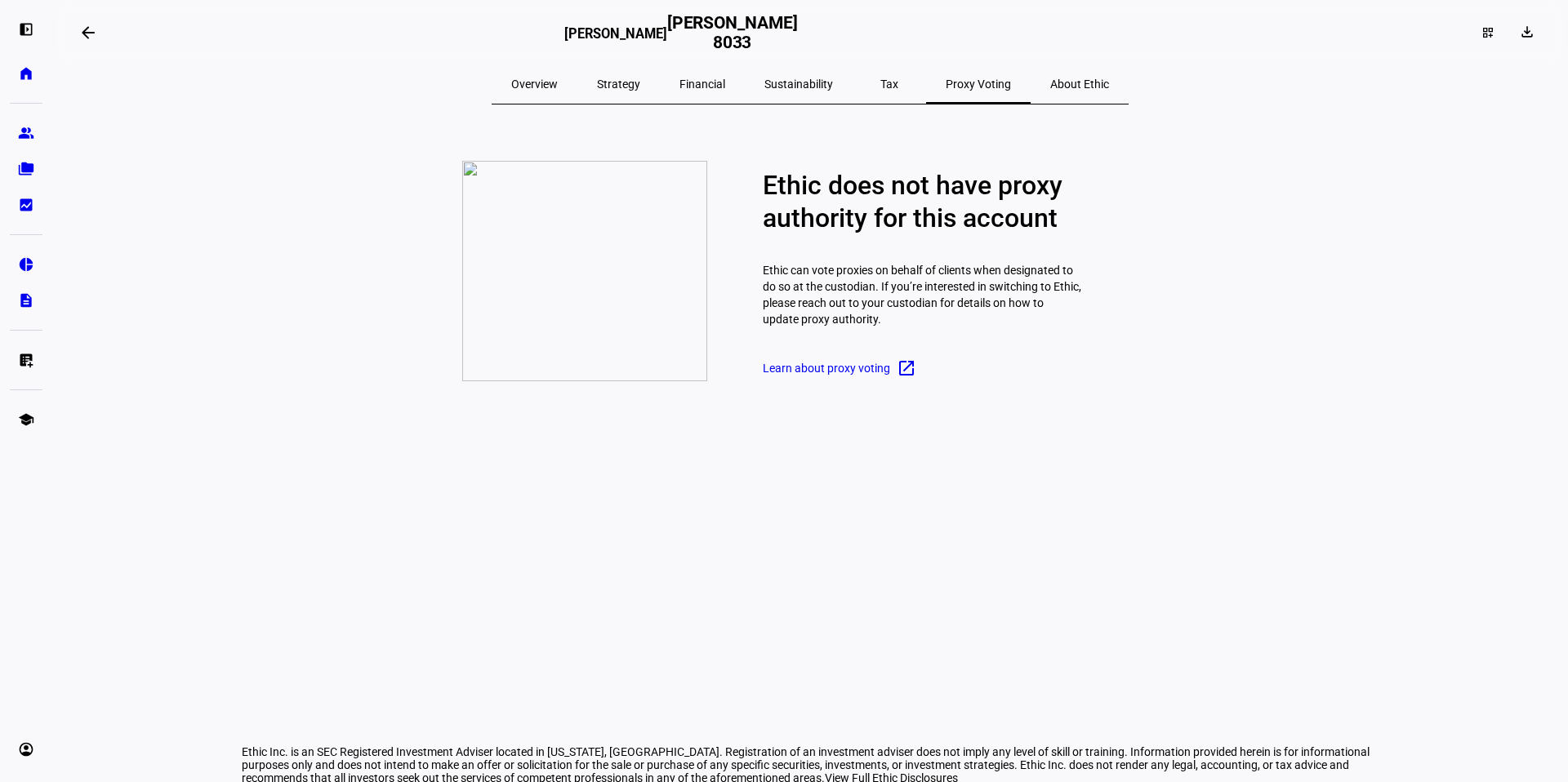
click at [853, 82] on div "Tax" at bounding box center [889, 84] width 74 height 39
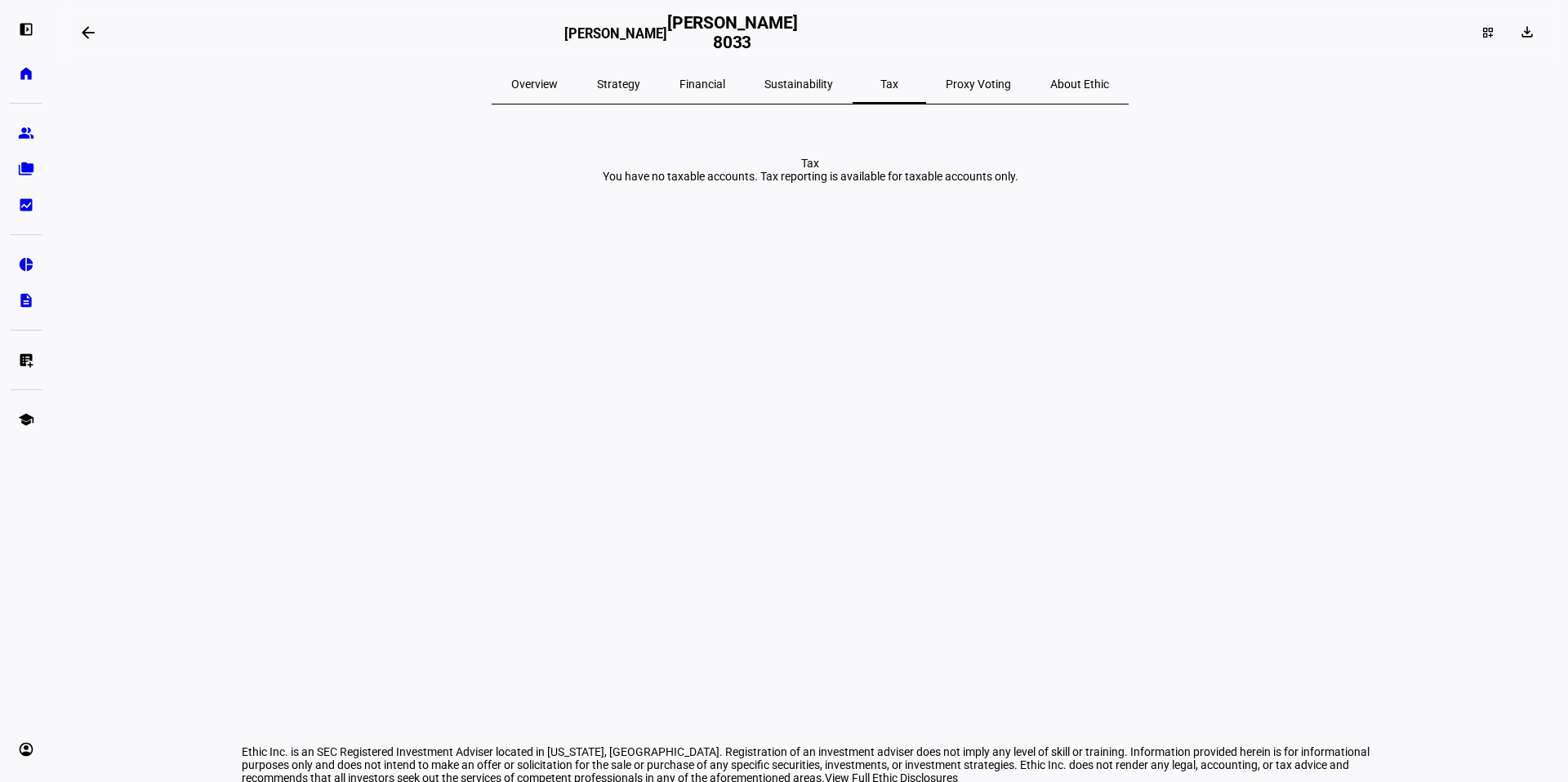
click at [799, 78] on span "Sustainability" at bounding box center [799, 84] width 69 height 12
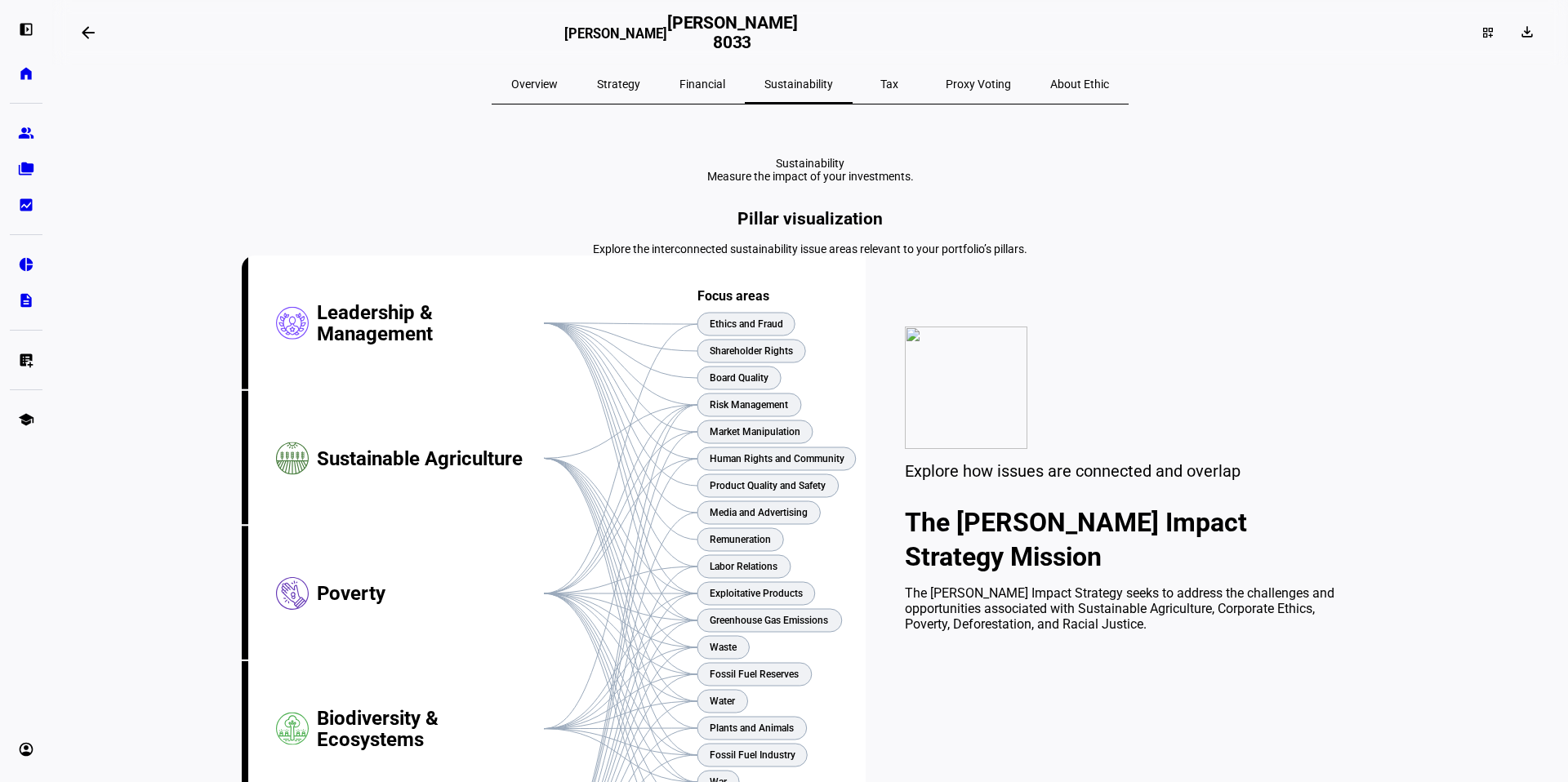
click at [698, 87] on span "Financial" at bounding box center [702, 84] width 46 height 12
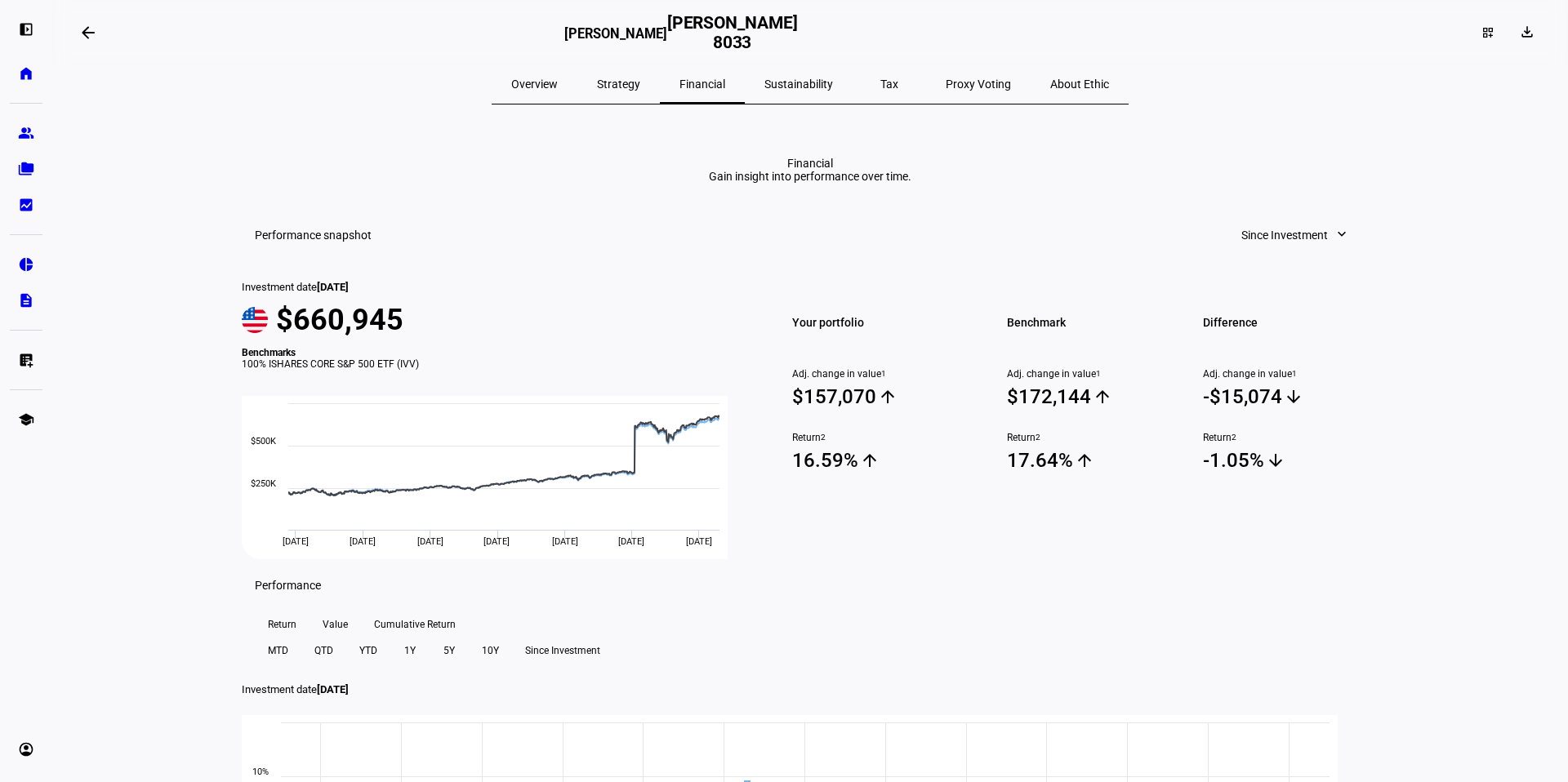
click at [1320, 252] on span at bounding box center [1295, 235] width 140 height 32
click at [1298, 586] on div "Since Investment" at bounding box center [1288, 593] width 135 height 13
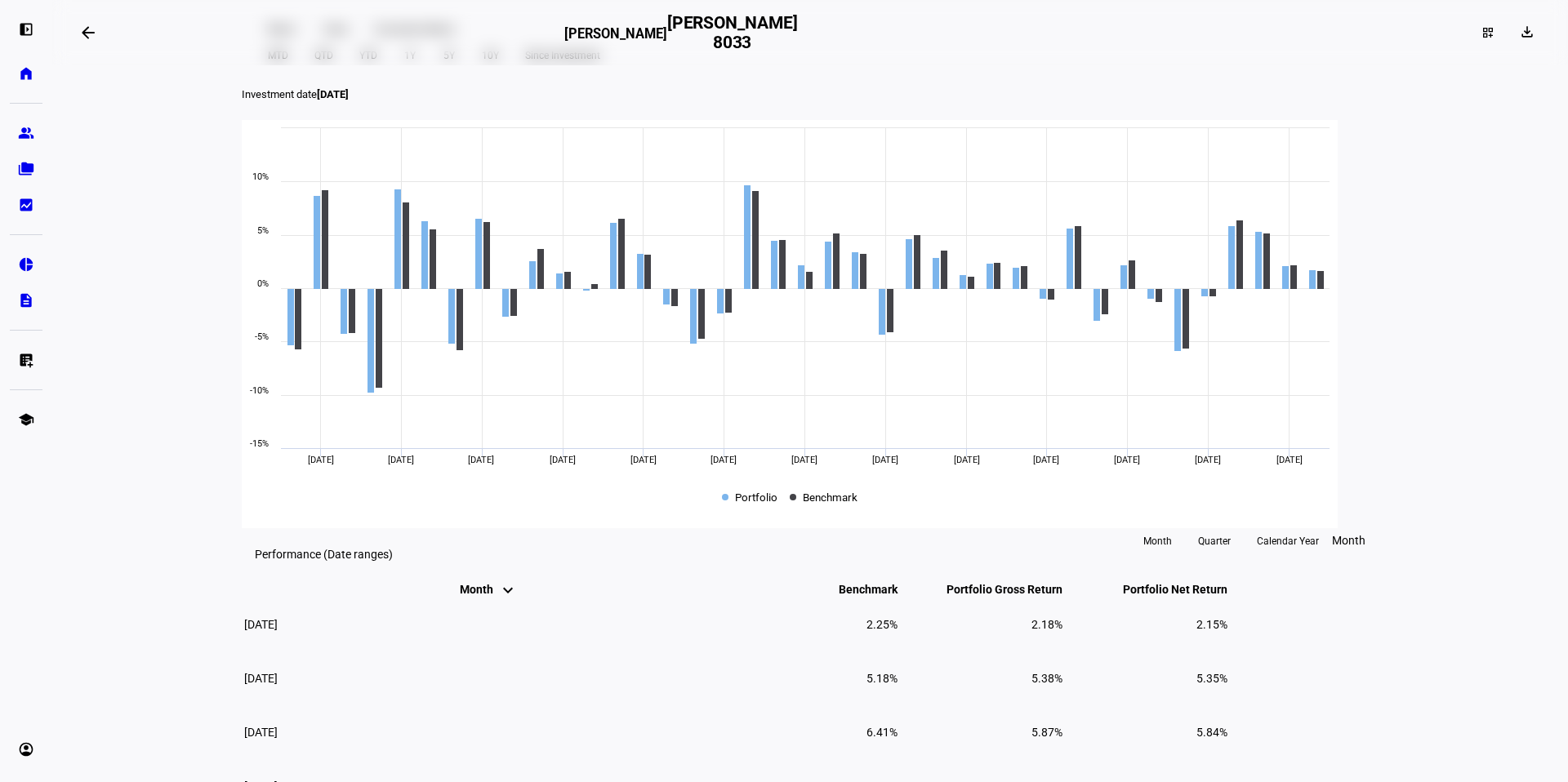
scroll to position [599, 0]
